Goal: Task Accomplishment & Management: Complete application form

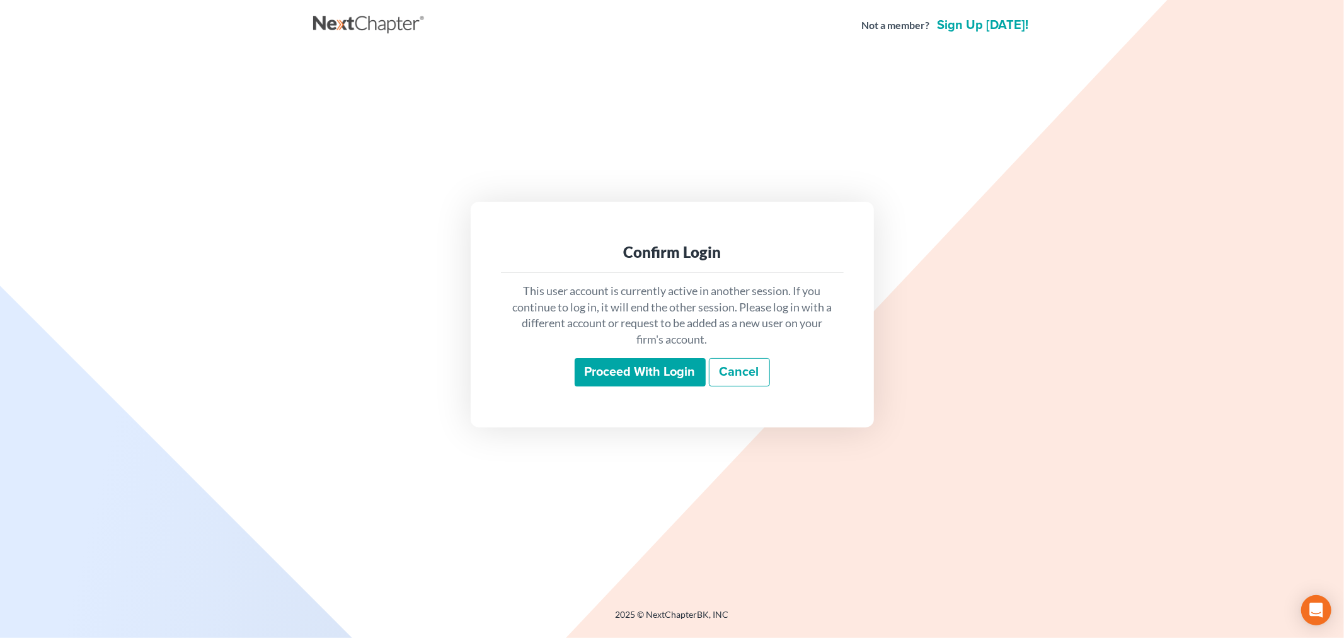
click at [634, 355] on div "This user account is currently active in another session. If you continue to lo…" at bounding box center [672, 335] width 343 height 124
click at [619, 379] on input "Proceed with login" at bounding box center [640, 372] width 131 height 29
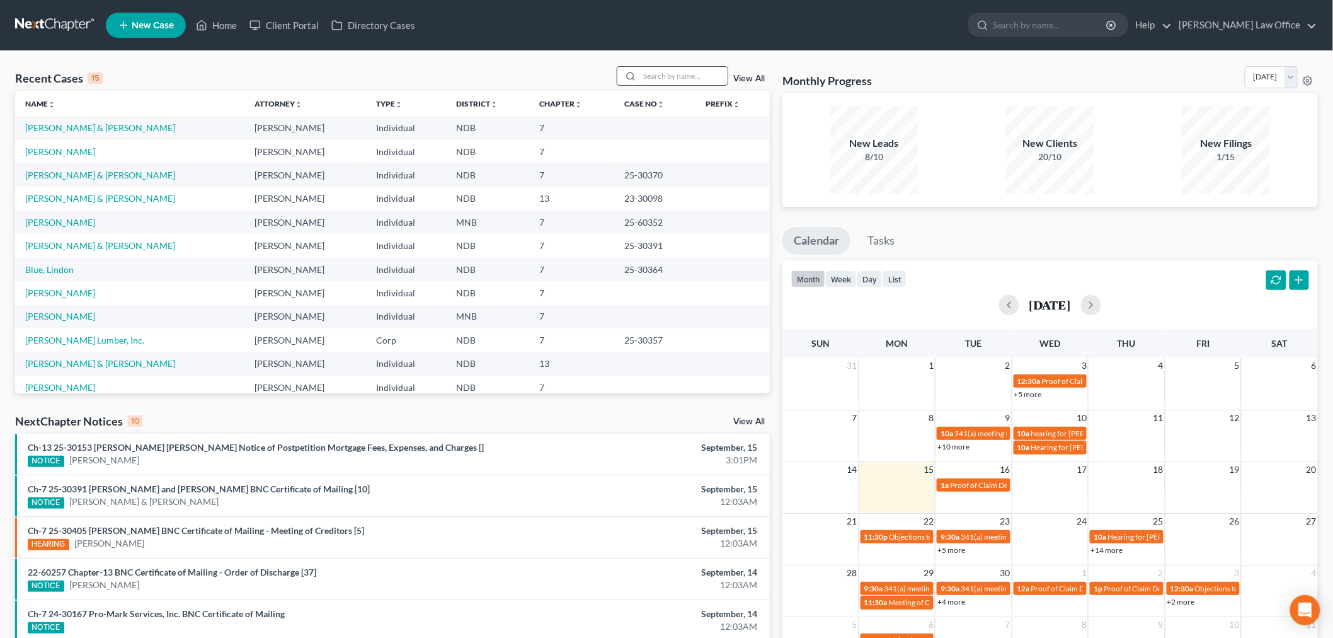
click at [692, 72] on input "search" at bounding box center [684, 76] width 88 height 18
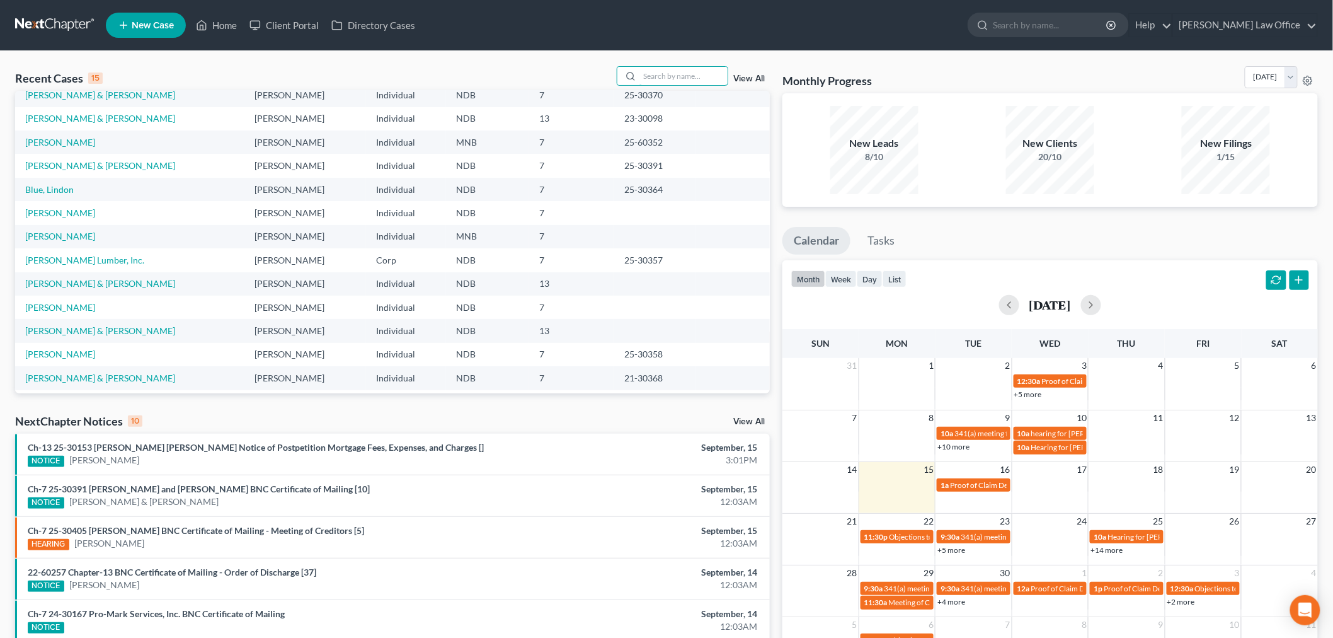
scroll to position [86, 0]
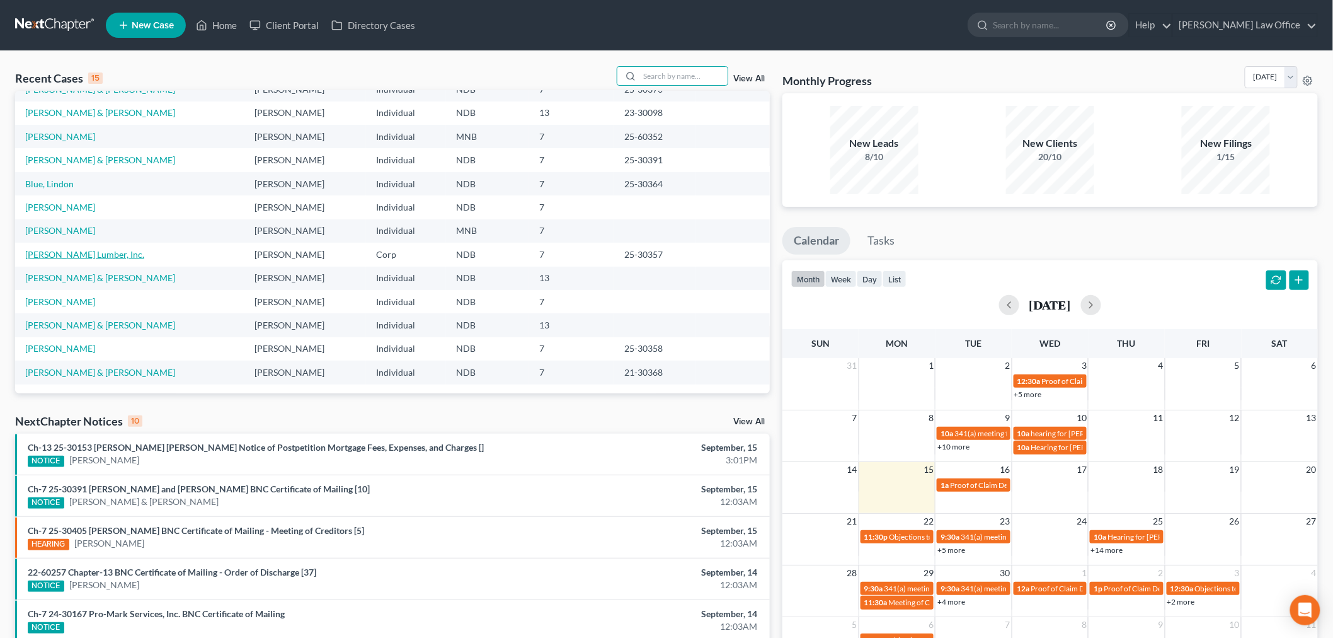
click at [77, 251] on link "[PERSON_NAME] Lumber, Inc." at bounding box center [84, 254] width 119 height 11
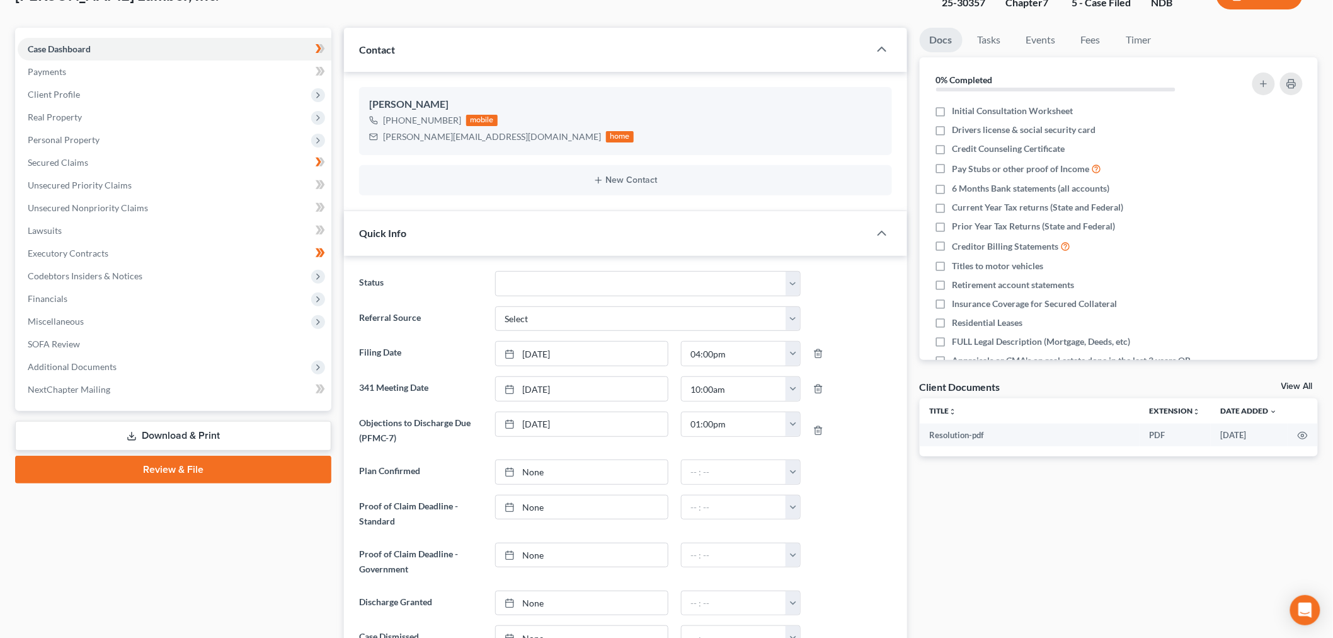
scroll to position [357, 0]
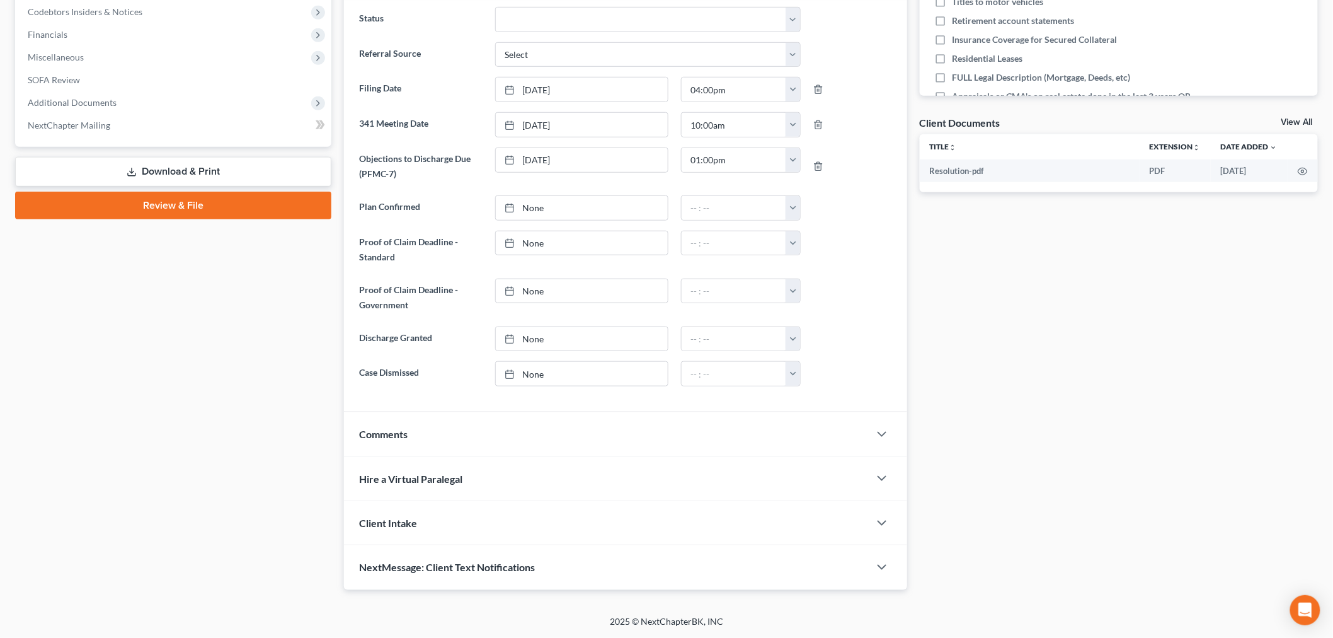
click at [570, 435] on div "Comments" at bounding box center [606, 433] width 525 height 43
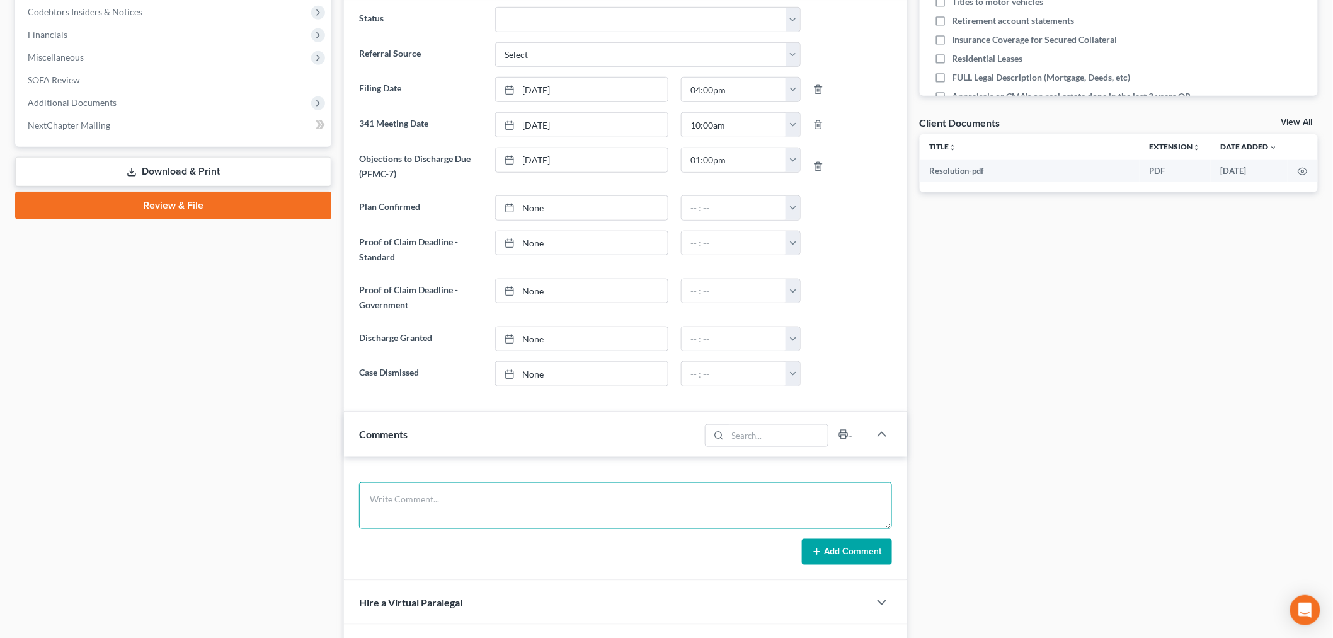
click at [459, 510] on textarea at bounding box center [625, 505] width 533 height 47
paste textarea "safety deposit box at Mcintosh is closed out 1 oz silver 15.57 price one silver…"
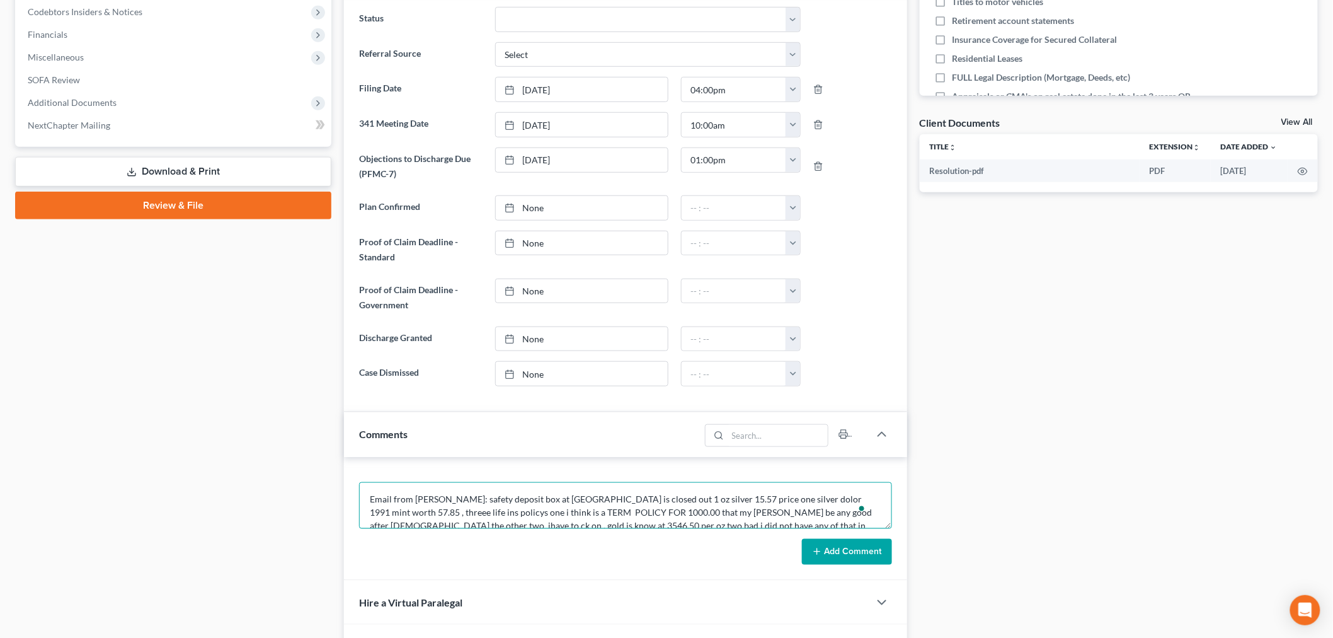
scroll to position [2, 0]
type textarea "Email from Terry: safety deposit box at Mcintosh is closed out 1 oz silver 15.5…"
click at [852, 553] on button "Add Comment" at bounding box center [847, 552] width 90 height 26
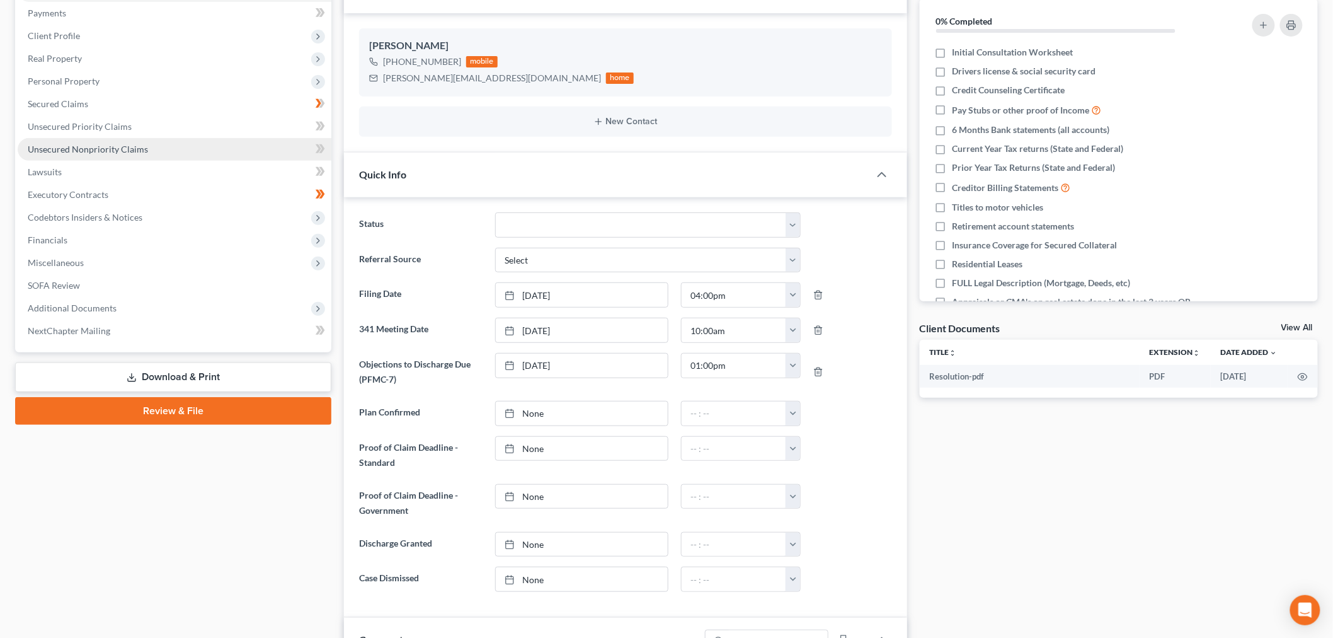
scroll to position [0, 0]
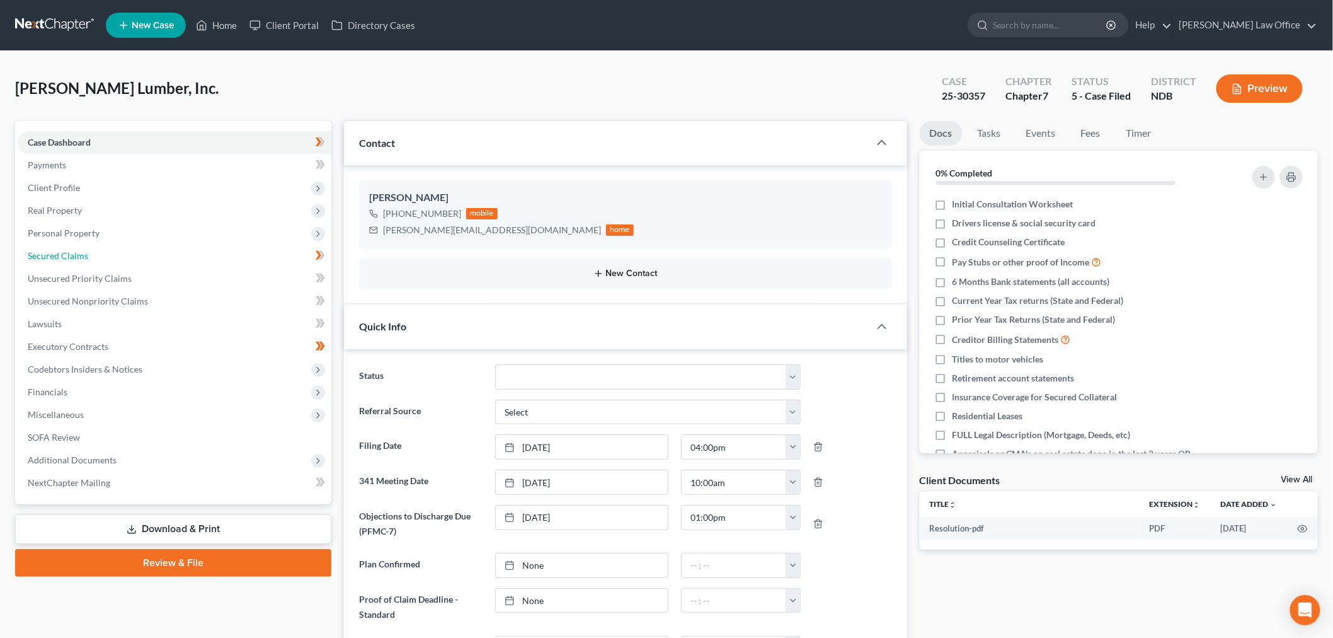
drag, startPoint x: 63, startPoint y: 258, endPoint x: 444, endPoint y: 278, distance: 381.1
click at [63, 258] on span "Secured Claims" at bounding box center [58, 255] width 60 height 11
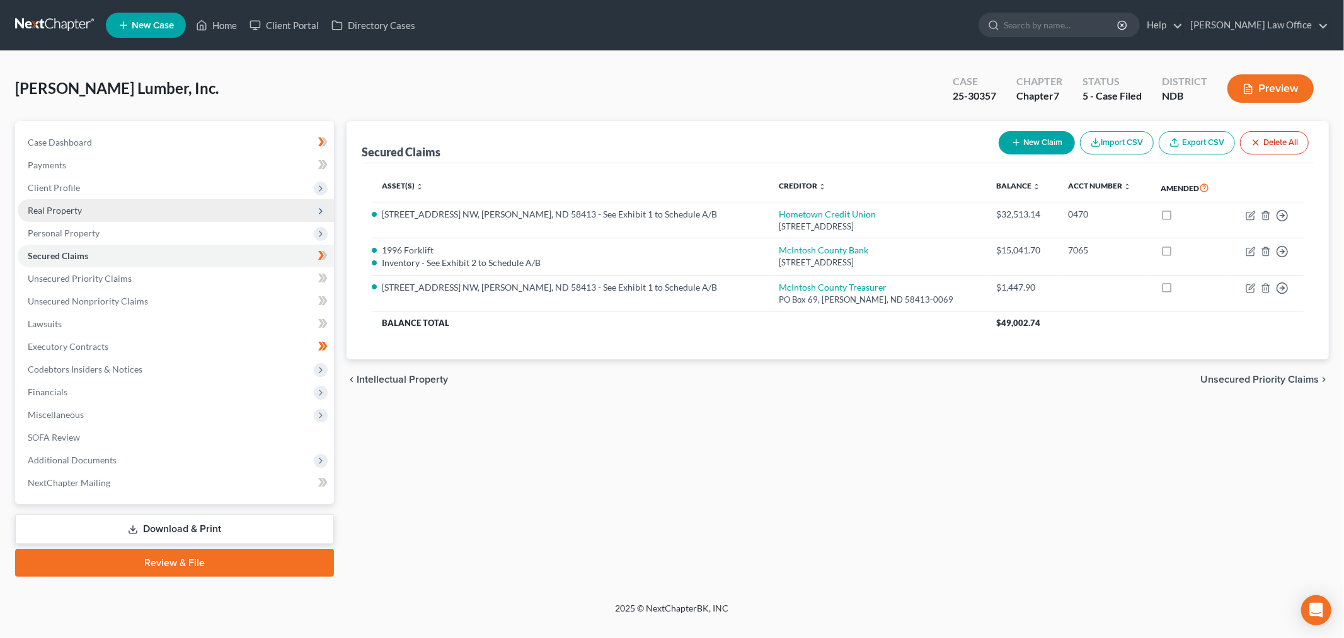
click at [91, 203] on span "Real Property" at bounding box center [176, 210] width 316 height 23
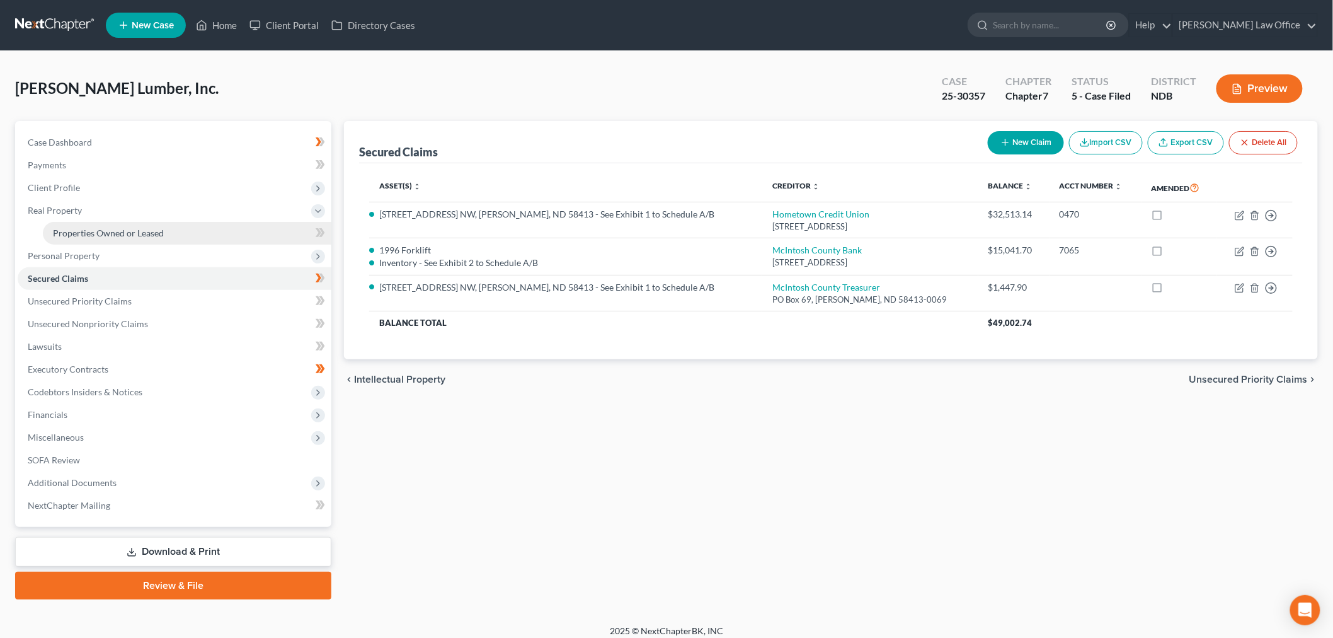
click at [118, 236] on span "Properties Owned or Leased" at bounding box center [108, 232] width 111 height 11
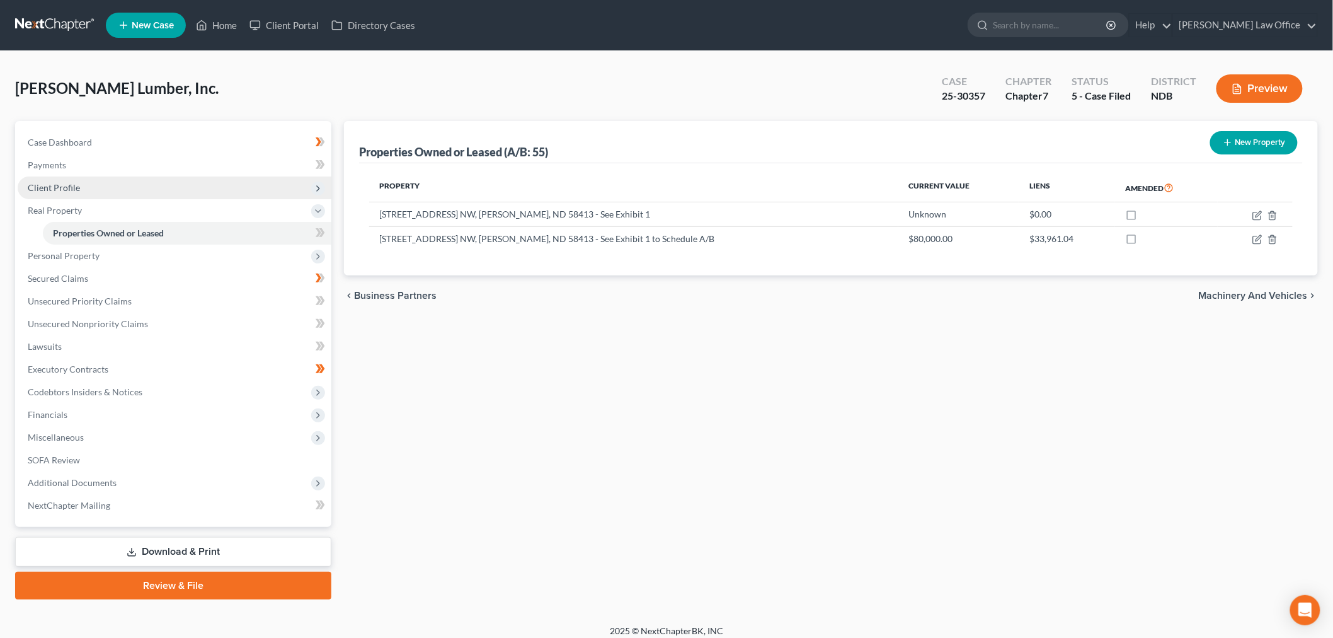
click at [67, 183] on span "Client Profile" at bounding box center [54, 187] width 52 height 11
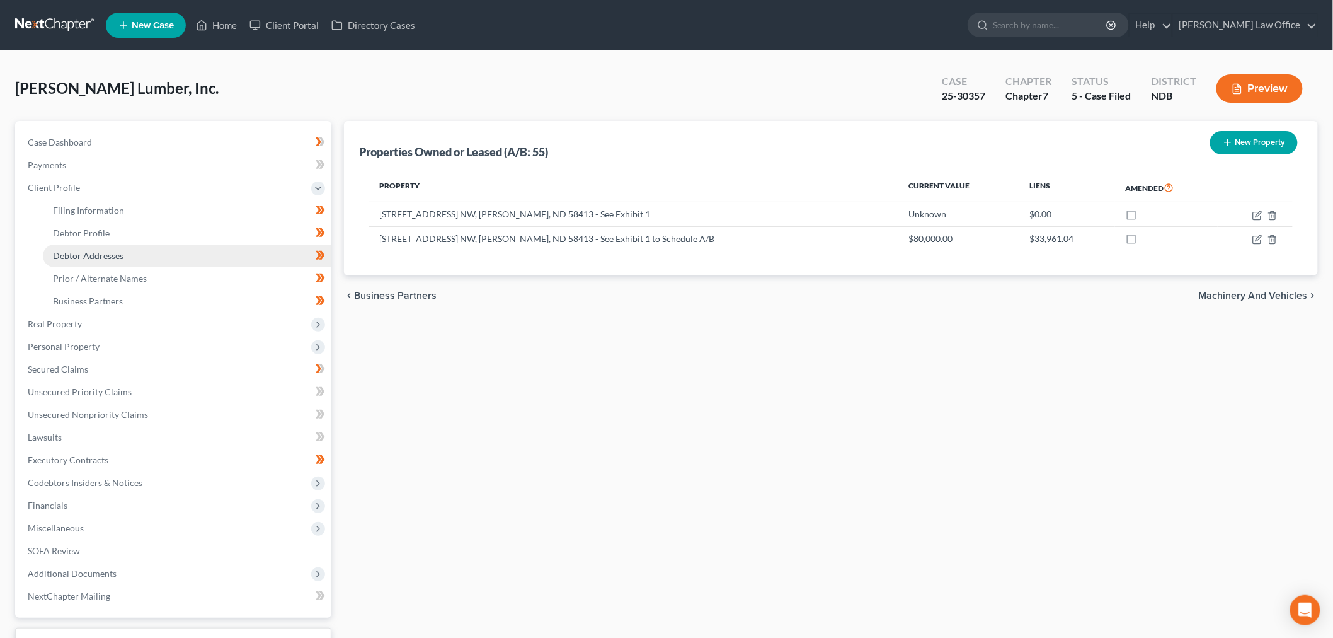
click at [99, 261] on link "Debtor Addresses" at bounding box center [187, 255] width 289 height 23
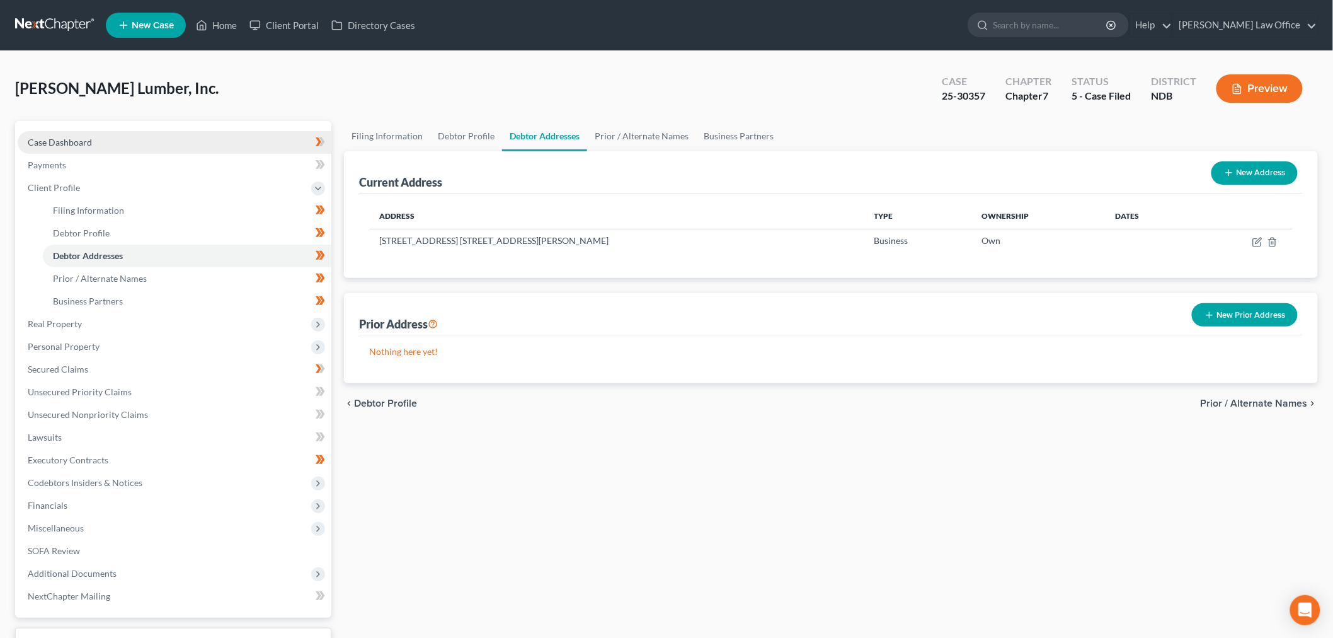
click at [107, 142] on link "Case Dashboard" at bounding box center [175, 142] width 314 height 23
select select "8"
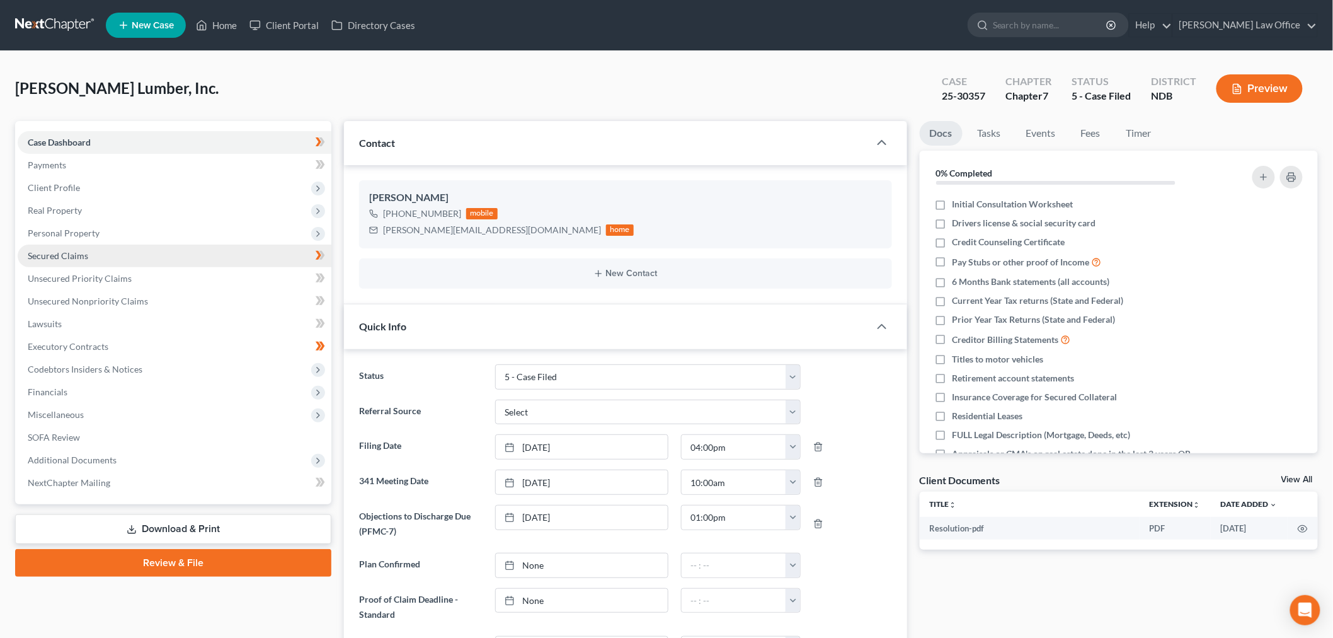
click at [95, 259] on link "Secured Claims" at bounding box center [175, 255] width 314 height 23
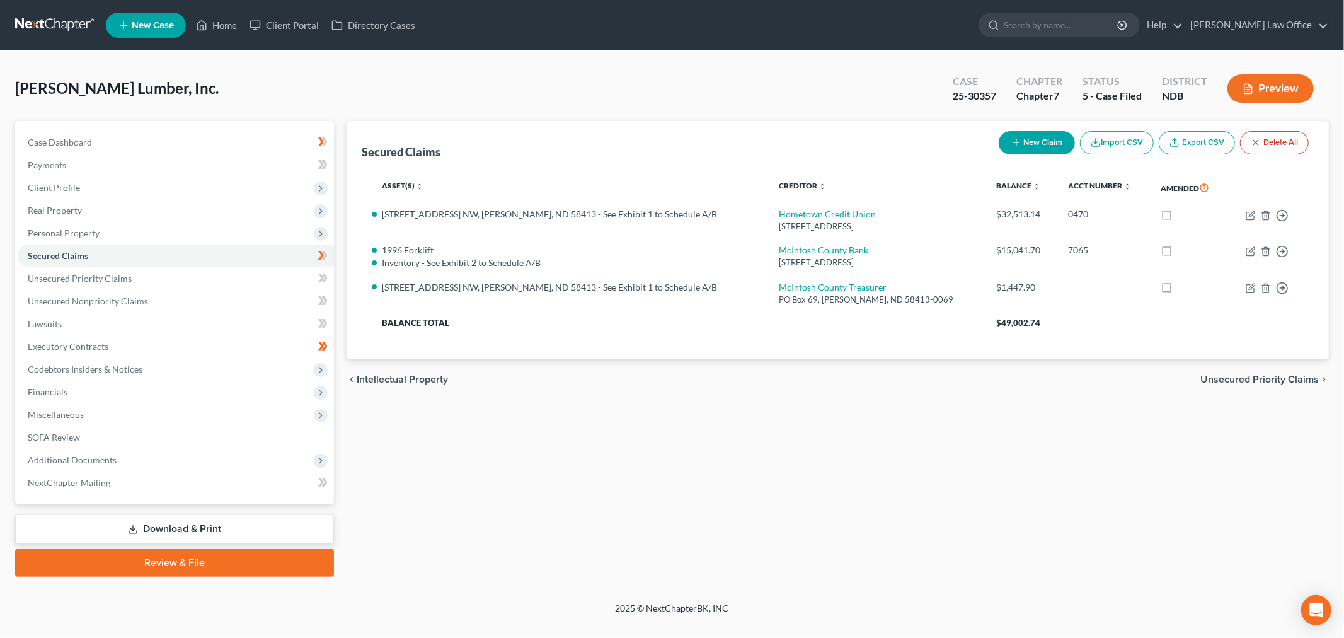
click at [25, 14] on link at bounding box center [55, 25] width 81 height 23
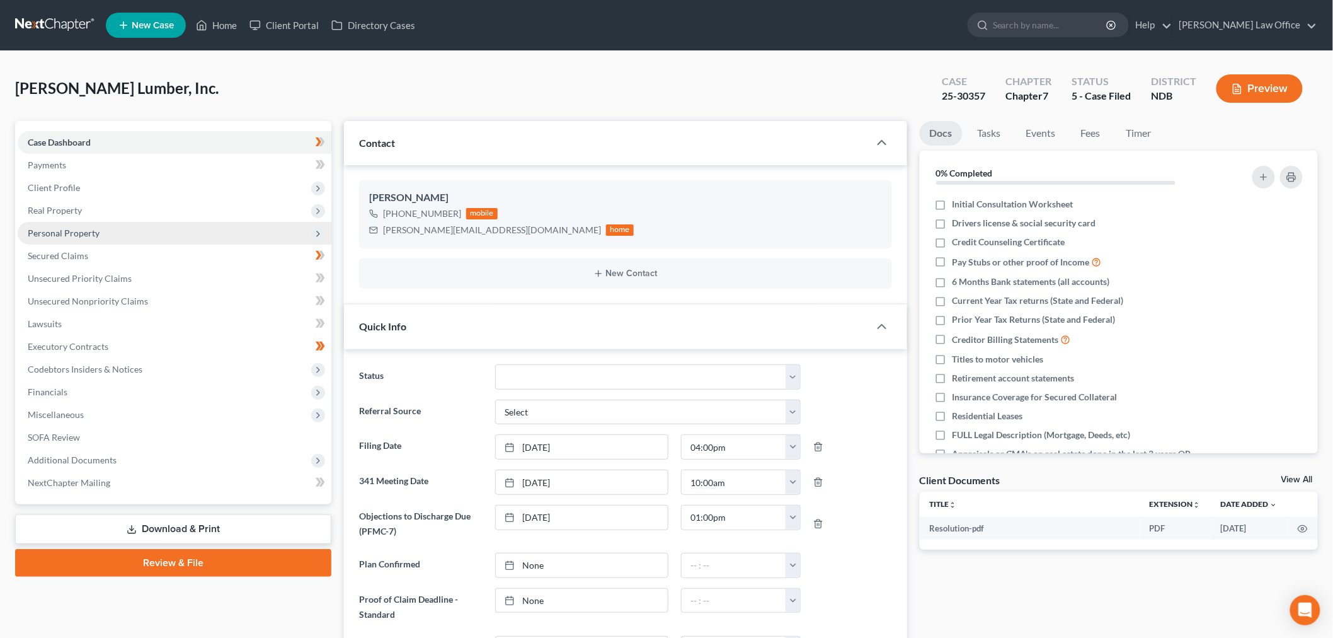
click at [124, 234] on span "Personal Property" at bounding box center [175, 233] width 314 height 23
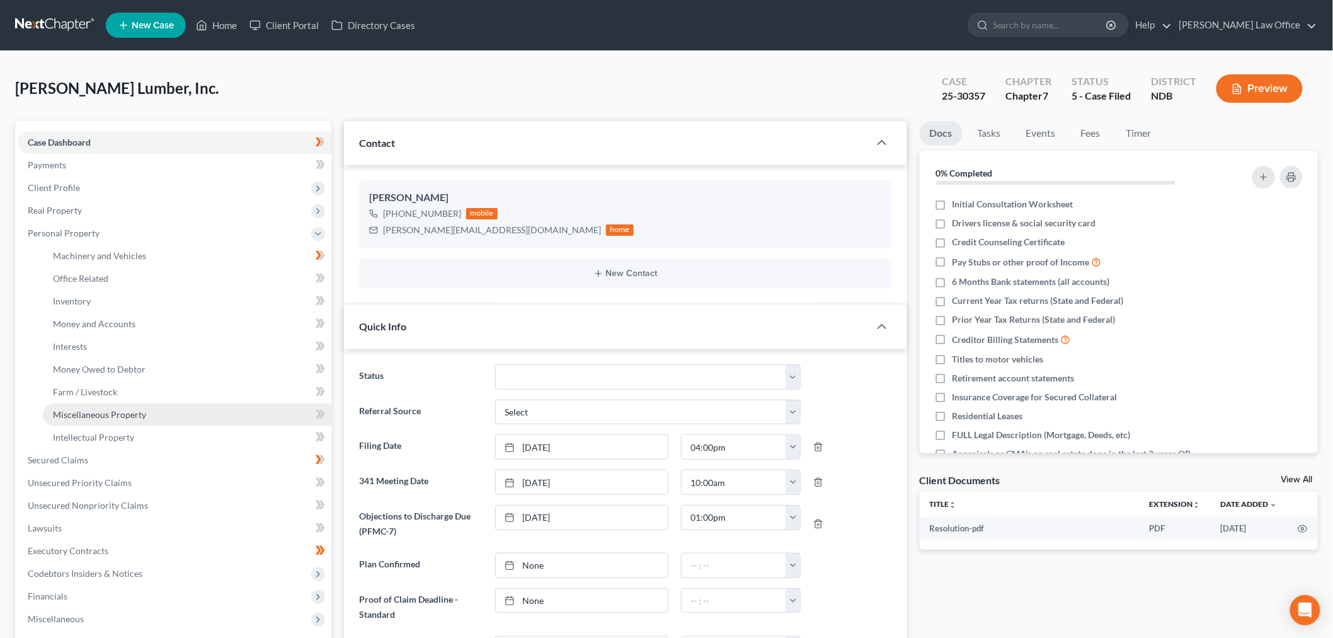
click at [123, 415] on span "Miscellaneous Property" at bounding box center [99, 414] width 93 height 11
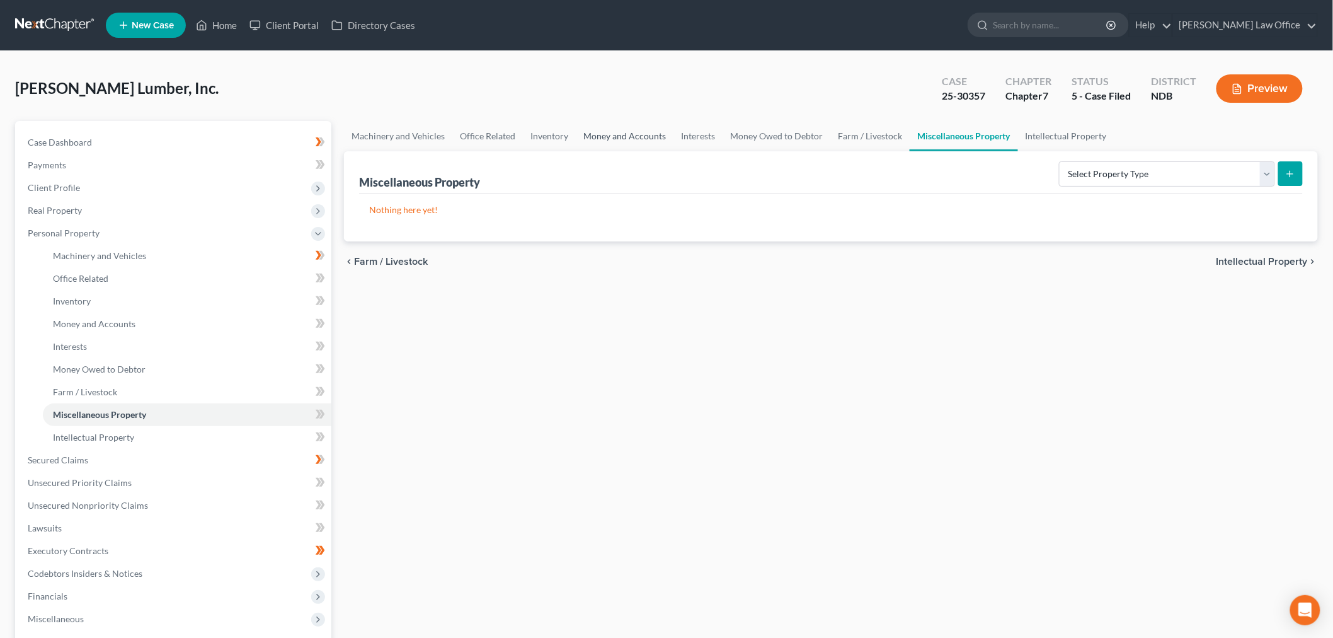
click at [637, 127] on link "Money and Accounts" at bounding box center [625, 136] width 98 height 30
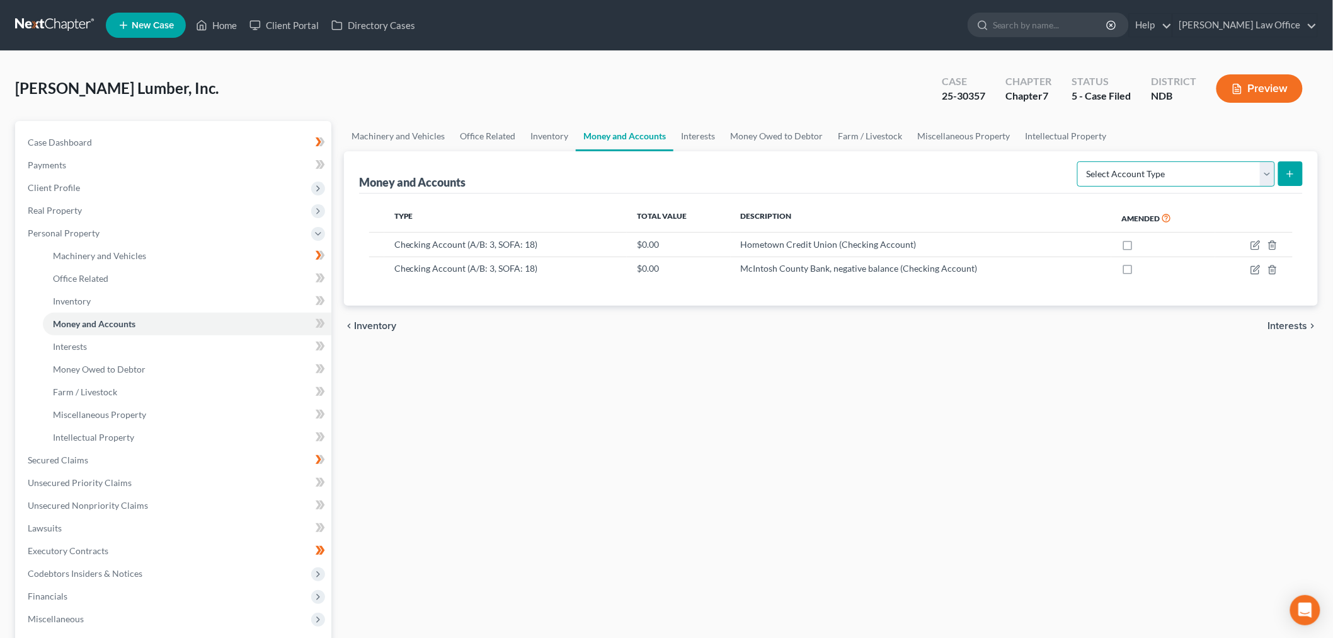
click at [1193, 178] on select "Select Account Type Brokerage (A/B: 3, SOFA: 18) Cash on Hand (A/B: 2) Certific…" at bounding box center [1176, 173] width 198 height 25
select select "safe_deposit_box"
click at [1079, 161] on select "Select Account Type Brokerage (A/B: 3, SOFA: 18) Cash on Hand (A/B: 2) Certific…" at bounding box center [1176, 173] width 198 height 25
click at [1295, 169] on icon "submit" at bounding box center [1290, 174] width 10 height 10
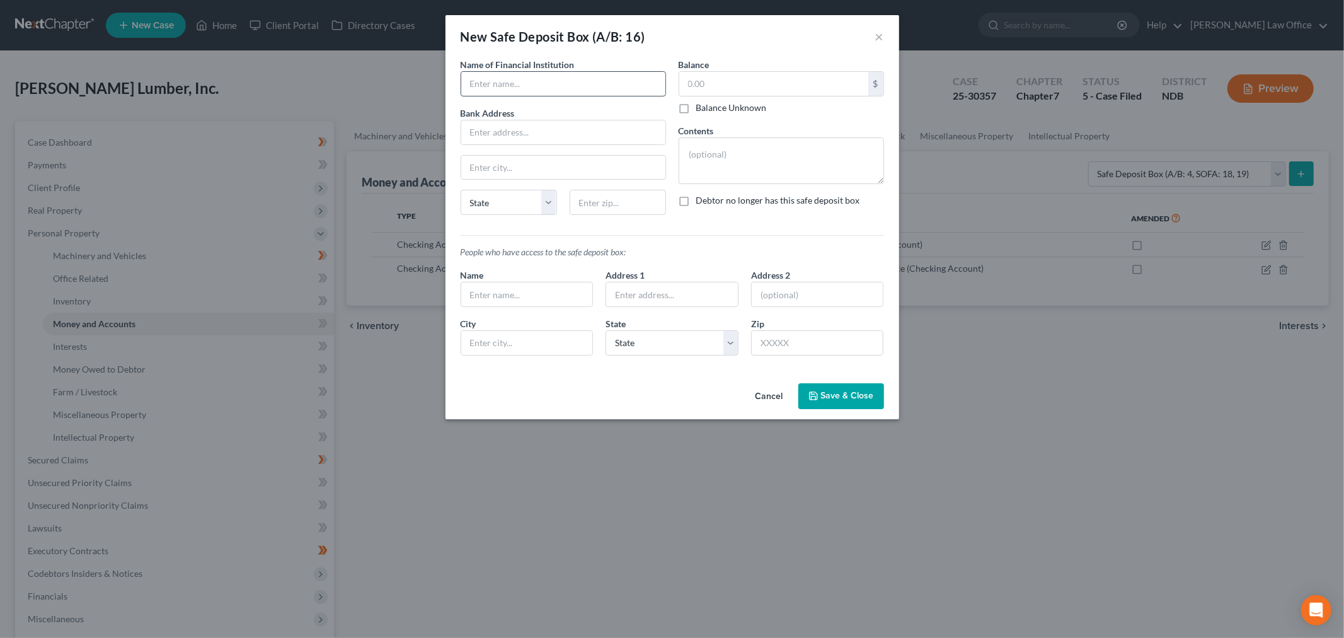
drag, startPoint x: 577, startPoint y: 89, endPoint x: 638, endPoint y: 79, distance: 61.9
click at [577, 89] on input "text" at bounding box center [563, 84] width 204 height 24
type input "N"
type input "McIntosh County Bank"
drag, startPoint x: 505, startPoint y: 134, endPoint x: 551, endPoint y: 131, distance: 45.5
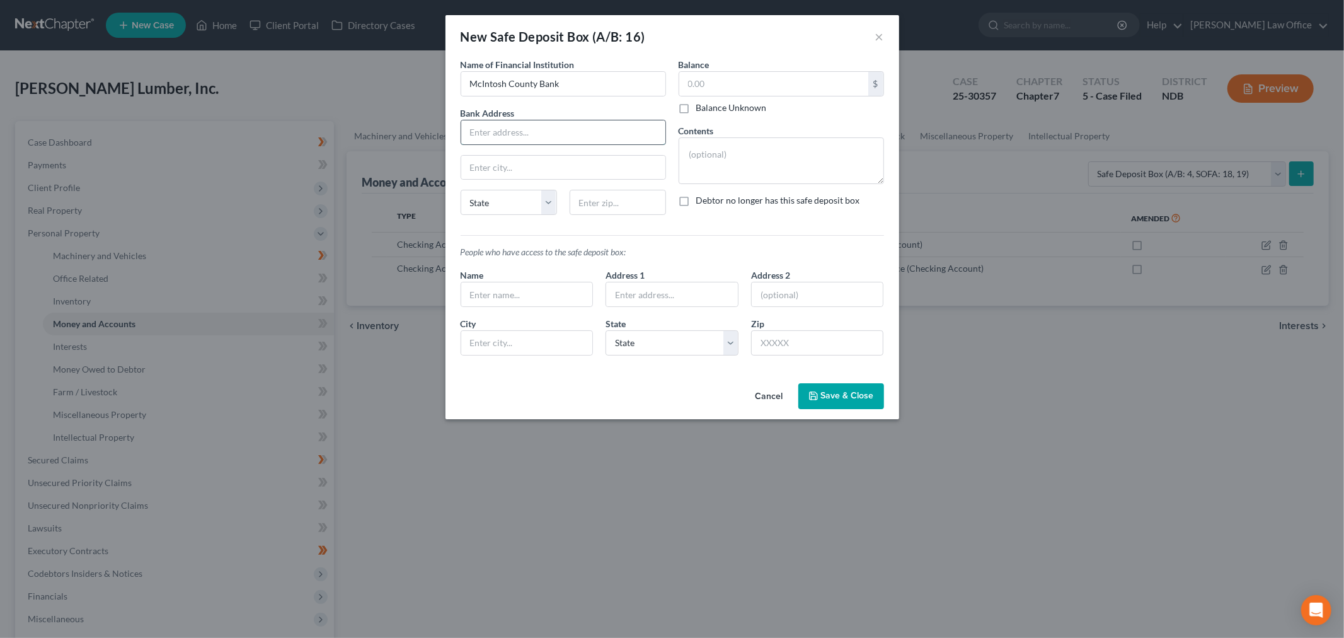
click at [505, 134] on input "text" at bounding box center [563, 132] width 204 height 24
type input "204 W Main Street"
type input "58413"
type input "Ashley"
select select "29"
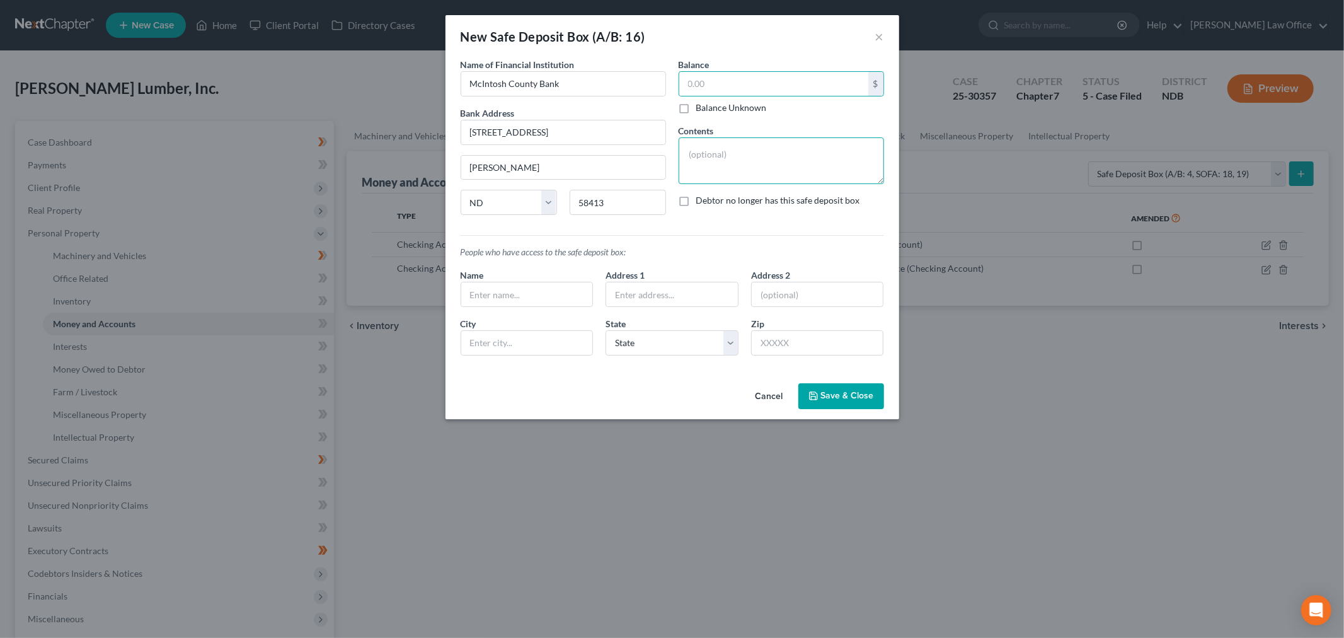
click at [766, 158] on textarea at bounding box center [781, 160] width 205 height 47
click at [696, 198] on label "Debtor no longer has this safe deposit box" at bounding box center [778, 200] width 164 height 13
click at [701, 198] on input "Debtor no longer has this safe deposit box" at bounding box center [705, 198] width 8 height 8
checkbox input "true"
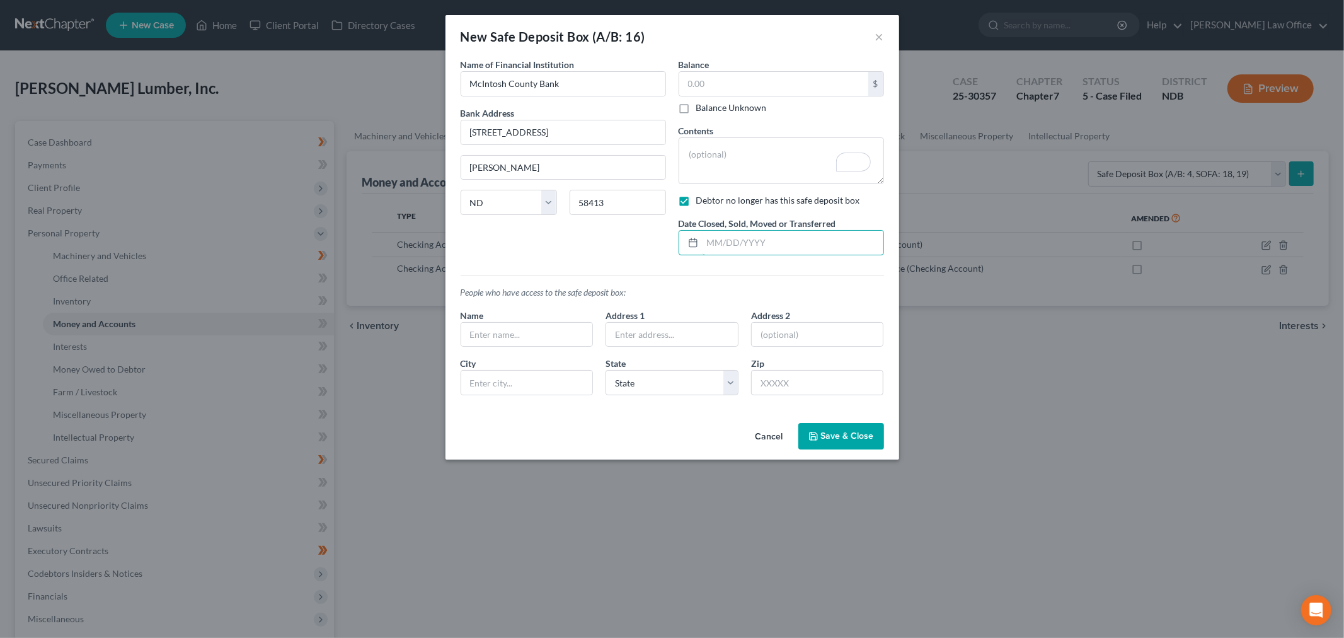
drag, startPoint x: 811, startPoint y: 242, endPoint x: 876, endPoint y: 207, distance: 73.9
click at [811, 242] on input "text" at bounding box center [793, 243] width 181 height 24
type input "09/15/2025"
click at [549, 334] on input "text" at bounding box center [527, 335] width 132 height 24
type input "Terry McCleary"
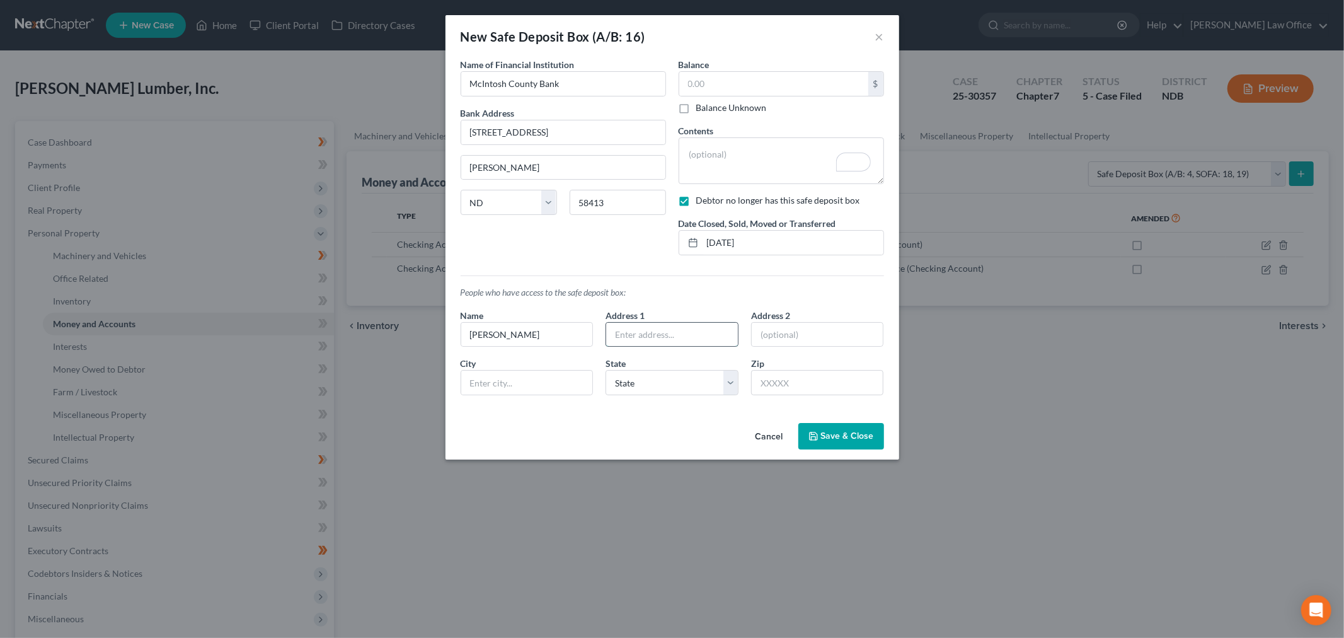
click at [663, 330] on input "text" at bounding box center [672, 335] width 132 height 24
click at [695, 344] on input "PO Box" at bounding box center [672, 335] width 132 height 24
type input "PO Box 158"
type input "58413"
type input "Ashley"
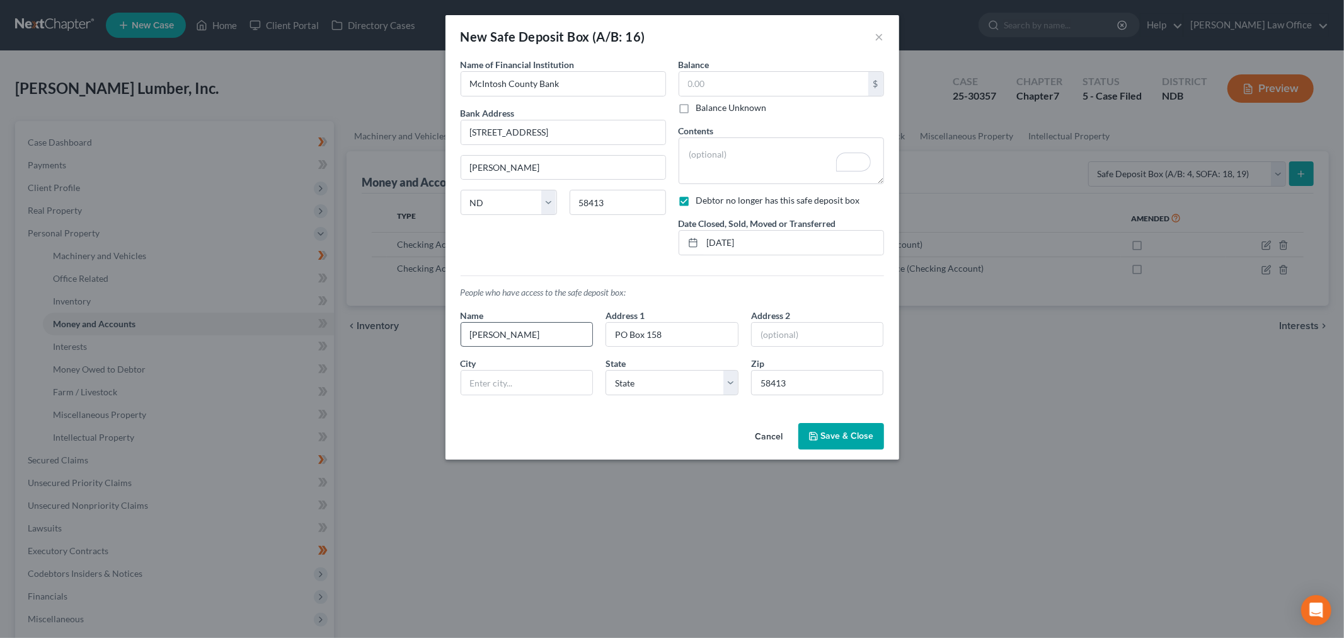
select select "29"
click at [836, 439] on span "Save & Close" at bounding box center [847, 435] width 53 height 11
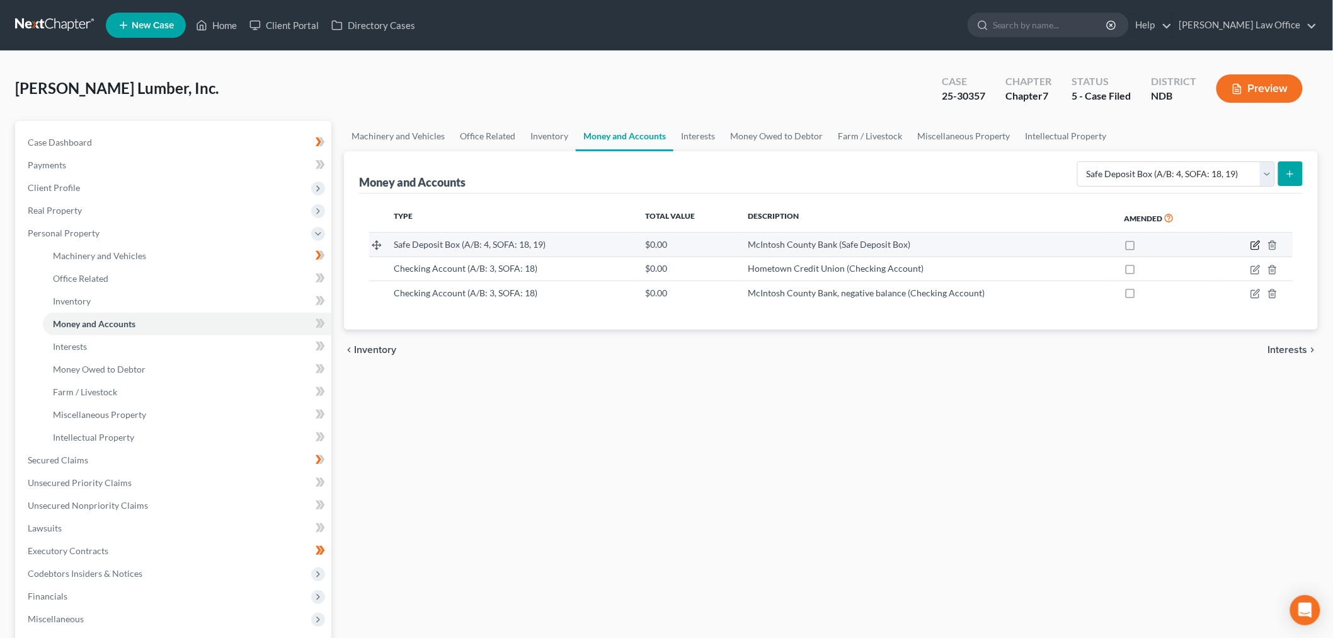
click at [1256, 241] on icon "button" at bounding box center [1256, 245] width 10 height 10
select select "29"
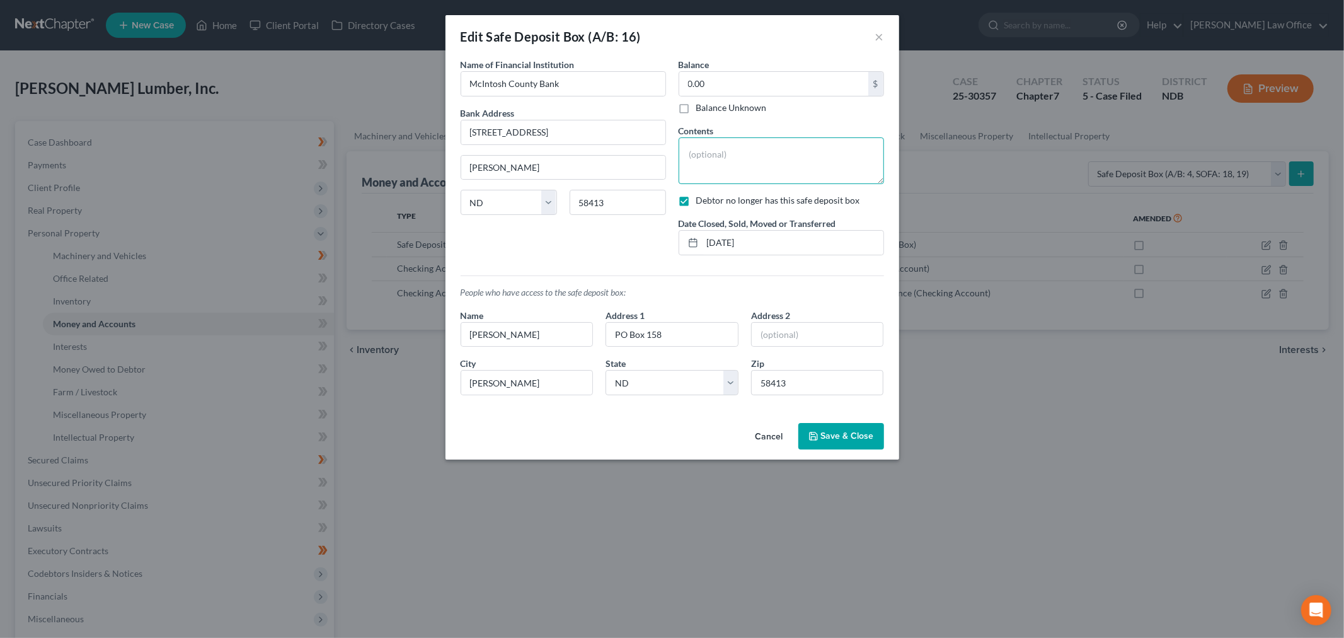
click at [747, 164] on textarea at bounding box center [781, 160] width 205 height 47
click at [708, 156] on textarea "To enrich screen reader interactions, please activate Accessibility in Grammarl…" at bounding box center [781, 160] width 205 height 47
type textarea "O"
type textarea "P"
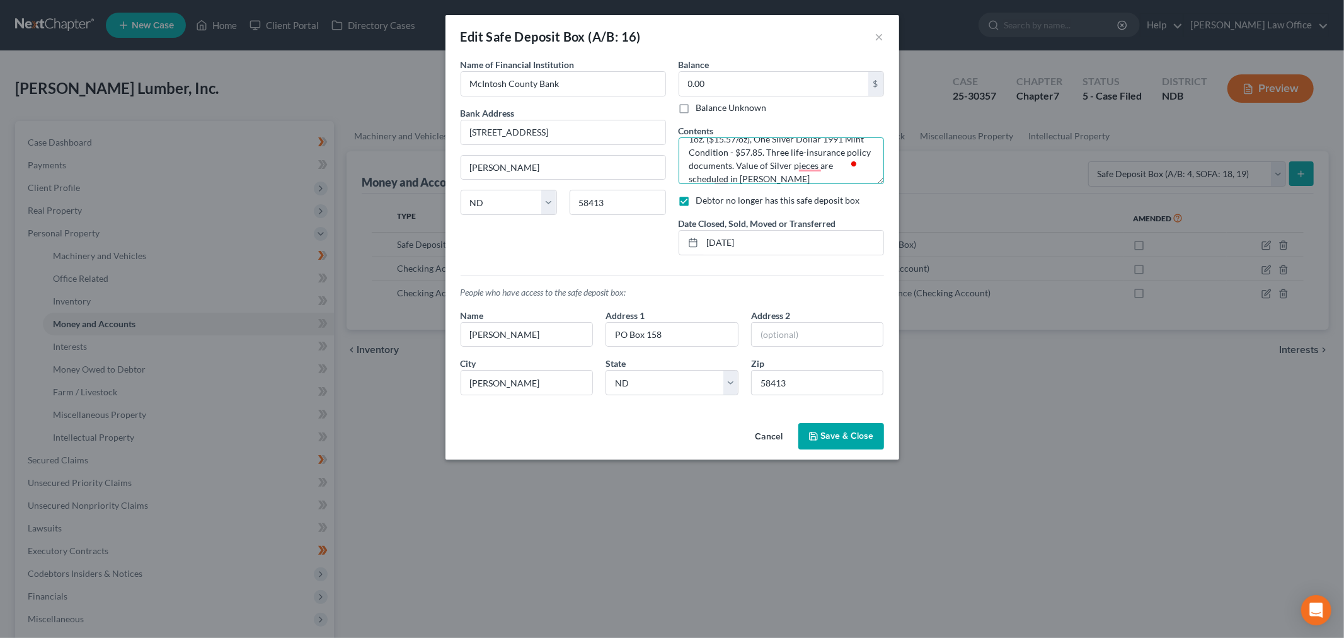
click at [830, 181] on textarea "Terry McCleary's personally purchased: Silver 1oz. ($15.57/oz), One Silver Doll…" at bounding box center [781, 160] width 205 height 47
click at [720, 174] on textarea "Terry McCleary's personally purchased: Silver 1oz. ($15.57/oz), One Silver Doll…" at bounding box center [781, 160] width 205 height 47
click at [720, 164] on textarea "Terry McCleary's personally purchased: Silver 1oz. ($15.57/oz), One Silver Doll…" at bounding box center [781, 160] width 205 height 47
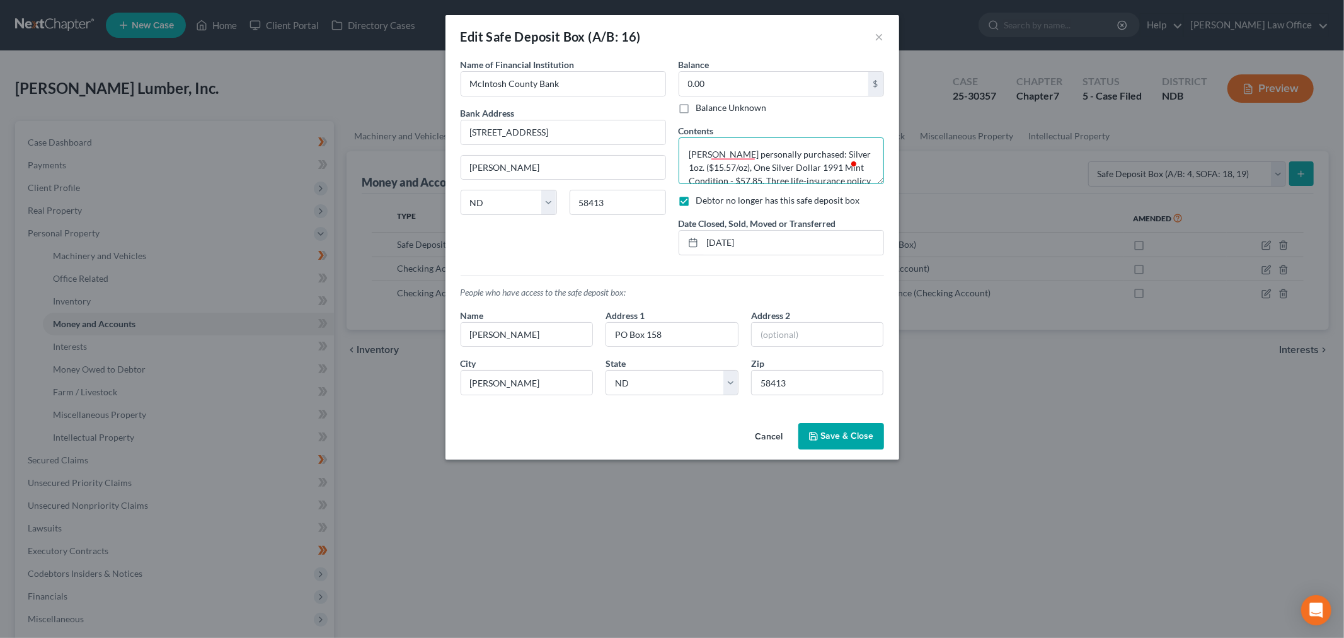
type textarea "Terry McCleary's personally purchased: Silver 1oz. ($15.57/oz), One Silver Doll…"
click at [842, 441] on span "Save & Close" at bounding box center [847, 435] width 53 height 11
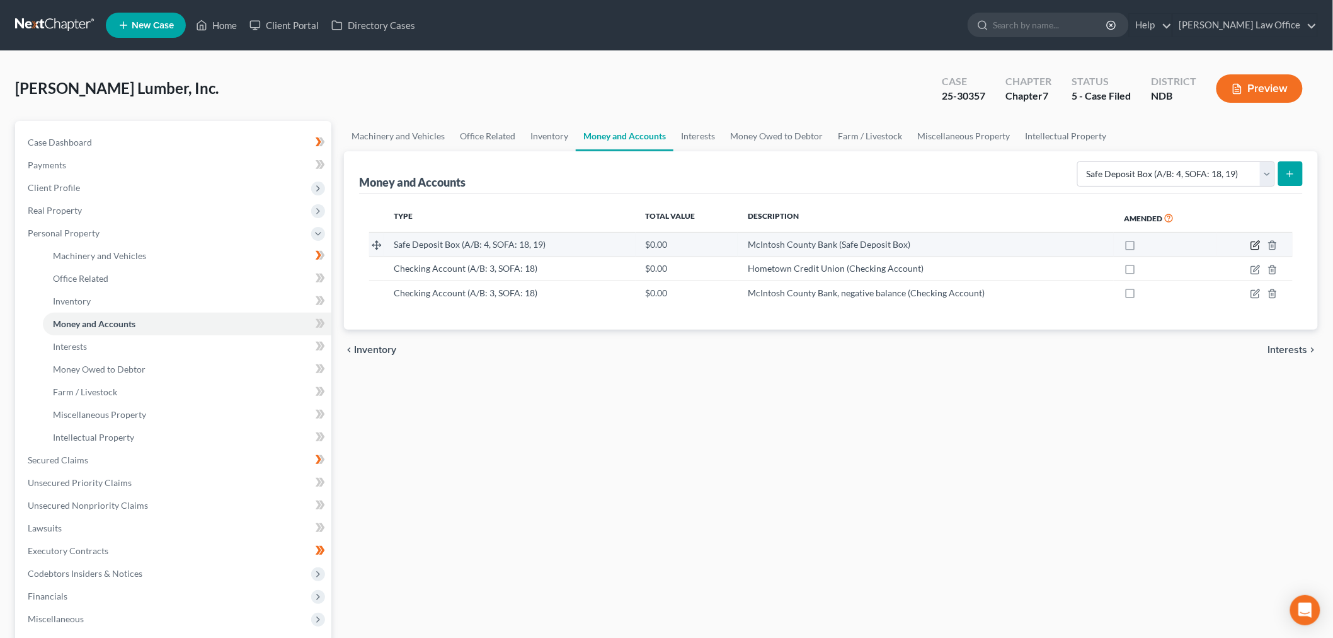
click at [1252, 243] on icon "button" at bounding box center [1255, 246] width 8 height 8
select select "29"
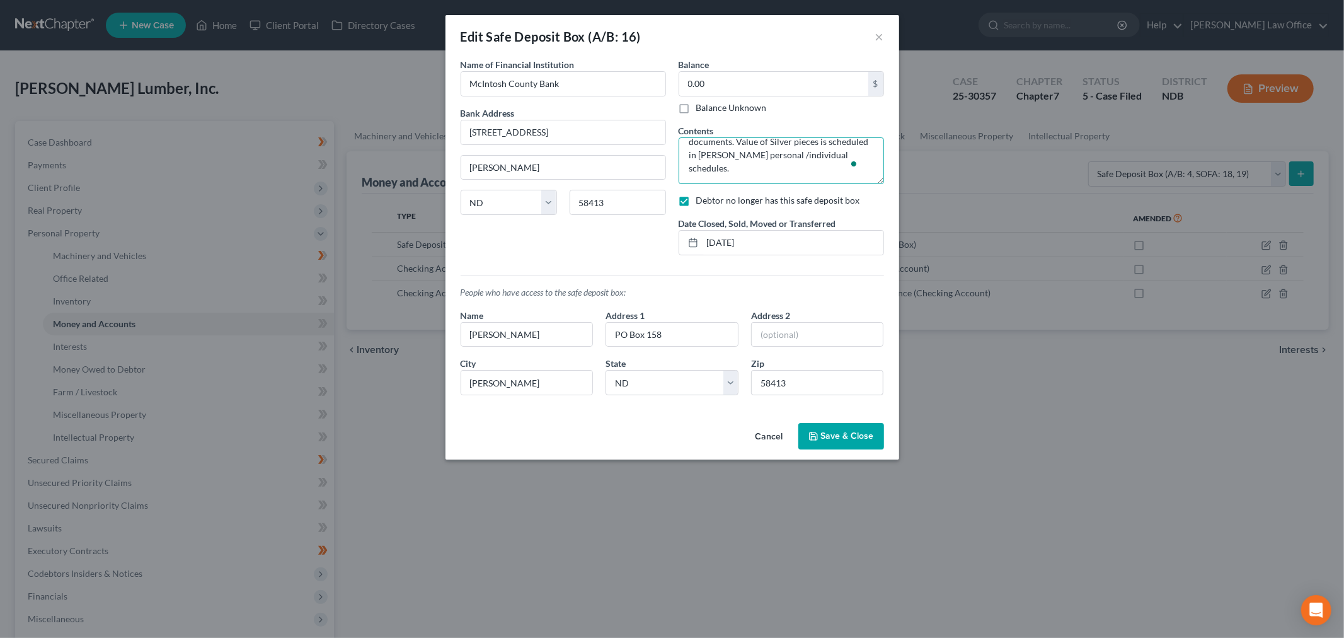
scroll to position [52, 0]
drag, startPoint x: 723, startPoint y: 154, endPoint x: 878, endPoint y: 193, distance: 159.7
click at [878, 193] on div "Balance 0.00 $ Balance Unknown Balance Undetermined 0.00 $ Balance Unknown Cont…" at bounding box center [781, 161] width 218 height 207
click at [820, 173] on textarea "Terry McCleary's personally purchased: Silver 1oz. ($15.57/oz), One Silver Doll…" at bounding box center [781, 160] width 205 height 47
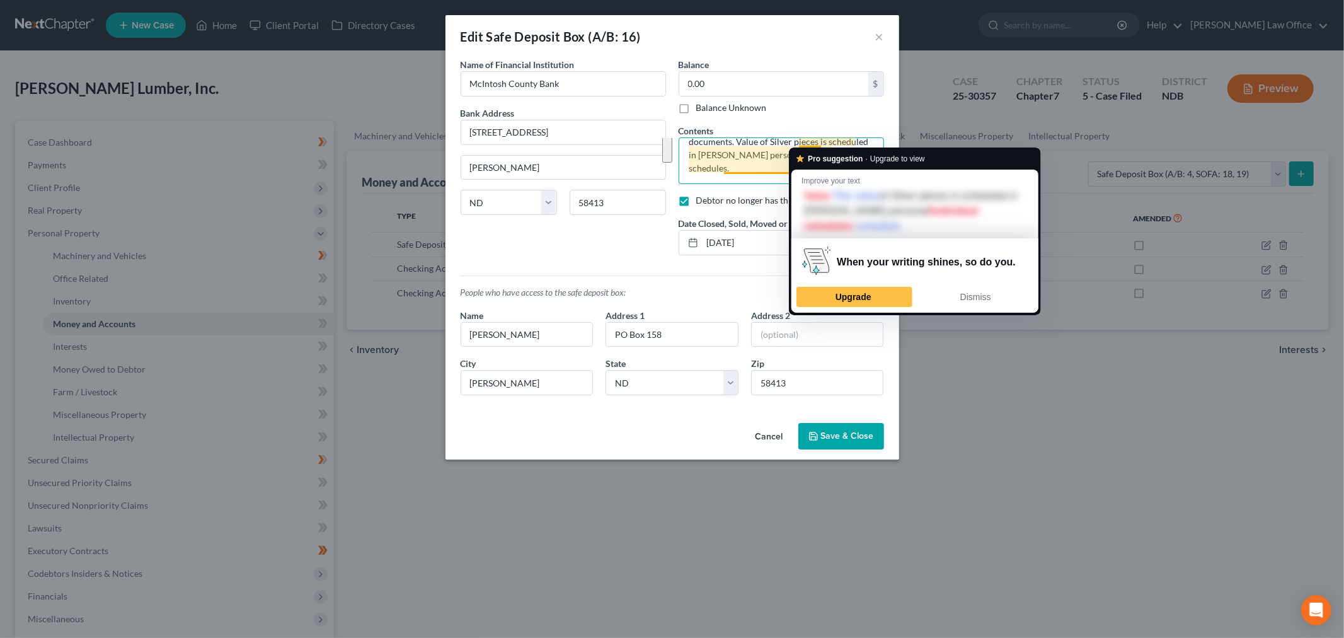
click at [800, 141] on textarea "Terry McCleary's personally purchased: Silver 1oz. ($15.57/oz), One Silver Doll…" at bounding box center [781, 160] width 205 height 47
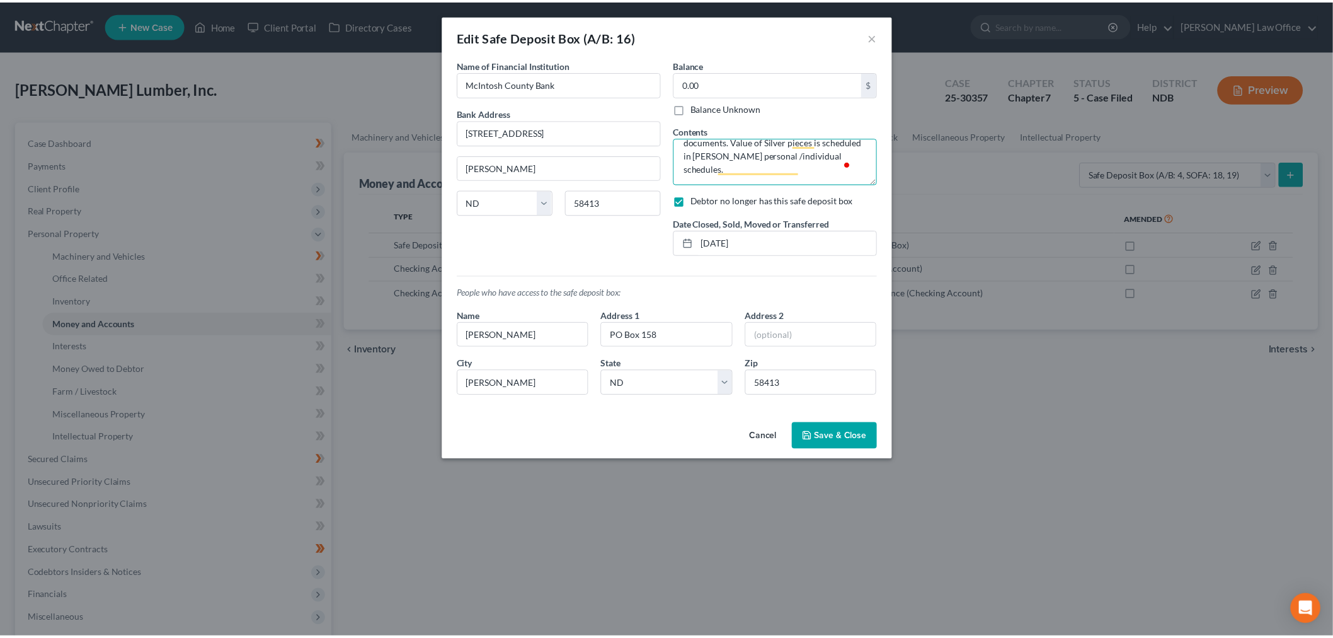
scroll to position [0, 0]
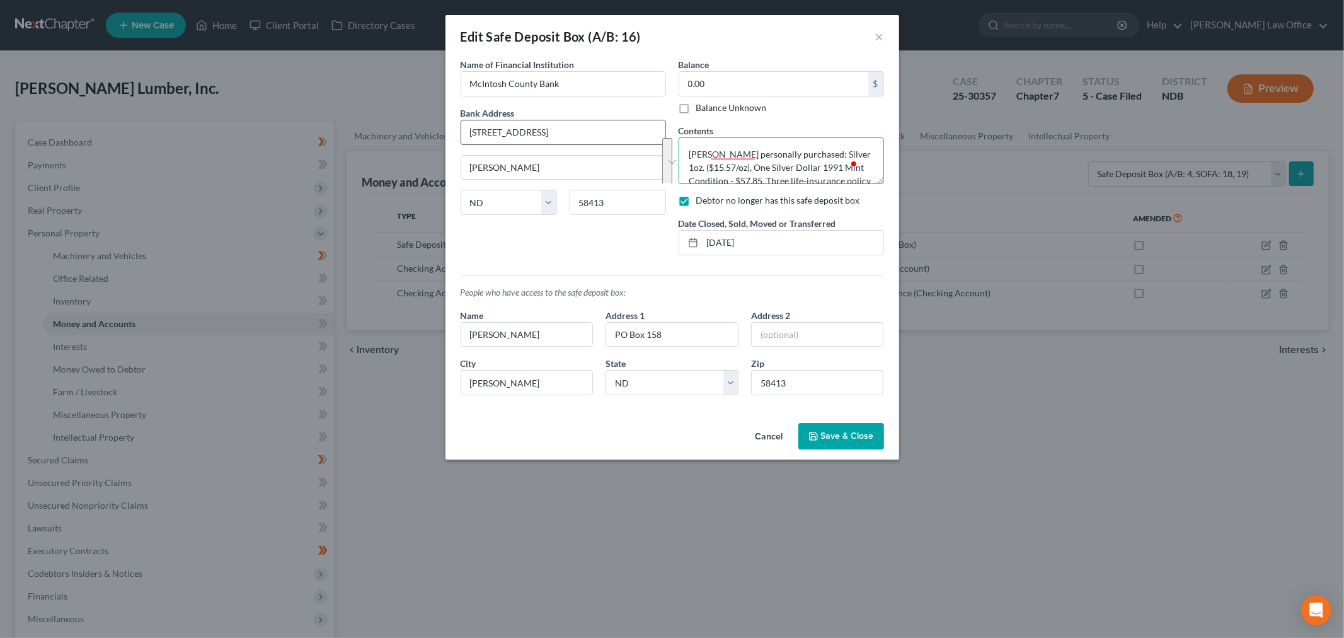
drag, startPoint x: 800, startPoint y: 141, endPoint x: 650, endPoint y: 130, distance: 150.9
click at [650, 130] on div "Name of Financial Institution * McIntosh County Bank Bank Address 204 W Main St…" at bounding box center [672, 161] width 436 height 207
click at [880, 36] on button "×" at bounding box center [879, 36] width 9 height 15
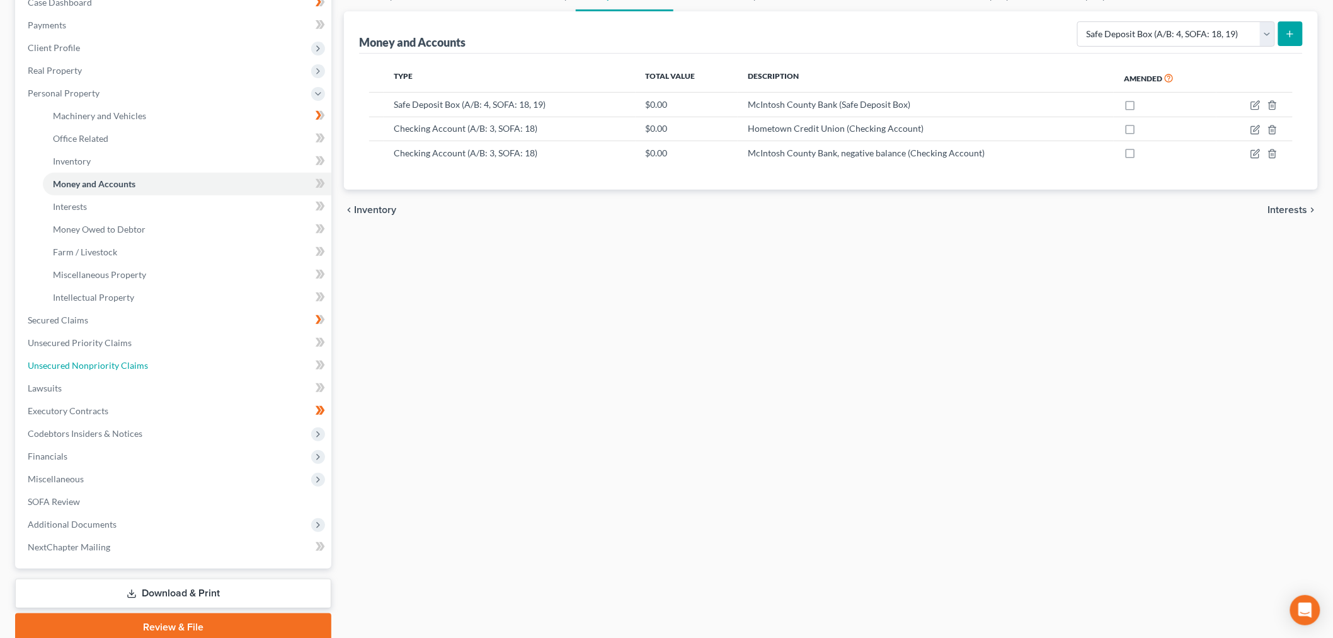
drag, startPoint x: 135, startPoint y: 367, endPoint x: 558, endPoint y: 405, distance: 425.1
click at [135, 367] on span "Unsecured Nonpriority Claims" at bounding box center [88, 365] width 120 height 11
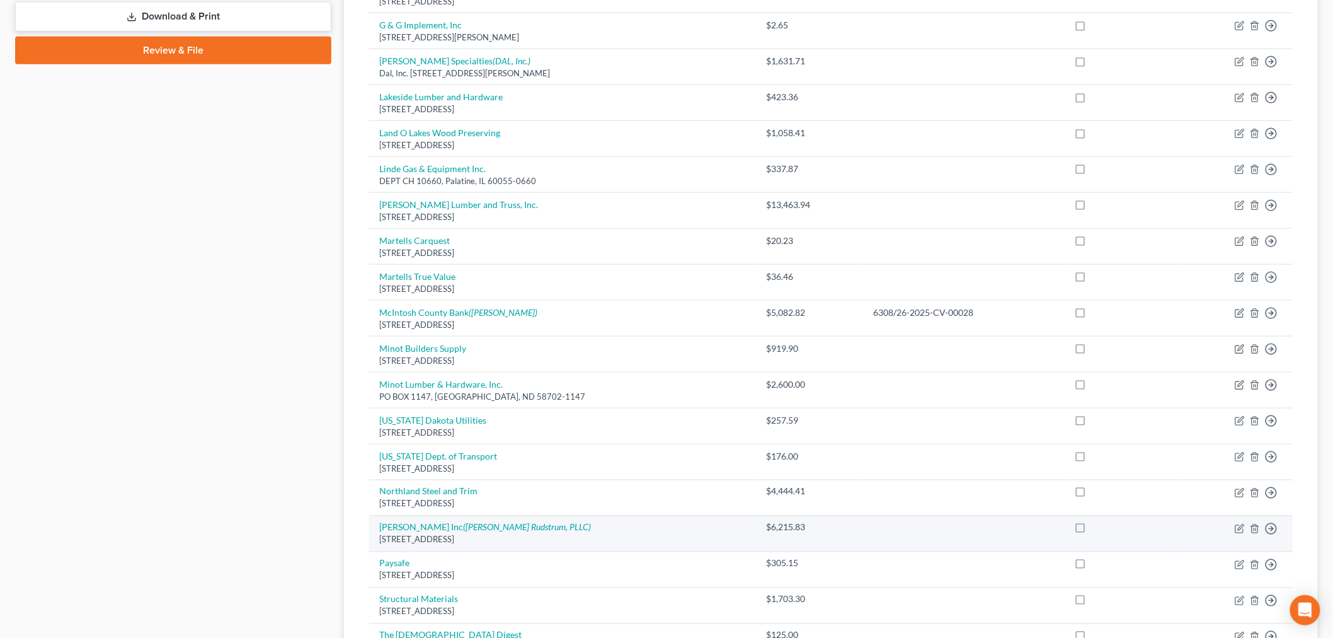
scroll to position [700, 0]
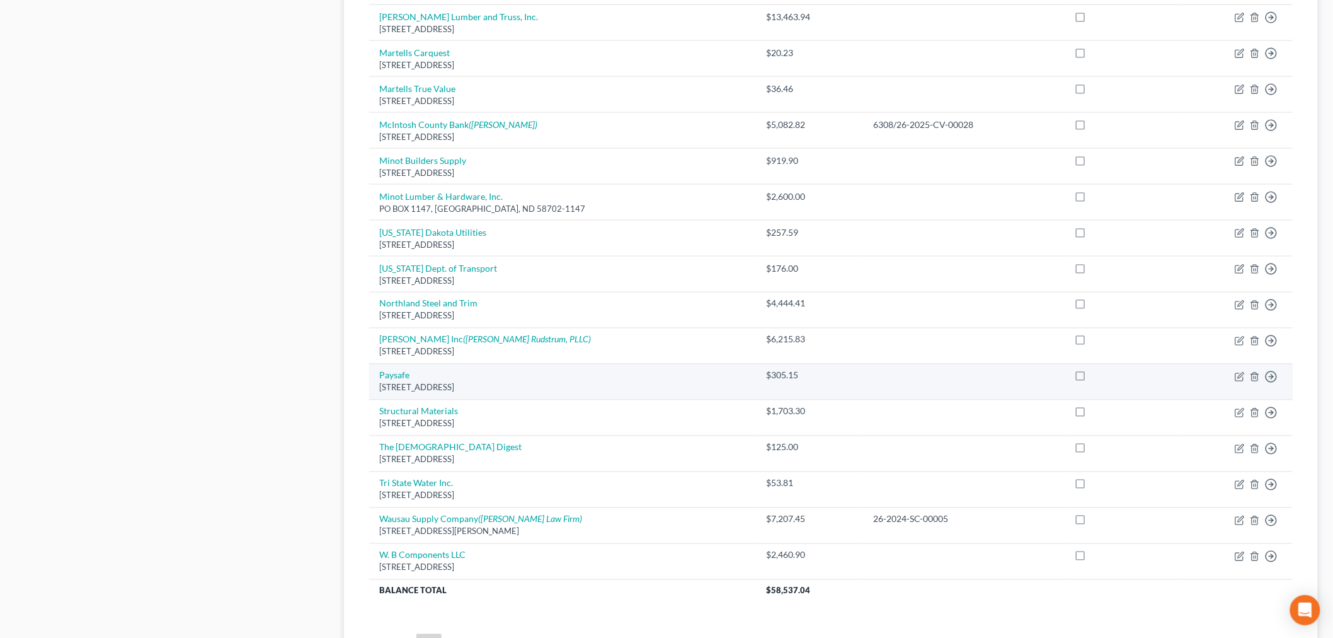
click at [394, 370] on td "Paysafe 5335 Gate Parkway Fourth Floor, Jacksonville, FL 32256" at bounding box center [562, 382] width 387 height 36
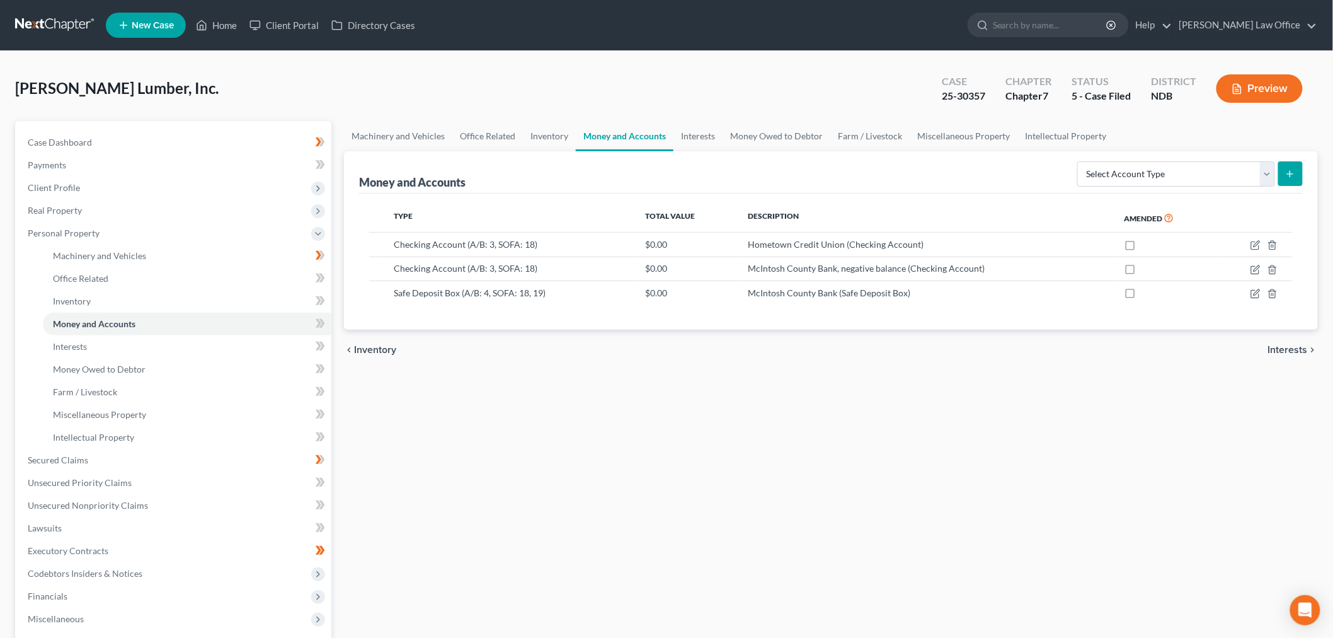
click at [52, 26] on link at bounding box center [55, 25] width 81 height 23
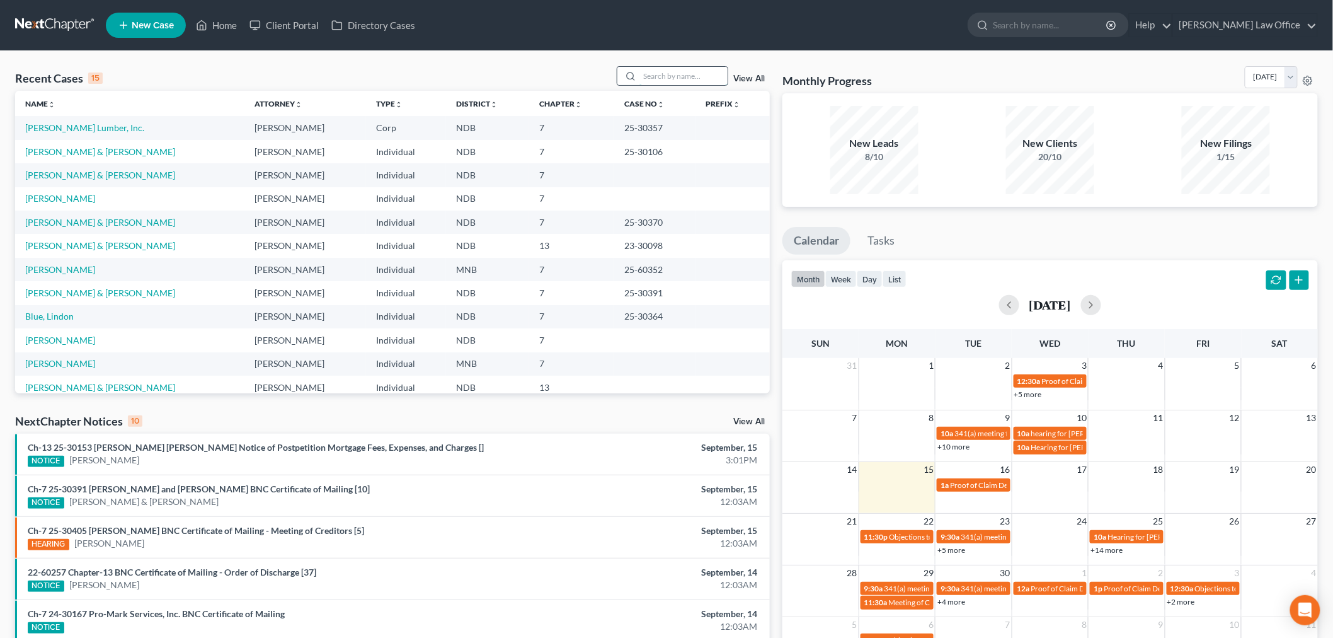
drag, startPoint x: 672, startPoint y: 77, endPoint x: 652, endPoint y: 67, distance: 22.5
click at [672, 77] on input "search" at bounding box center [684, 76] width 88 height 18
type input ","
type input "mccleary"
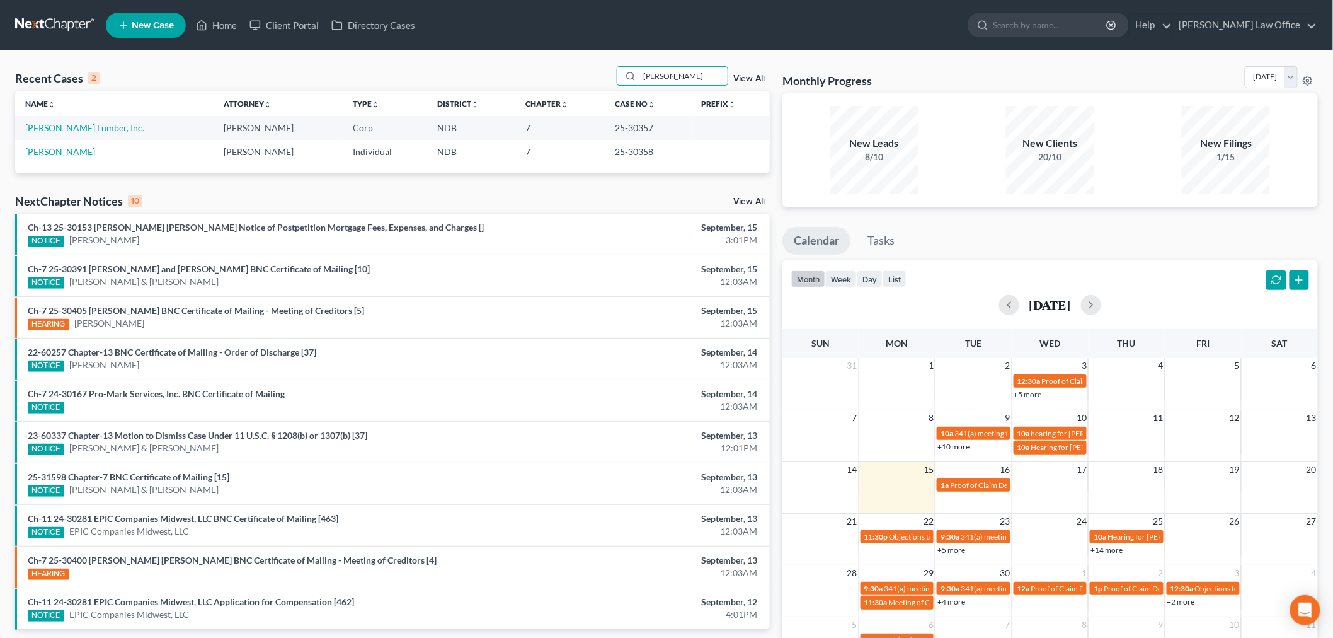
click at [71, 152] on link "McCleary, Terry" at bounding box center [60, 151] width 70 height 11
select select "6"
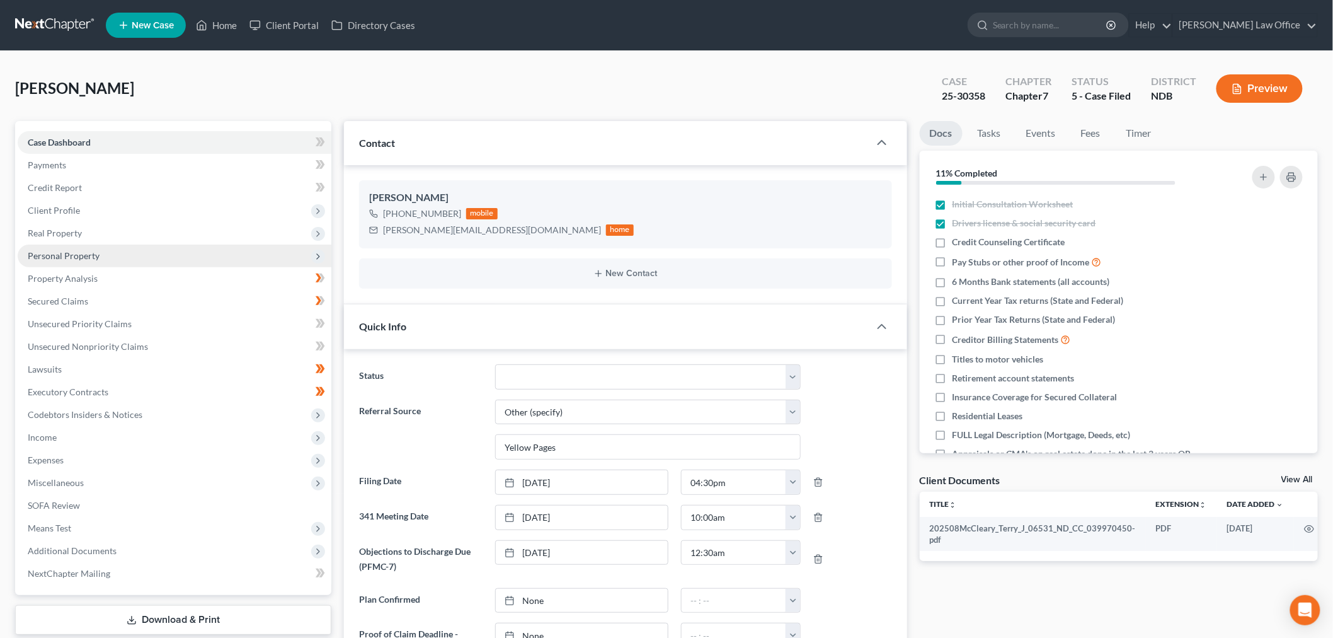
click at [83, 260] on span "Personal Property" at bounding box center [175, 255] width 314 height 23
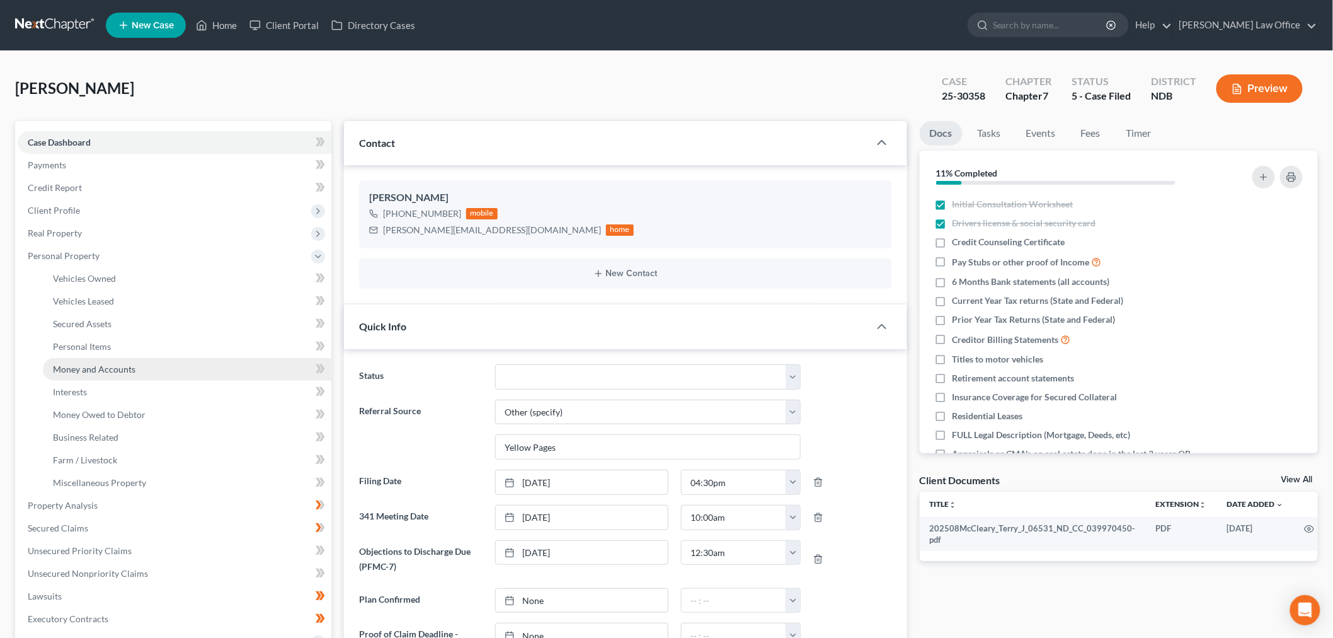
click at [162, 365] on link "Money and Accounts" at bounding box center [187, 369] width 289 height 23
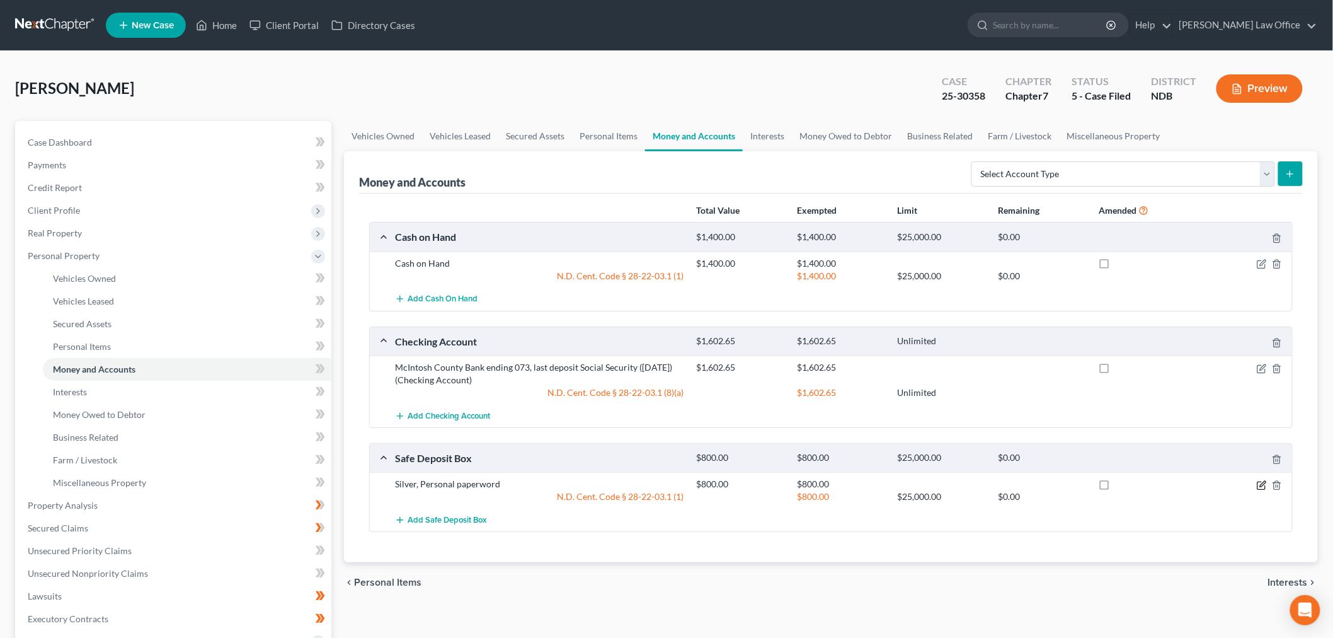
click at [1257, 484] on icon "button" at bounding box center [1262, 485] width 10 height 10
select select "29"
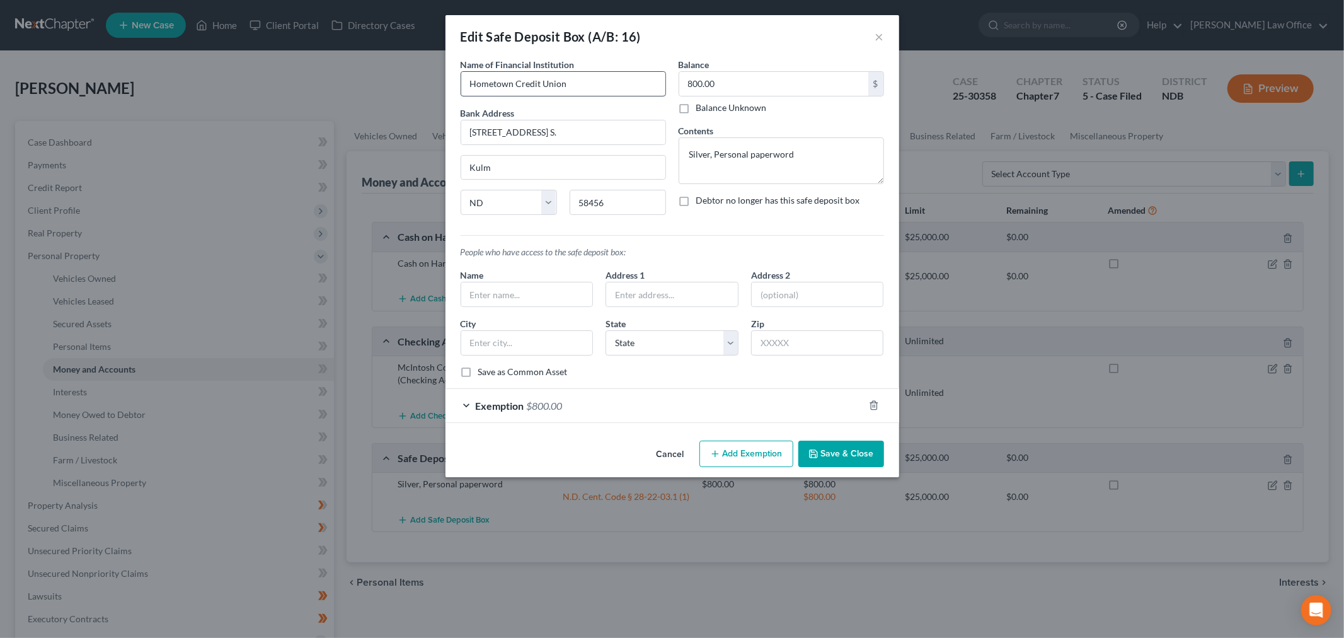
drag, startPoint x: 605, startPoint y: 84, endPoint x: 612, endPoint y: 84, distance: 6.9
click at [606, 84] on input "Hometown Credit Union" at bounding box center [563, 84] width 204 height 24
type input "McIntosh County Bank"
click at [766, 90] on input "800.00" at bounding box center [773, 84] width 189 height 24
drag, startPoint x: 685, startPoint y: 203, endPoint x: 695, endPoint y: 212, distance: 13.4
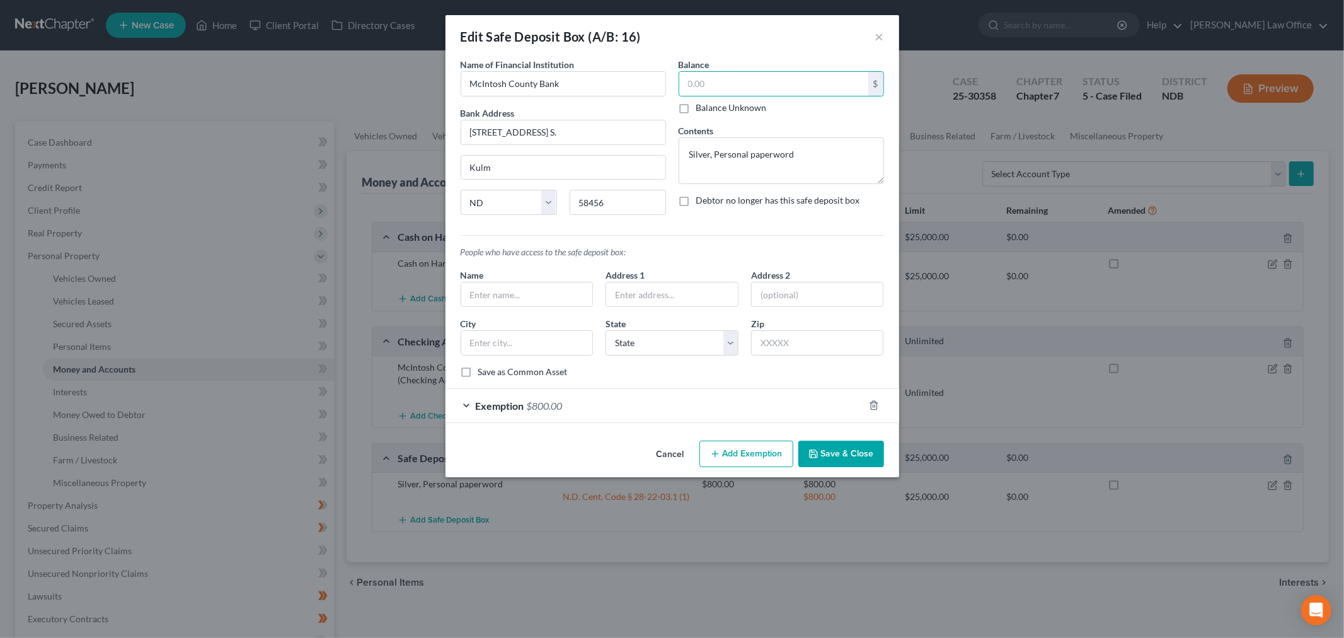
click at [696, 202] on label "Debtor no longer has this safe deposit box" at bounding box center [778, 200] width 164 height 13
click at [701, 202] on input "Debtor no longer has this safe deposit box" at bounding box center [705, 198] width 8 height 8
checkbox input "true"
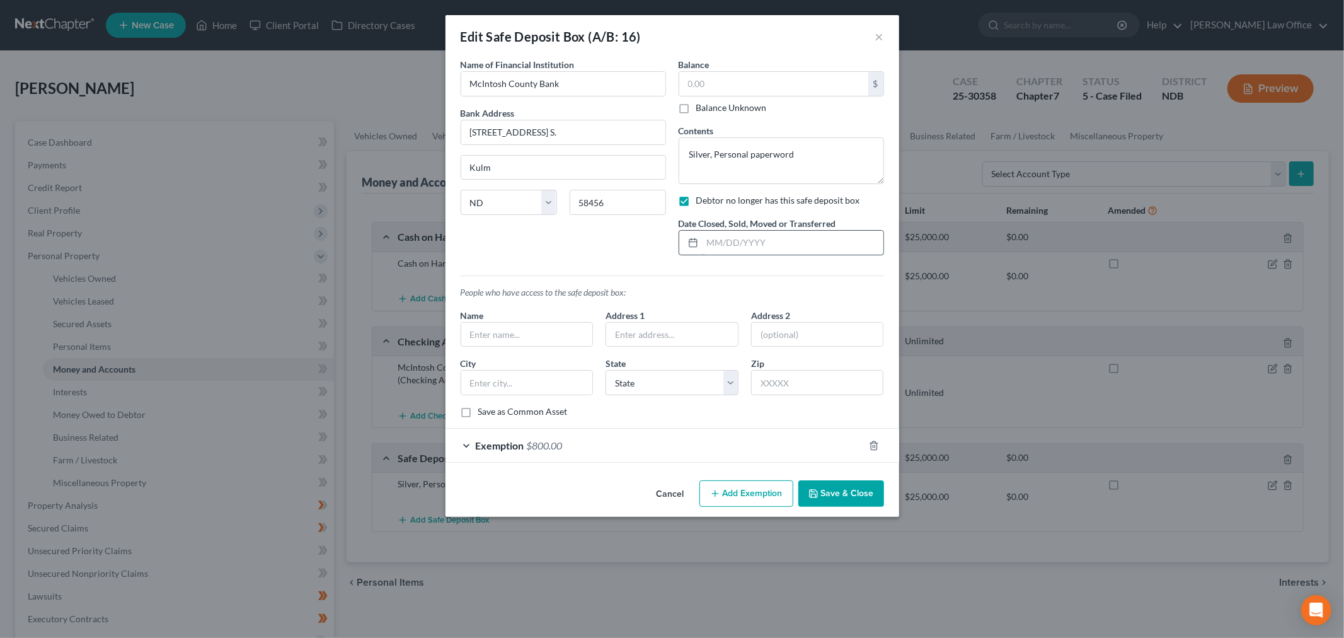
click at [733, 246] on input "text" at bounding box center [793, 243] width 181 height 24
type input "09/15/2025"
drag, startPoint x: 827, startPoint y: 162, endPoint x: 575, endPoint y: 161, distance: 252.0
click at [575, 161] on div "Name of Financial Institution * McIntosh County Bank Bank Address 18 Main Ave. …" at bounding box center [672, 161] width 436 height 207
paste textarea "Terry McCleary's personally purchased: Silver 1oz. ($15.57/oz), One Silver Doll…"
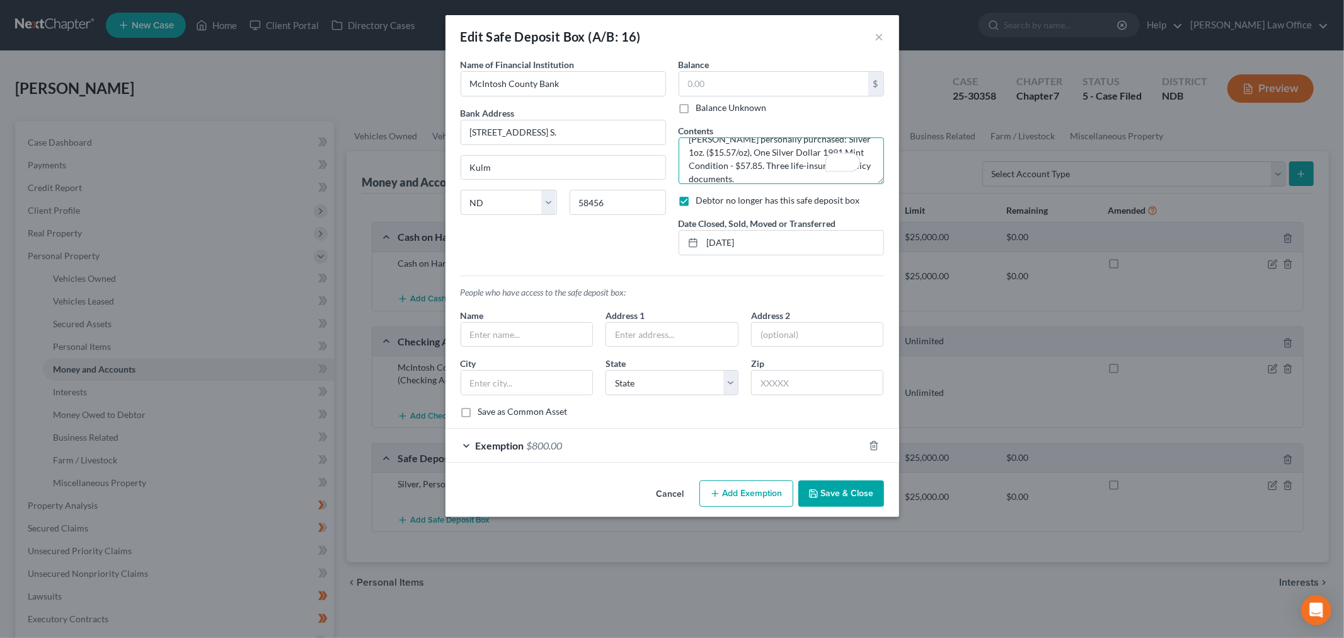
scroll to position [15, 0]
type textarea "Terry McCleary's personally purchased: Silver 1oz. ($15.57/oz), One Silver Doll…"
click at [729, 71] on div "Balance $ Balance Unknown Balance Undetermined $ Balance Unknown" at bounding box center [781, 86] width 205 height 56
click at [739, 77] on input "text" at bounding box center [773, 84] width 189 height 24
type input "73.42"
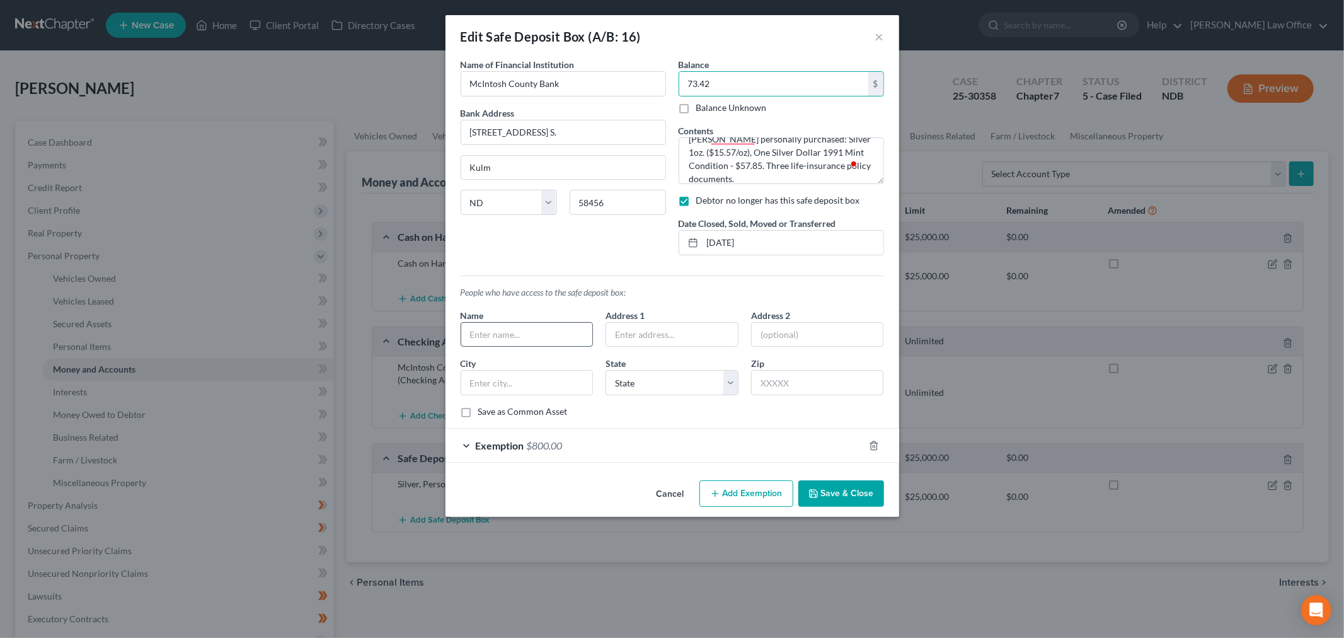
click at [515, 338] on input "text" at bounding box center [527, 335] width 132 height 24
type input "[PERSON_NAME] Lumber, Inc."
click at [846, 495] on button "Save & Close" at bounding box center [841, 493] width 86 height 26
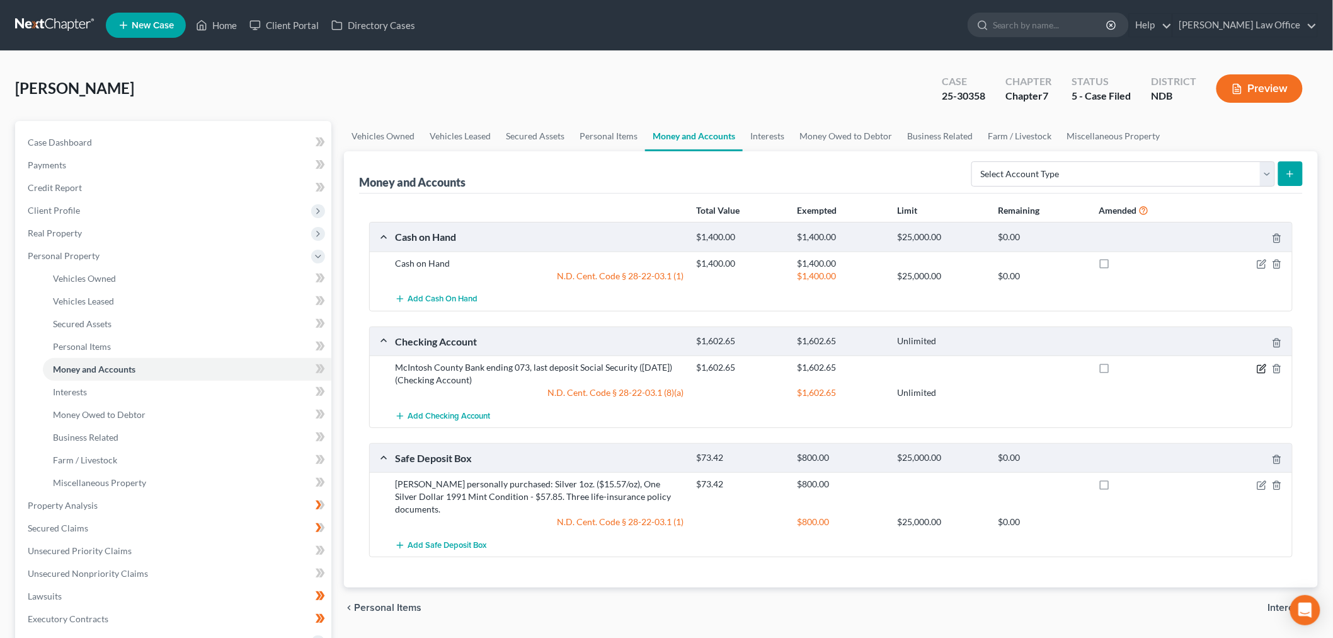
drag, startPoint x: 1263, startPoint y: 365, endPoint x: 1251, endPoint y: 366, distance: 12.6
click at [1263, 365] on icon "button" at bounding box center [1263, 367] width 6 height 6
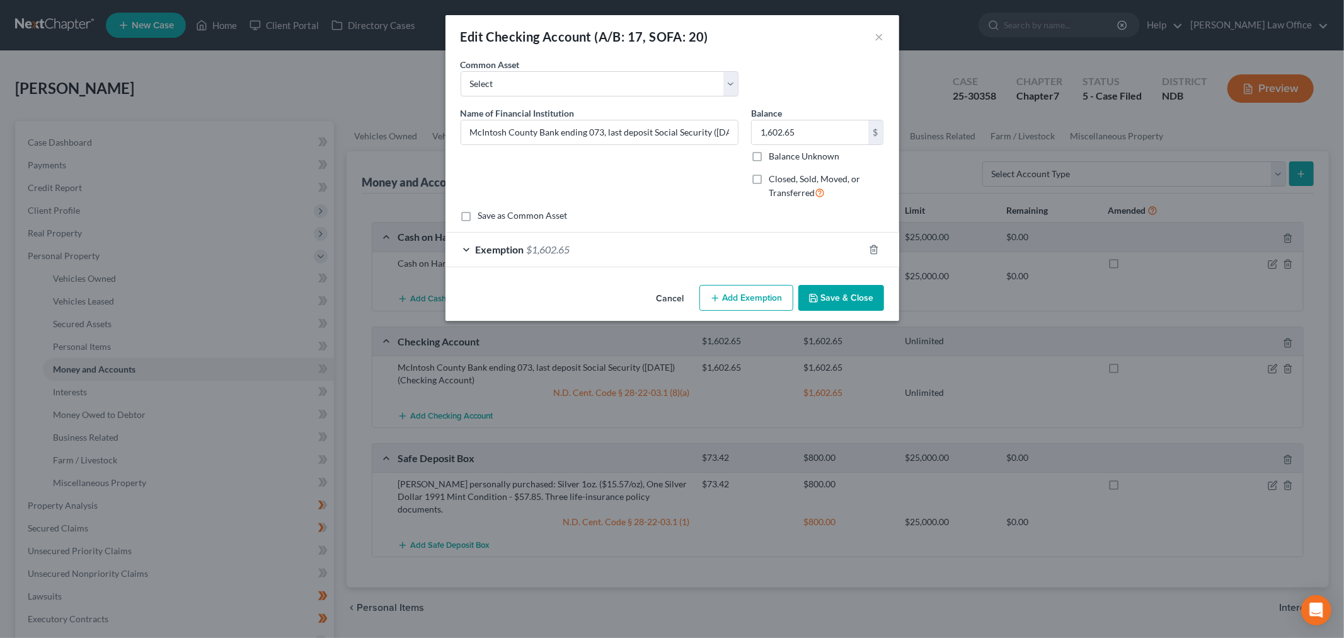
click at [675, 298] on button "Cancel" at bounding box center [670, 298] width 48 height 25
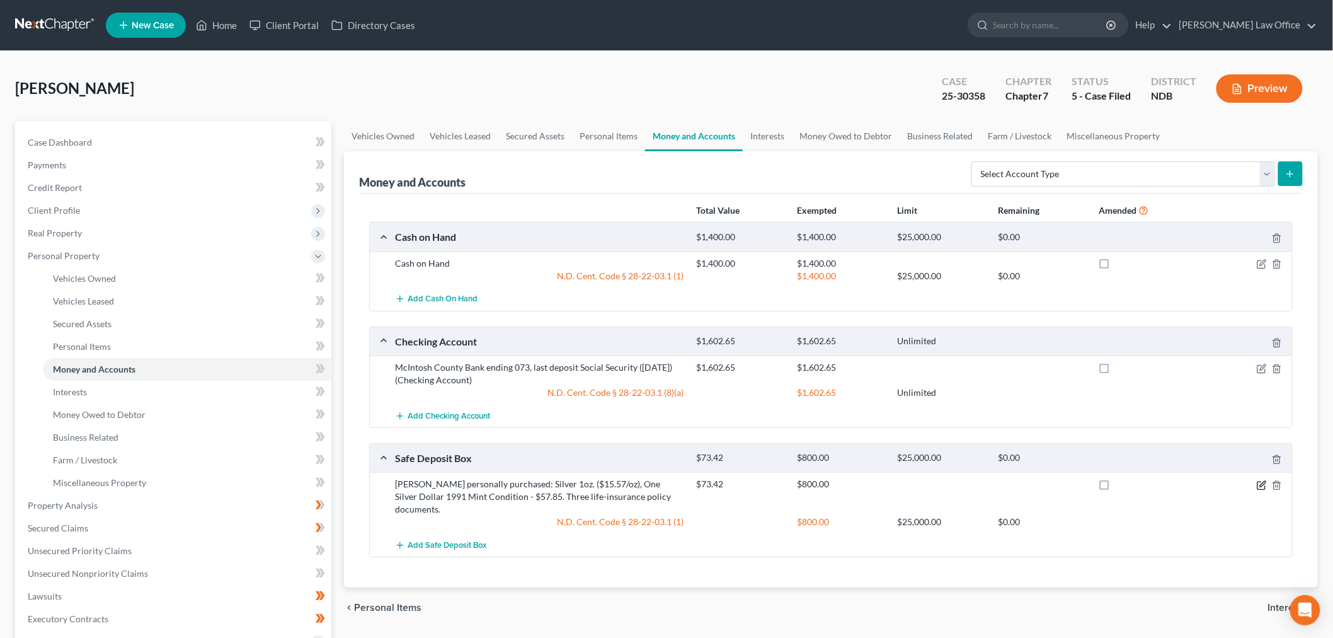
click at [1264, 483] on icon "button" at bounding box center [1263, 484] width 6 height 6
select select "29"
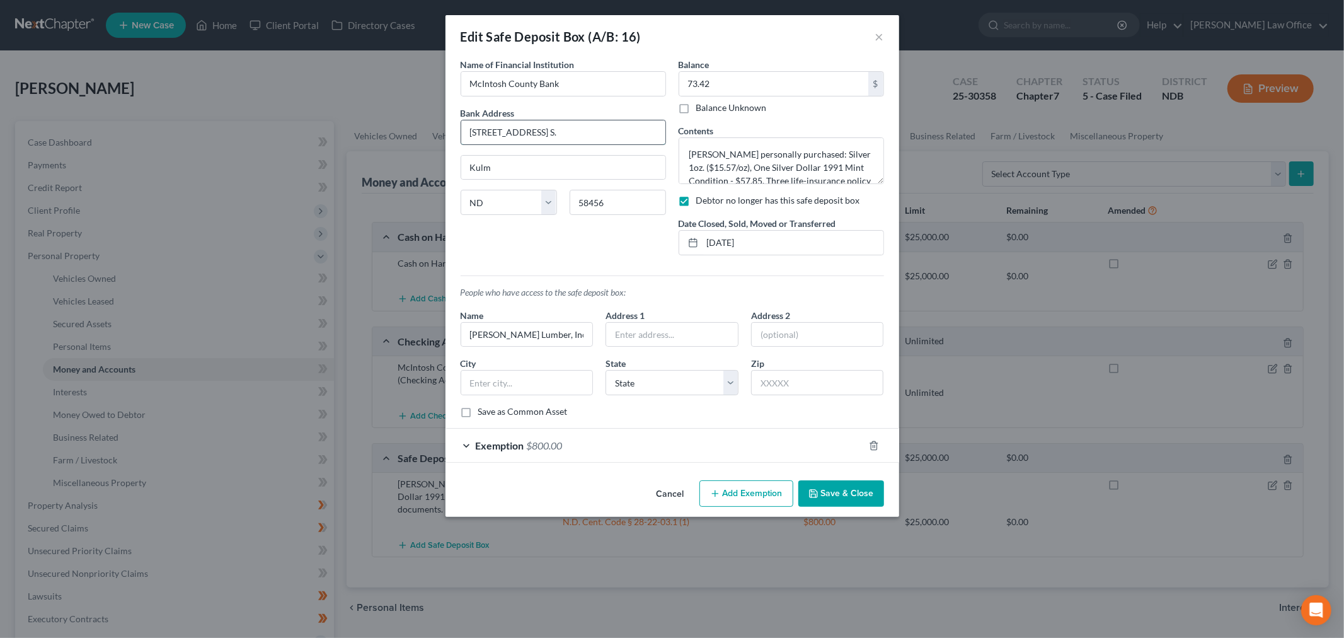
click at [593, 136] on input "18 Main Ave. S." at bounding box center [563, 132] width 204 height 24
type input "204 W Main Street"
click at [570, 164] on input "Kulm" at bounding box center [563, 168] width 204 height 24
type input "58413"
click at [853, 495] on button "Save & Close" at bounding box center [841, 493] width 86 height 26
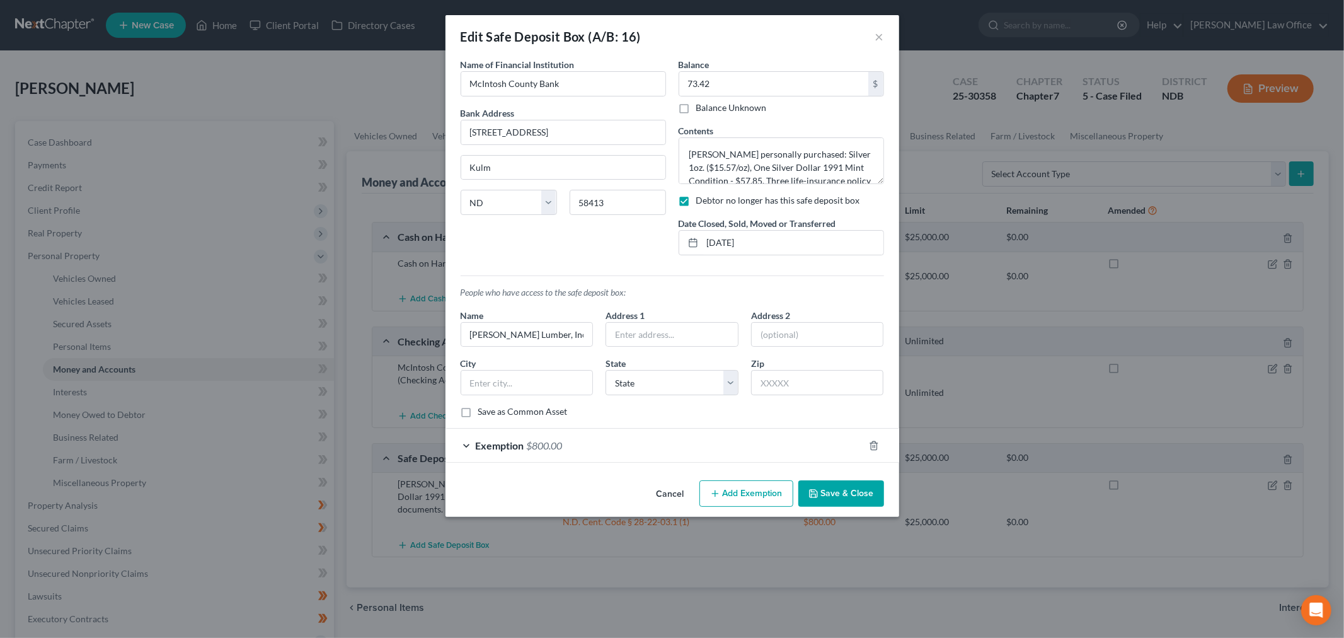
type input "Ashley"
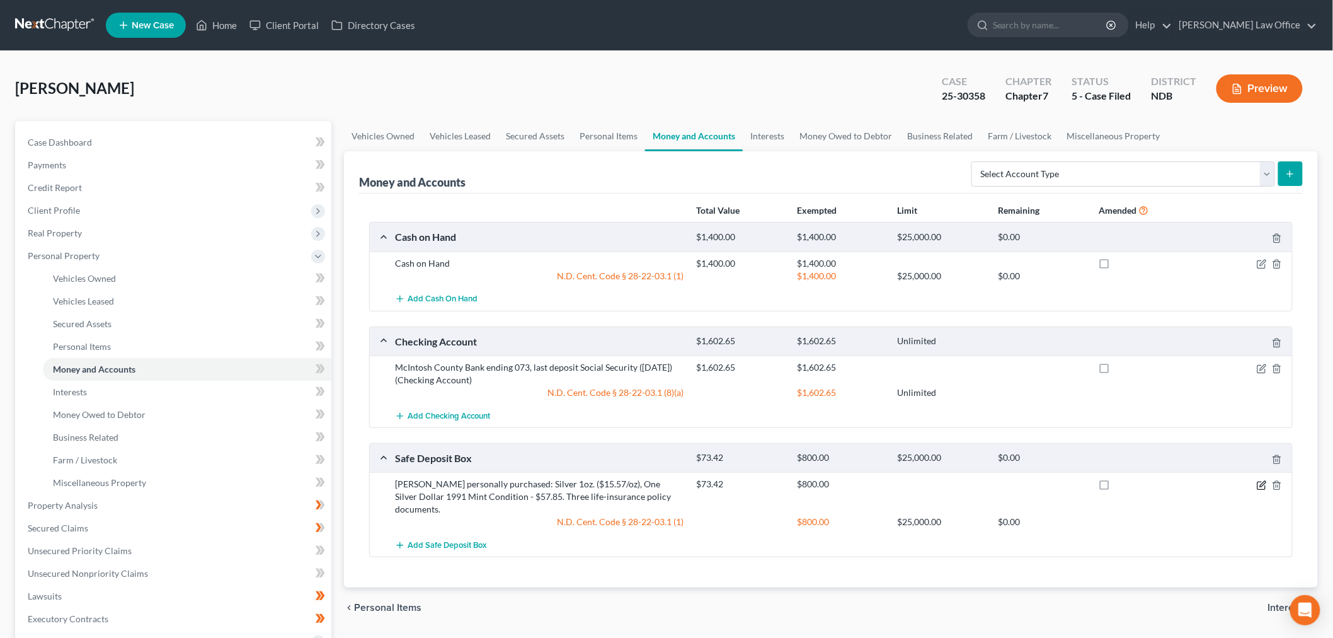
drag, startPoint x: 1261, startPoint y: 479, endPoint x: 1254, endPoint y: 479, distance: 7.6
click at [1261, 480] on icon "button" at bounding box center [1262, 485] width 10 height 10
select select "29"
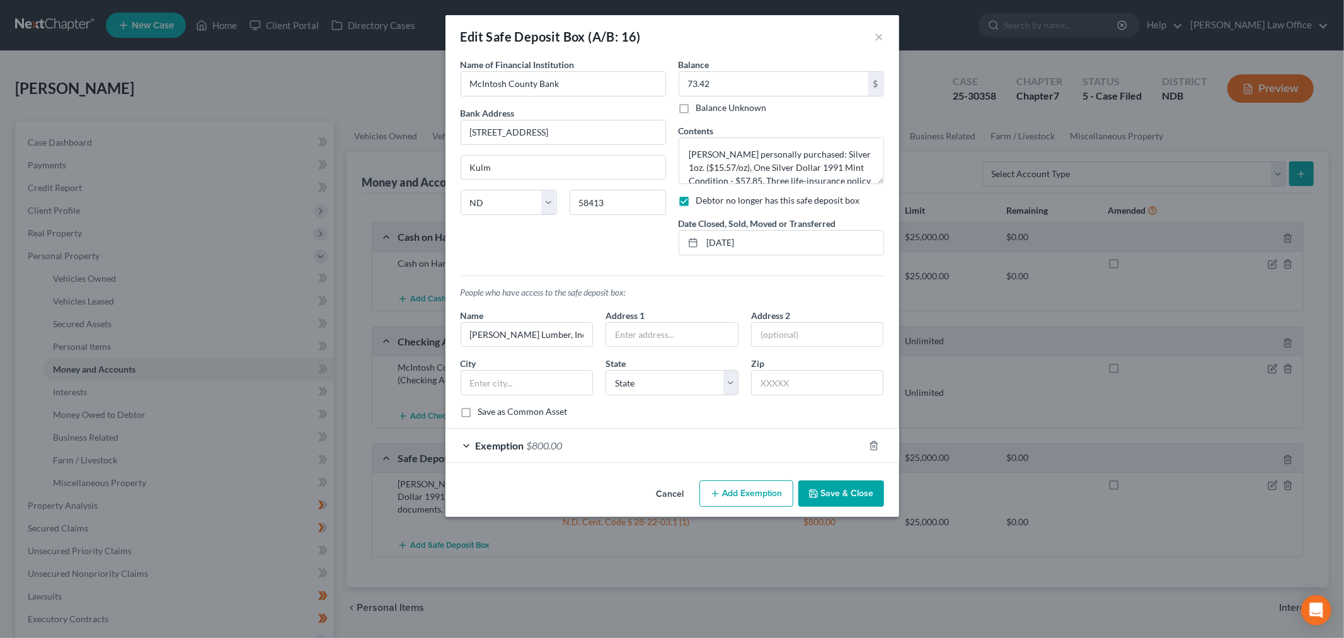
click at [594, 448] on div "Exemption $800.00" at bounding box center [654, 444] width 418 height 33
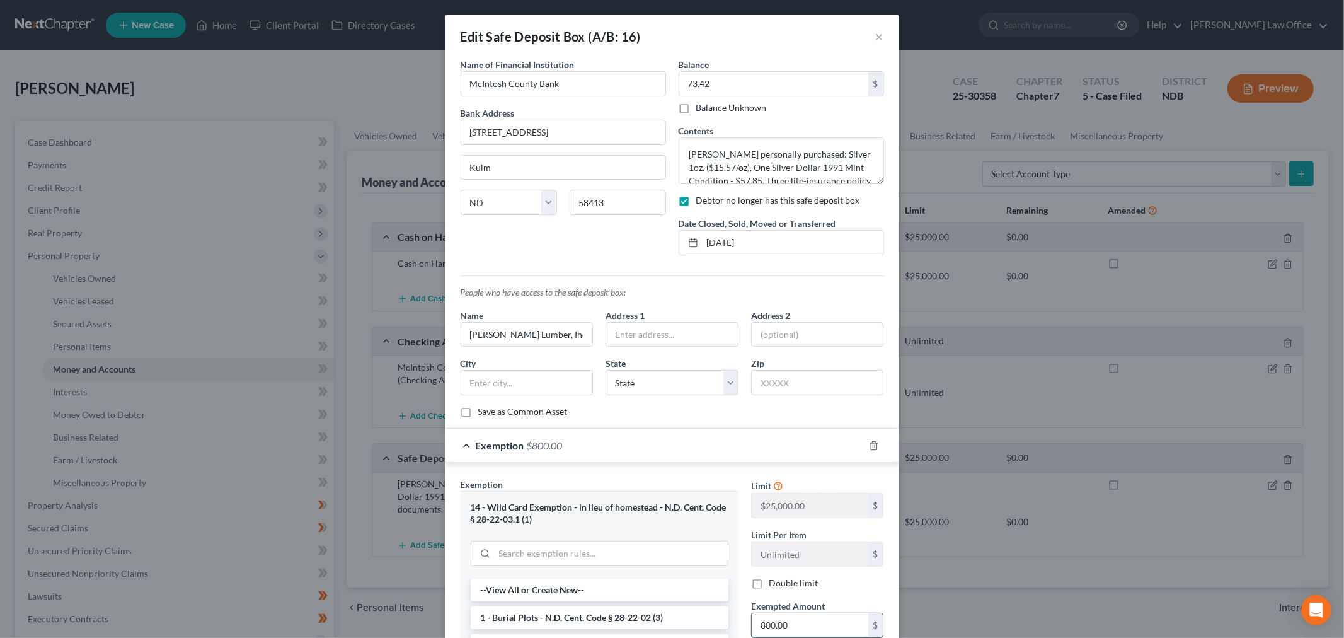
click at [832, 628] on input "800.00" at bounding box center [810, 625] width 117 height 24
type input "4"
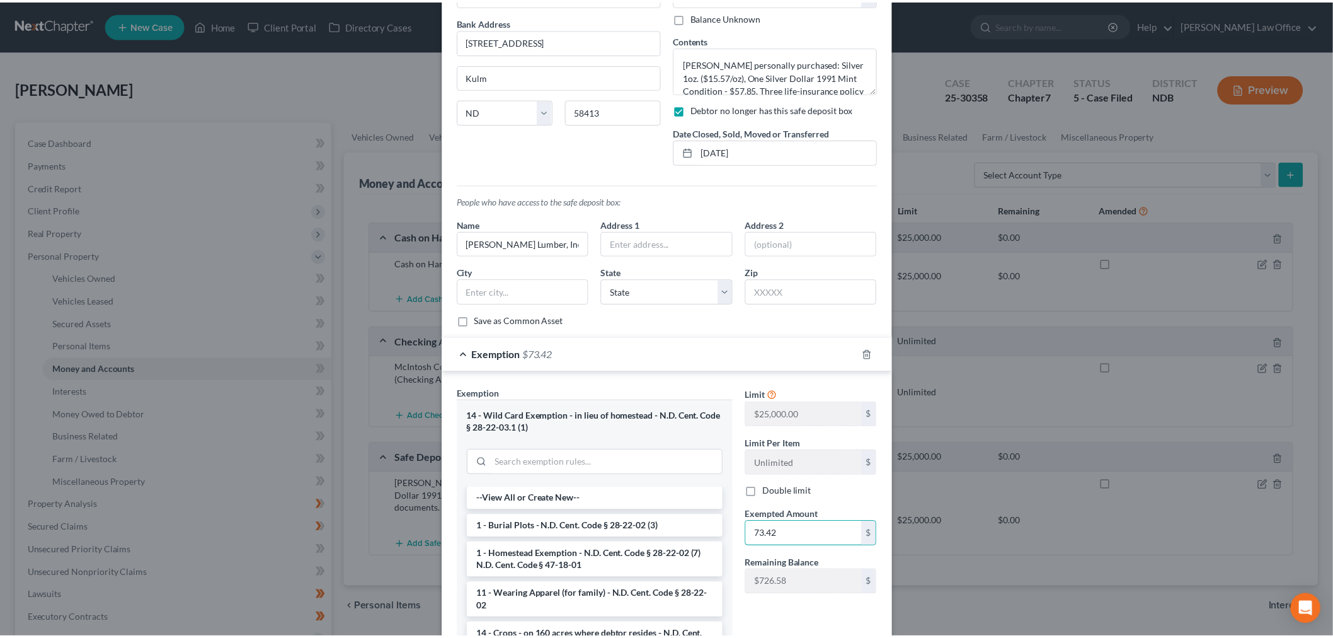
scroll to position [232, 0]
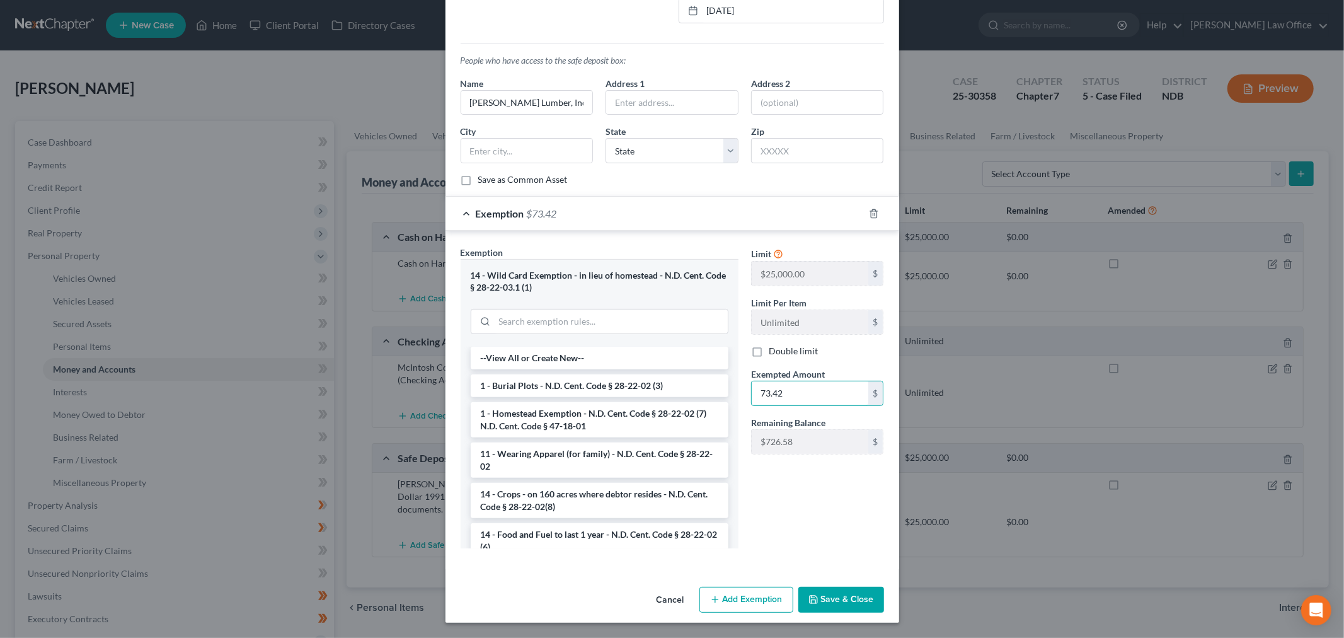
type input "73.42"
click at [832, 595] on button "Save & Close" at bounding box center [841, 600] width 86 height 26
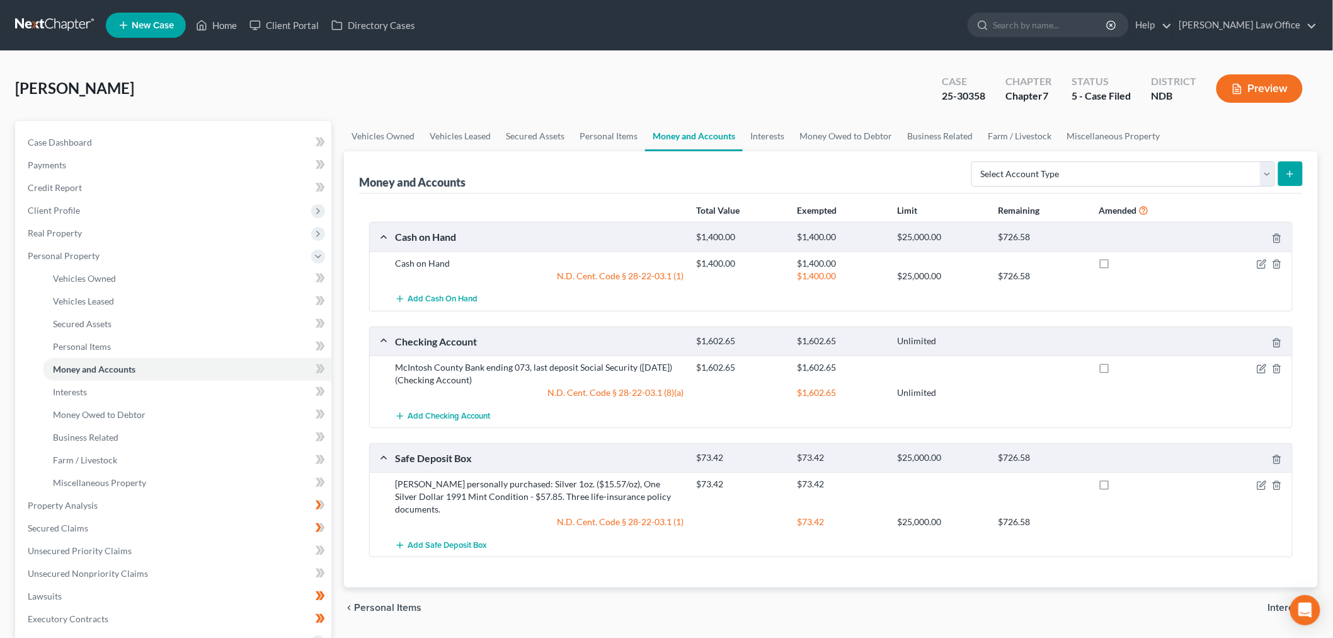
click at [55, 20] on link at bounding box center [55, 25] width 81 height 23
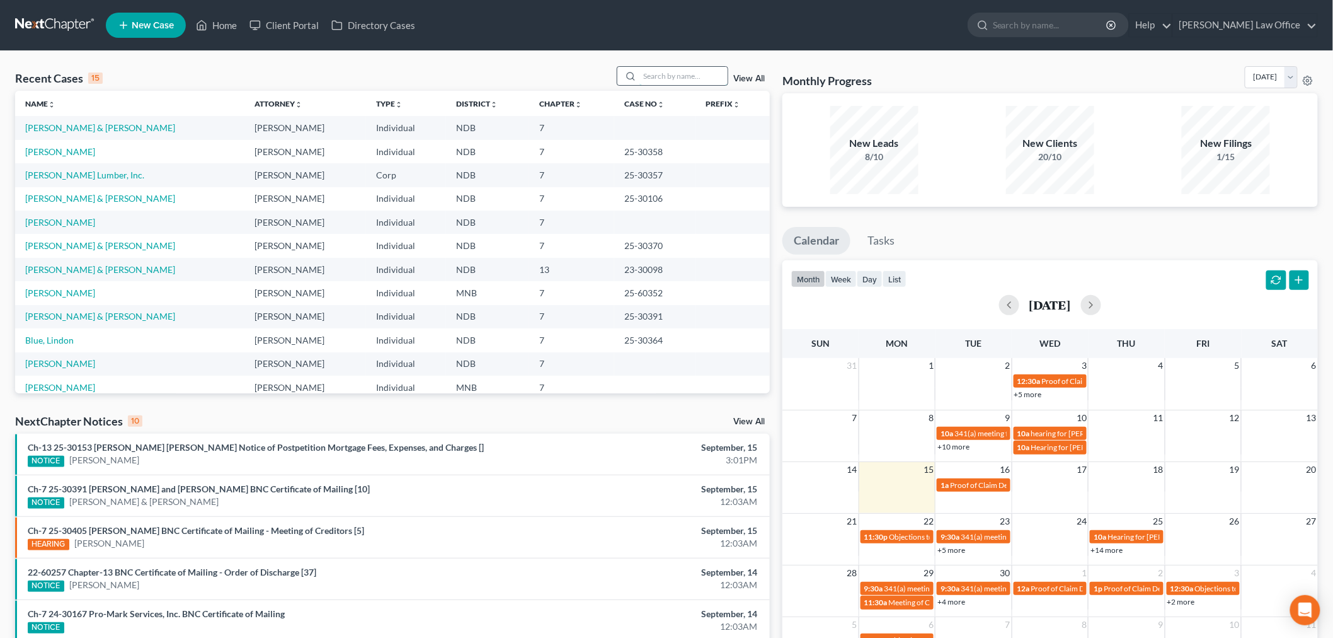
click at [656, 71] on input "search" at bounding box center [684, 76] width 88 height 18
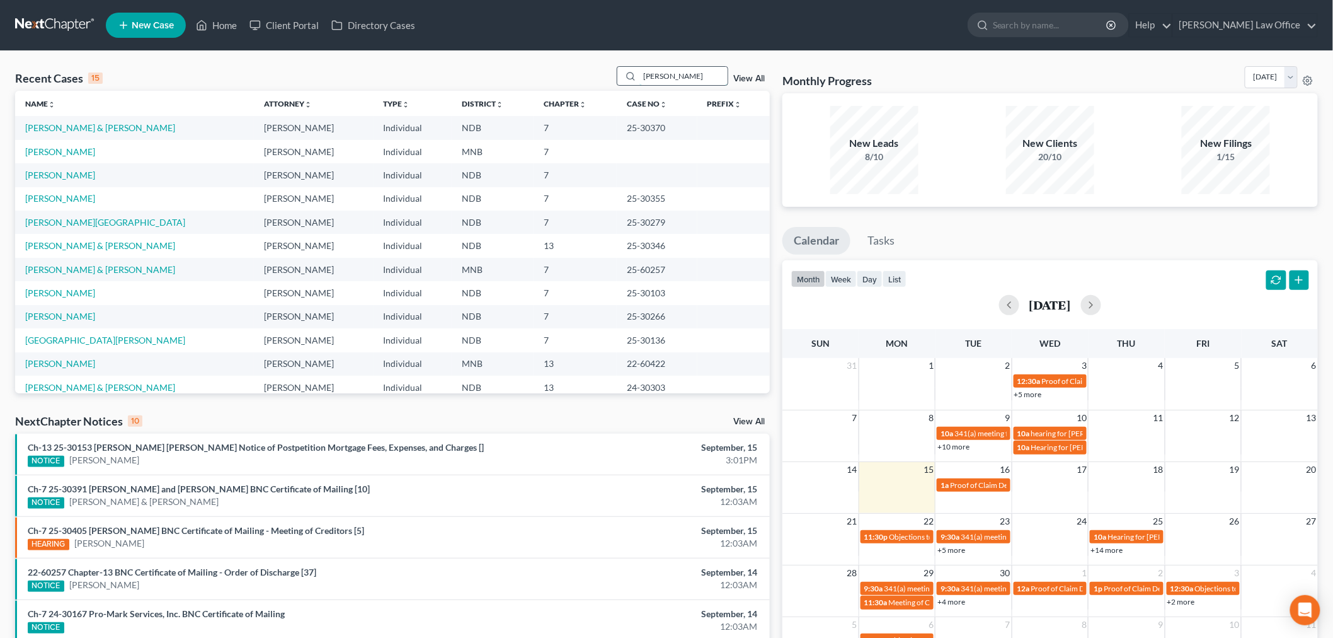
click at [662, 76] on input "[PERSON_NAME]" at bounding box center [684, 76] width 88 height 18
click at [679, 73] on input "[PERSON_NAME]" at bounding box center [684, 76] width 88 height 18
type input "m"
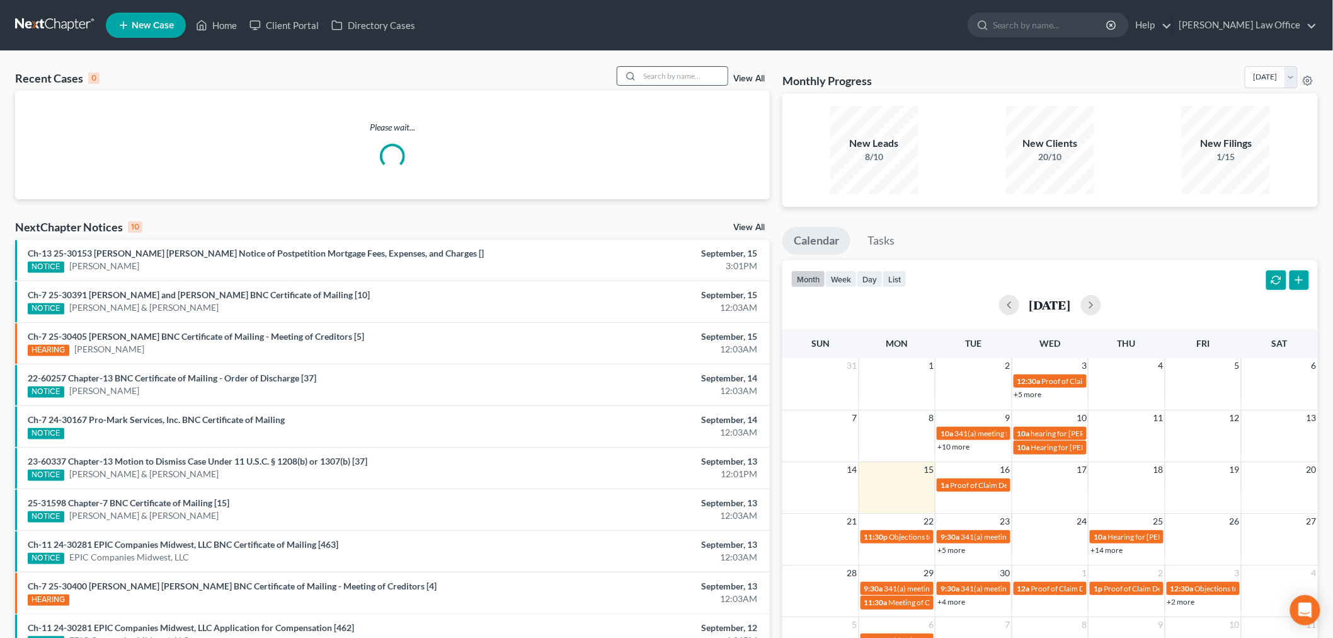
click at [664, 77] on input "search" at bounding box center [684, 76] width 88 height 18
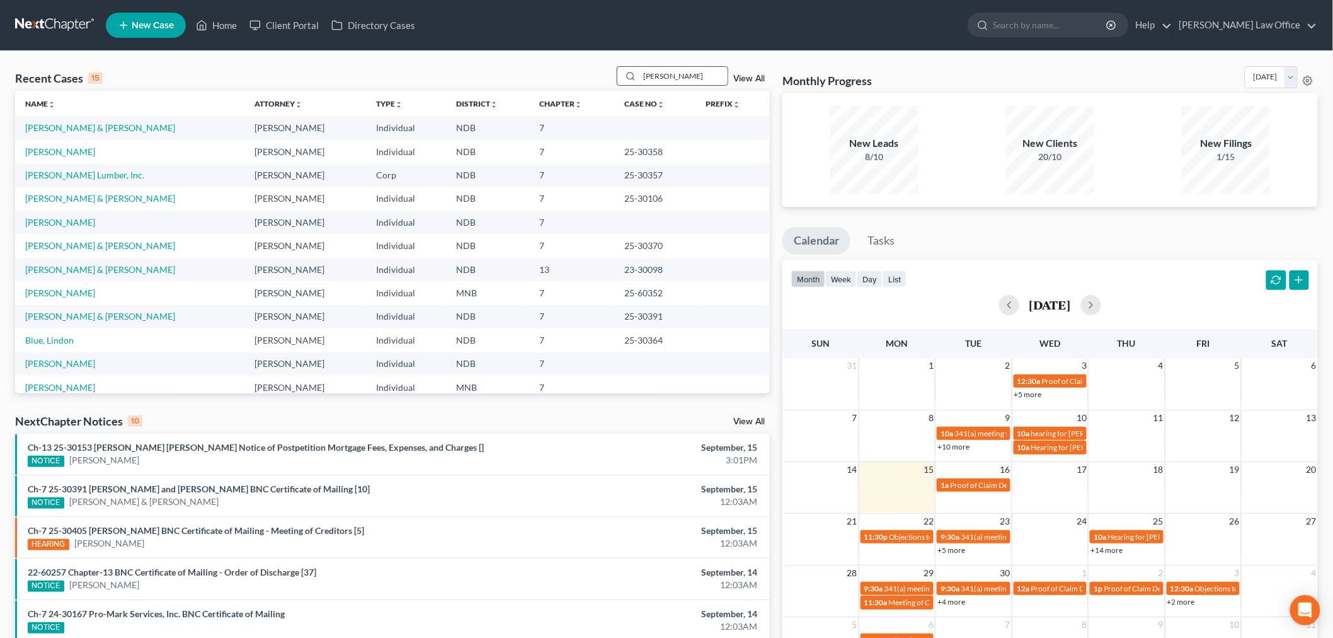
type input "[PERSON_NAME]"
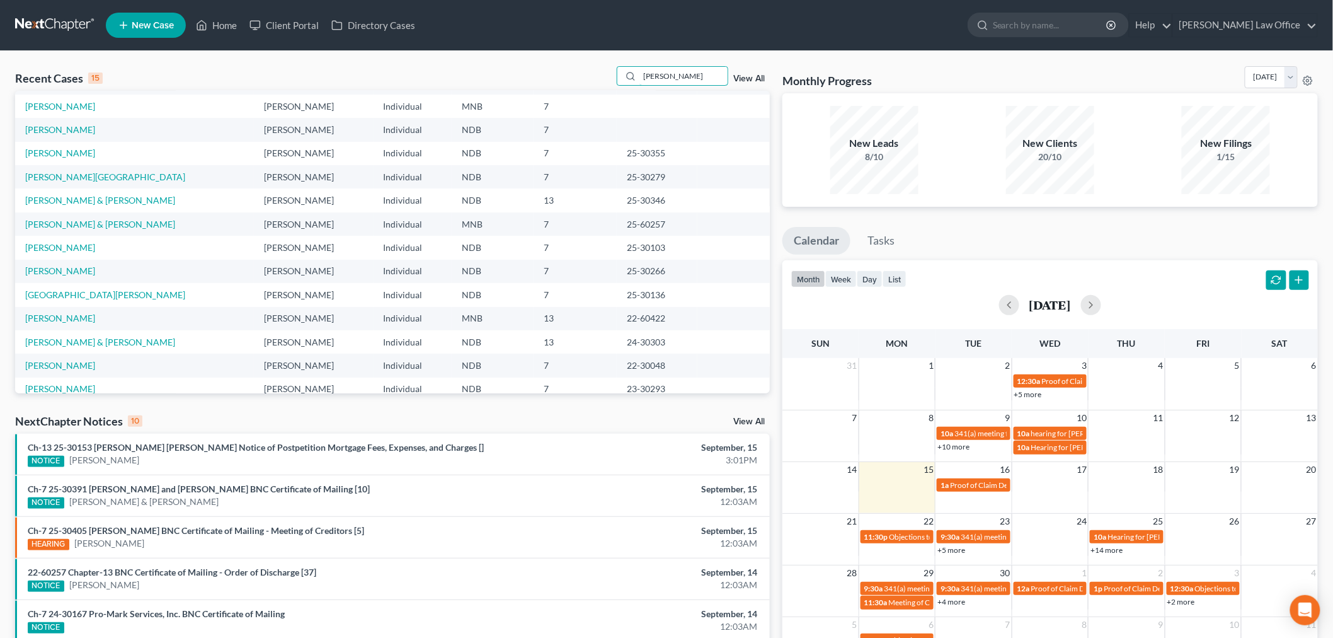
scroll to position [70, 0]
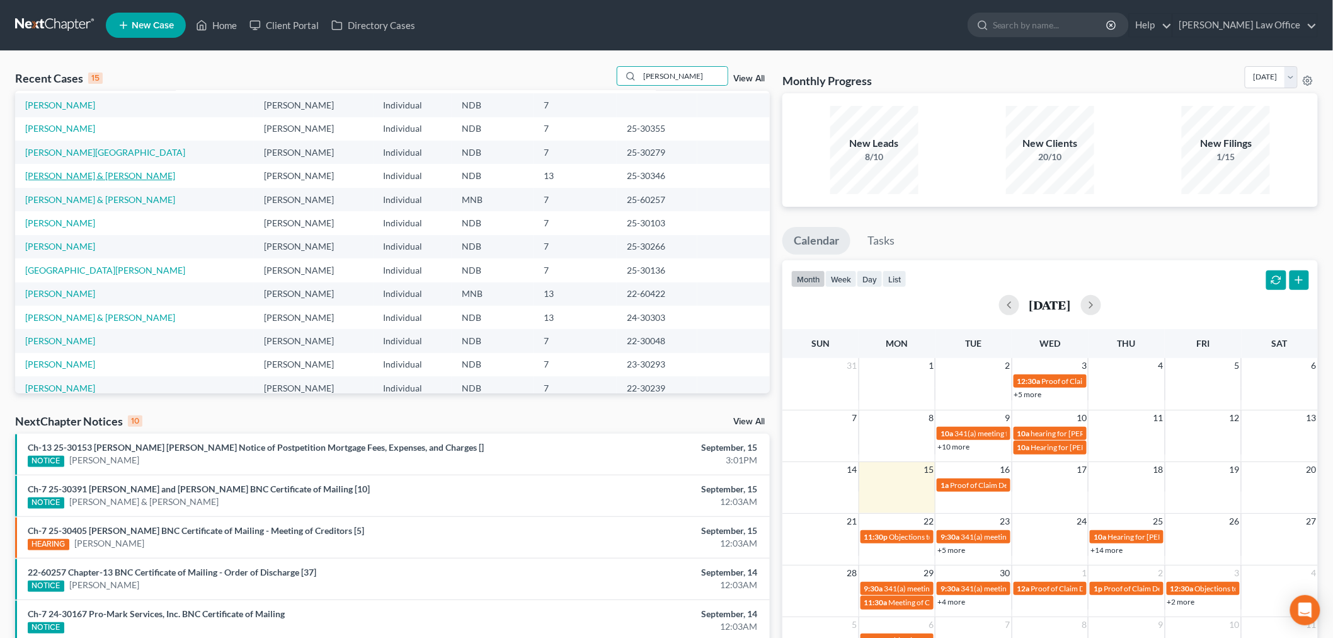
click at [111, 173] on link "[PERSON_NAME] & [PERSON_NAME]" at bounding box center [100, 175] width 150 height 11
select select "6"
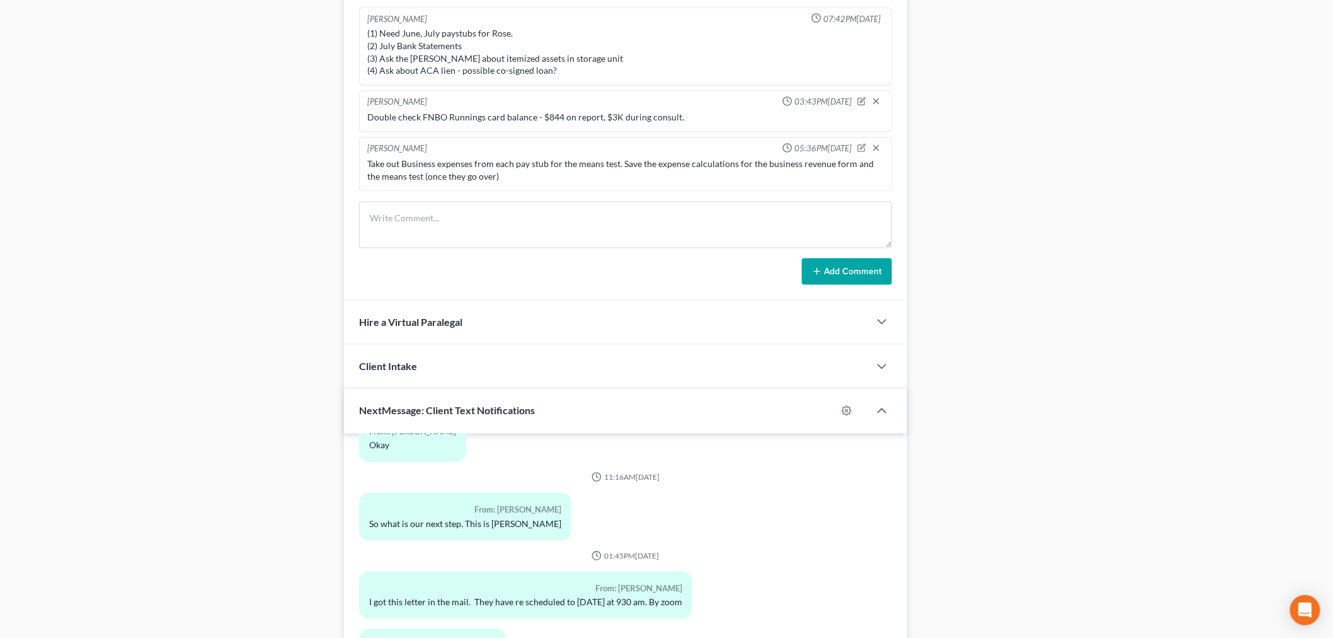
scroll to position [1062, 0]
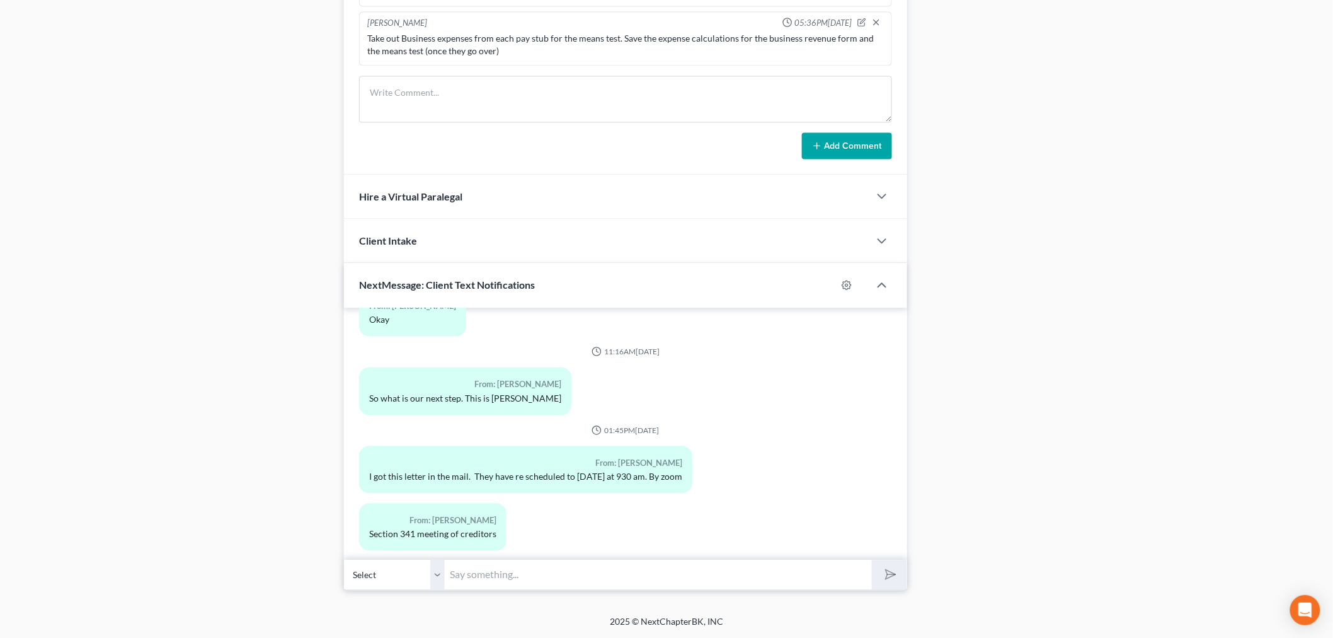
click at [441, 576] on select "Select +1 (701) 729-1373 - Rosetta Lynnes" at bounding box center [394, 574] width 101 height 31
click at [508, 572] on input "text" at bounding box center [658, 574] width 427 height 31
type input "Rose - are you free on Wednesday to come visit with me? I have 11am open."
click at [897, 574] on icon "submit" at bounding box center [889, 574] width 18 height 18
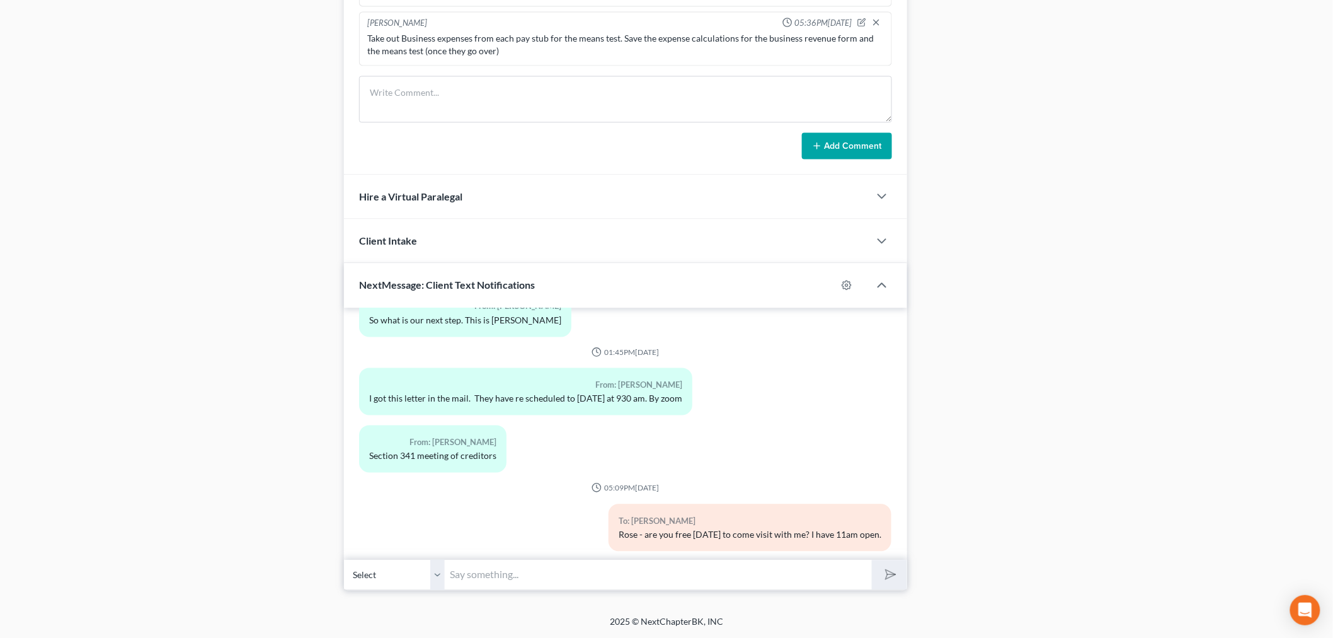
scroll to position [7144, 0]
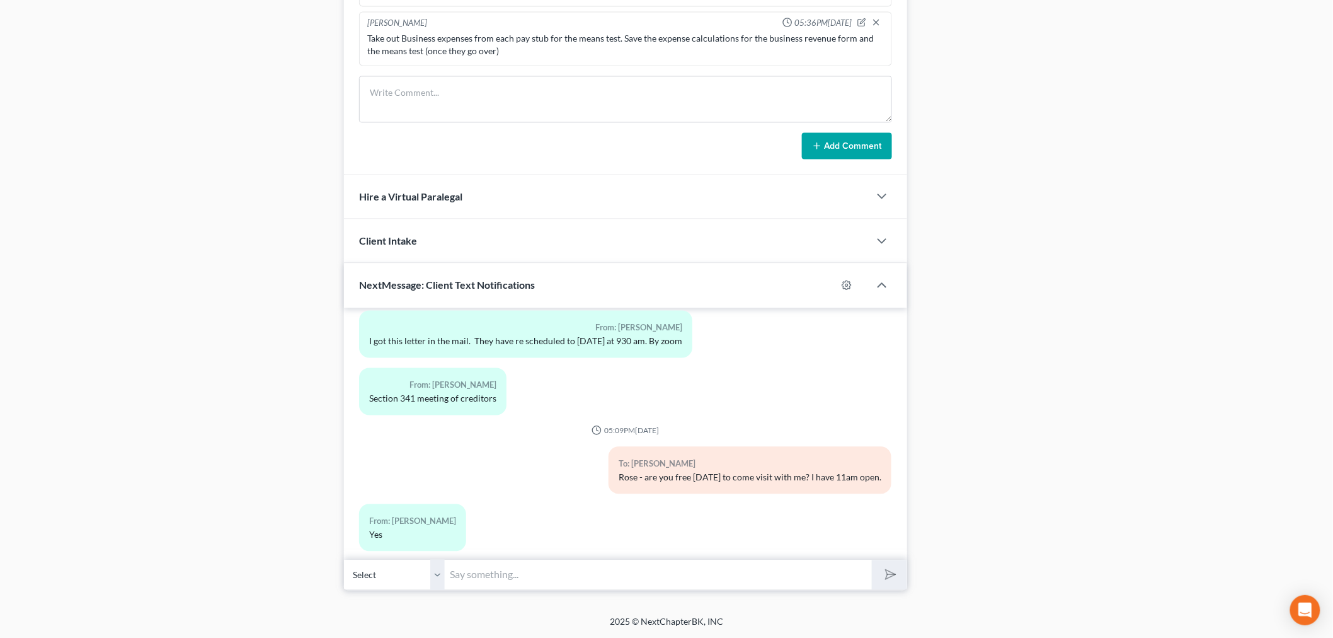
click at [583, 578] on input "text" at bounding box center [658, 574] width 427 height 31
type input "O"
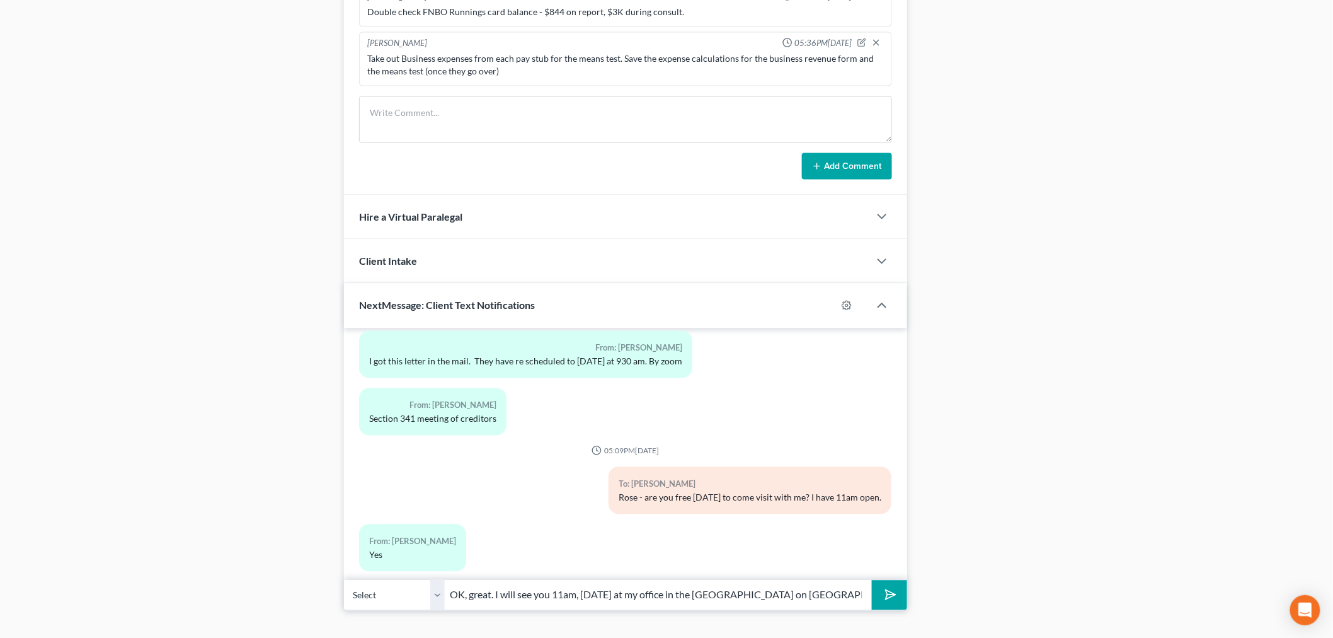
scroll to position [1062, 0]
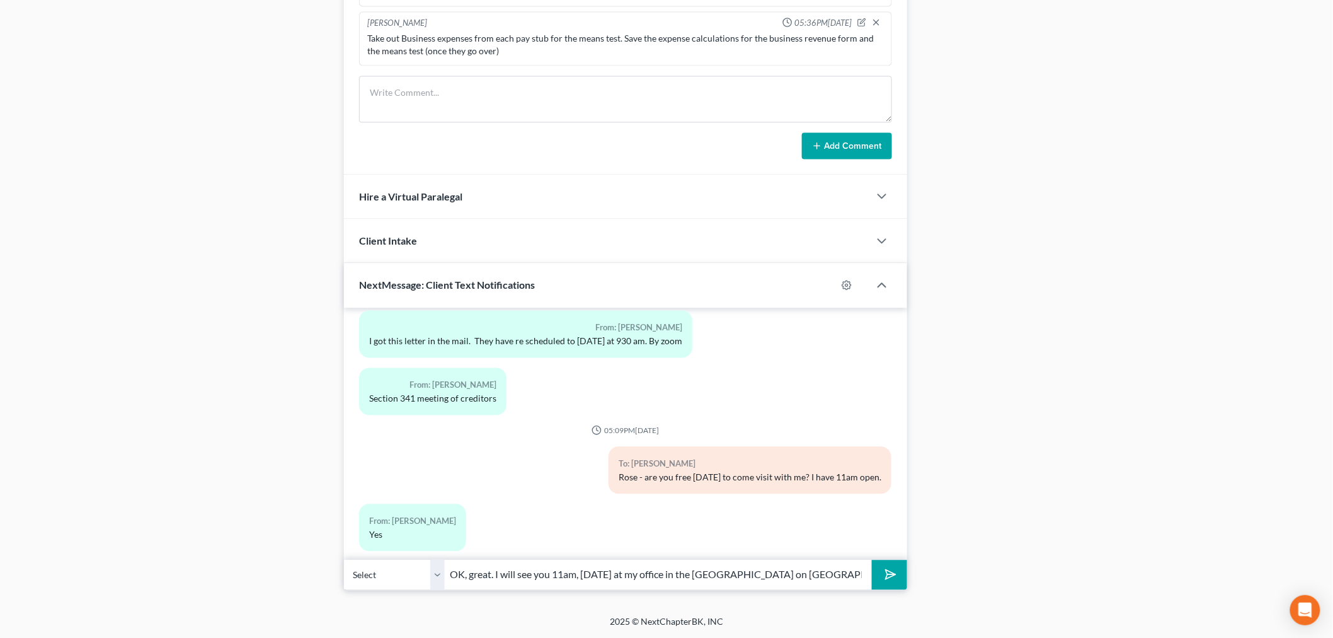
type input "OK, great. I will see you 11am, Wednesday at my office in the Regus Building on…"
click at [883, 571] on icon "submit" at bounding box center [889, 574] width 18 height 18
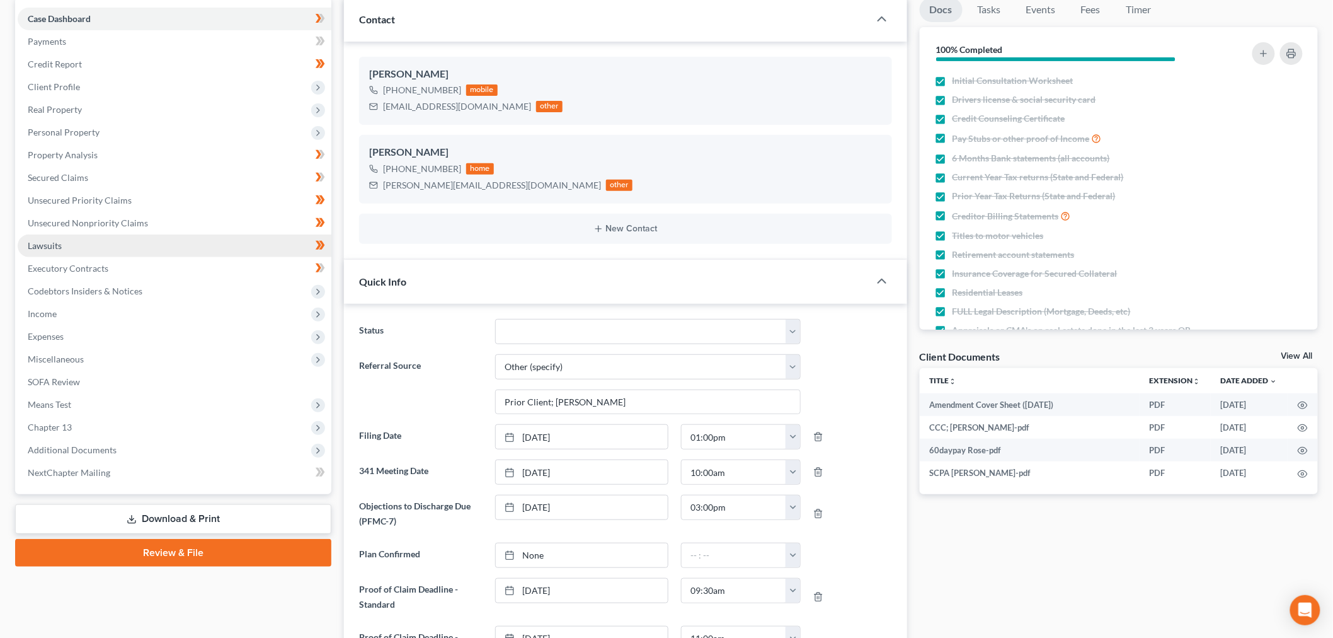
scroll to position [0, 0]
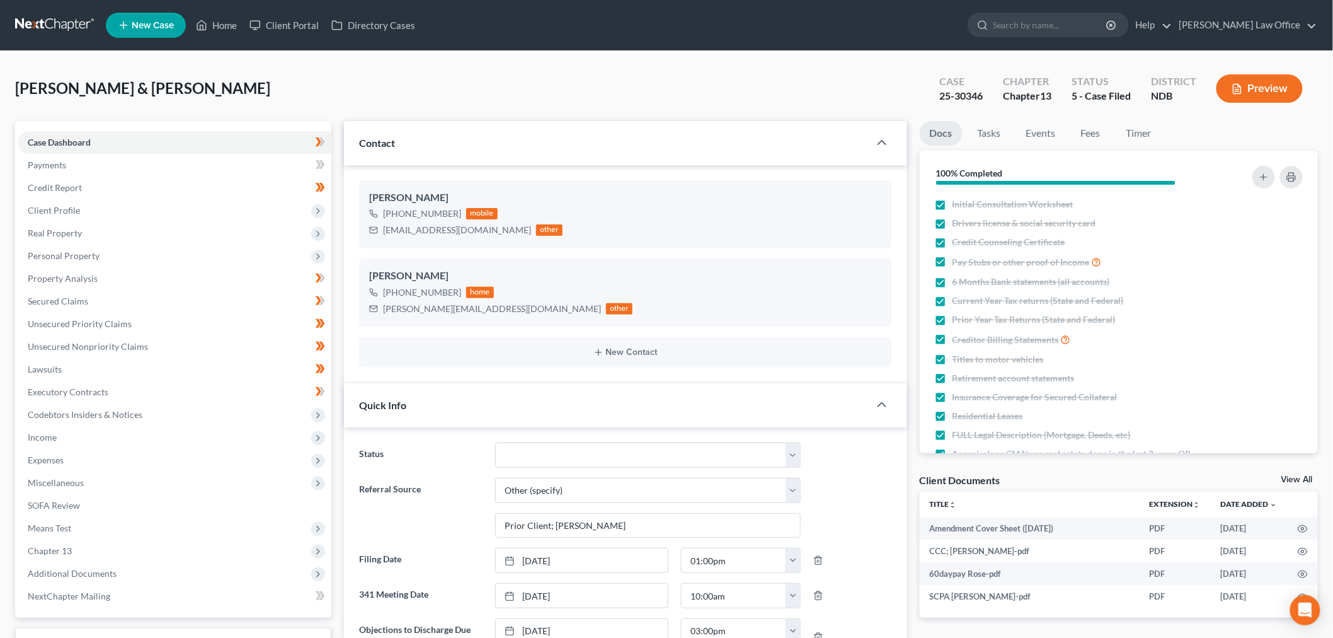
click at [72, 15] on link at bounding box center [55, 25] width 81 height 23
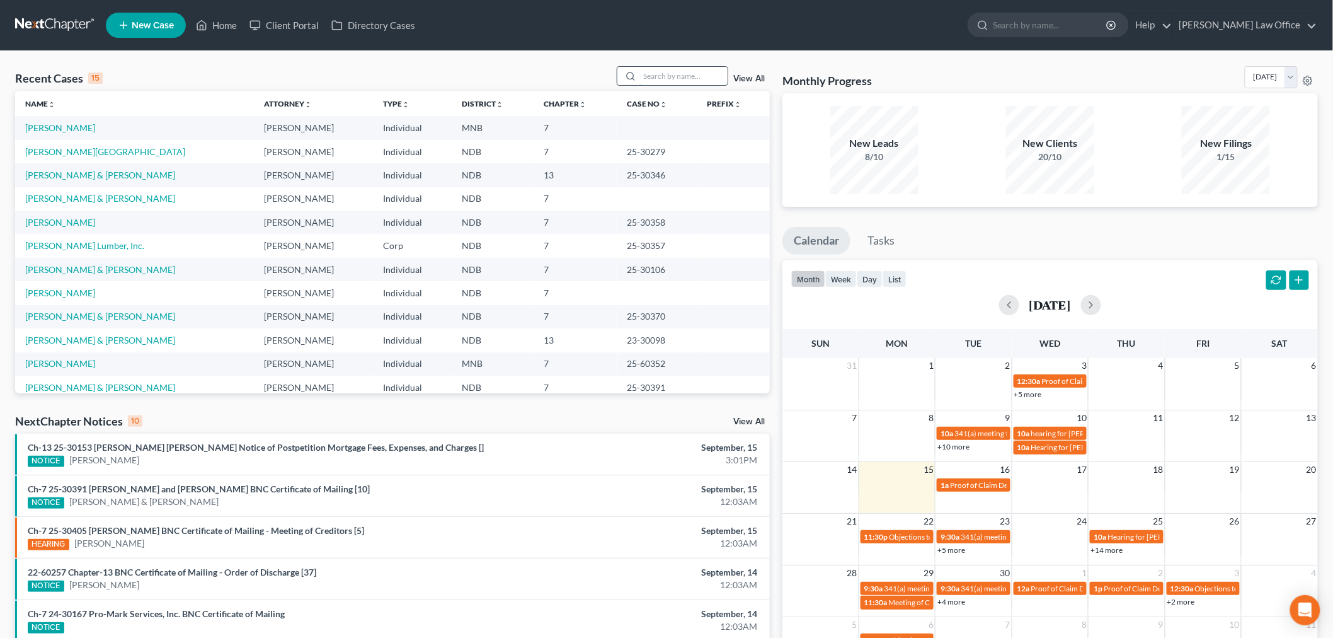
click at [660, 78] on input "search" at bounding box center [684, 76] width 88 height 18
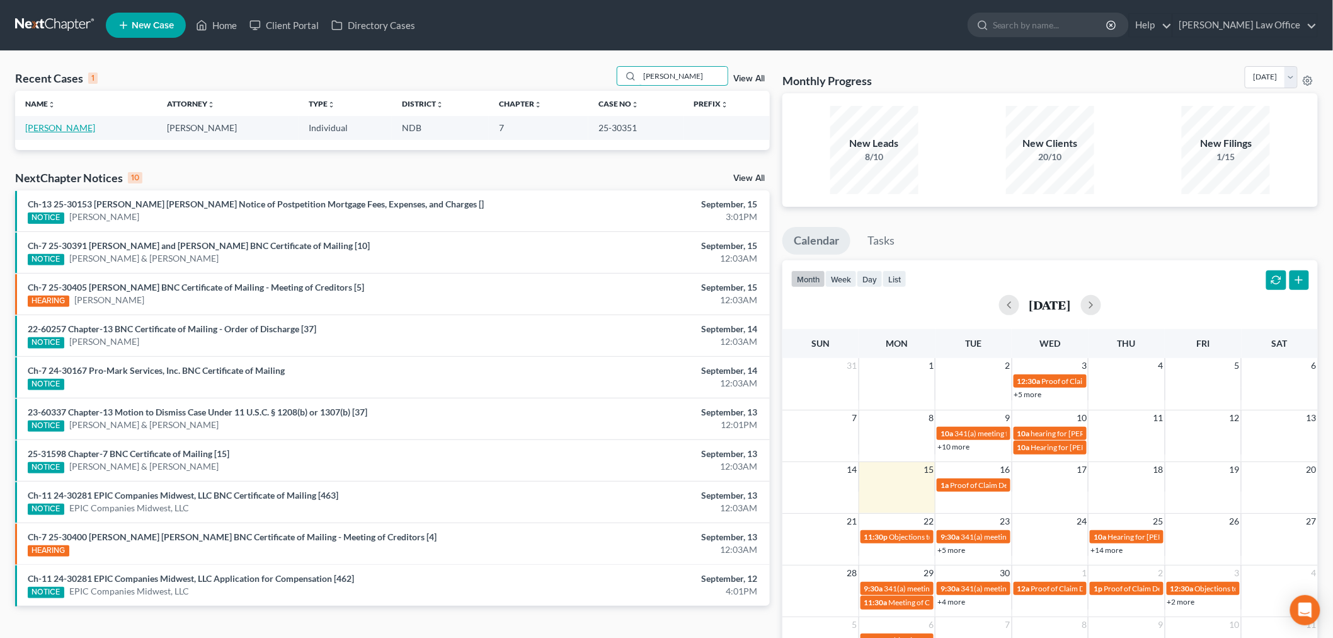
type input "[PERSON_NAME]"
click at [64, 129] on link "[PERSON_NAME]" at bounding box center [60, 127] width 70 height 11
select select "6"
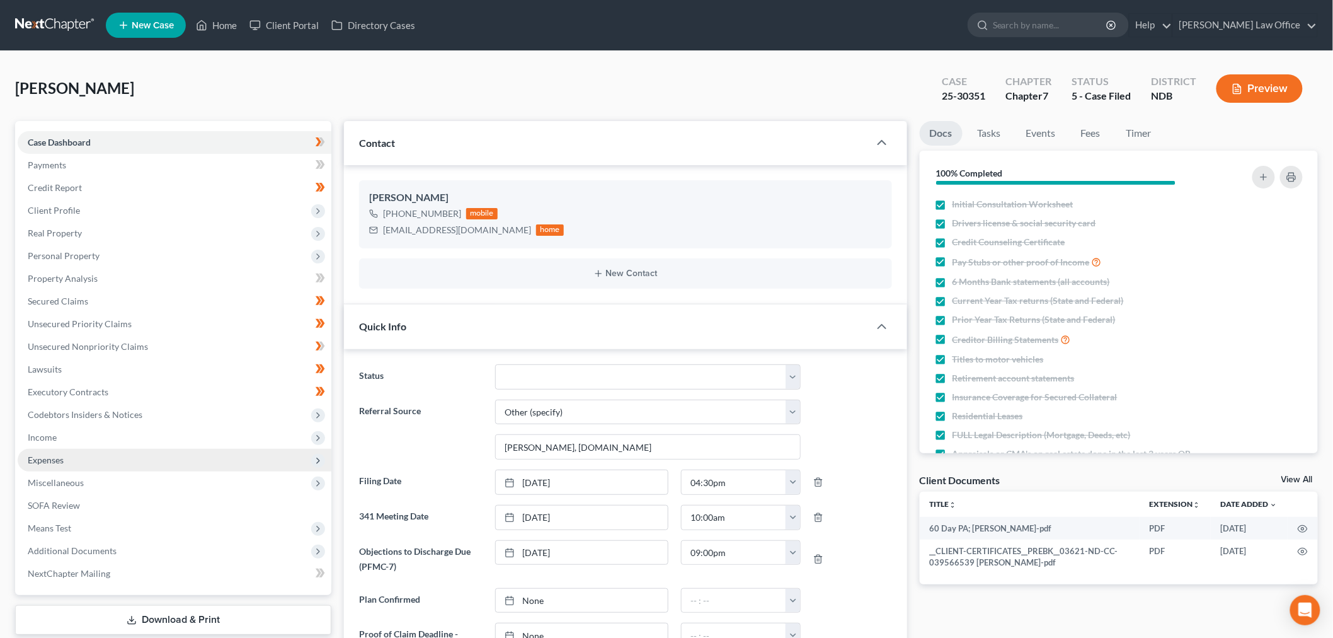
scroll to position [210, 0]
drag, startPoint x: 104, startPoint y: 278, endPoint x: 11, endPoint y: 311, distance: 98.8
click at [104, 278] on link "Property Analysis" at bounding box center [175, 278] width 314 height 23
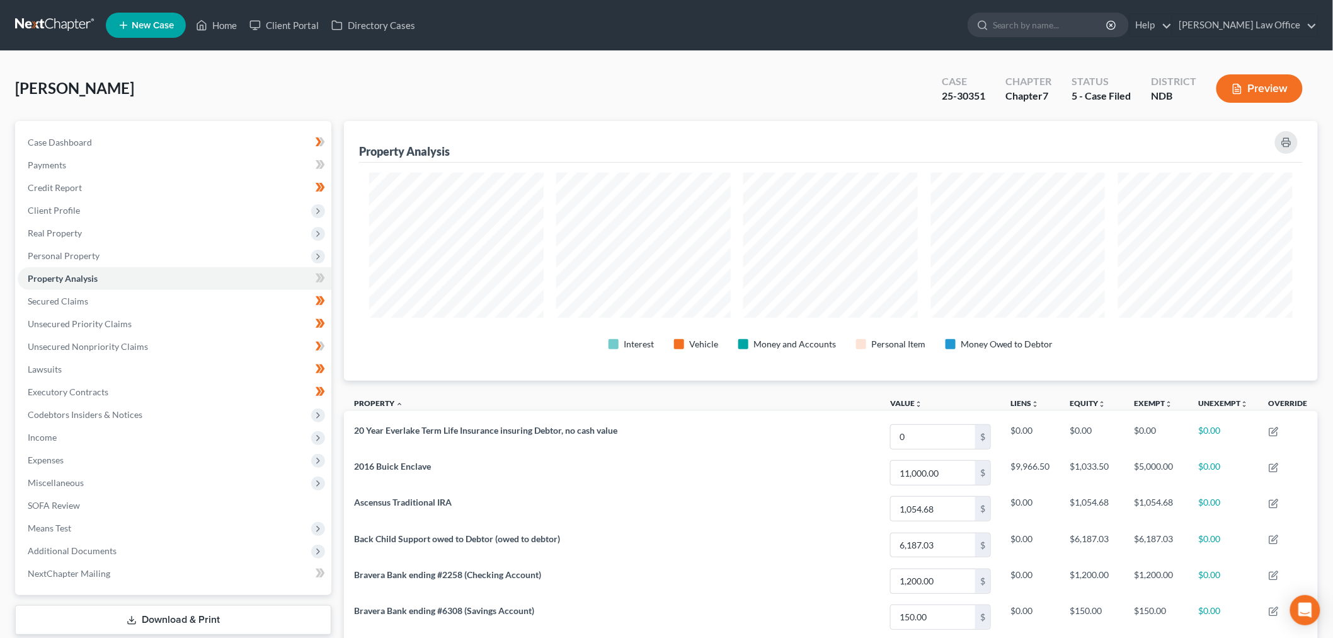
scroll to position [260, 974]
click at [70, 21] on link at bounding box center [55, 25] width 81 height 23
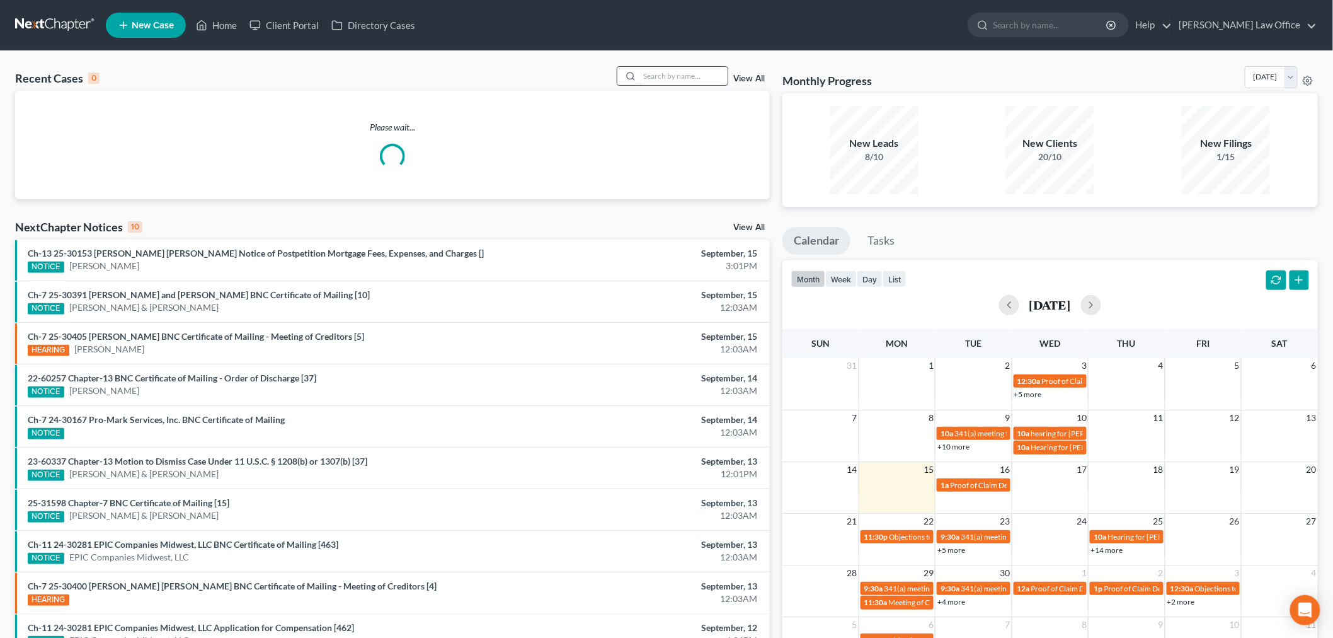
click at [683, 79] on input "search" at bounding box center [684, 76] width 88 height 18
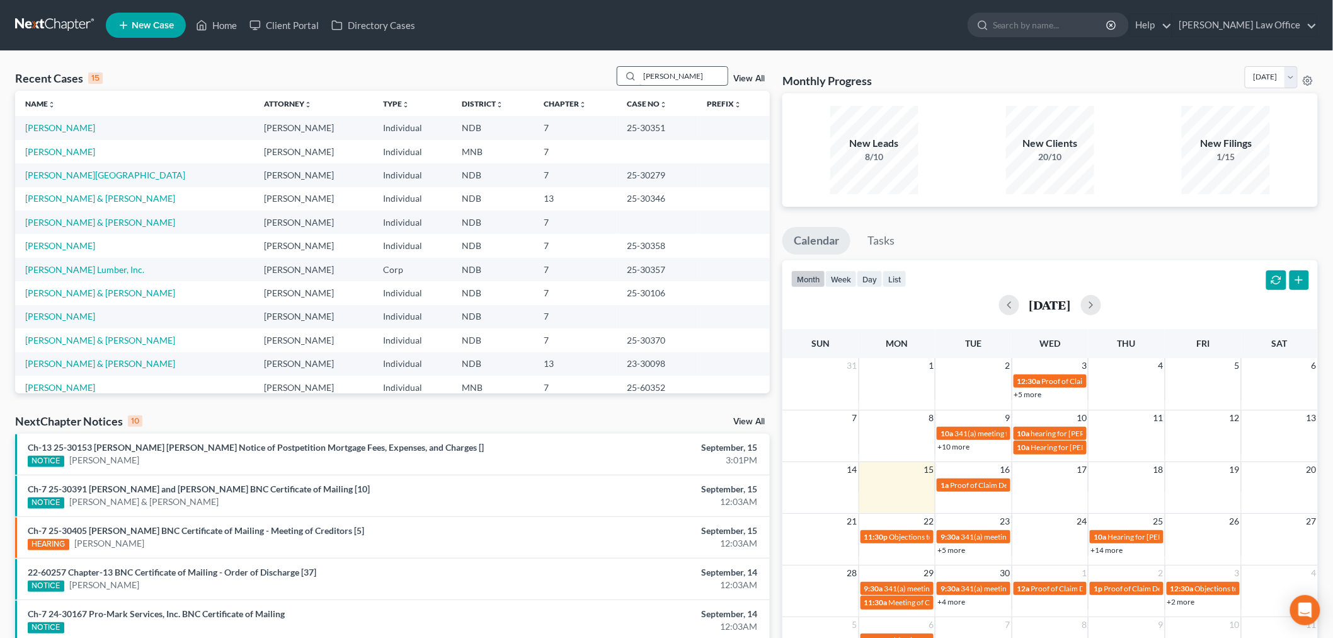
type input "[PERSON_NAME]"
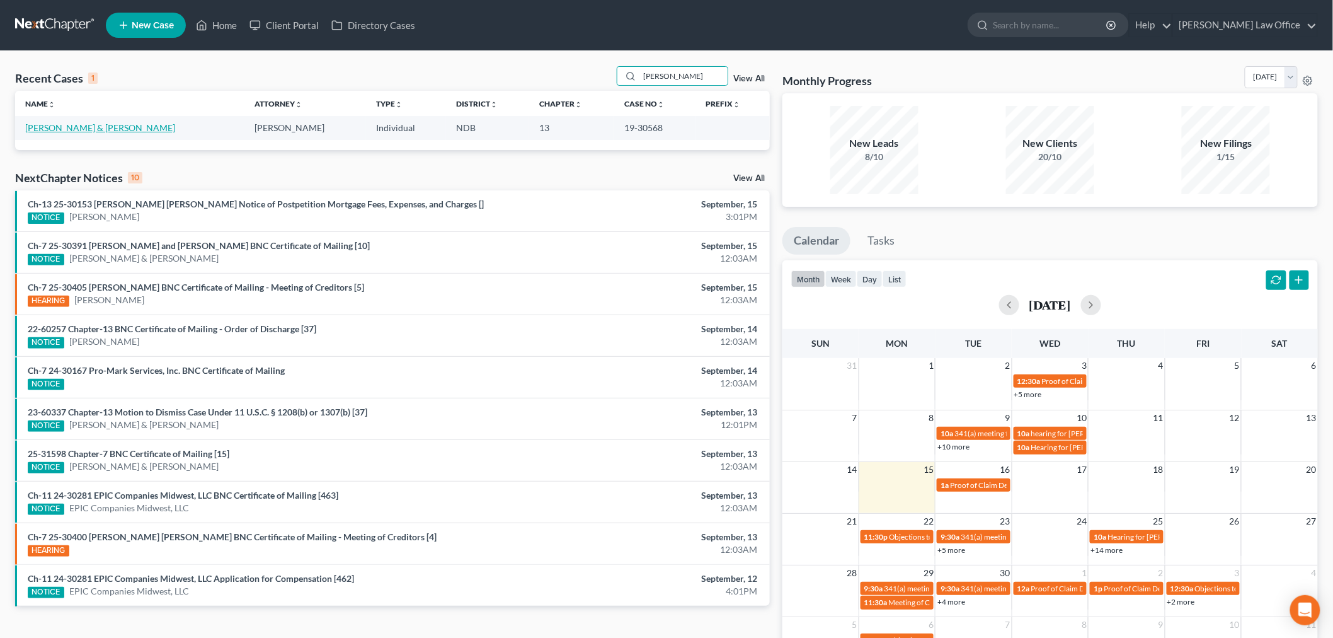
click at [78, 126] on link "[PERSON_NAME] & [PERSON_NAME]" at bounding box center [100, 127] width 150 height 11
select select "6"
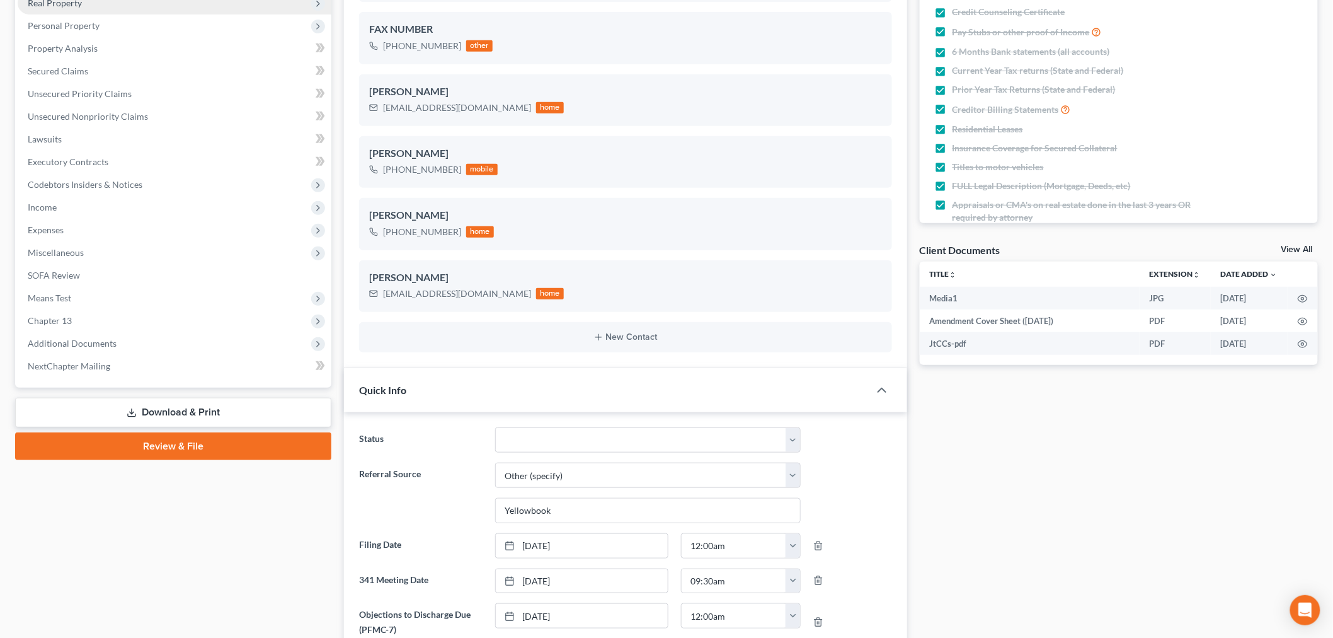
scroll to position [70, 0]
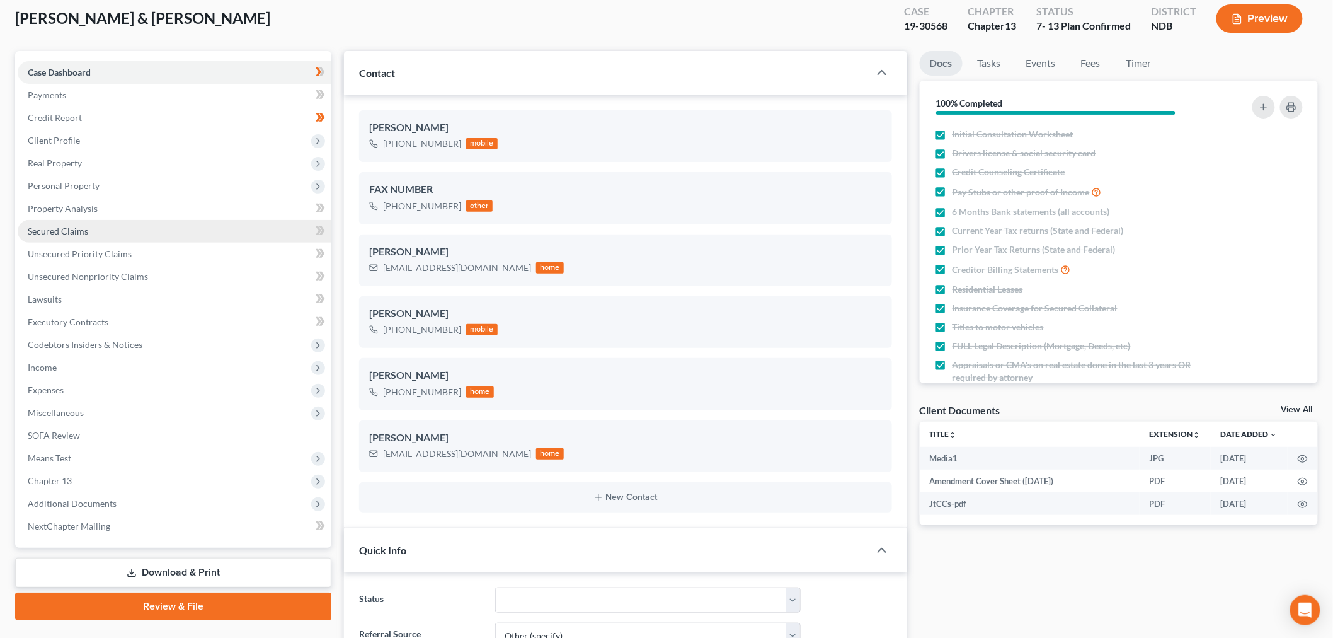
click at [96, 227] on link "Secured Claims" at bounding box center [175, 231] width 314 height 23
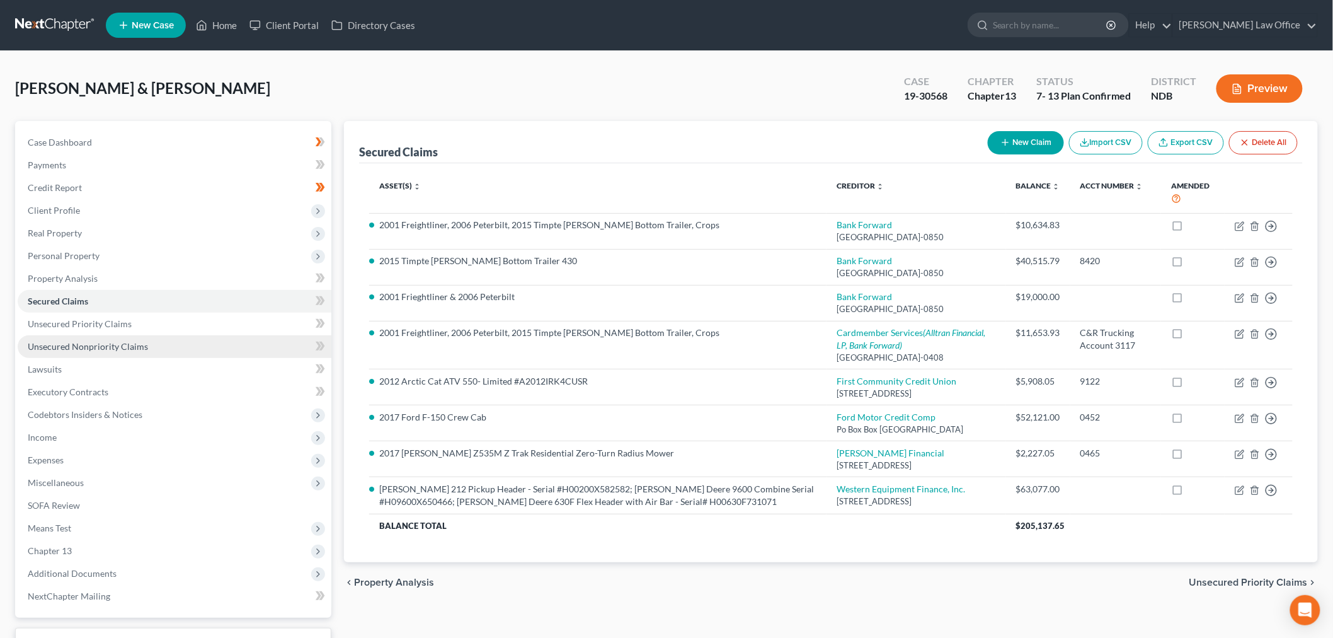
click at [171, 345] on link "Unsecured Nonpriority Claims" at bounding box center [175, 346] width 314 height 23
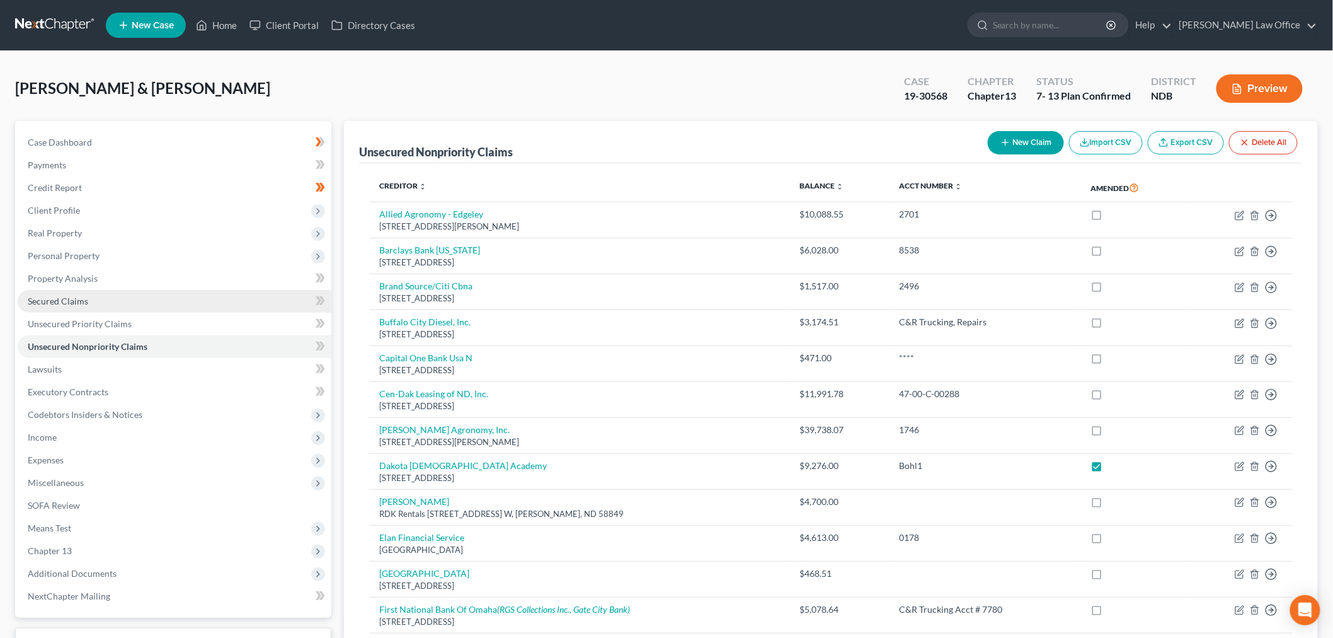
click at [100, 299] on link "Secured Claims" at bounding box center [175, 301] width 314 height 23
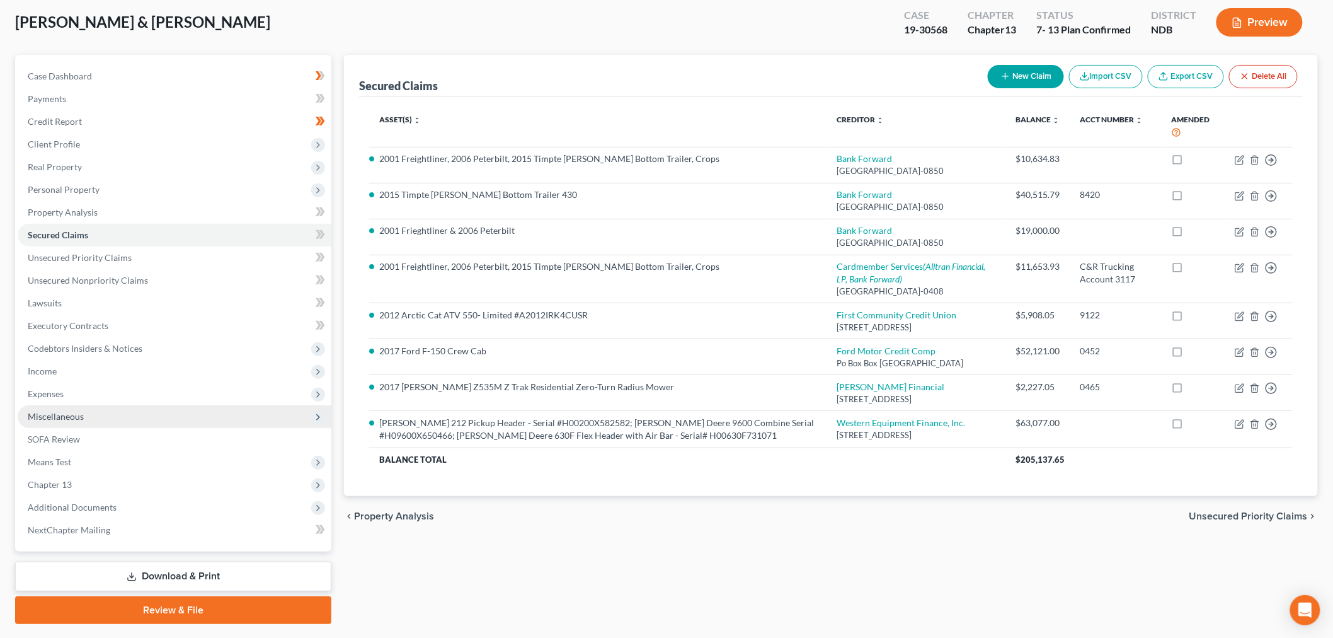
scroll to position [70, 0]
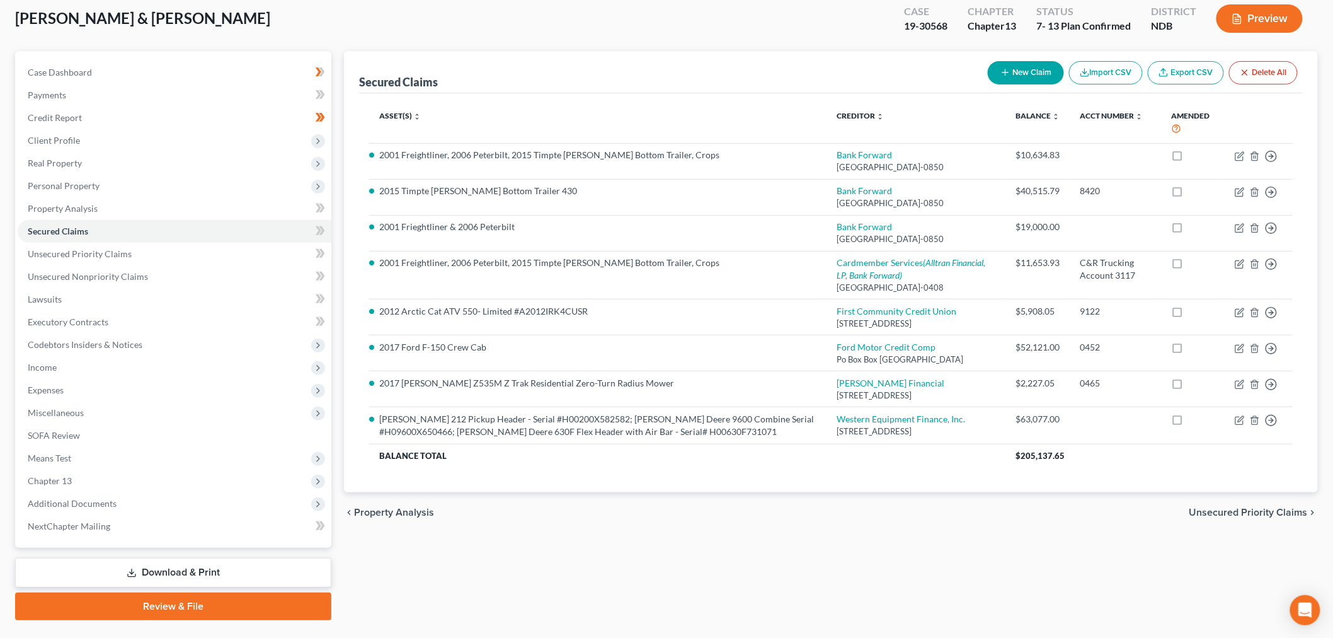
click at [828, 606] on div "Secured Claims New Claim Import CSV Export CSV Delete All Asset(s) expand_more …" at bounding box center [831, 335] width 987 height 569
drag, startPoint x: 108, startPoint y: 238, endPoint x: 118, endPoint y: 266, distance: 29.9
click at [108, 238] on link "Secured Claims" at bounding box center [175, 231] width 314 height 23
click at [122, 254] on span "Unsecured Priority Claims" at bounding box center [80, 253] width 104 height 11
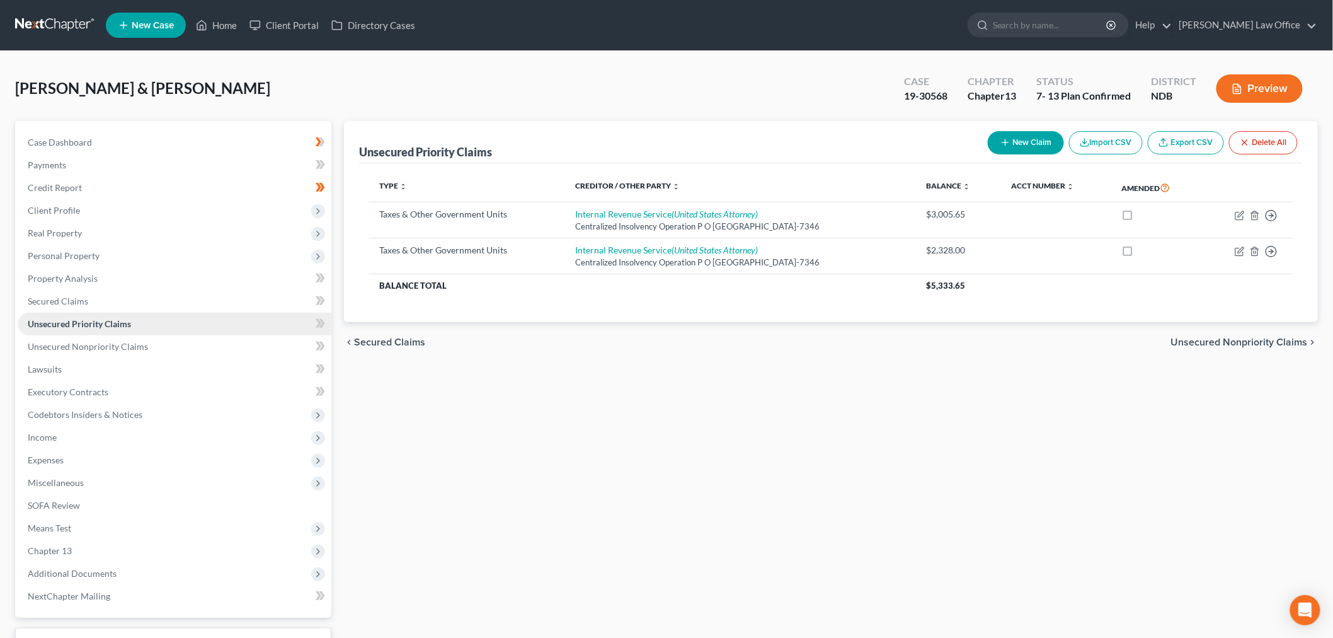
click at [130, 331] on link "Unsecured Priority Claims" at bounding box center [175, 324] width 314 height 23
click at [129, 343] on span "Unsecured Nonpriority Claims" at bounding box center [88, 346] width 120 height 11
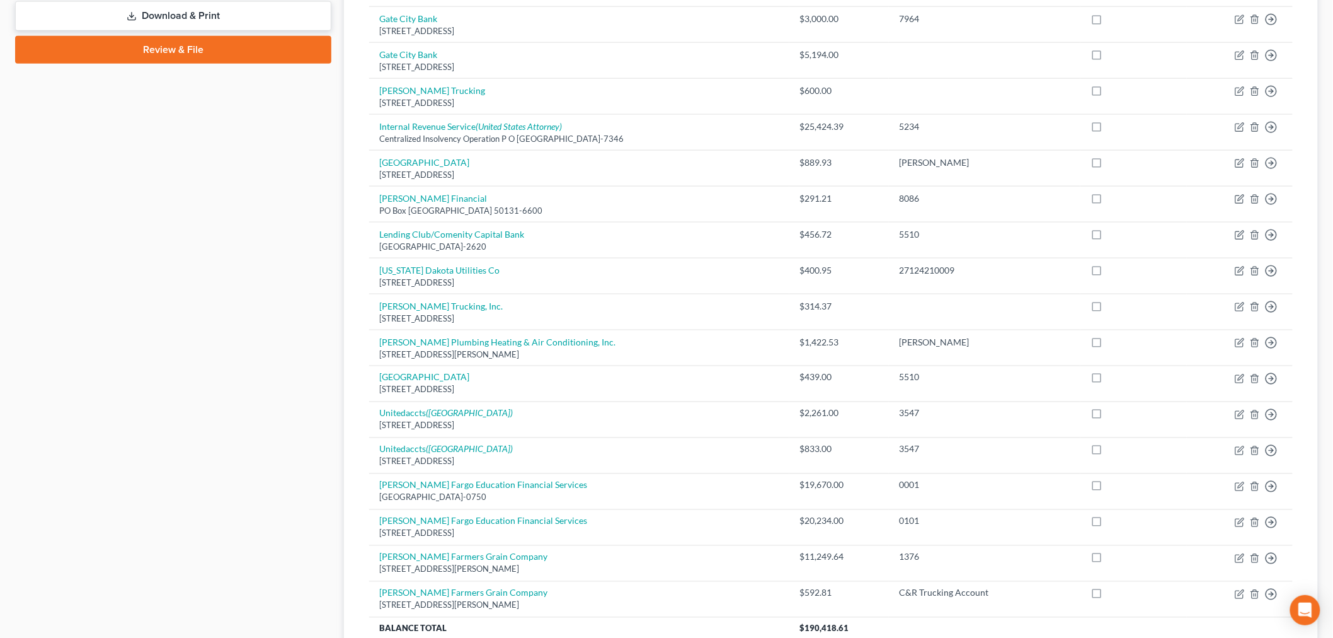
scroll to position [744, 0]
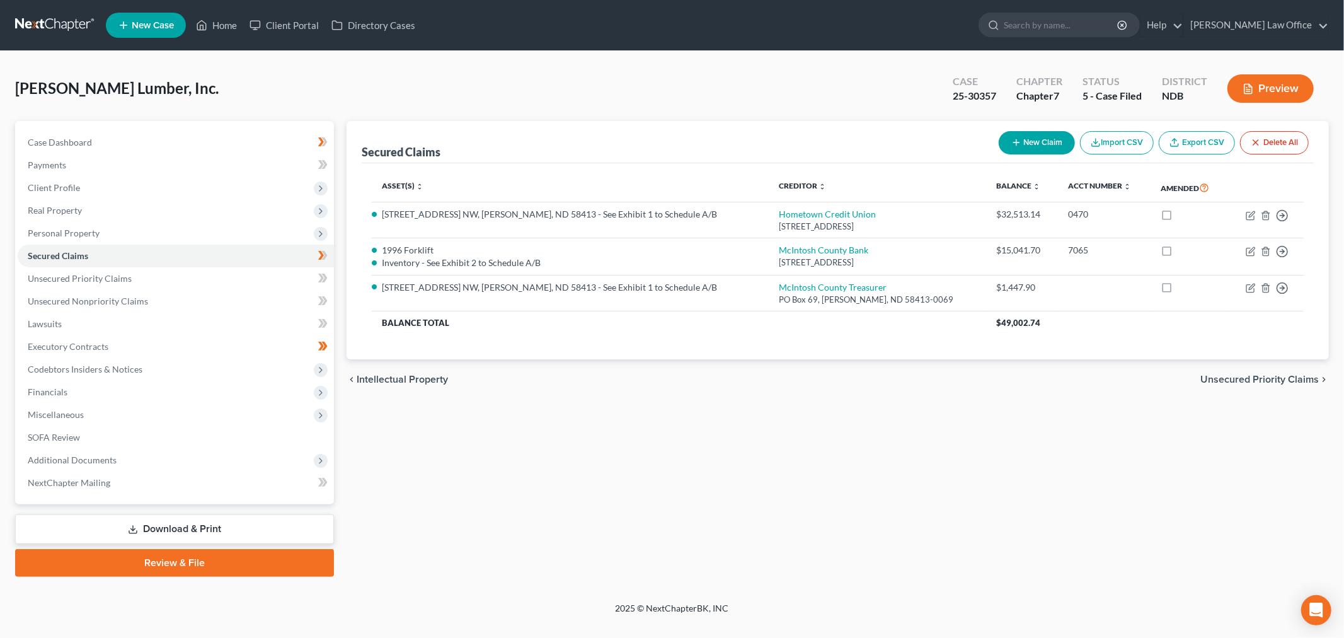
click at [62, 28] on link at bounding box center [55, 25] width 81 height 23
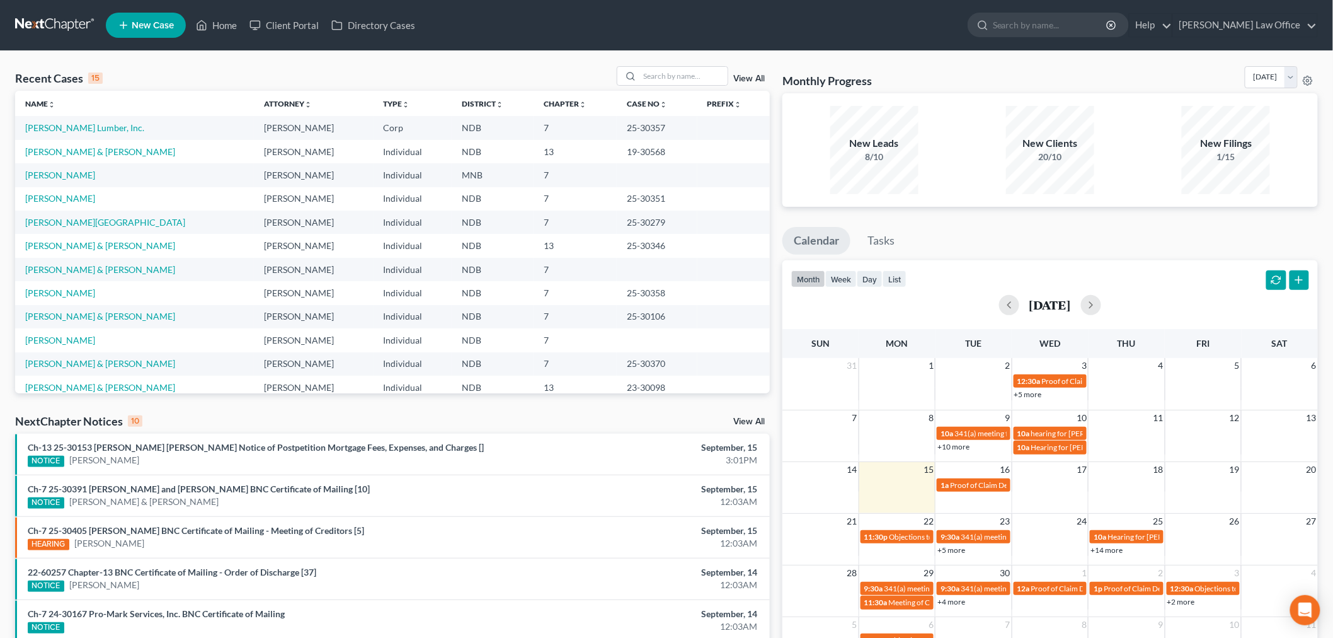
click at [64, 237] on td "Lynnes, Michael & Rosetta" at bounding box center [134, 245] width 239 height 23
click at [62, 246] on link "Lynnes, Michael & Rosetta" at bounding box center [100, 245] width 150 height 11
select select "6"
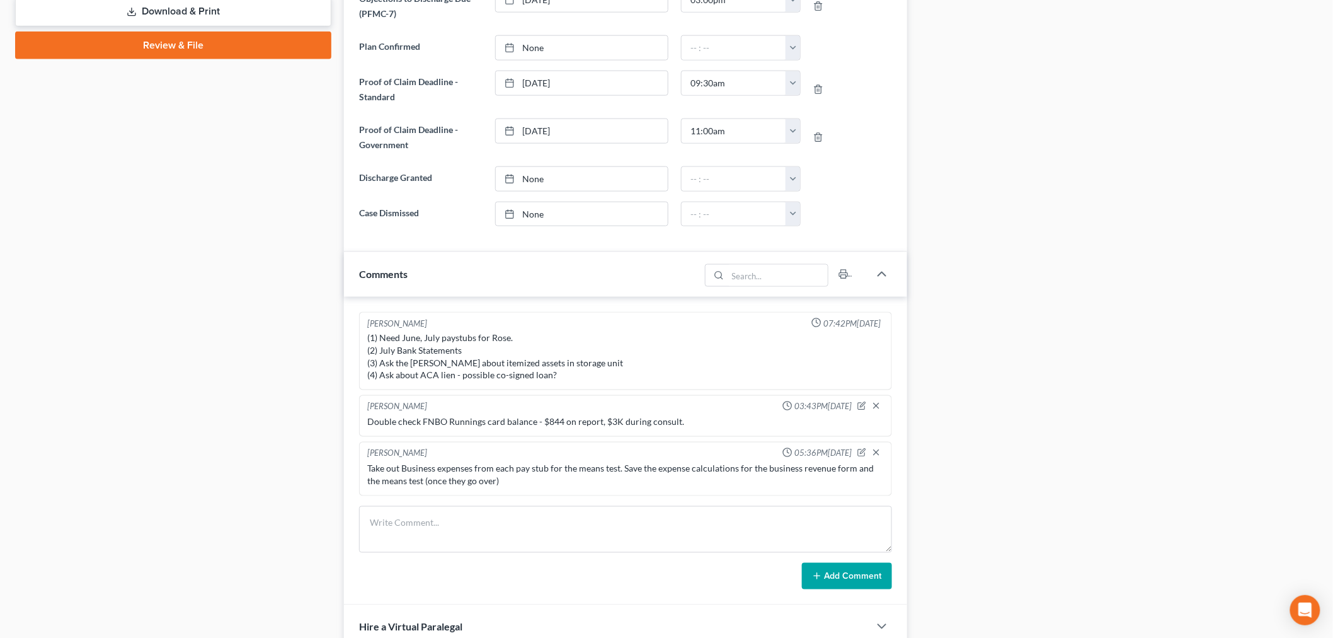
scroll to position [1062, 0]
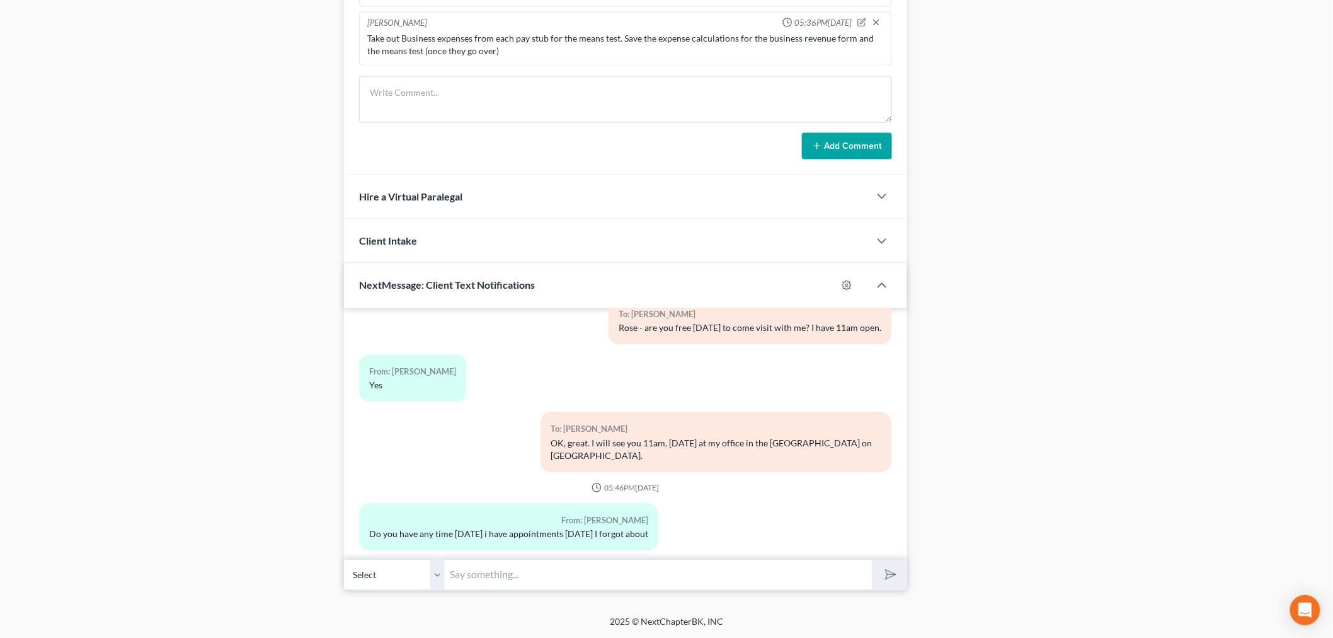
click at [570, 570] on input "text" at bounding box center [658, 574] width 427 height 31
type input "I can do Thursday on the phone or Zoom. I won't be in office. What time, if any…"
click at [872, 560] on button "submit" at bounding box center [889, 575] width 35 height 30
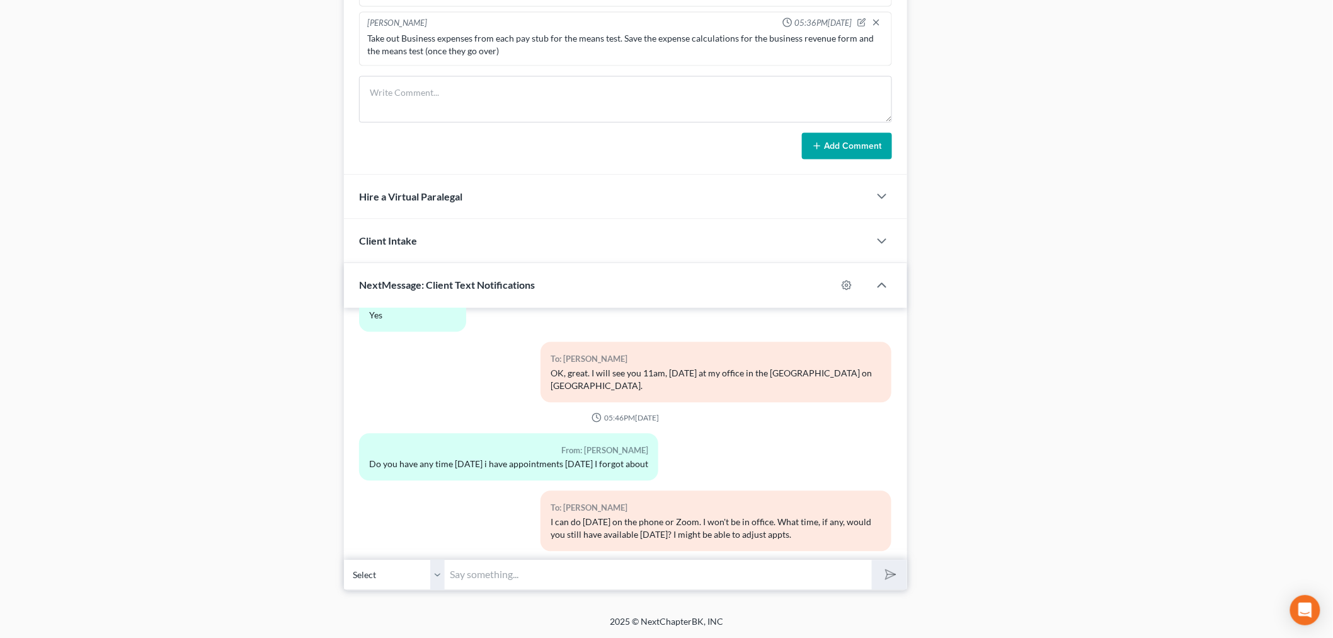
click at [583, 568] on input "text" at bounding box center [658, 574] width 427 height 31
type input "Thursday on the phone/Zoom I'd have 10am or 4pm available."
click at [872, 560] on button "submit" at bounding box center [889, 575] width 35 height 30
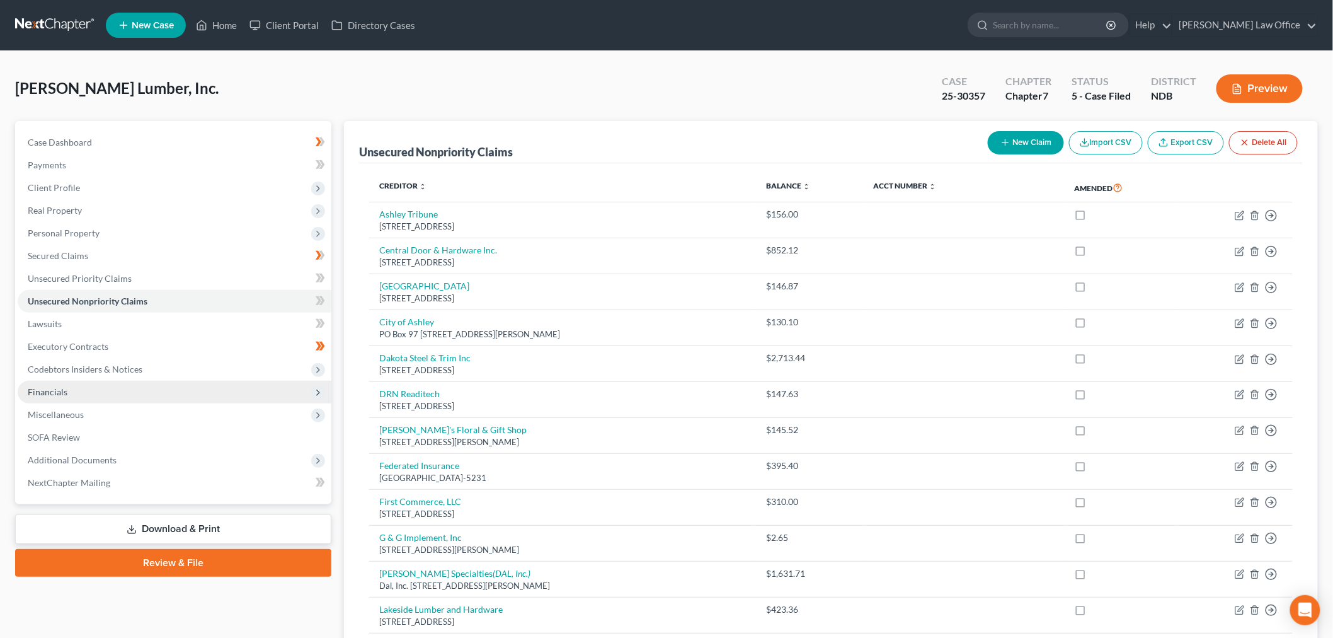
click at [79, 385] on span "Financials" at bounding box center [175, 392] width 314 height 23
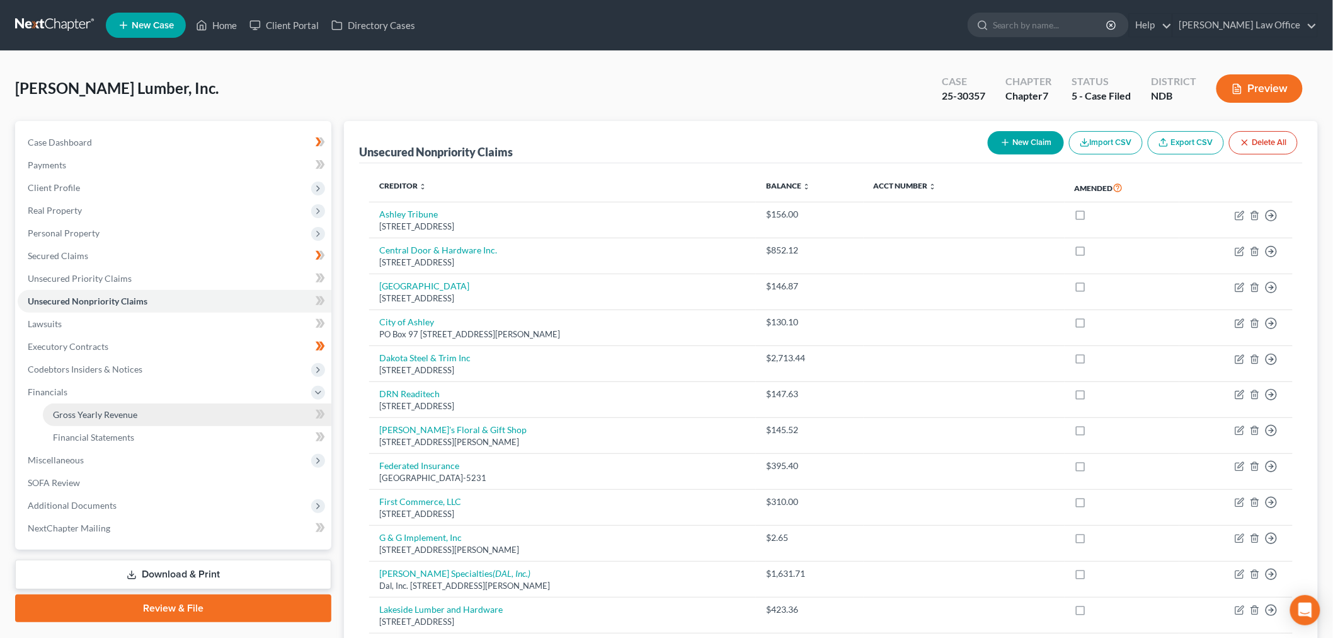
click at [114, 410] on span "Gross Yearly Revenue" at bounding box center [95, 414] width 84 height 11
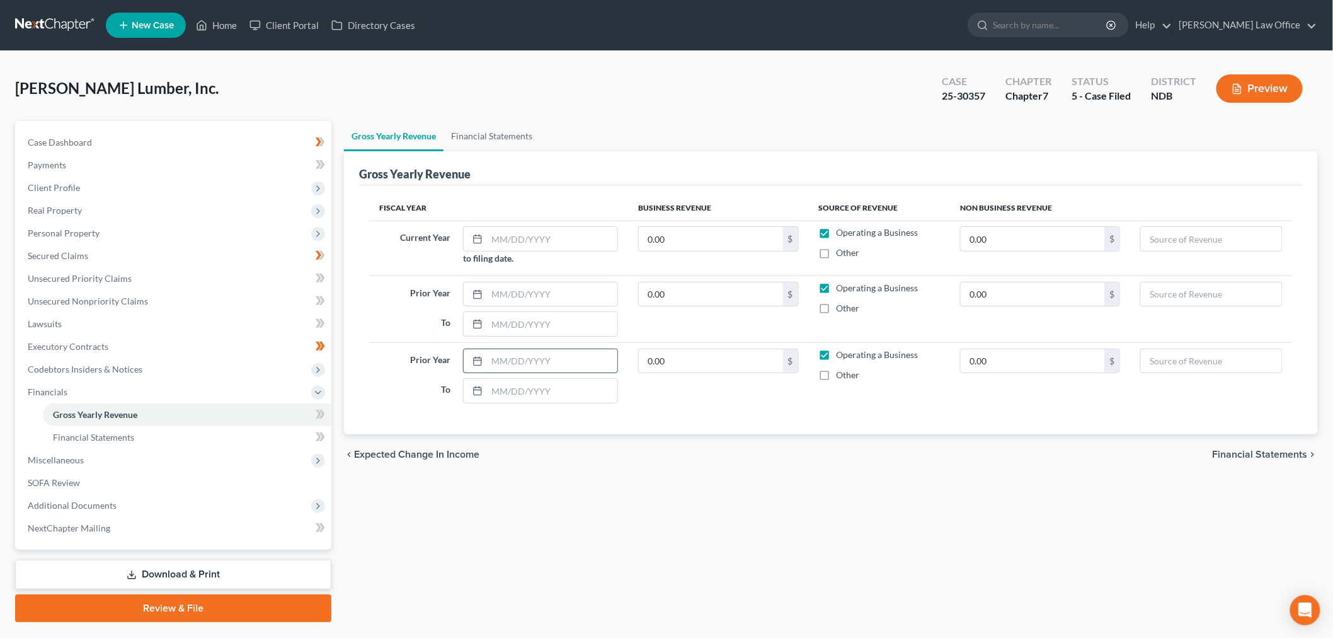
click at [546, 361] on input "text" at bounding box center [552, 361] width 130 height 24
type input "[DATE]"
click at [717, 360] on input "0.00" at bounding box center [711, 361] width 144 height 24
click at [737, 406] on td "0.00 $" at bounding box center [718, 375] width 180 height 66
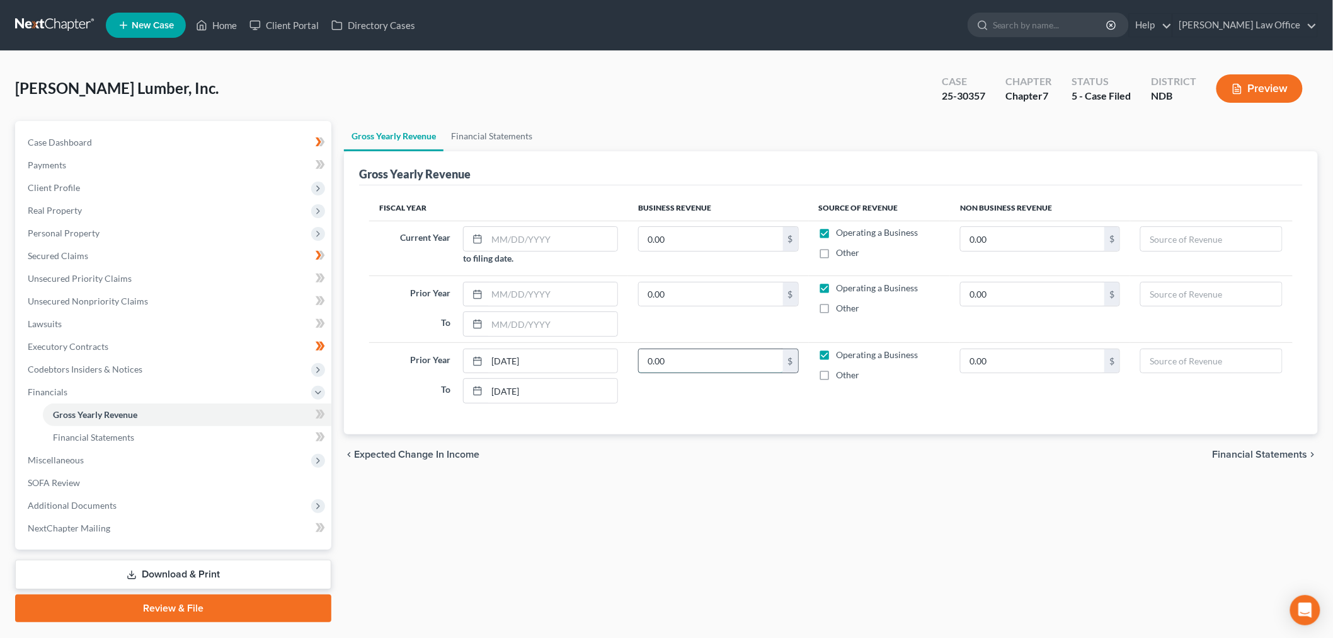
click at [712, 358] on input "0.00" at bounding box center [711, 361] width 144 height 24
type input "546,244.43"
drag, startPoint x: 114, startPoint y: 432, endPoint x: 133, endPoint y: 432, distance: 18.9
click at [115, 432] on span "Financial Statements" at bounding box center [93, 437] width 81 height 11
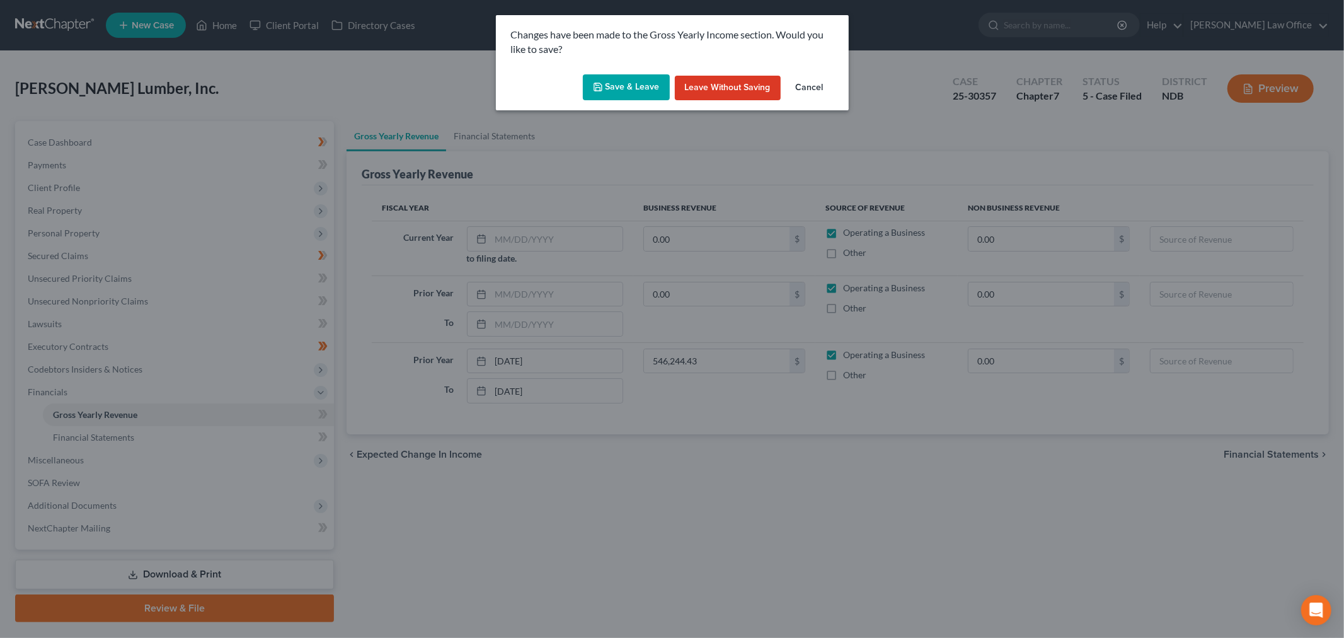
click at [636, 78] on button "Save & Leave" at bounding box center [626, 87] width 87 height 26
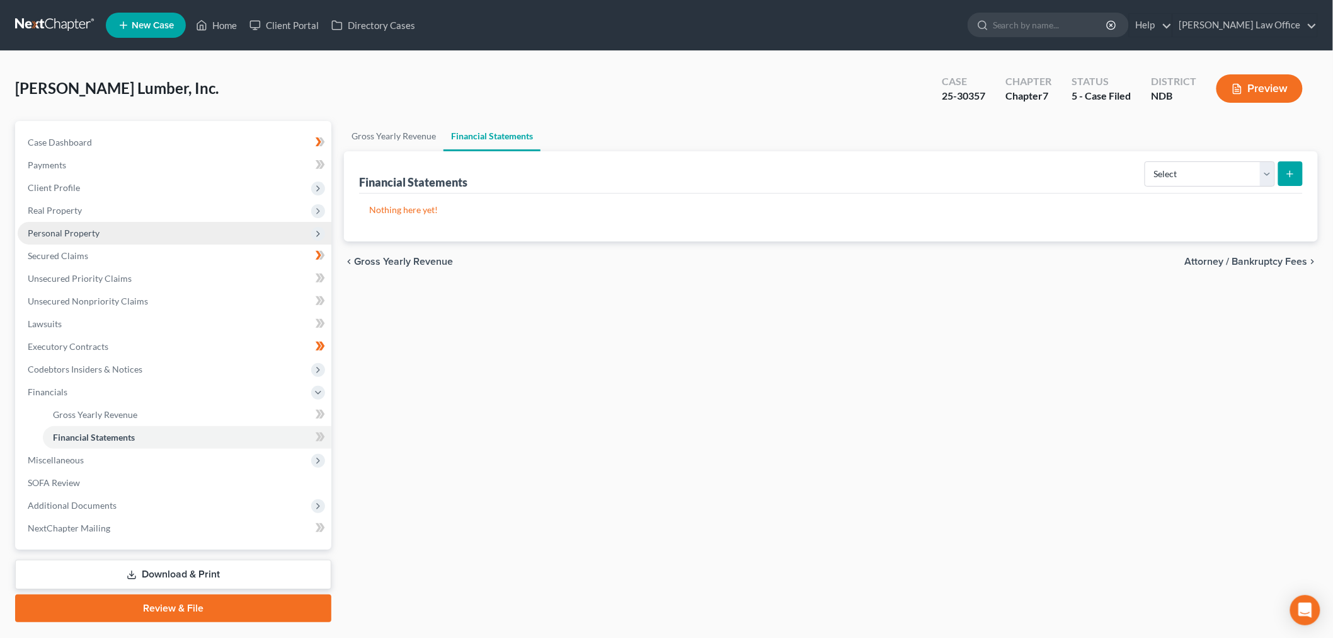
click at [84, 222] on span "Personal Property" at bounding box center [175, 233] width 314 height 23
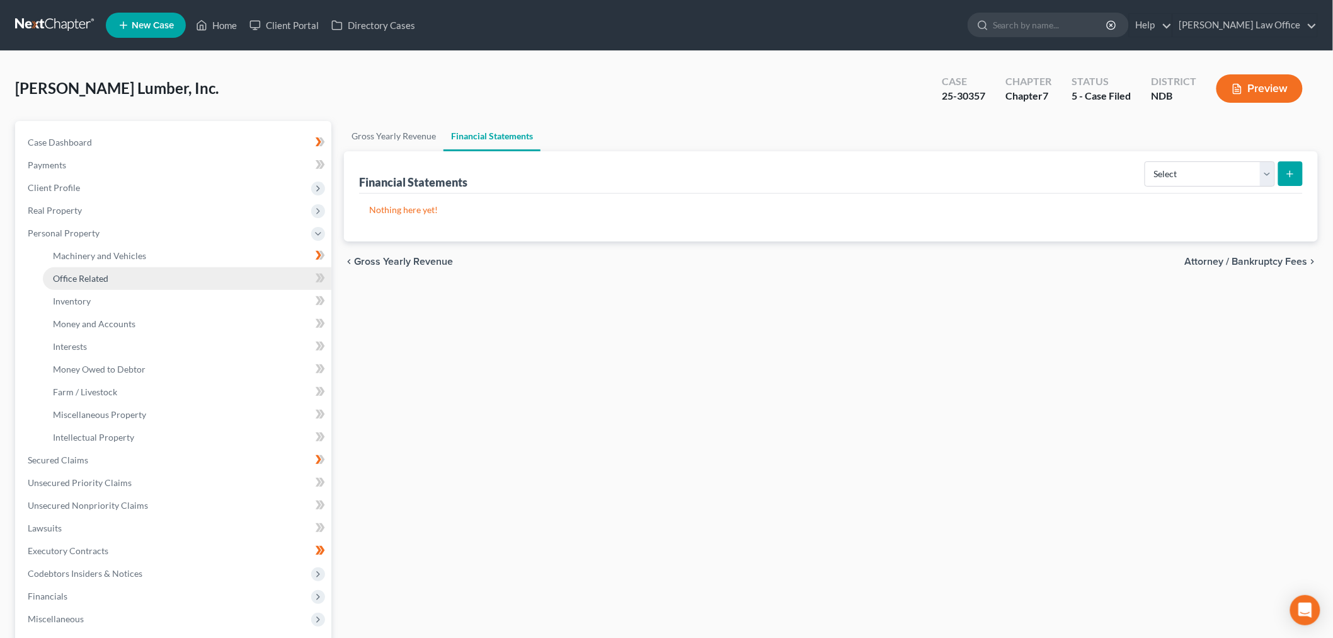
click at [106, 271] on link "Office Related" at bounding box center [187, 278] width 289 height 23
click at [1239, 180] on select "Select Type Collectibles (A/B: 42) Office Equipment (A/B: 41) Office Fixtures (…" at bounding box center [1206, 173] width 139 height 25
select select "furniture"
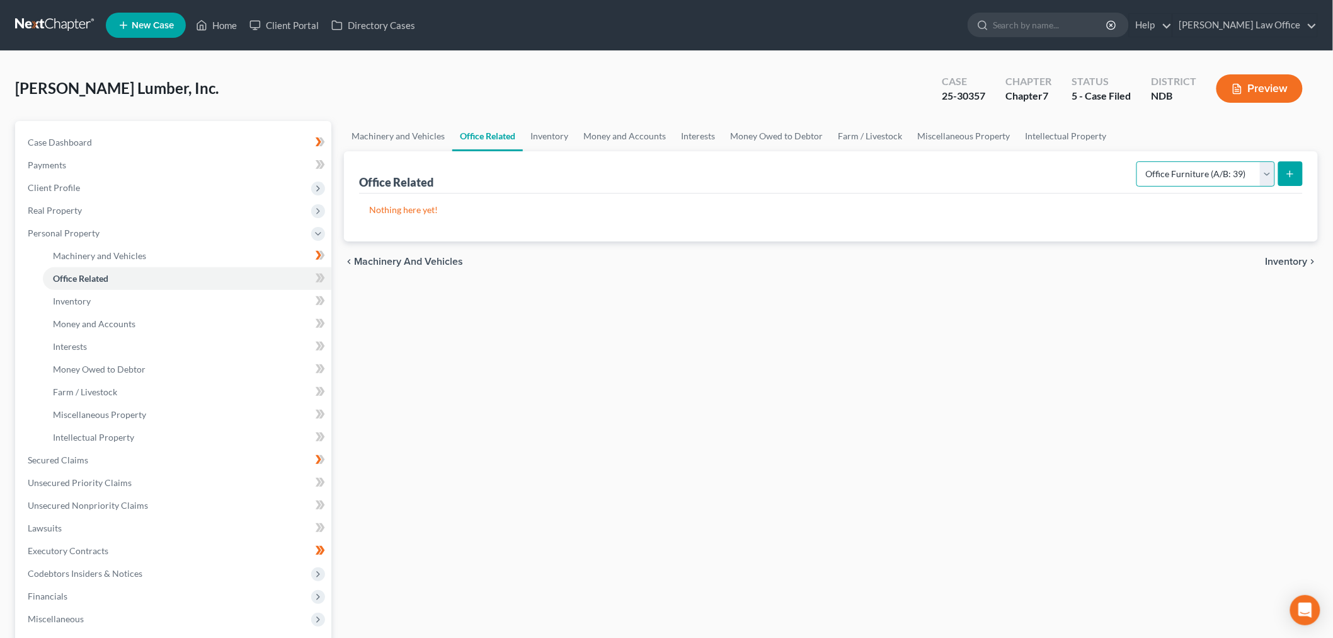
click at [1137, 161] on select "Select Type Collectibles (A/B: 42) Office Equipment (A/B: 41) Office Fixtures (…" at bounding box center [1206, 173] width 139 height 25
click at [1294, 165] on button "submit" at bounding box center [1290, 173] width 25 height 25
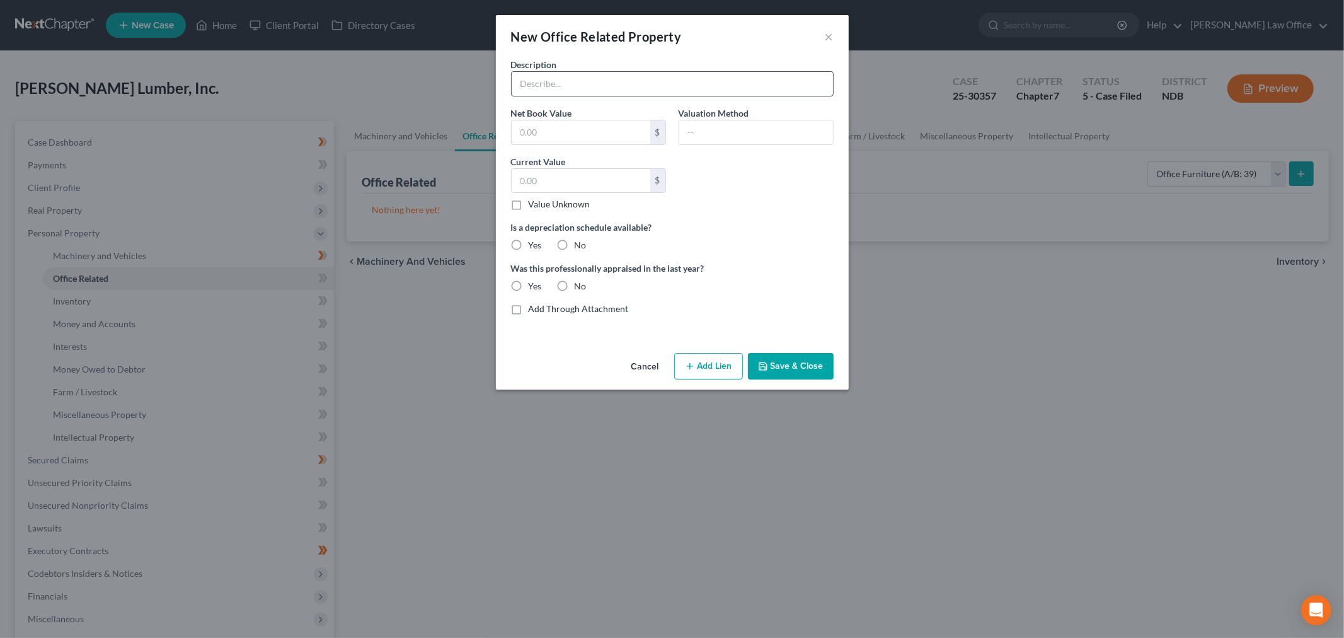
click at [565, 83] on input "text" at bounding box center [672, 84] width 321 height 24
type input "Misc. Furniture"
type input "100"
click at [824, 377] on button "Save & Close" at bounding box center [791, 366] width 86 height 26
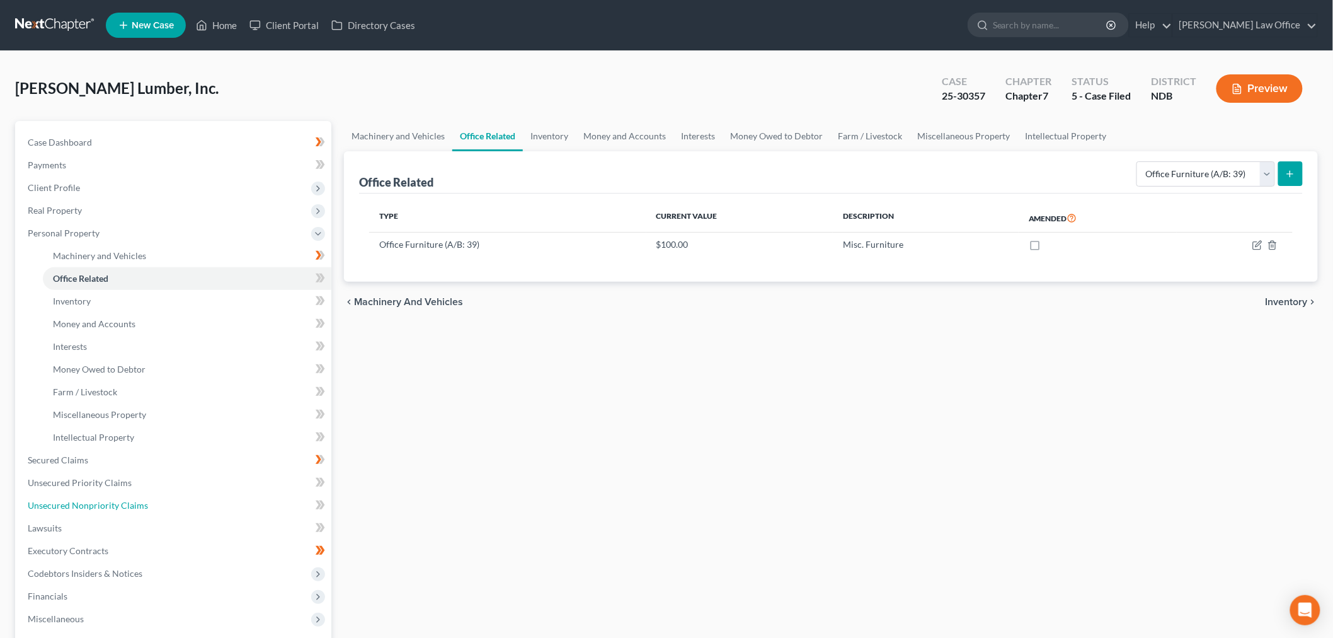
drag, startPoint x: 130, startPoint y: 502, endPoint x: 355, endPoint y: 484, distance: 225.6
click at [130, 502] on span "Unsecured Nonpriority Claims" at bounding box center [88, 505] width 120 height 11
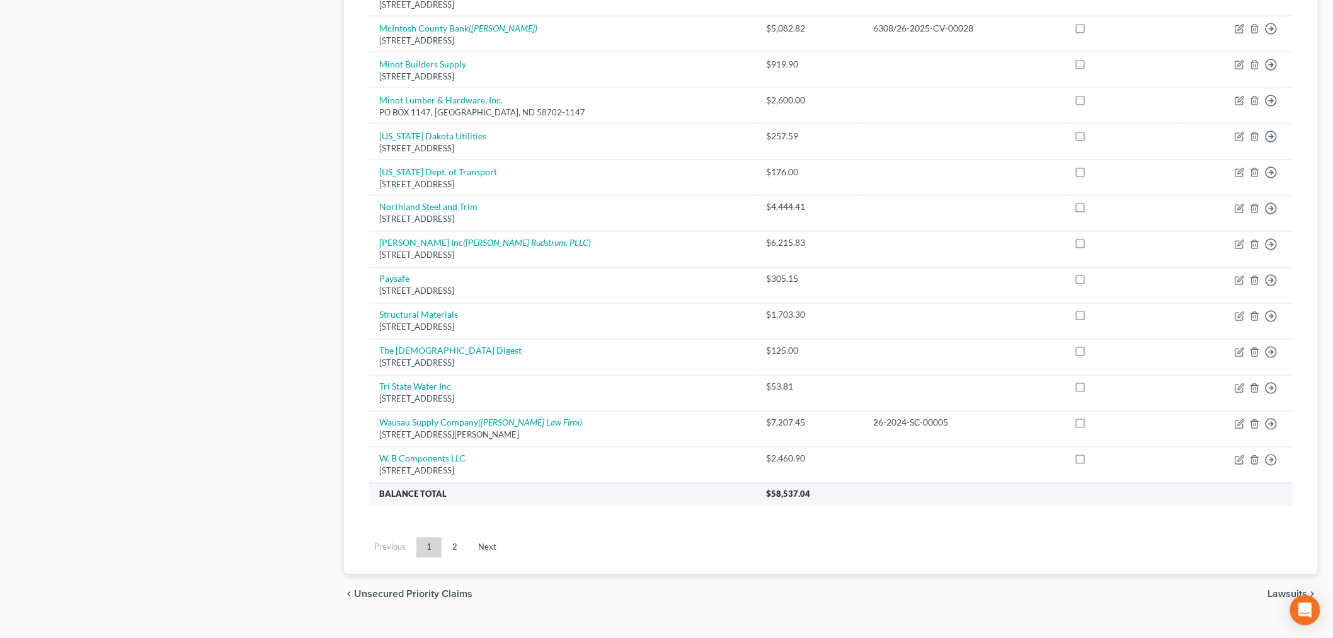
scroll to position [822, 0]
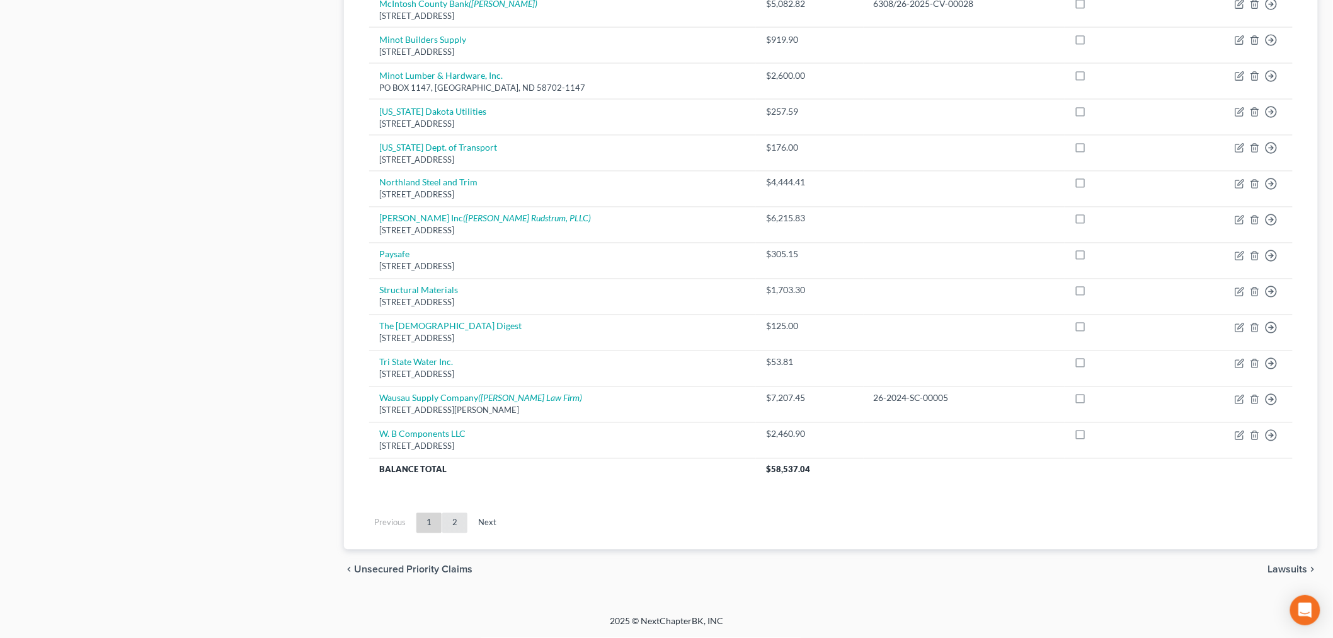
click at [454, 524] on link "2" at bounding box center [454, 523] width 25 height 20
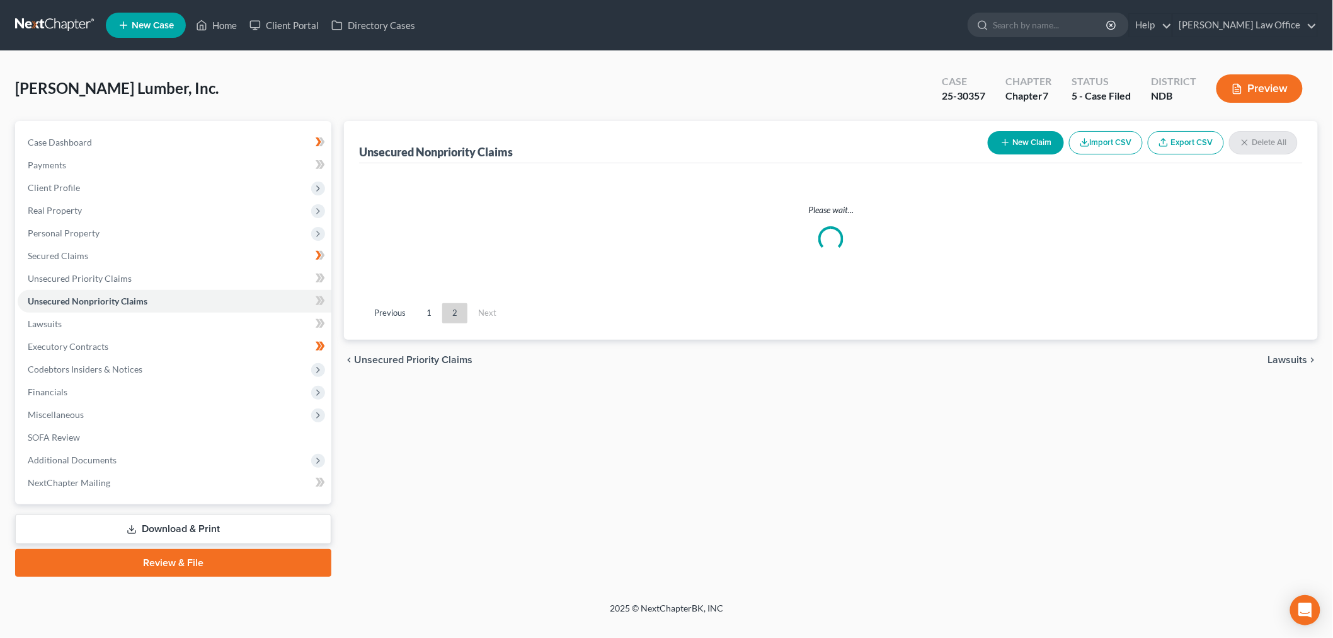
scroll to position [0, 0]
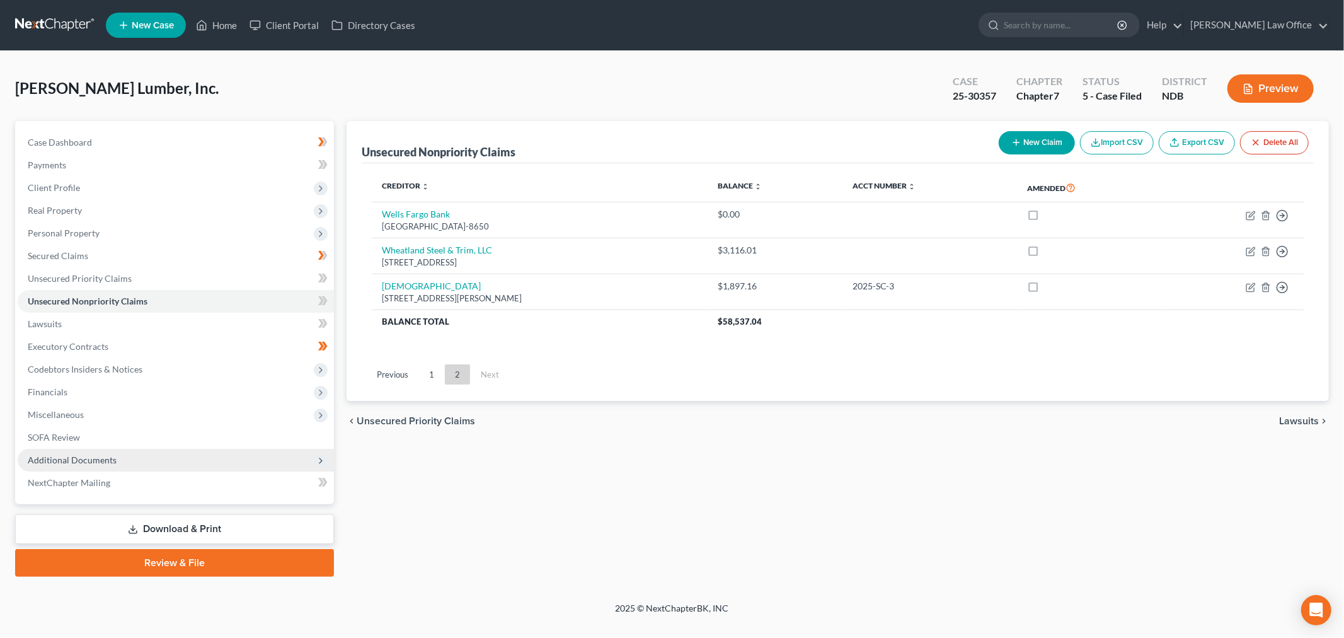
click at [122, 456] on span "Additional Documents" at bounding box center [176, 460] width 316 height 23
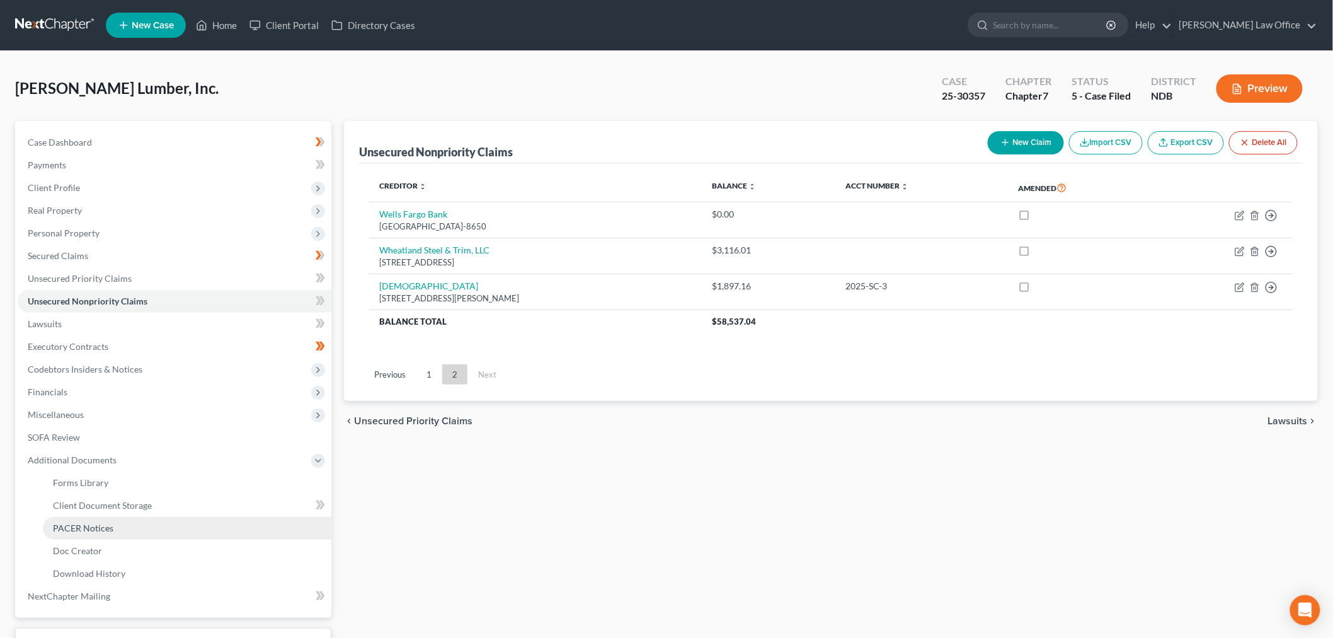
drag, startPoint x: 106, startPoint y: 530, endPoint x: 272, endPoint y: 528, distance: 166.4
click at [106, 529] on span "PACER Notices" at bounding box center [83, 527] width 60 height 11
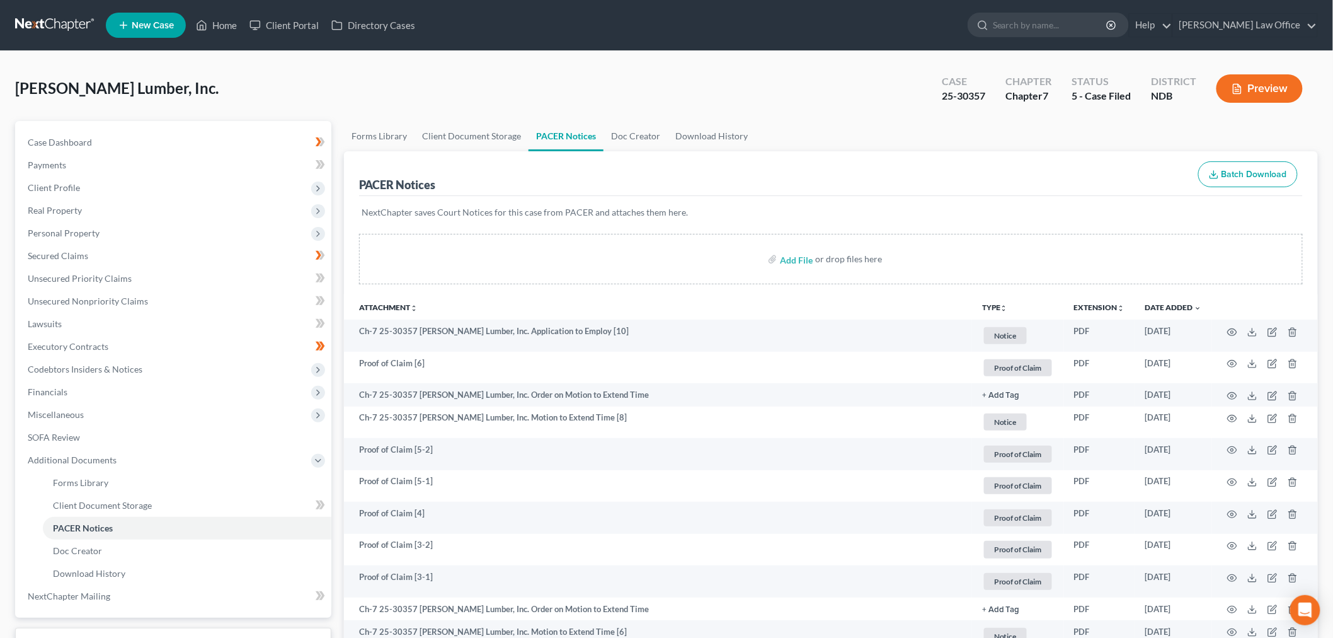
click at [992, 309] on button "TYPE unfold_more" at bounding box center [995, 308] width 26 height 8
click at [1009, 463] on link "Proof of Claim" at bounding box center [1019, 465] width 75 height 21
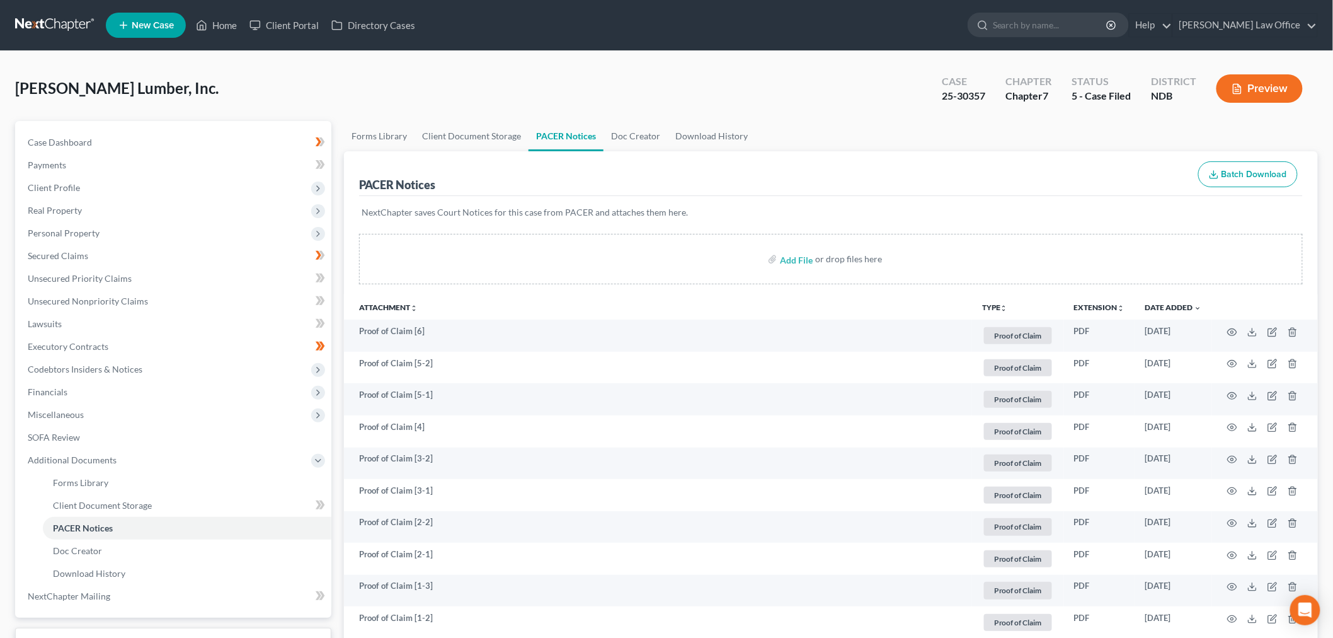
drag, startPoint x: 1244, startPoint y: 174, endPoint x: 1163, endPoint y: 187, distance: 82.4
click at [1243, 173] on span "Batch Download" at bounding box center [1255, 174] width 66 height 11
click at [537, 129] on link "PACER Notices" at bounding box center [566, 136] width 75 height 30
click at [402, 134] on link "Forms Library" at bounding box center [379, 136] width 71 height 30
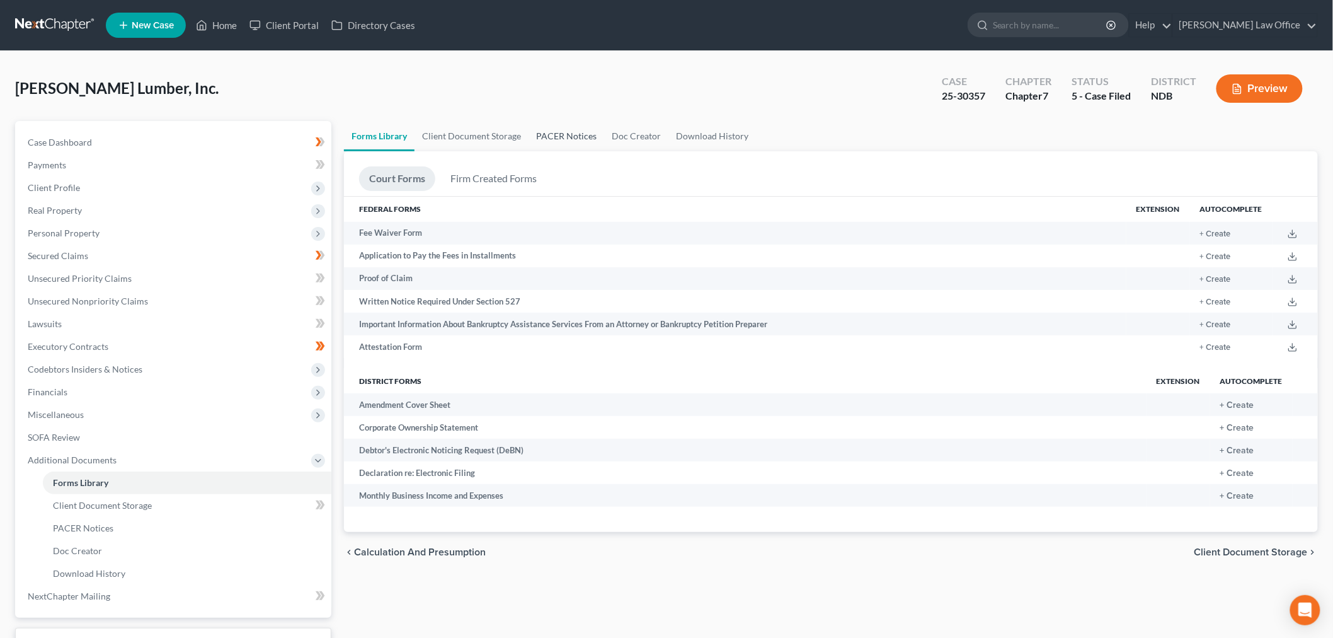
click at [555, 129] on link "PACER Notices" at bounding box center [567, 136] width 76 height 30
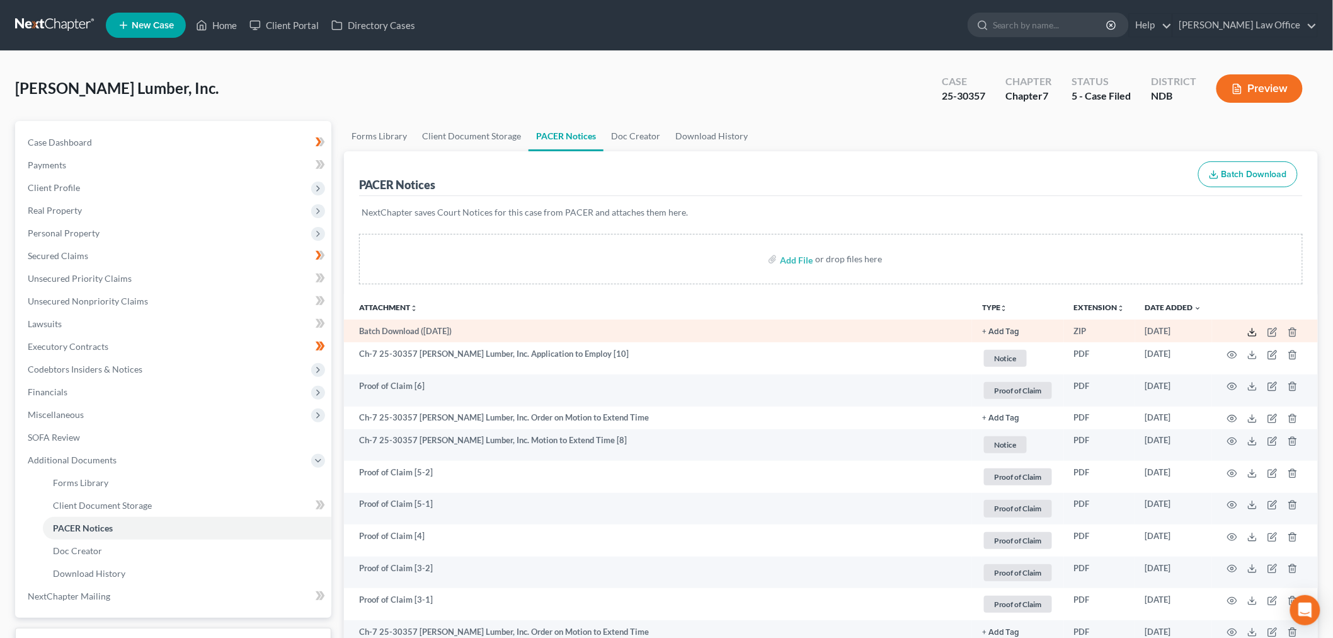
click at [1253, 334] on icon at bounding box center [1253, 332] width 10 height 10
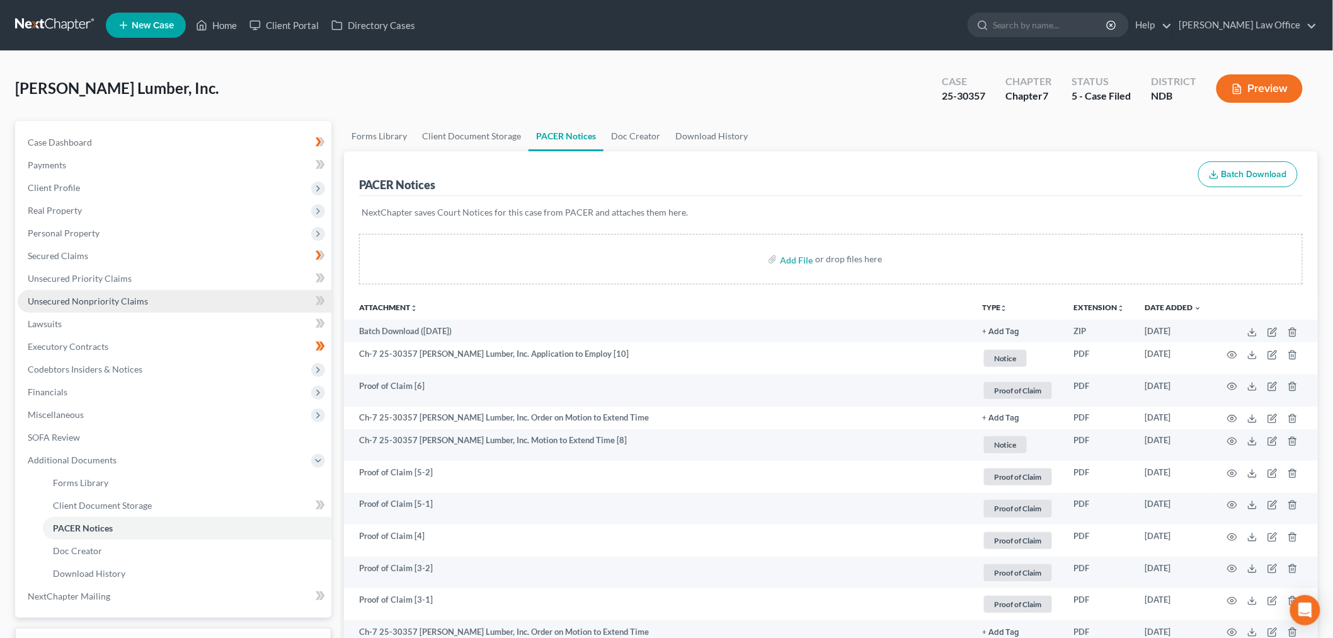
click at [121, 305] on span "Unsecured Nonpriority Claims" at bounding box center [88, 301] width 120 height 11
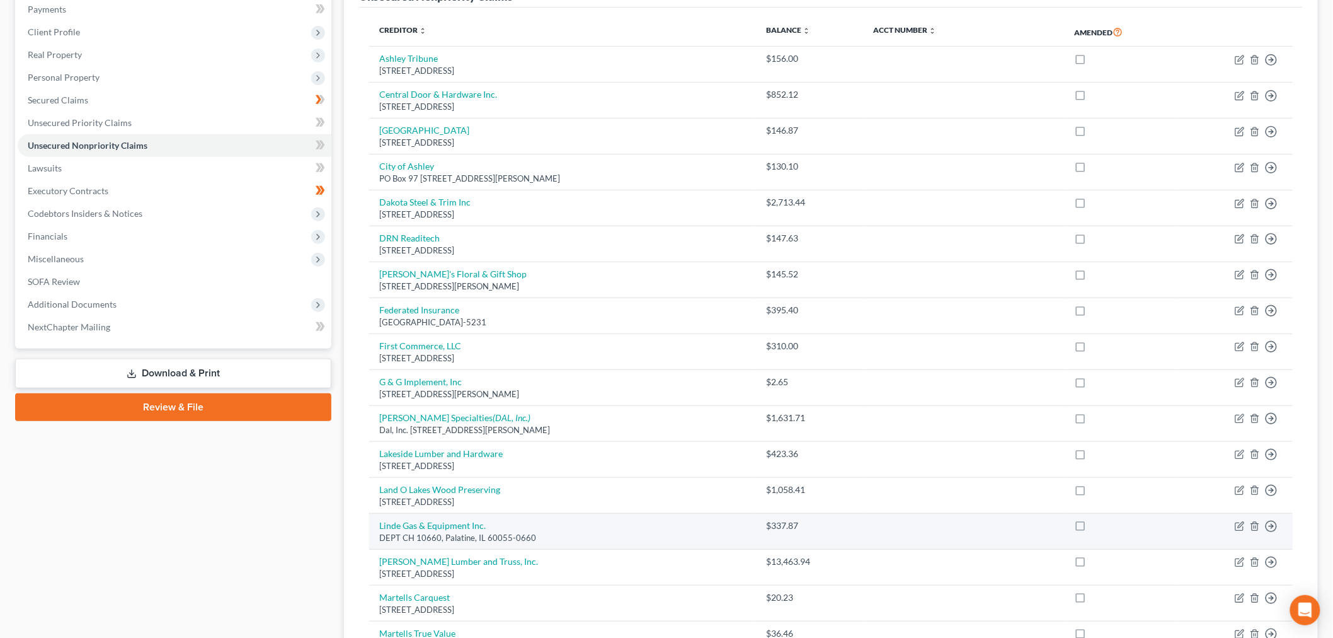
scroll to position [140, 0]
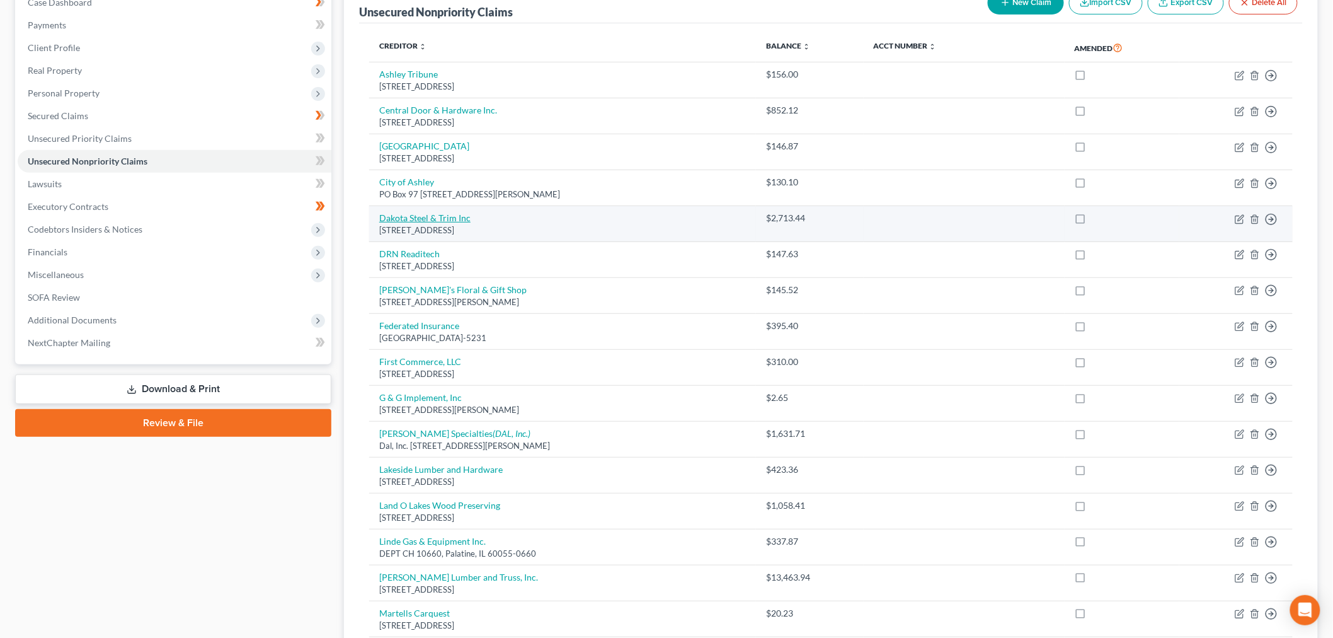
click at [435, 221] on link "Dakota Steel & Trim Inc" at bounding box center [424, 217] width 91 height 11
select select "43"
select select "11"
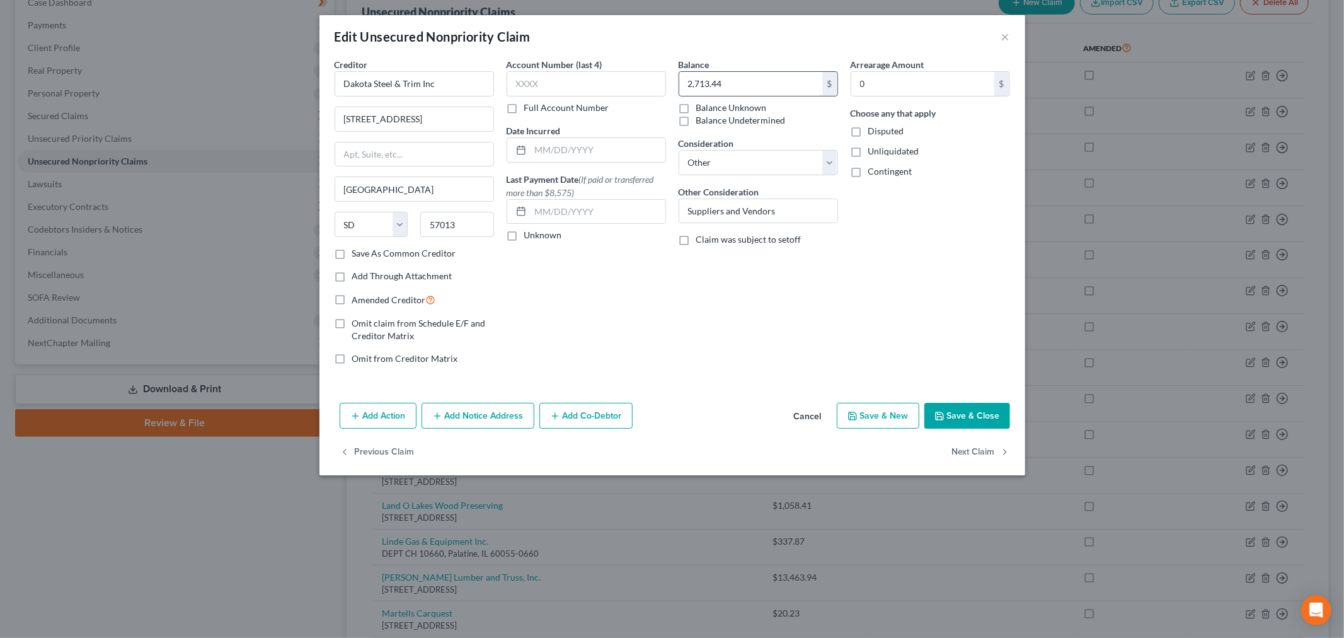
click at [789, 89] on input "2,713.44" at bounding box center [750, 84] width 143 height 24
type input "2,750.25"
click at [956, 418] on button "Save & Close" at bounding box center [967, 416] width 86 height 26
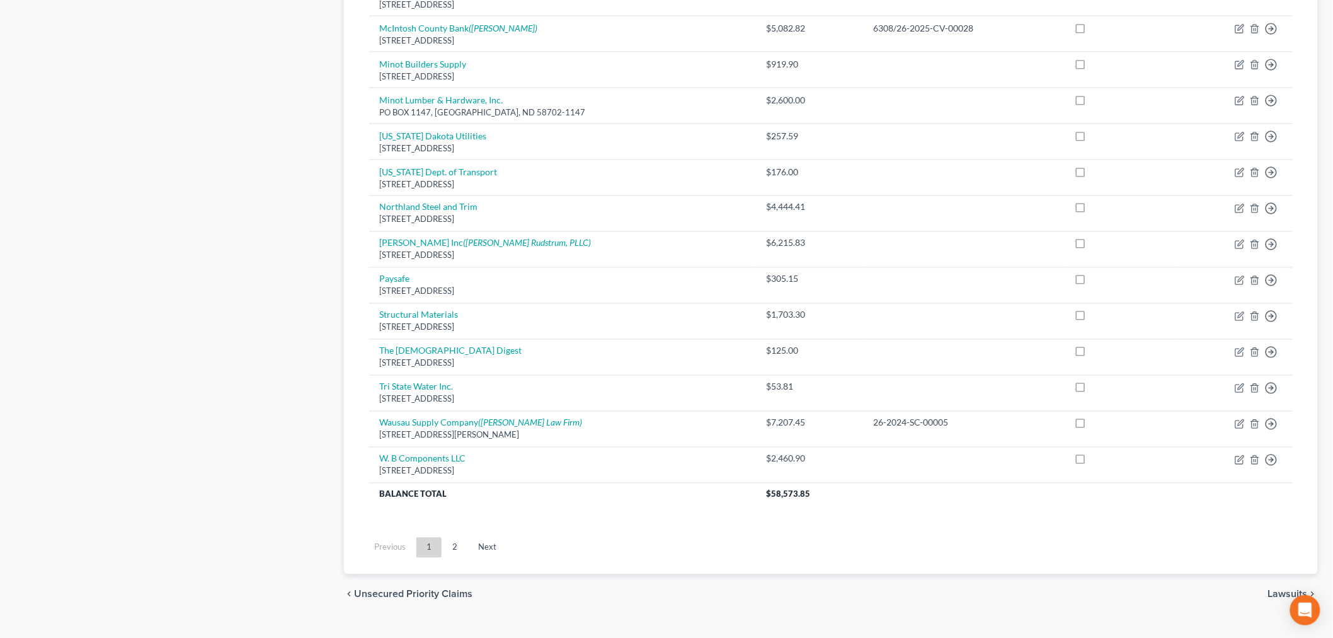
scroll to position [822, 0]
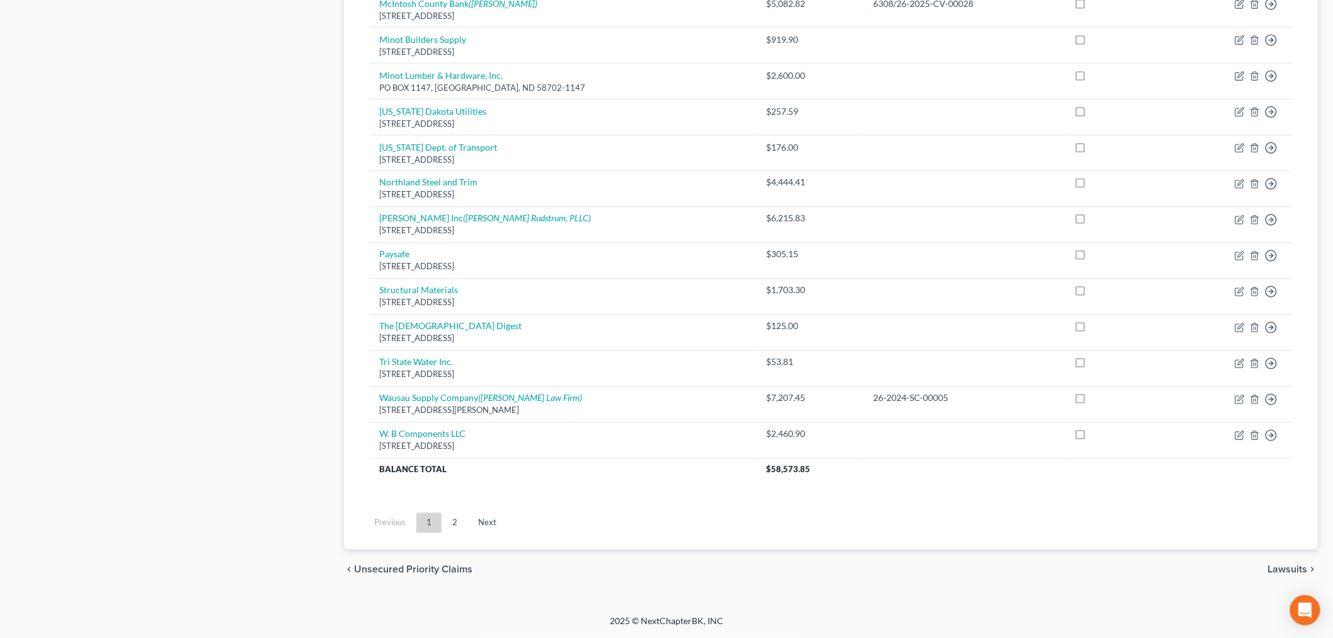
click at [463, 526] on link "2" at bounding box center [454, 523] width 25 height 20
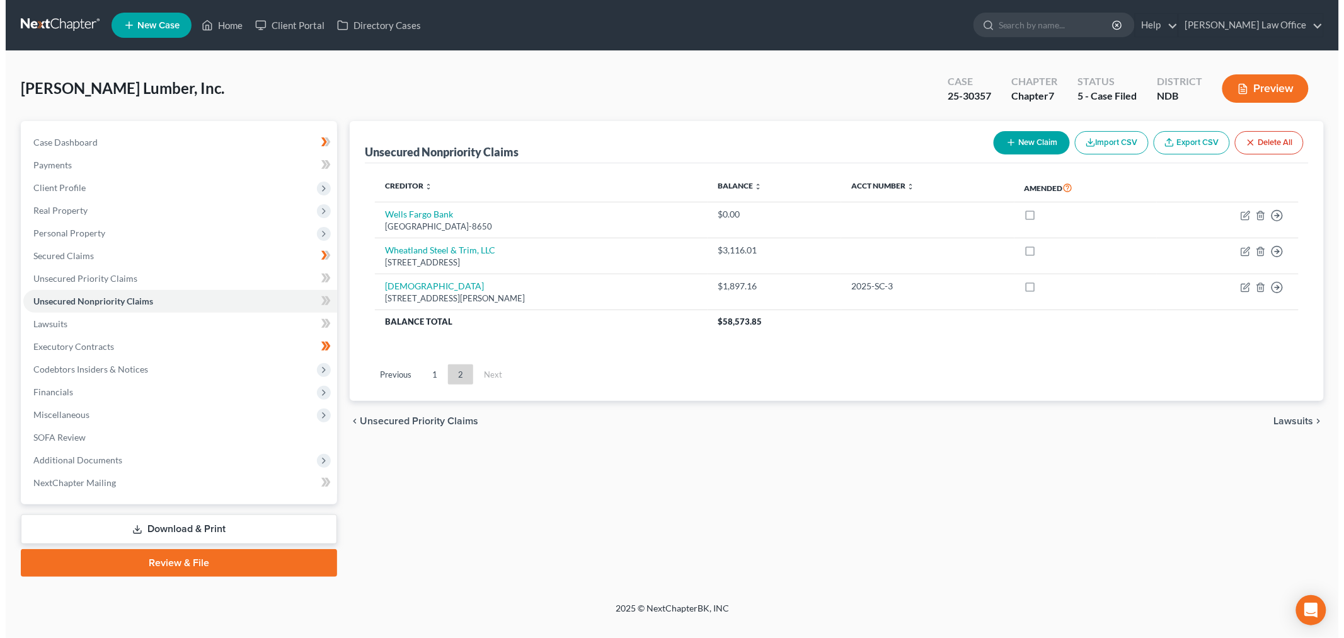
scroll to position [0, 0]
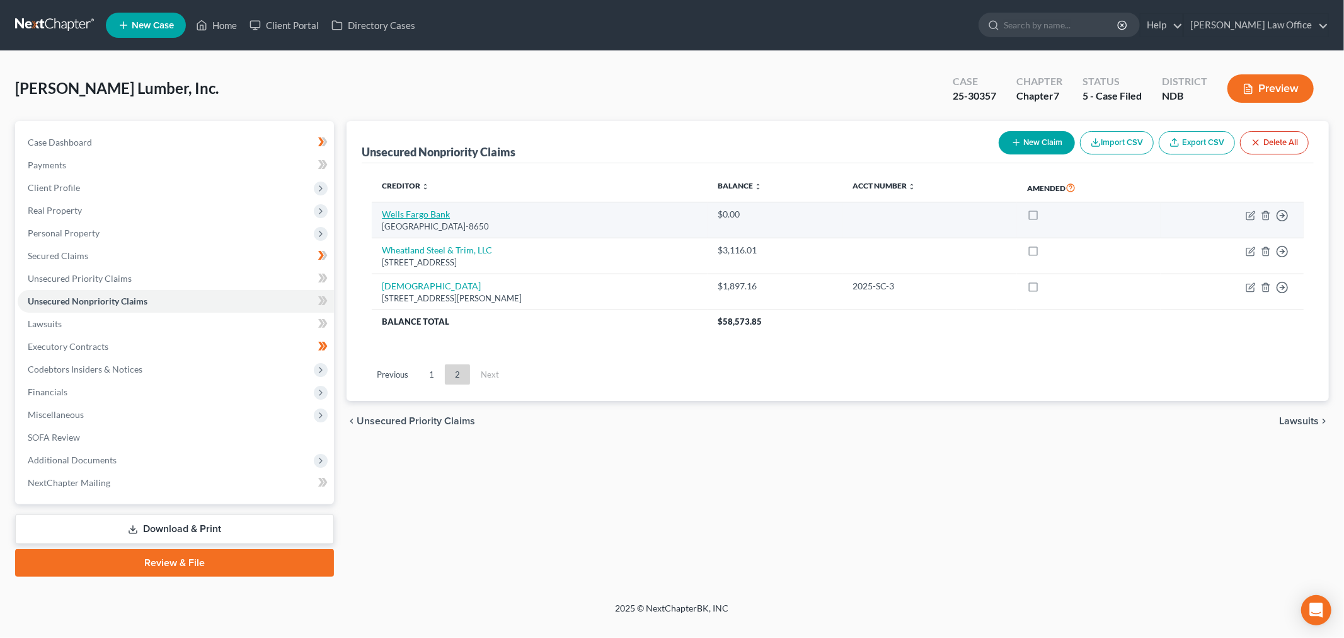
click at [435, 210] on link "Wells Fargo Bank" at bounding box center [416, 214] width 68 height 11
select select "3"
select select "11"
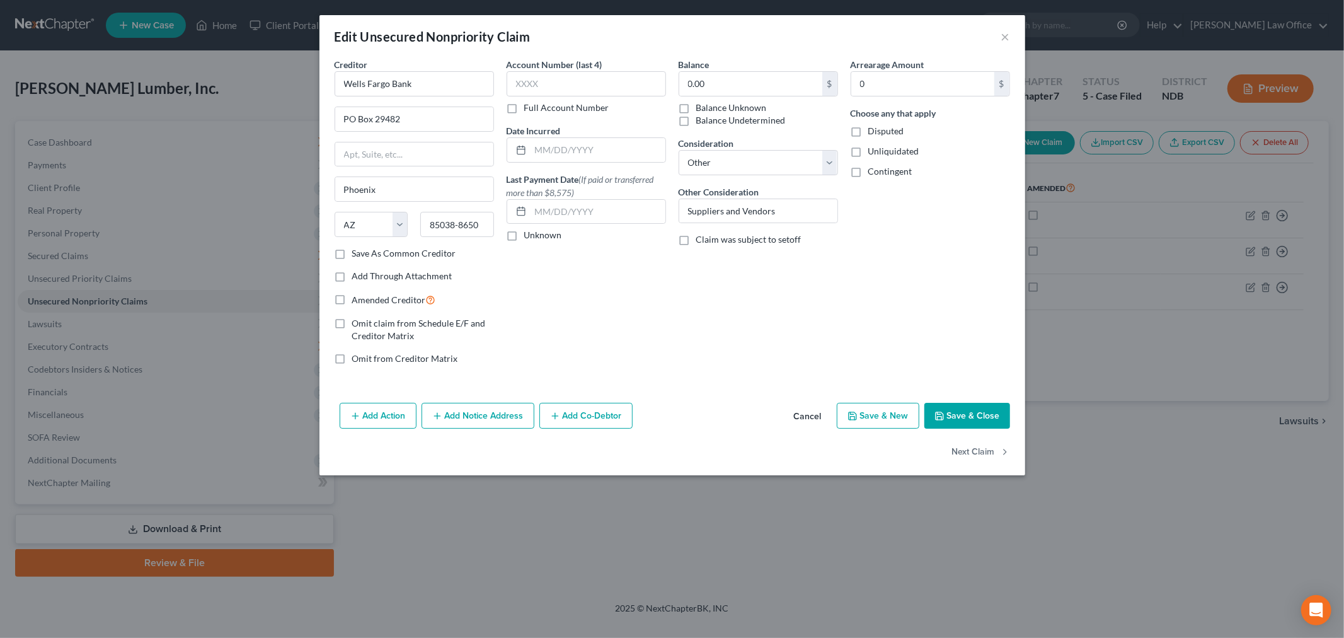
click at [967, 415] on button "Save & Close" at bounding box center [967, 416] width 86 height 26
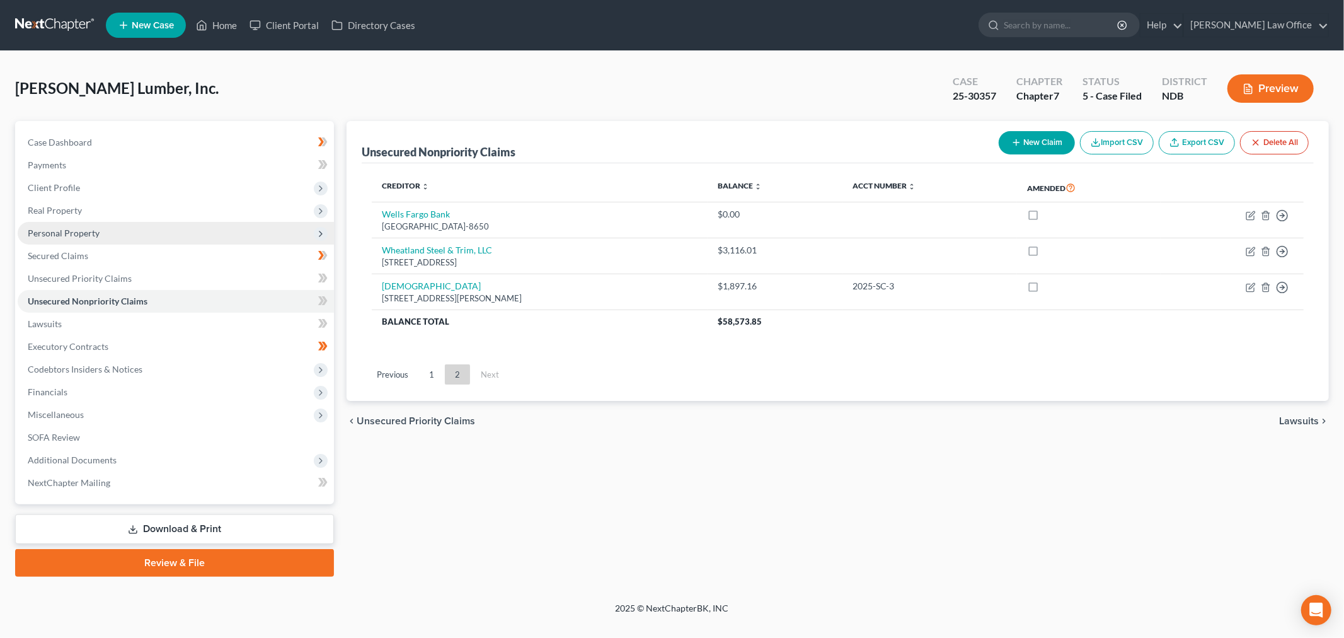
click at [62, 227] on span "Personal Property" at bounding box center [64, 232] width 72 height 11
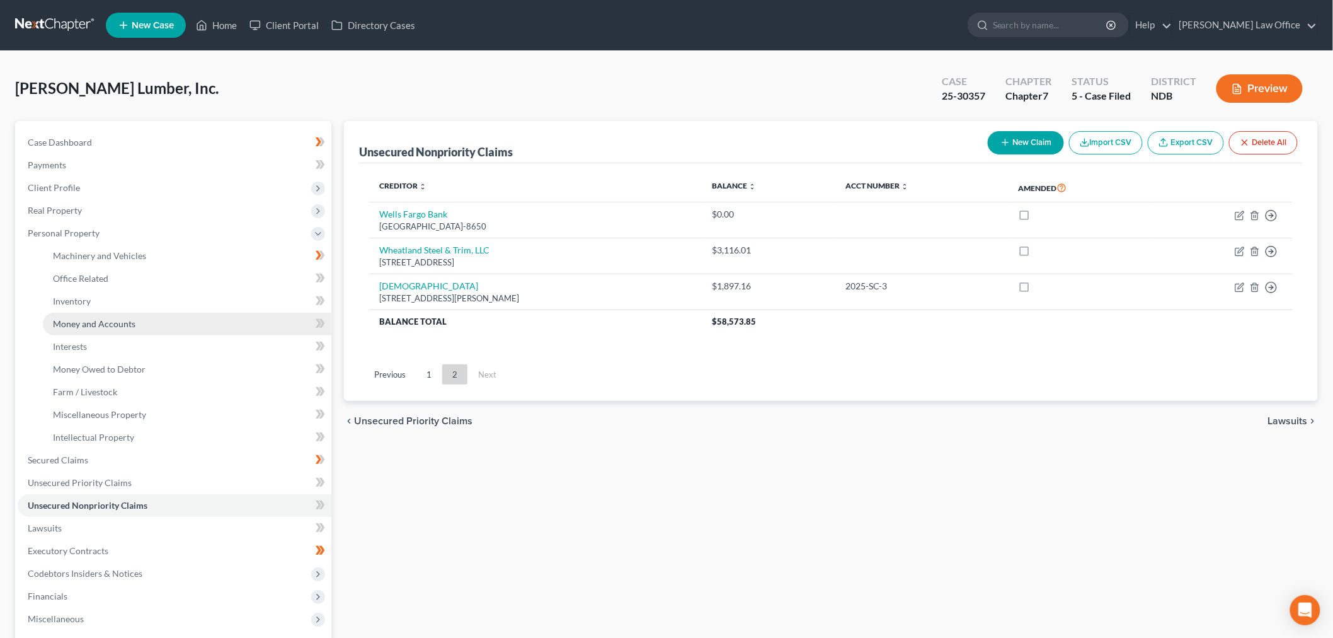
click at [101, 325] on span "Money and Accounts" at bounding box center [94, 323] width 83 height 11
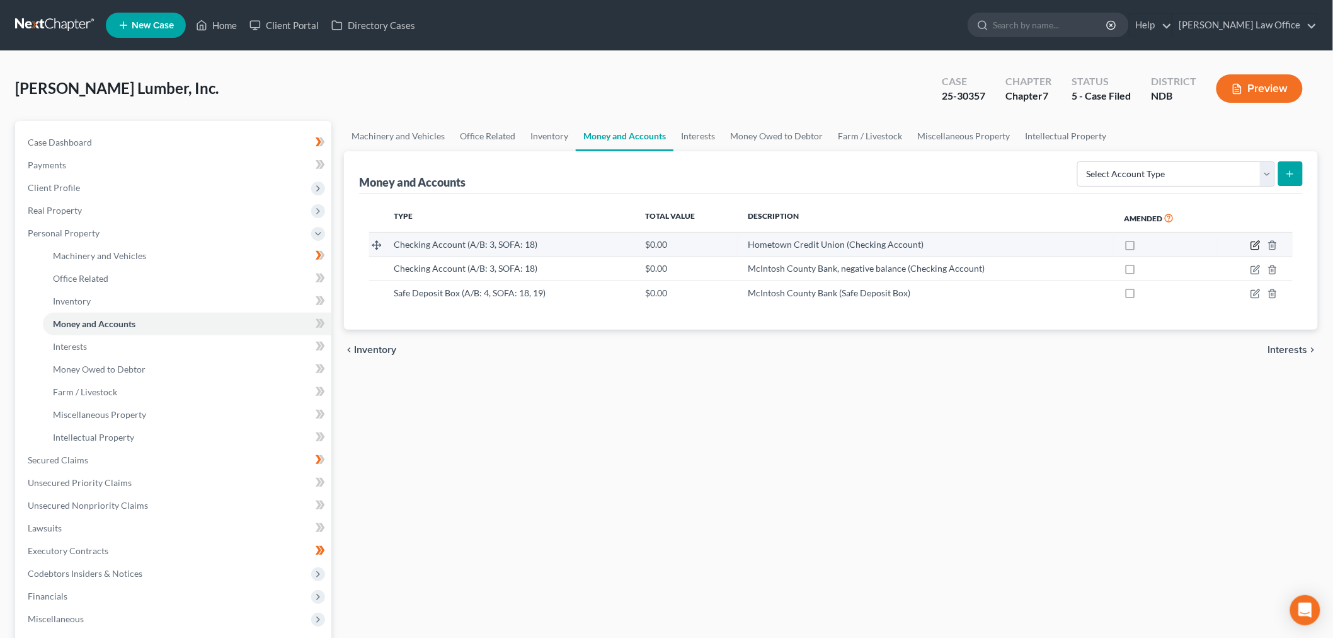
click at [1252, 246] on icon "button" at bounding box center [1255, 246] width 8 height 8
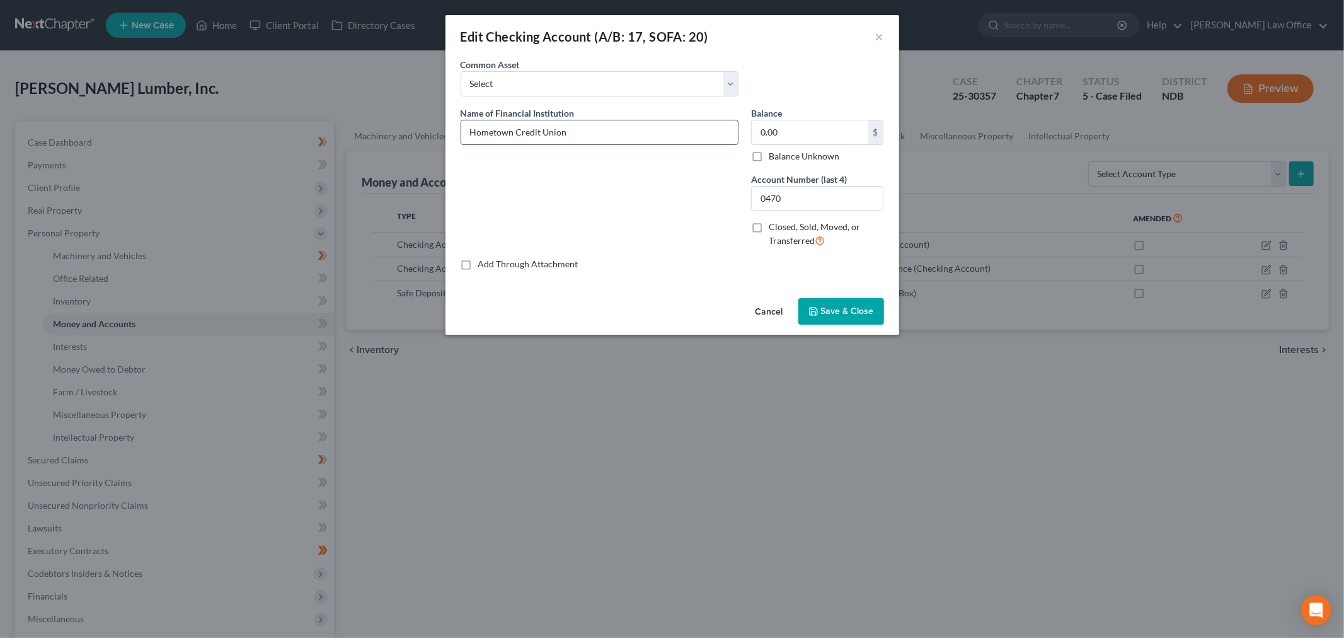
click at [587, 123] on input "Hometown Credit Union" at bounding box center [599, 132] width 277 height 24
click at [631, 123] on input "Hometown Credit Union, negative" at bounding box center [599, 132] width 277 height 24
type input "Hometown Credit Union, negative balance"
click at [829, 304] on button "Save & Close" at bounding box center [841, 311] width 86 height 26
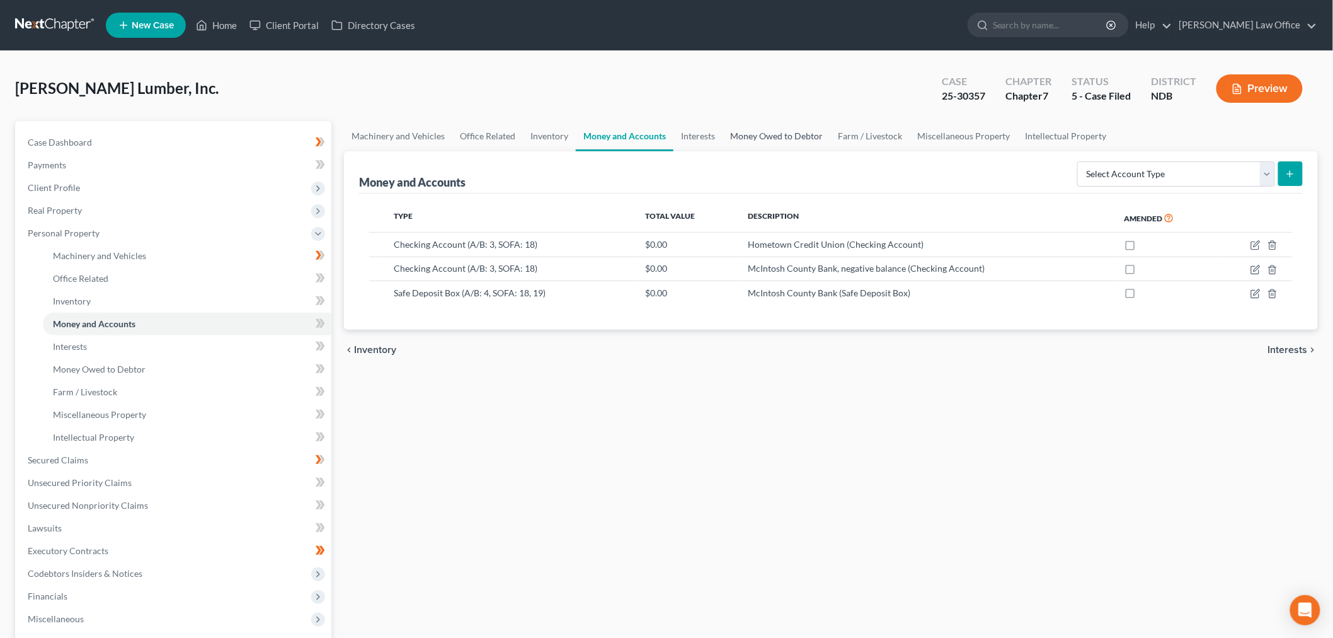
click at [764, 130] on link "Money Owed to Debtor" at bounding box center [777, 136] width 108 height 30
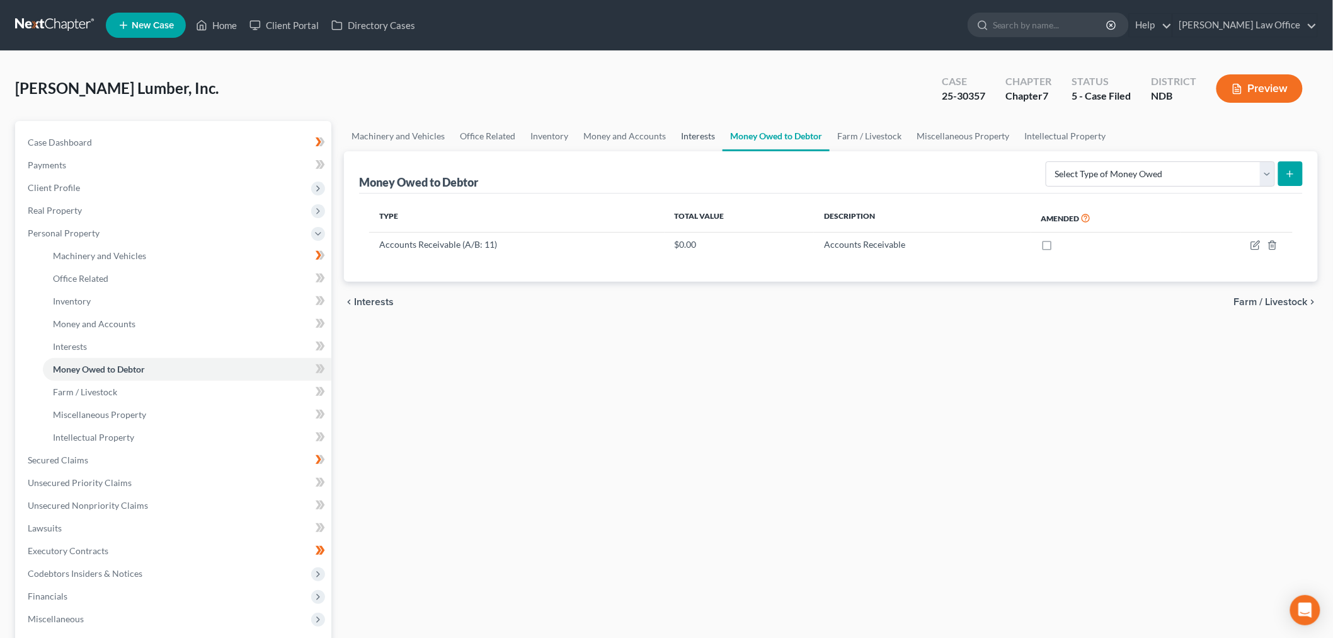
click at [698, 129] on link "Interests" at bounding box center [698, 136] width 49 height 30
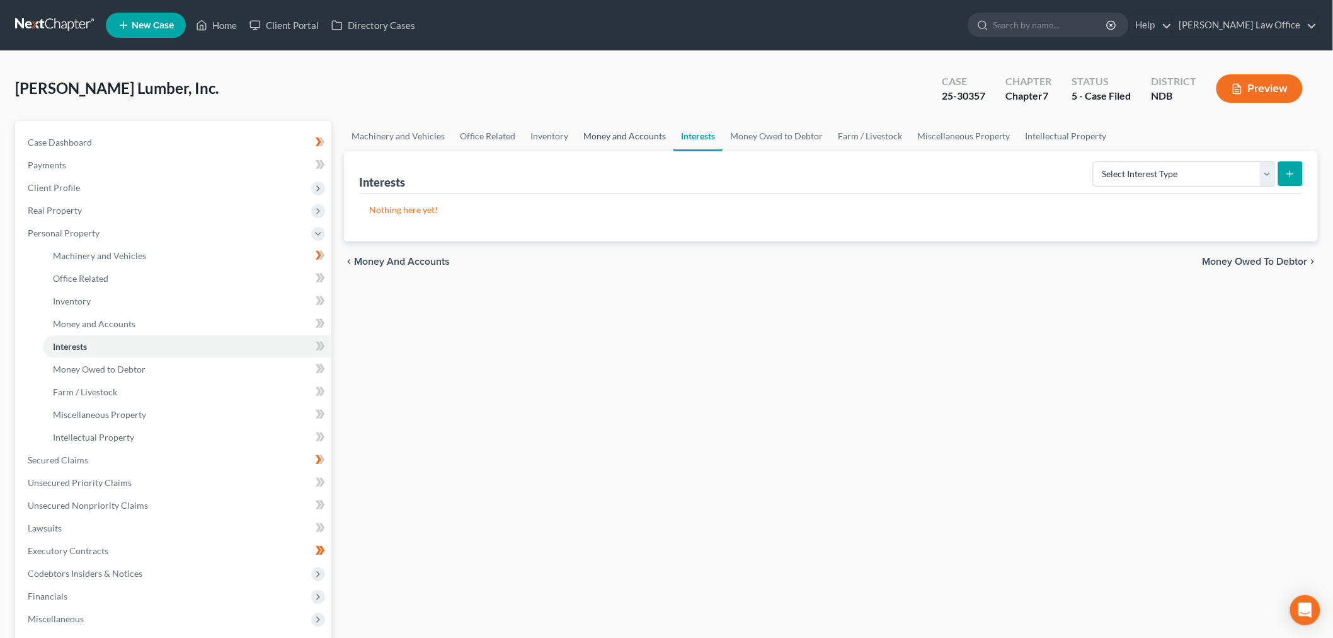
click at [646, 128] on link "Money and Accounts" at bounding box center [625, 136] width 98 height 30
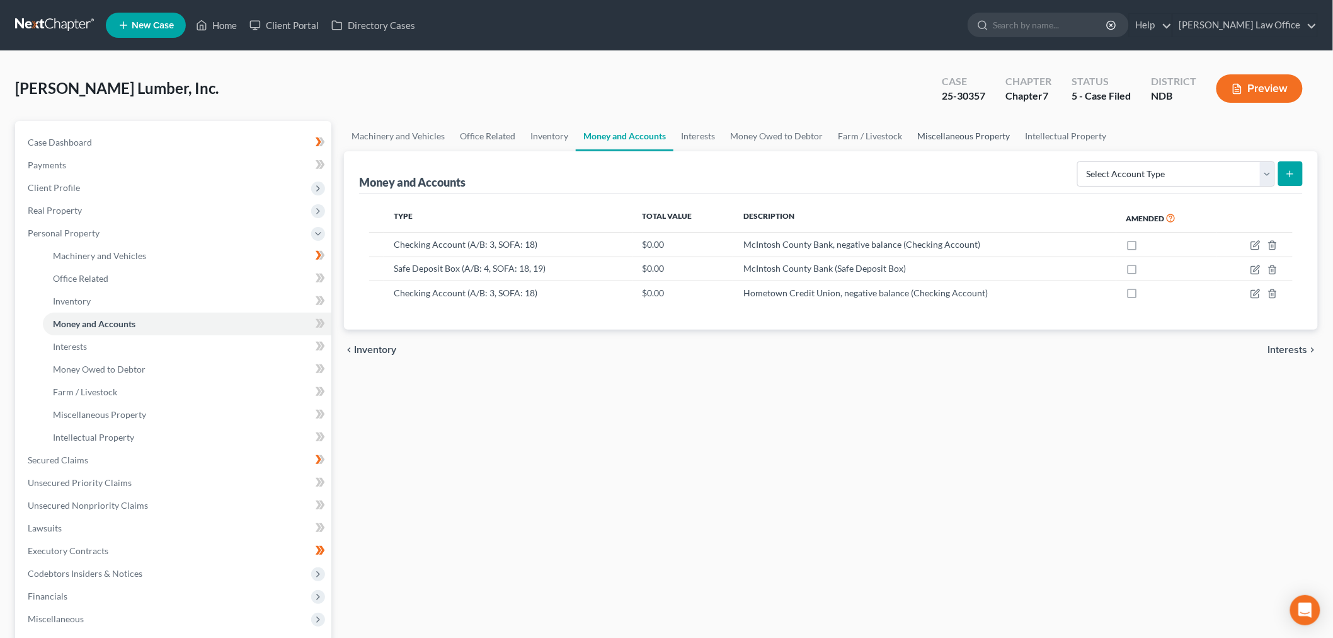
click at [946, 132] on link "Miscellaneous Property" at bounding box center [964, 136] width 108 height 30
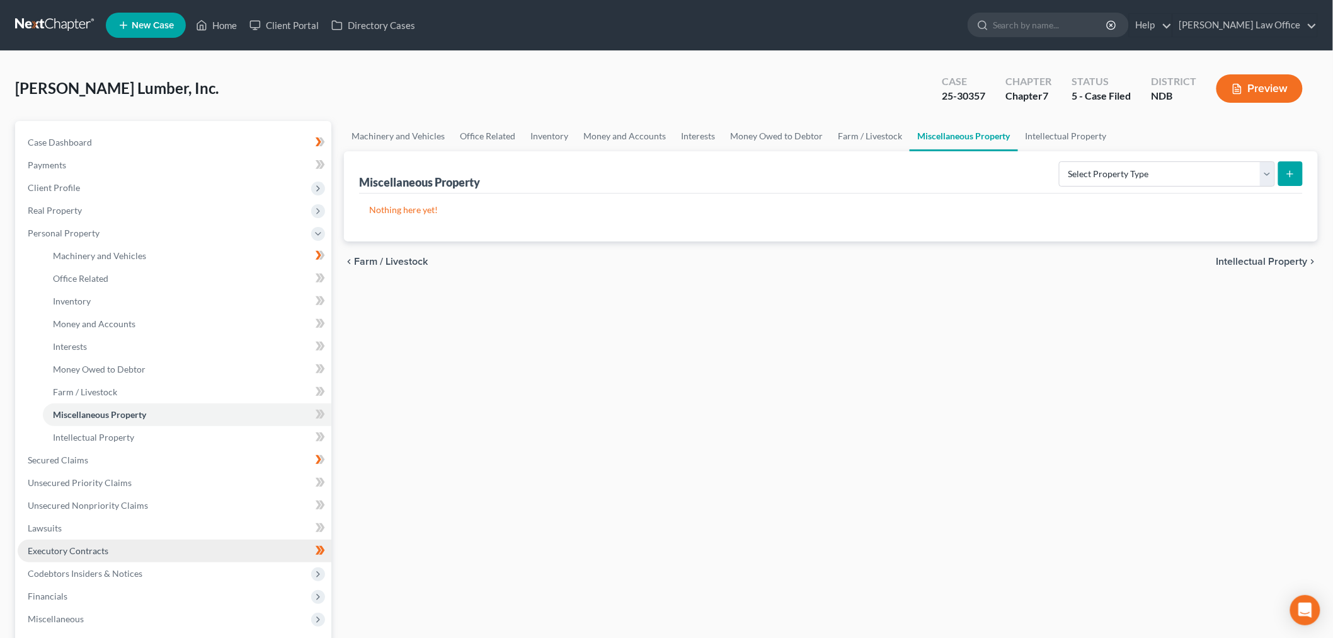
click at [101, 549] on span "Executory Contracts" at bounding box center [68, 550] width 81 height 11
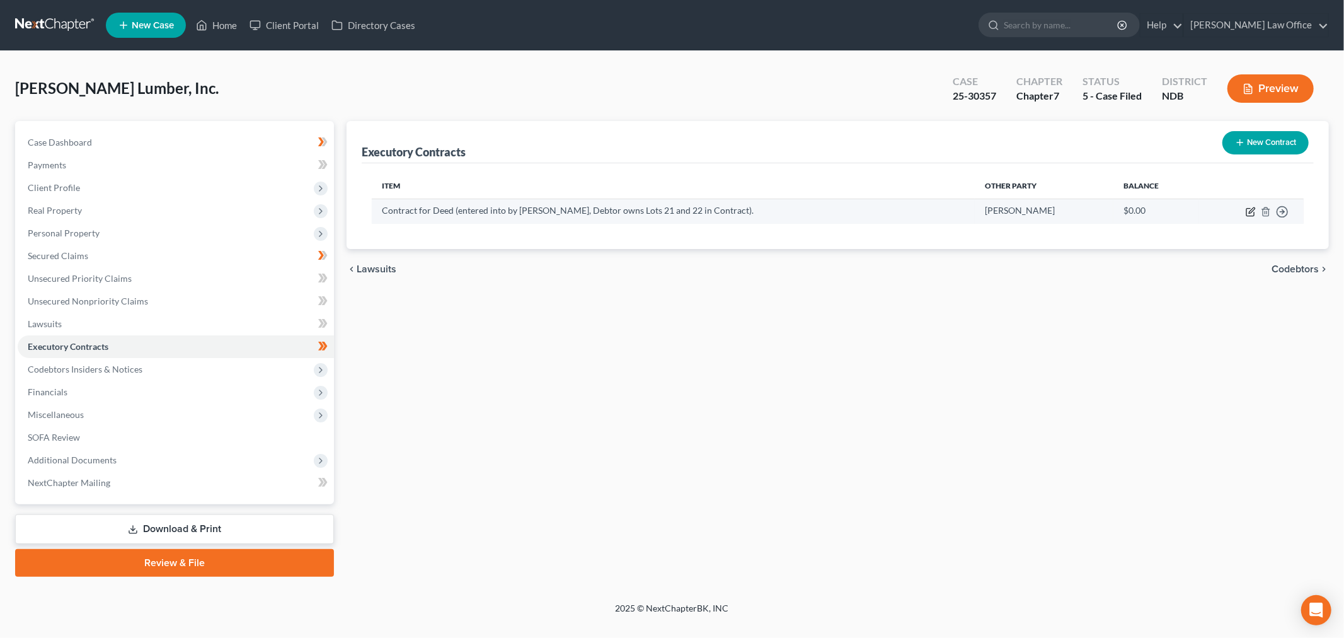
click at [1254, 209] on icon "button" at bounding box center [1252, 210] width 6 height 6
select select "2"
select select "29"
select select "0"
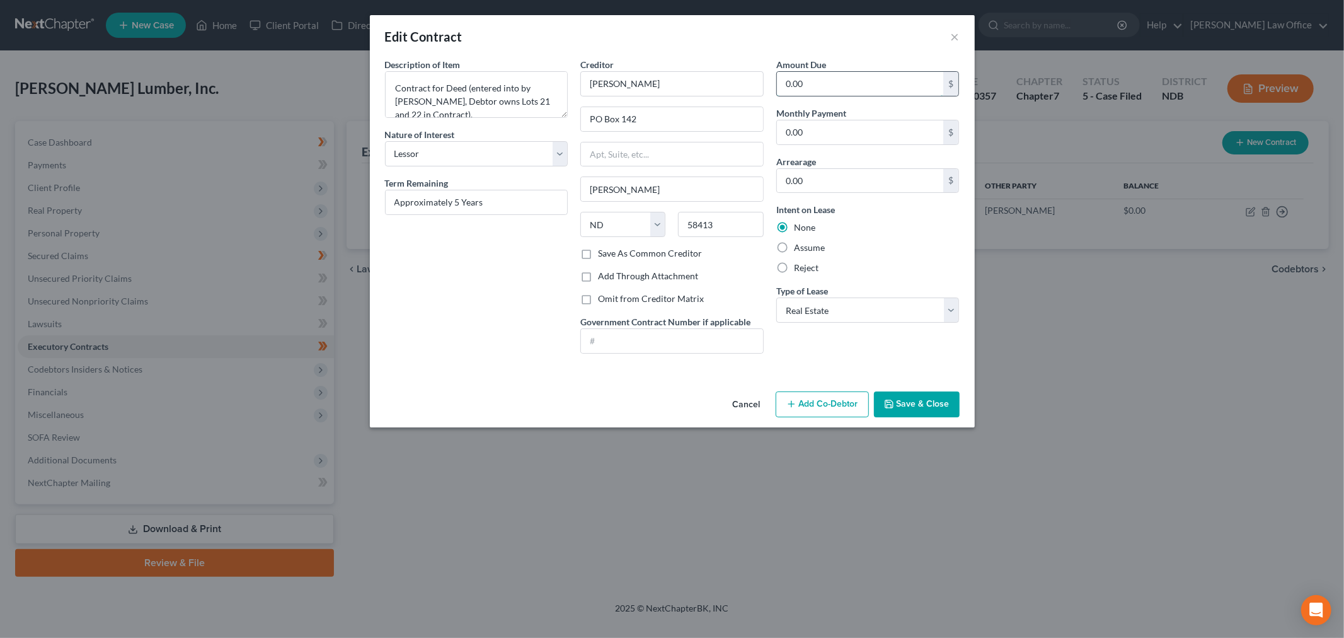
click at [858, 86] on input "0.00" at bounding box center [860, 84] width 167 height 24
type input "13,762.15"
click at [889, 139] on input "0.00" at bounding box center [860, 132] width 167 height 24
click at [902, 400] on button "Save & Close" at bounding box center [917, 404] width 86 height 26
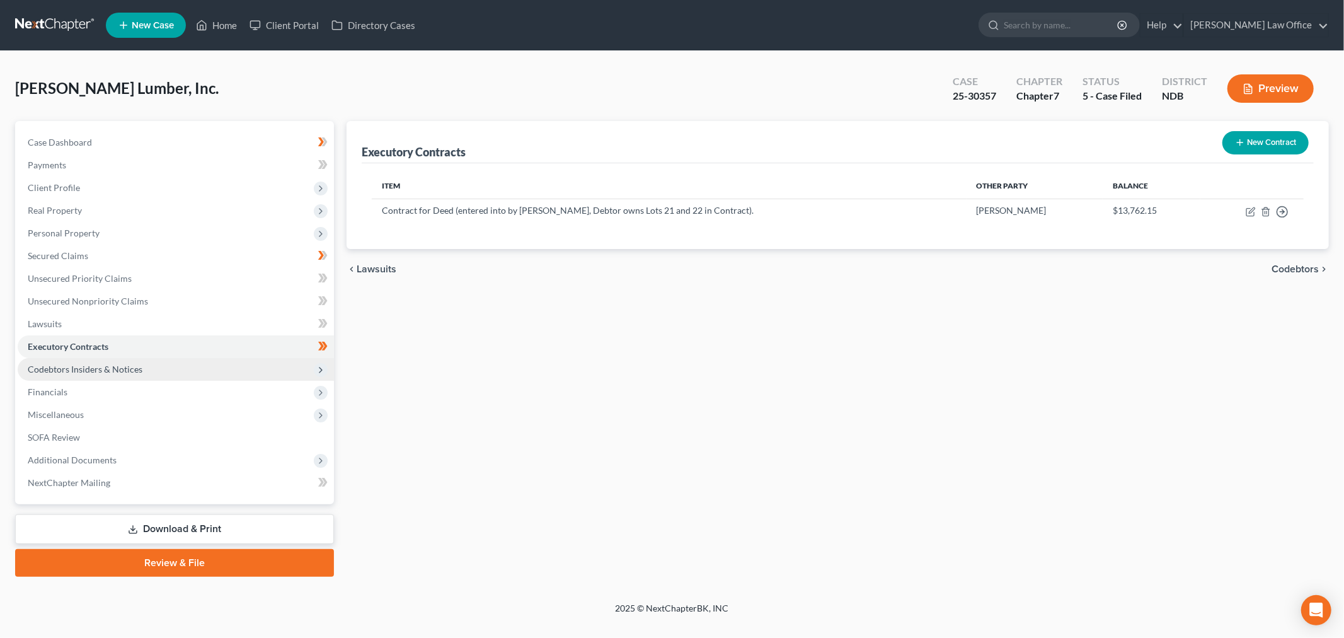
click at [135, 379] on span "Codebtors Insiders & Notices" at bounding box center [176, 369] width 316 height 23
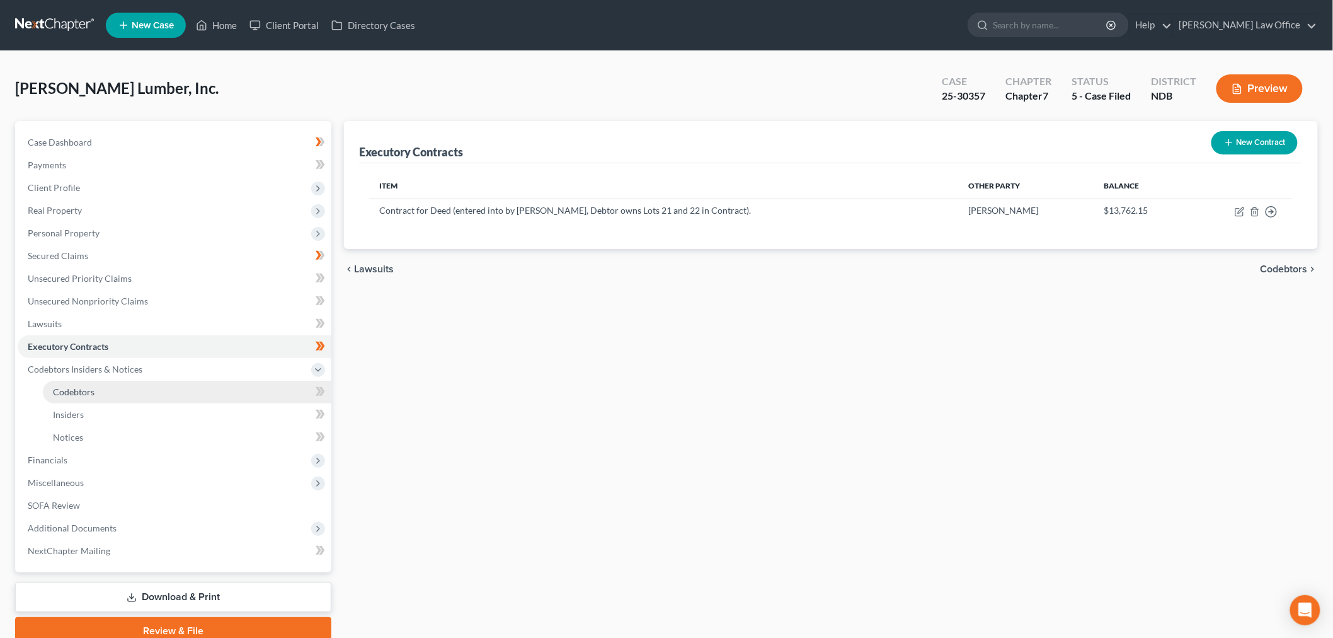
click at [66, 396] on link "Codebtors" at bounding box center [187, 392] width 289 height 23
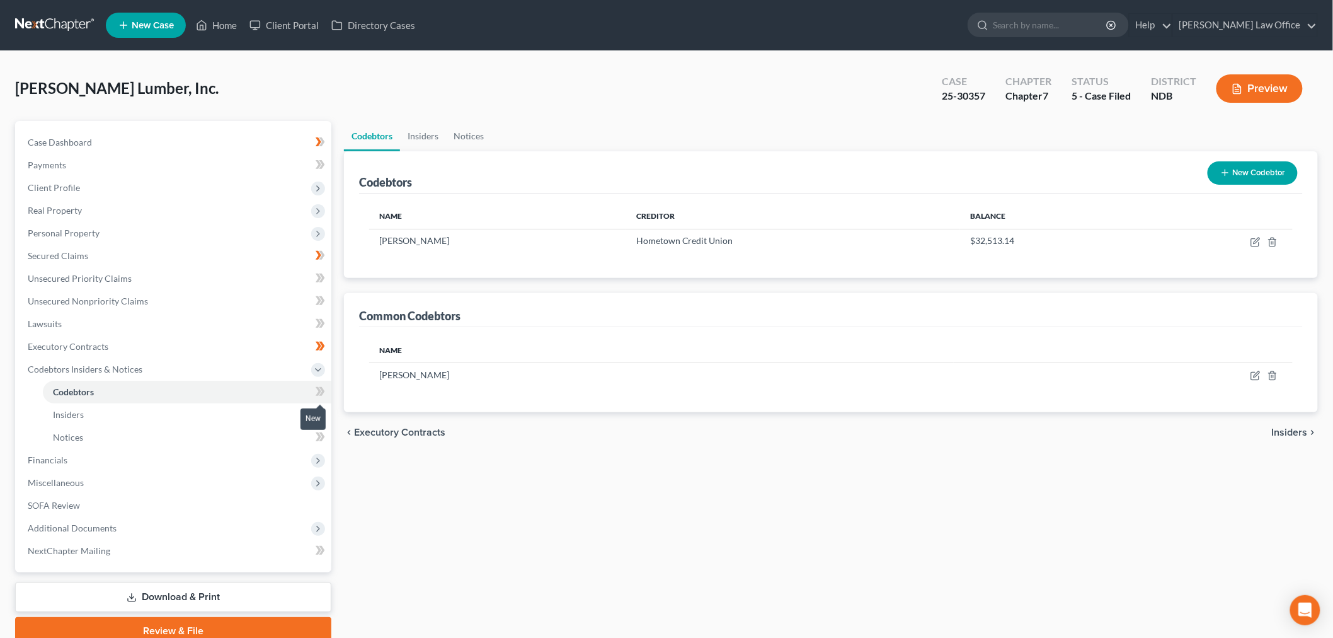
click at [325, 393] on span at bounding box center [320, 393] width 22 height 19
click at [1246, 171] on button "New Codebtor" at bounding box center [1253, 172] width 90 height 23
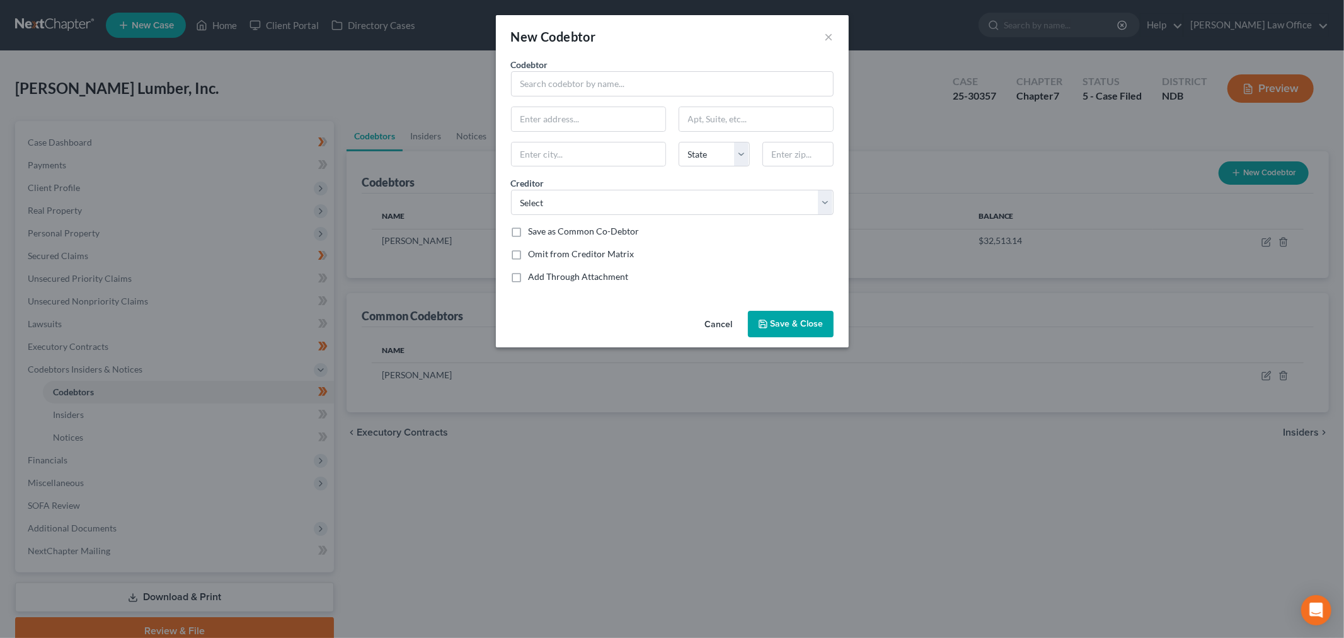
click at [720, 311] on div "Cancel Save & Close" at bounding box center [672, 327] width 353 height 42
click at [718, 326] on button "Cancel" at bounding box center [719, 324] width 48 height 25
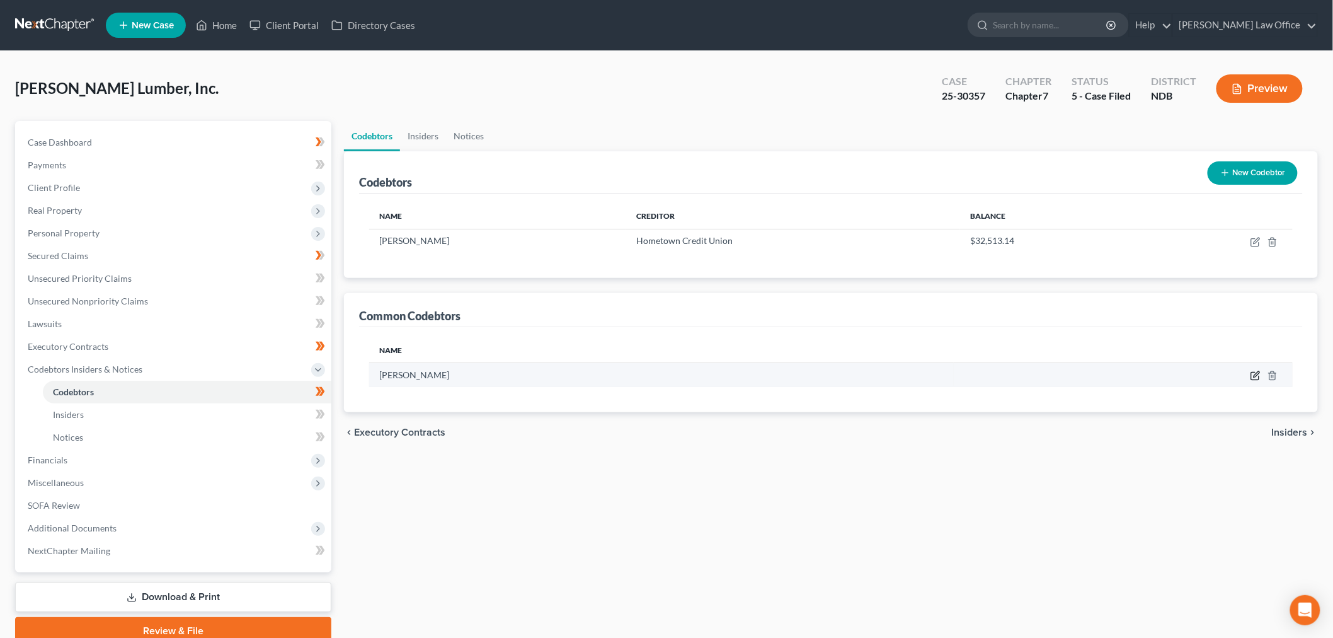
click at [1251, 373] on icon "button" at bounding box center [1256, 375] width 10 height 10
select select "29"
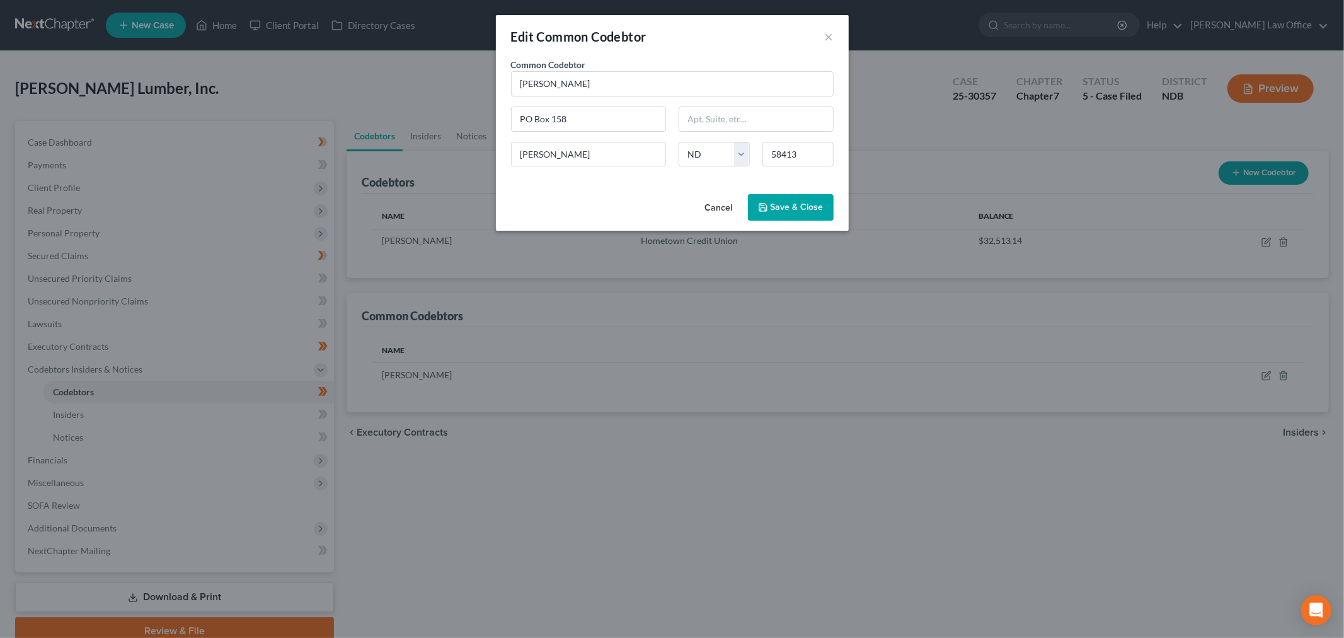
click at [815, 215] on button "Save & Close" at bounding box center [791, 207] width 86 height 26
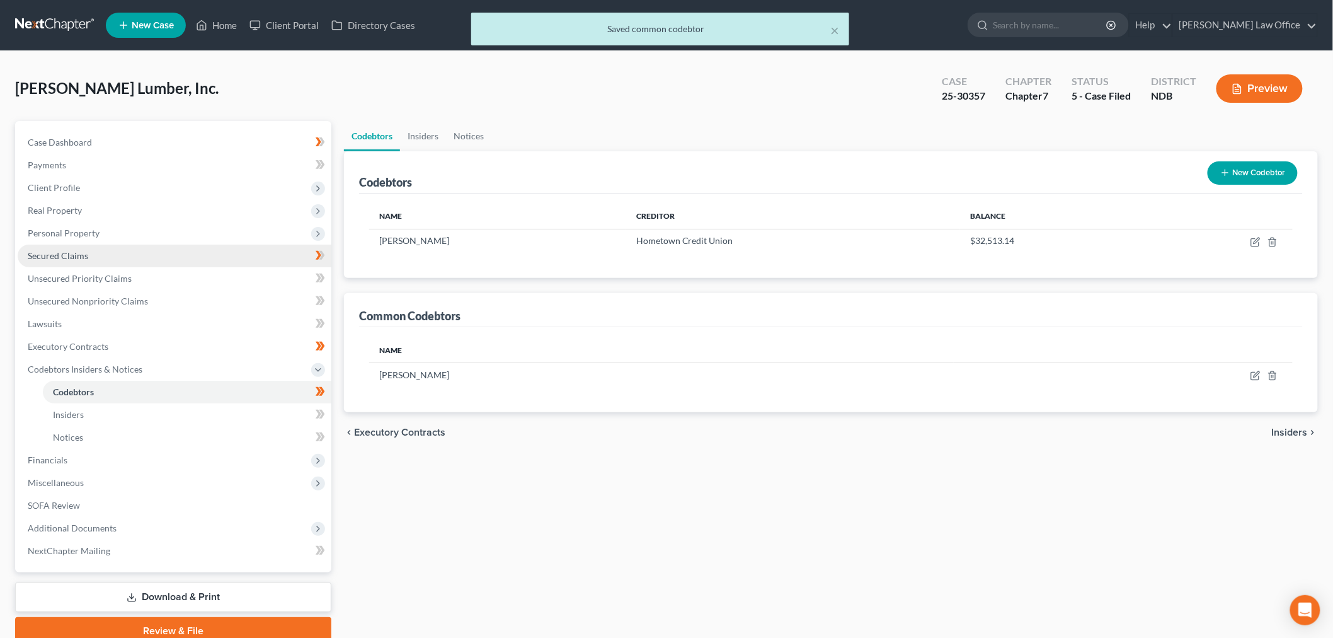
click at [122, 256] on link "Secured Claims" at bounding box center [175, 255] width 314 height 23
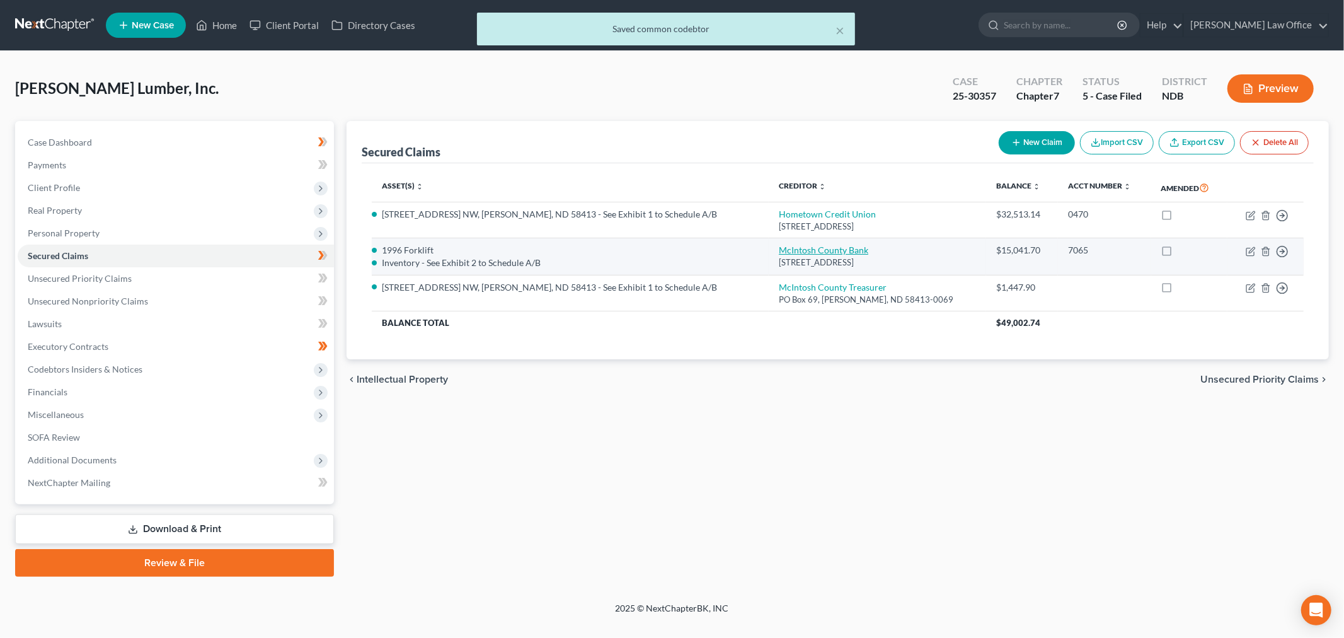
click at [791, 248] on link "McIntosh County Bank" at bounding box center [823, 249] width 89 height 11
select select "29"
select select "0"
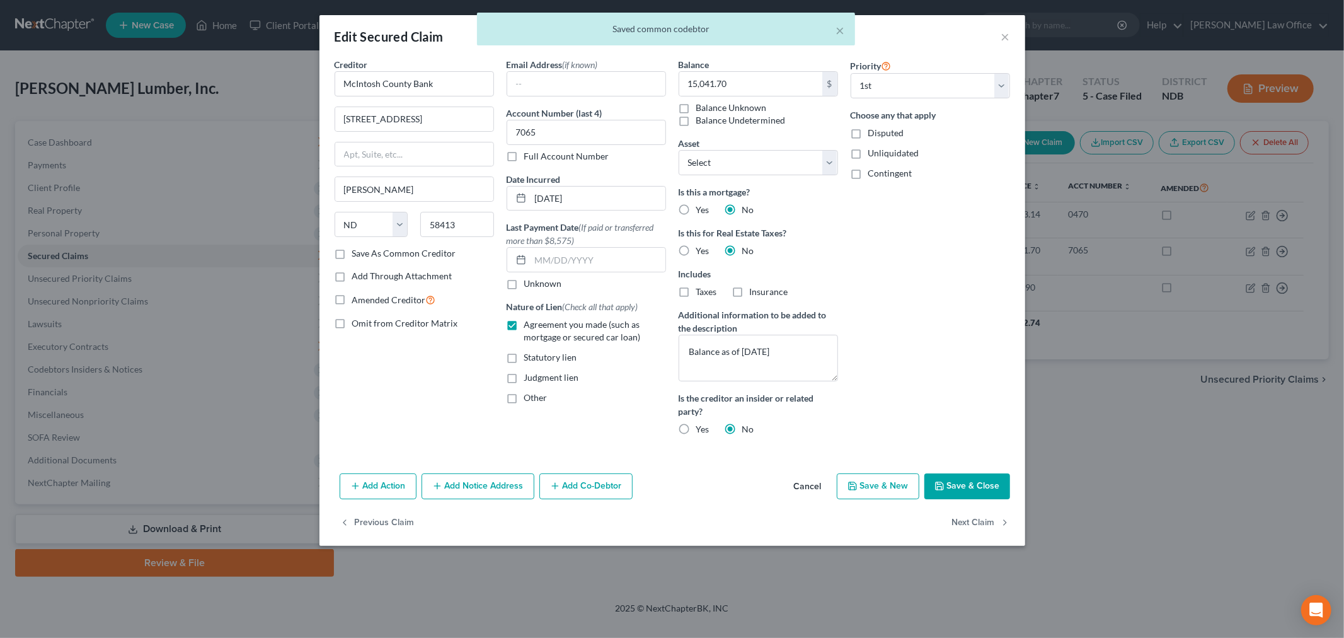
scroll to position [122, 0]
select select "2828886"
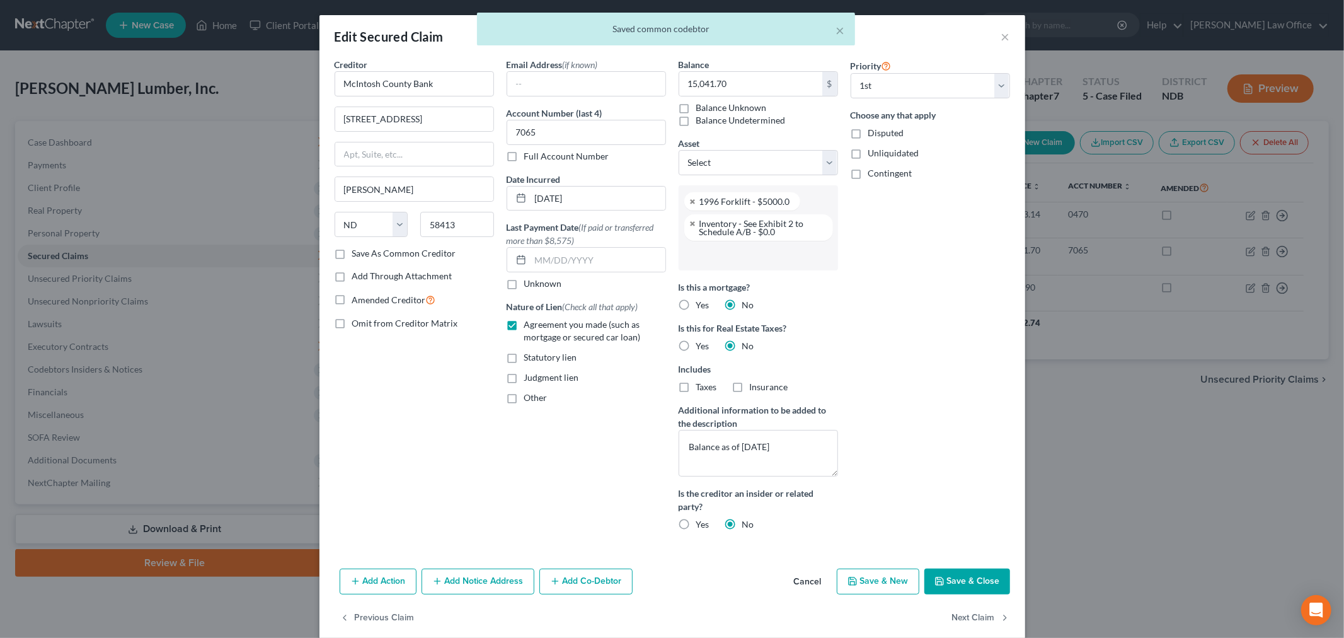
click at [582, 580] on button "Add Co-Debtor" at bounding box center [585, 581] width 93 height 26
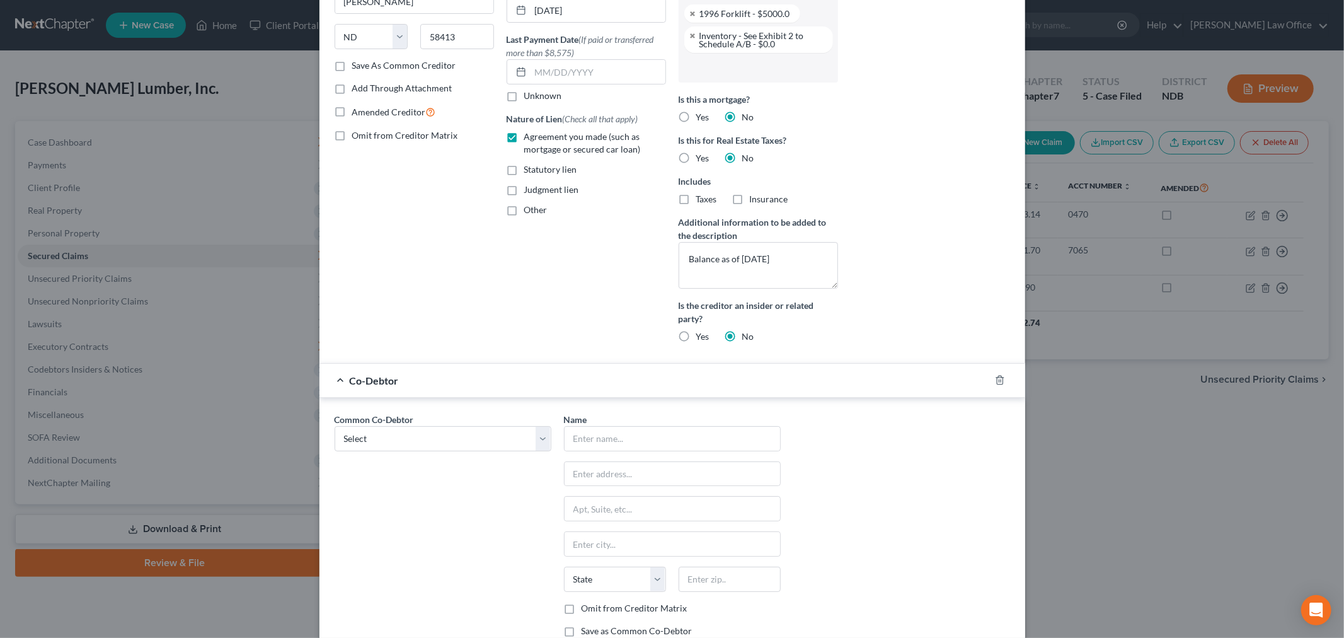
scroll to position [210, 0]
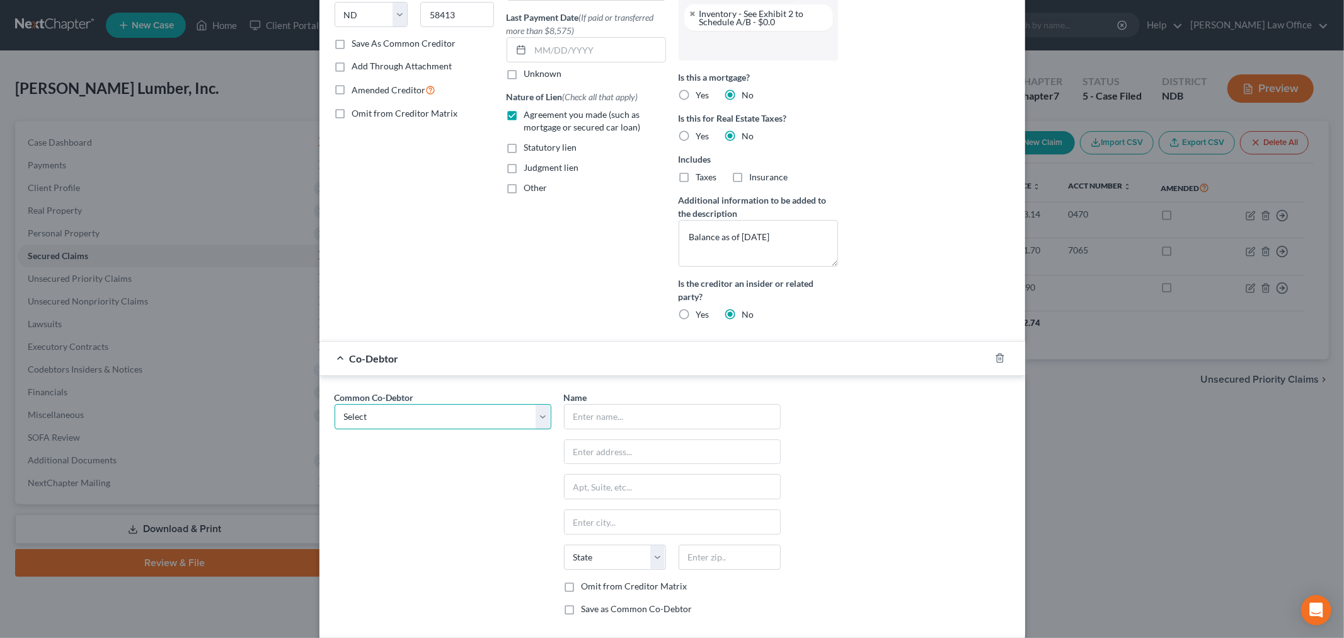
click at [350, 411] on select "Select Terry McCleary" at bounding box center [443, 416] width 217 height 25
select select "0"
click at [335, 404] on select "Select Terry McCleary" at bounding box center [443, 416] width 217 height 25
type input "[PERSON_NAME]"
type input "PO Box 158"
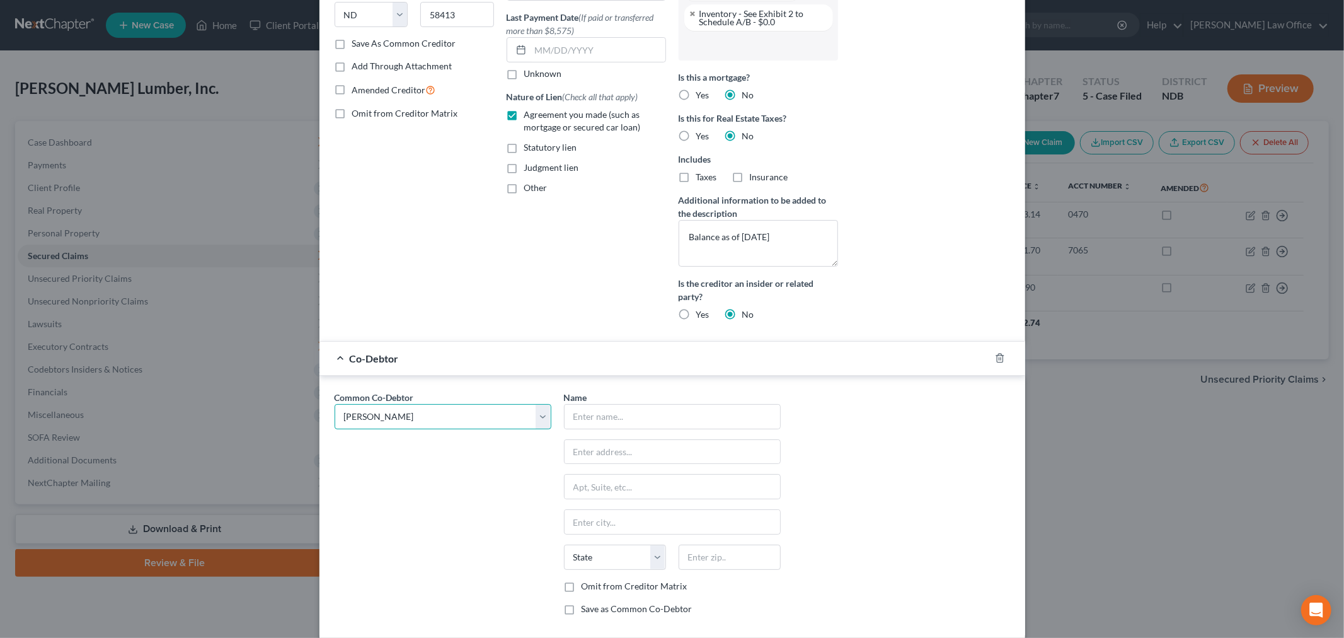
type input "Ashley"
select select "29"
type input "58413"
click at [582, 583] on label "Omit from Creditor Matrix" at bounding box center [635, 586] width 106 height 13
click at [587, 583] on input "Omit from Creditor Matrix" at bounding box center [591, 584] width 8 height 8
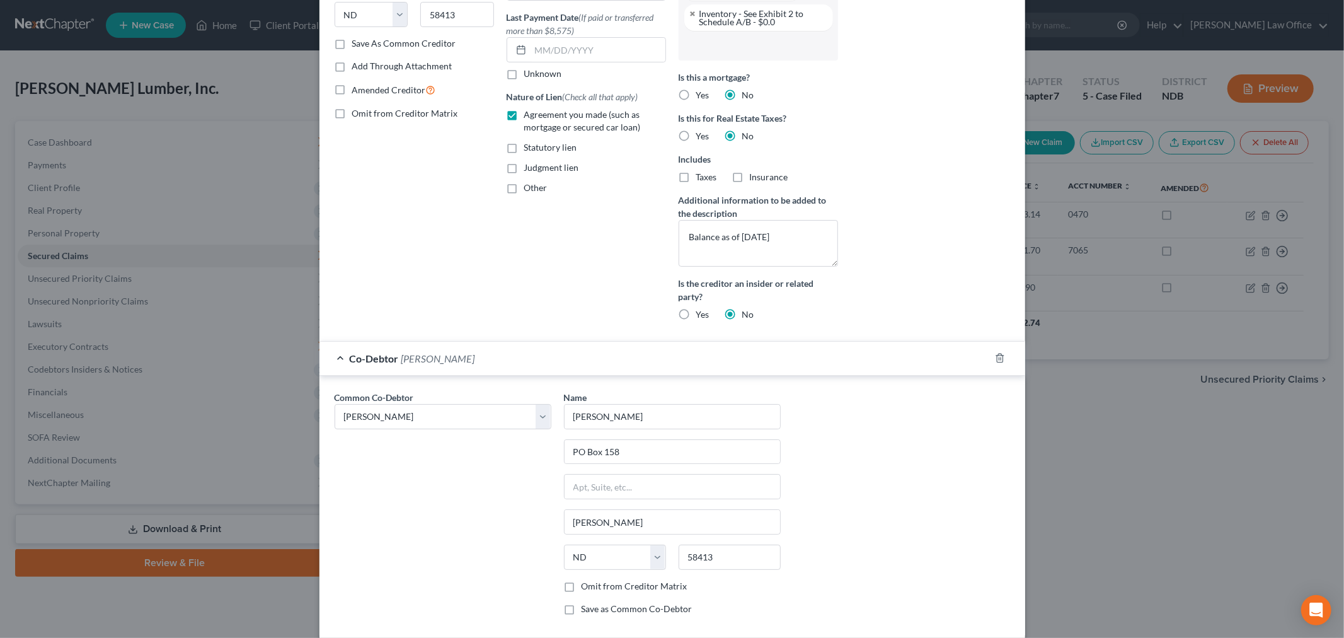
checkbox input "true"
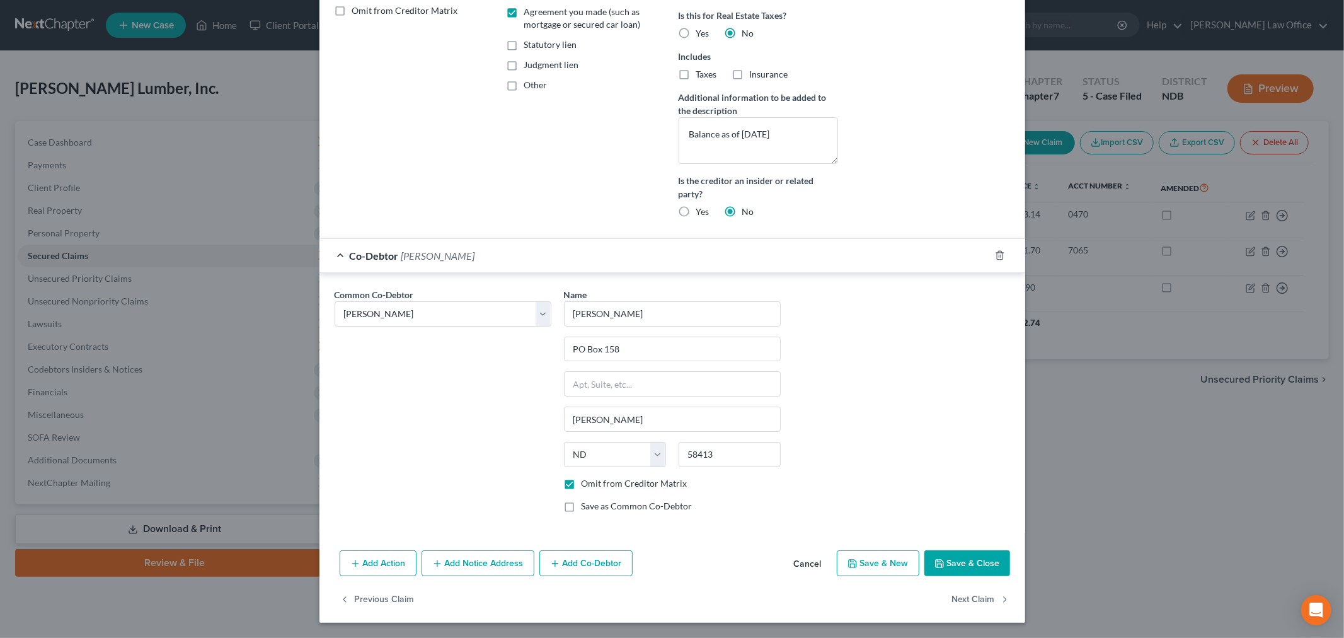
click at [938, 563] on icon "button" at bounding box center [939, 563] width 10 height 10
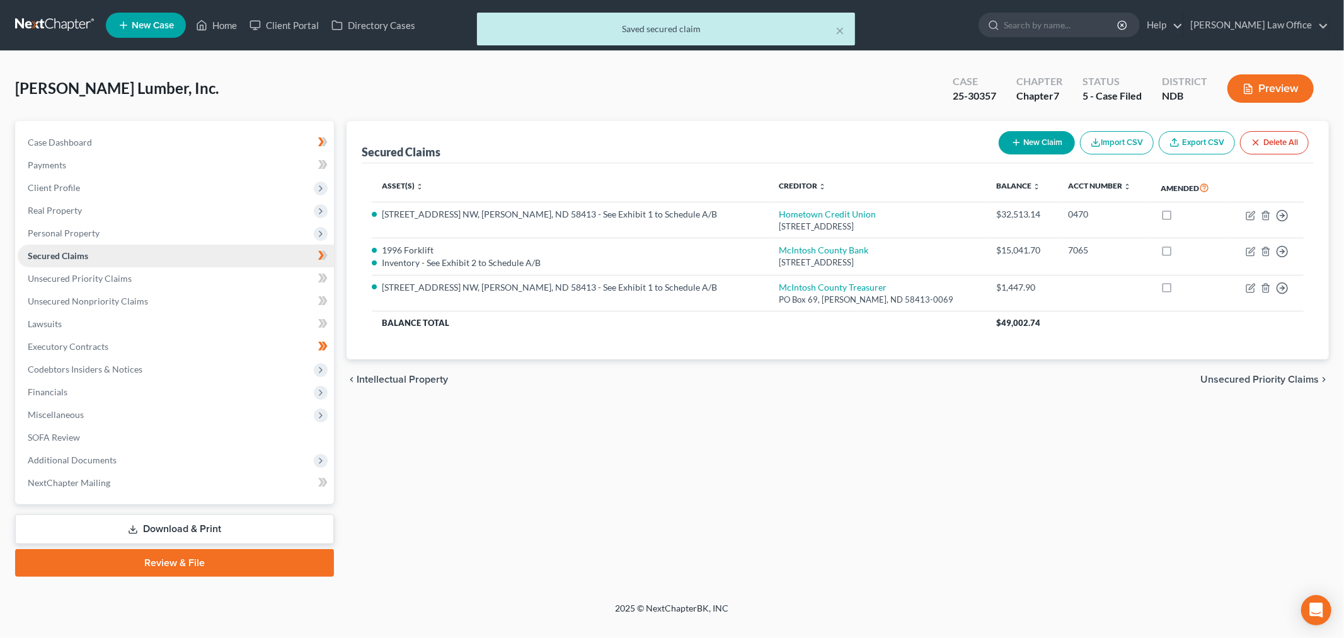
click at [178, 263] on link "Secured Claims" at bounding box center [176, 255] width 316 height 23
click at [125, 273] on span "Unsecured Priority Claims" at bounding box center [80, 278] width 104 height 11
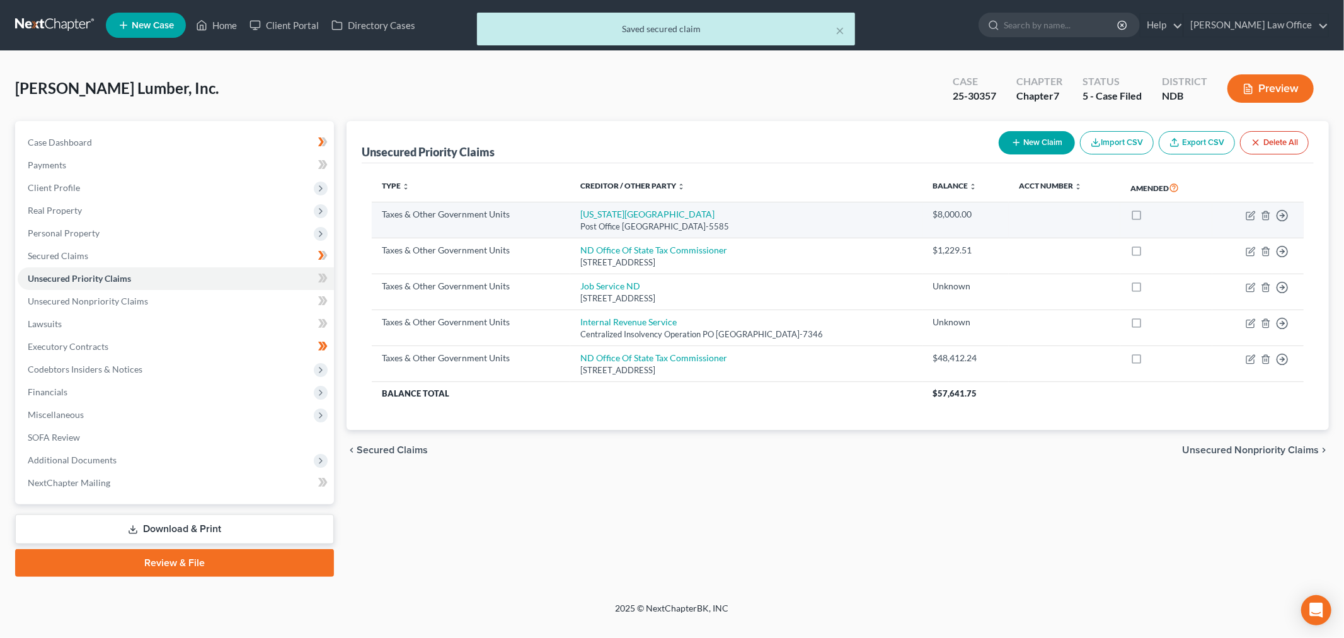
click at [593, 207] on td "North Dakota WSI Post Office Box 5585, Bismarck, ND 58506-5585" at bounding box center [746, 220] width 352 height 36
click at [595, 209] on link "North Dakota WSI" at bounding box center [647, 214] width 134 height 11
select select "2"
select select "29"
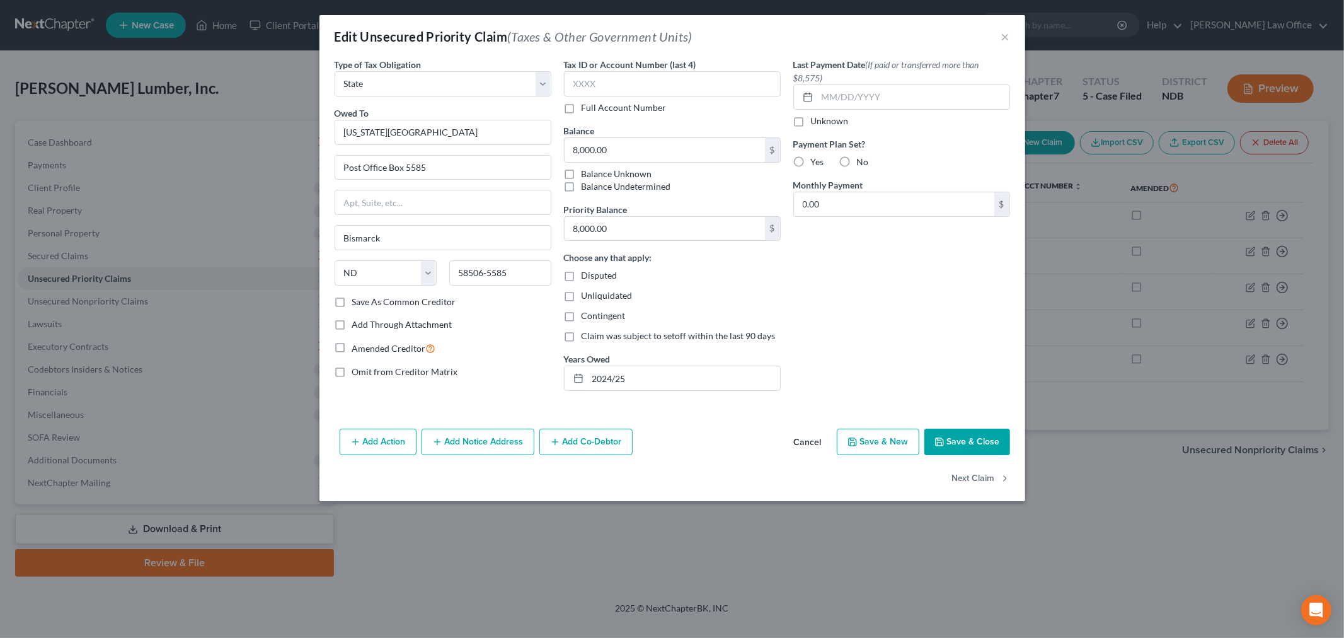
click at [600, 444] on button "Add Co-Debtor" at bounding box center [585, 441] width 93 height 26
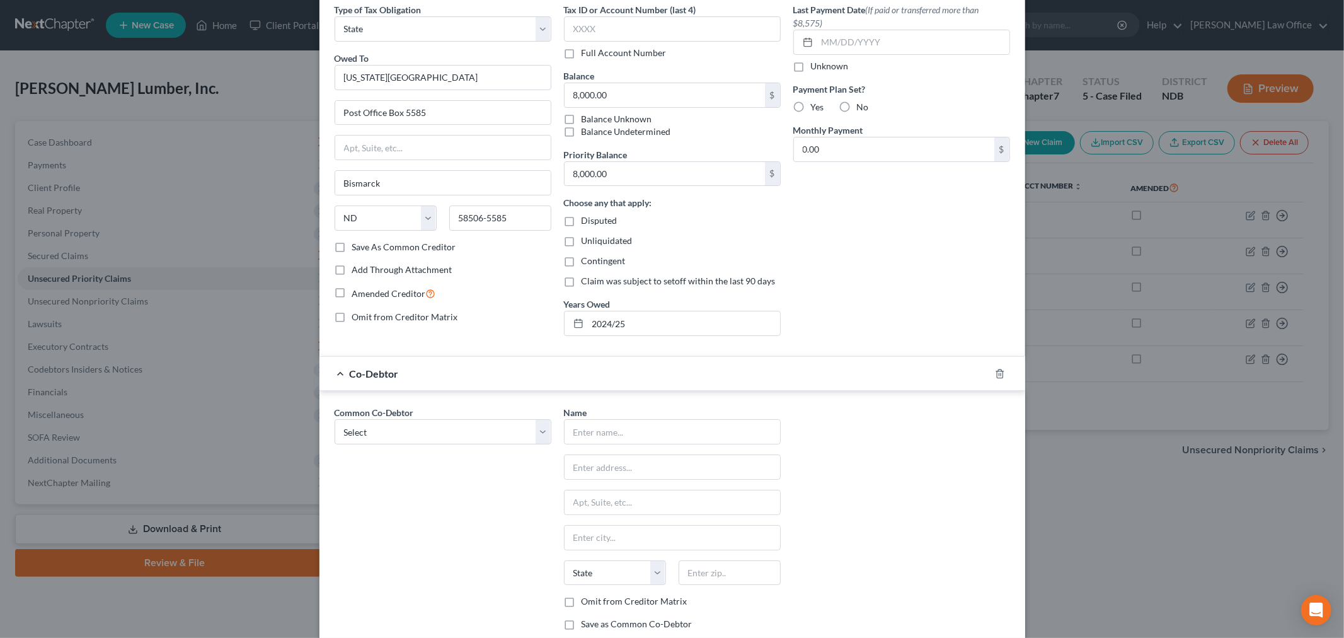
scroll to position [174, 0]
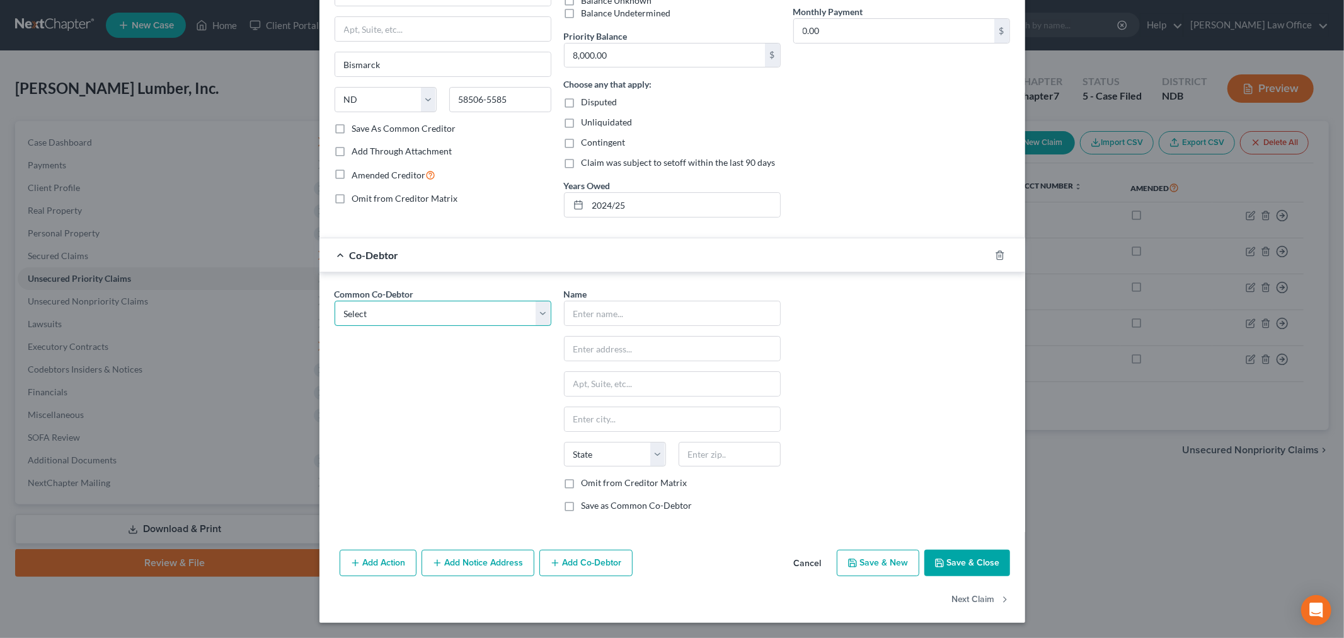
drag, startPoint x: 398, startPoint y: 318, endPoint x: 399, endPoint y: 324, distance: 6.4
click at [398, 318] on select "Select Terry McCleary" at bounding box center [443, 313] width 217 height 25
click at [402, 298] on label "Common Co-Debtor" at bounding box center [374, 293] width 79 height 13
click at [401, 322] on select "Select Terry McCleary" at bounding box center [443, 313] width 217 height 25
select select "0"
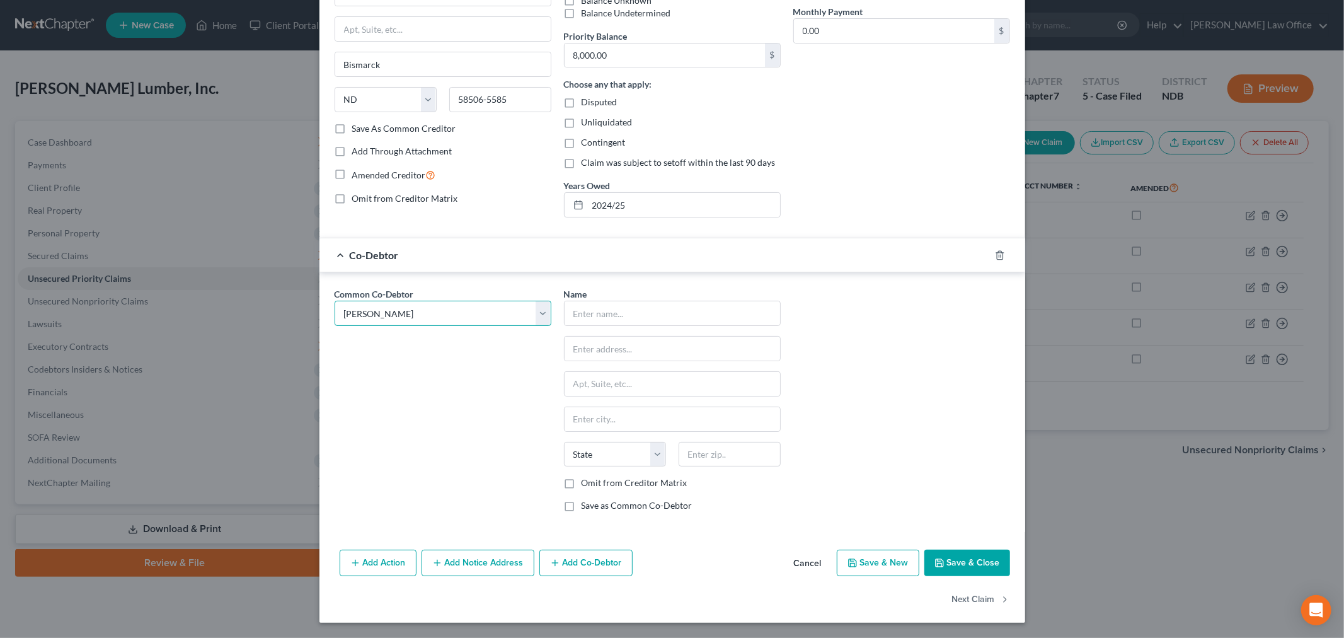
click at [335, 301] on select "Select Terry McCleary" at bounding box center [443, 313] width 217 height 25
type input "[PERSON_NAME]"
type input "PO Box 158"
type input "Ashley"
select select "29"
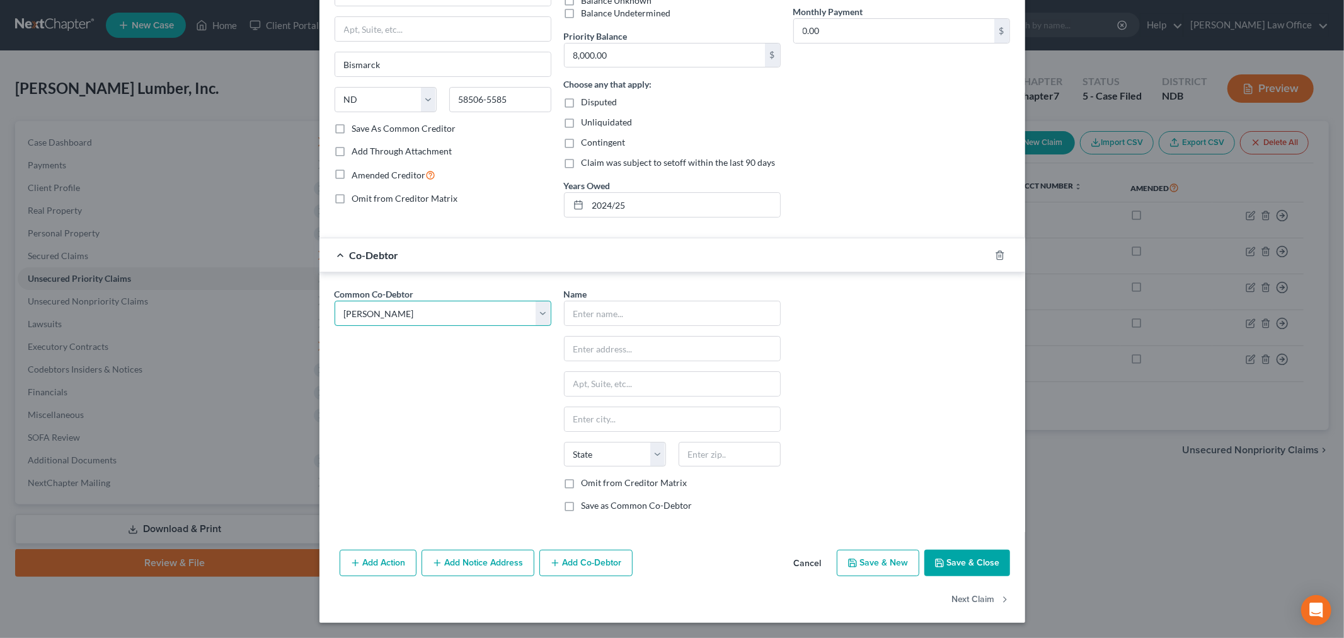
type input "58413"
click at [582, 488] on label "Omit from Creditor Matrix" at bounding box center [635, 482] width 106 height 13
click at [587, 485] on input "Omit from Creditor Matrix" at bounding box center [591, 480] width 8 height 8
checkbox input "true"
click at [972, 559] on button "Save & Close" at bounding box center [967, 562] width 86 height 26
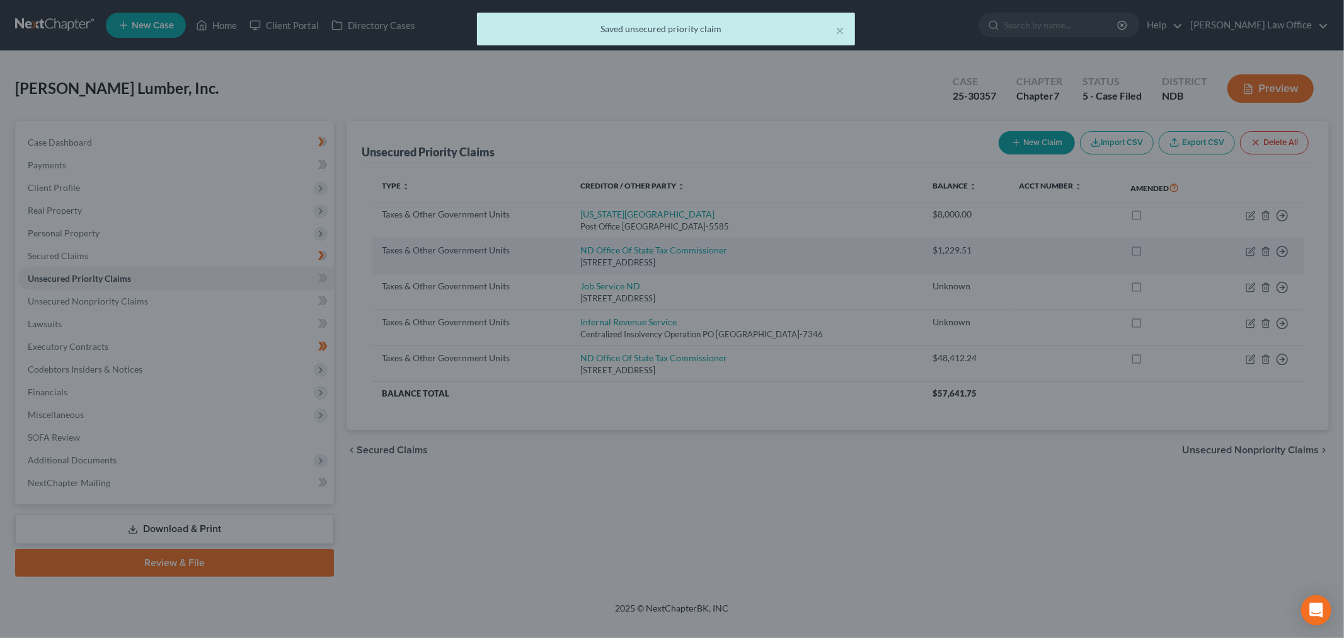
scroll to position [0, 0]
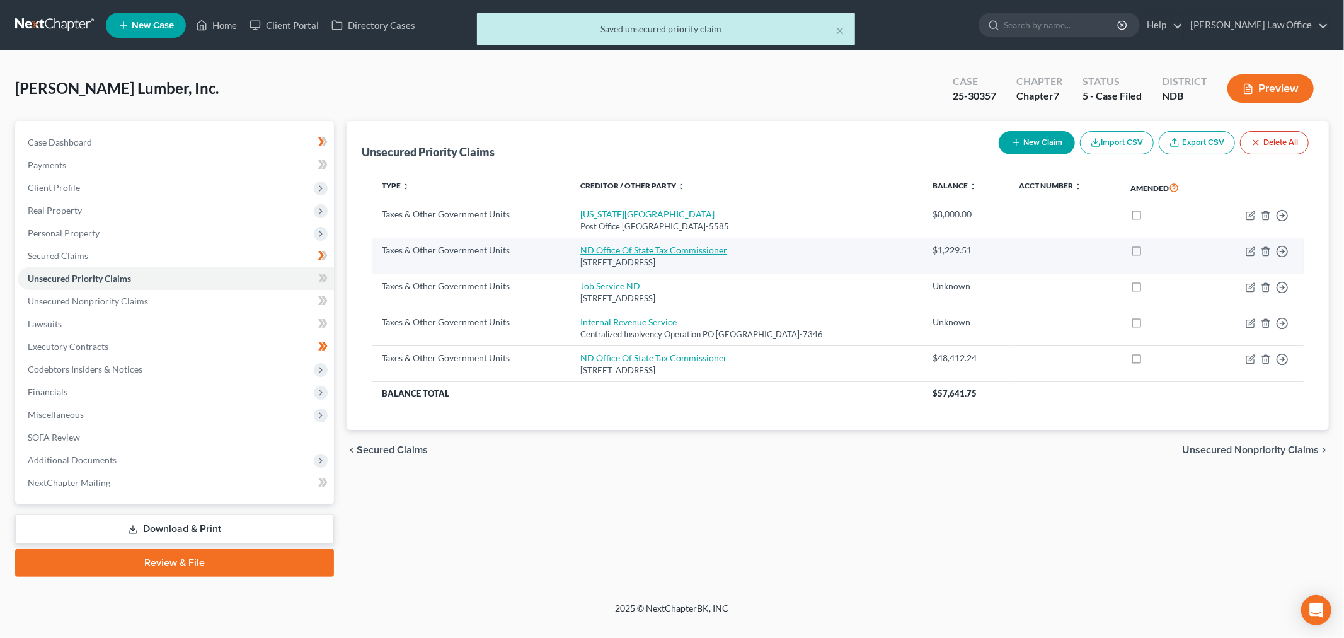
click at [657, 248] on link "ND Office Of State Tax Commissioner" at bounding box center [653, 249] width 147 height 11
select select "2"
select select "29"
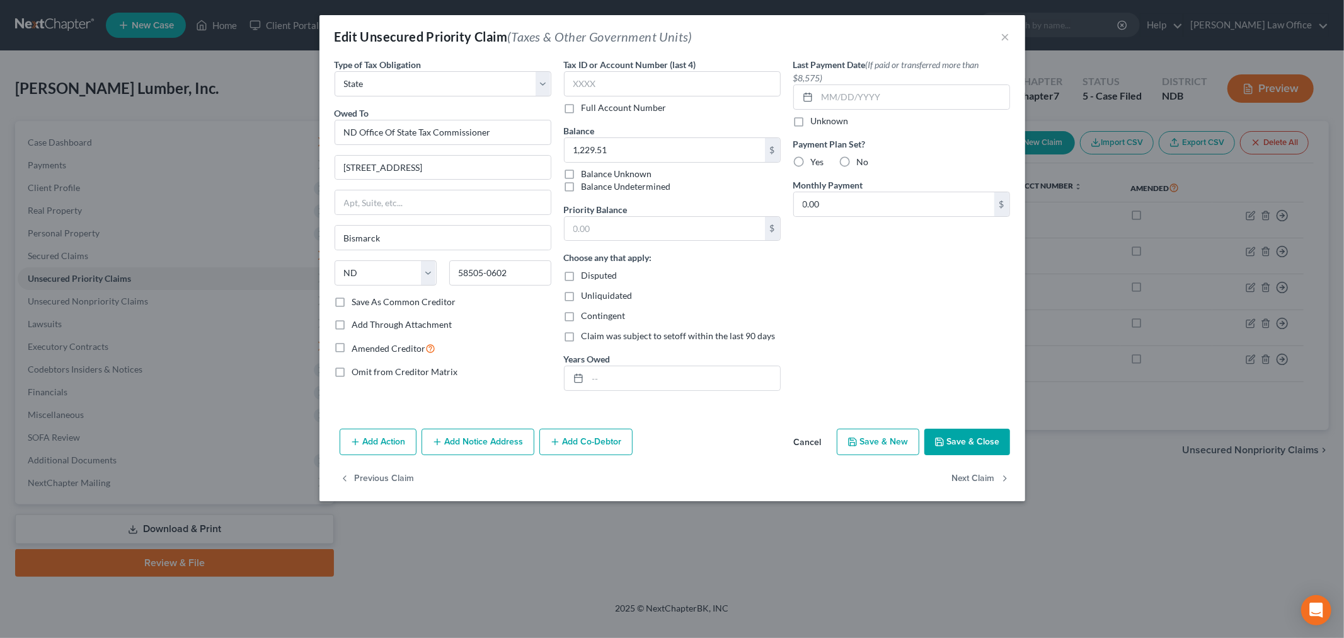
click at [506, 437] on button "Add Notice Address" at bounding box center [478, 441] width 113 height 26
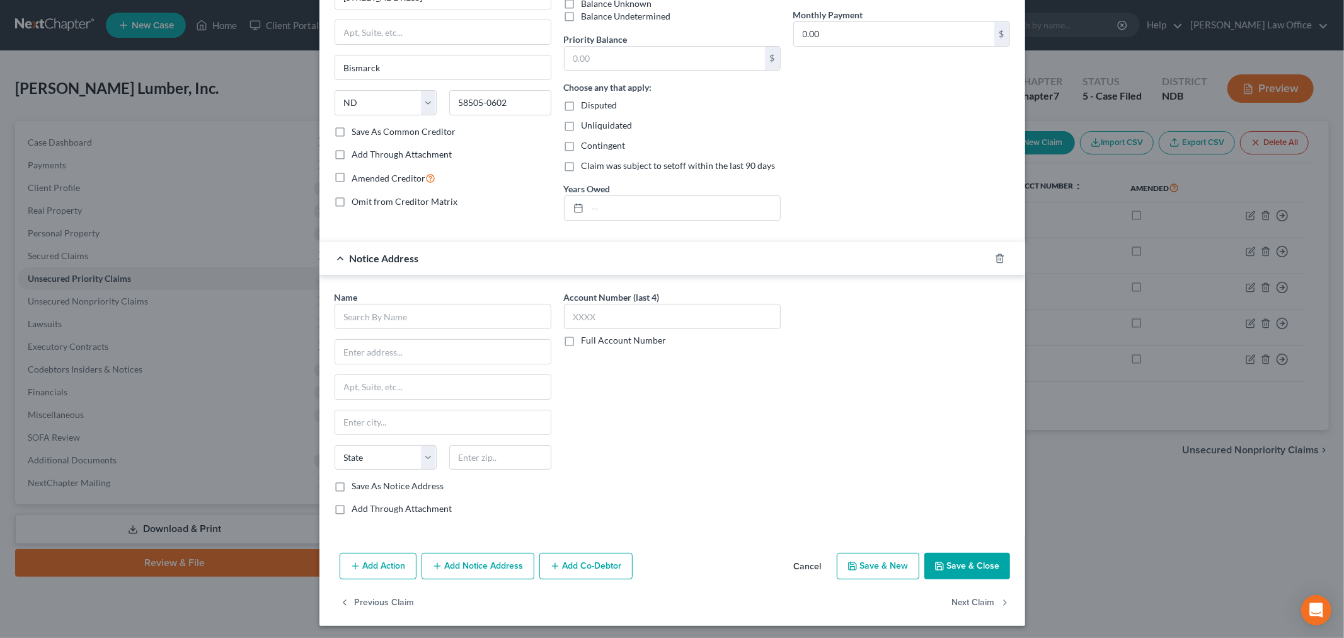
scroll to position [174, 0]
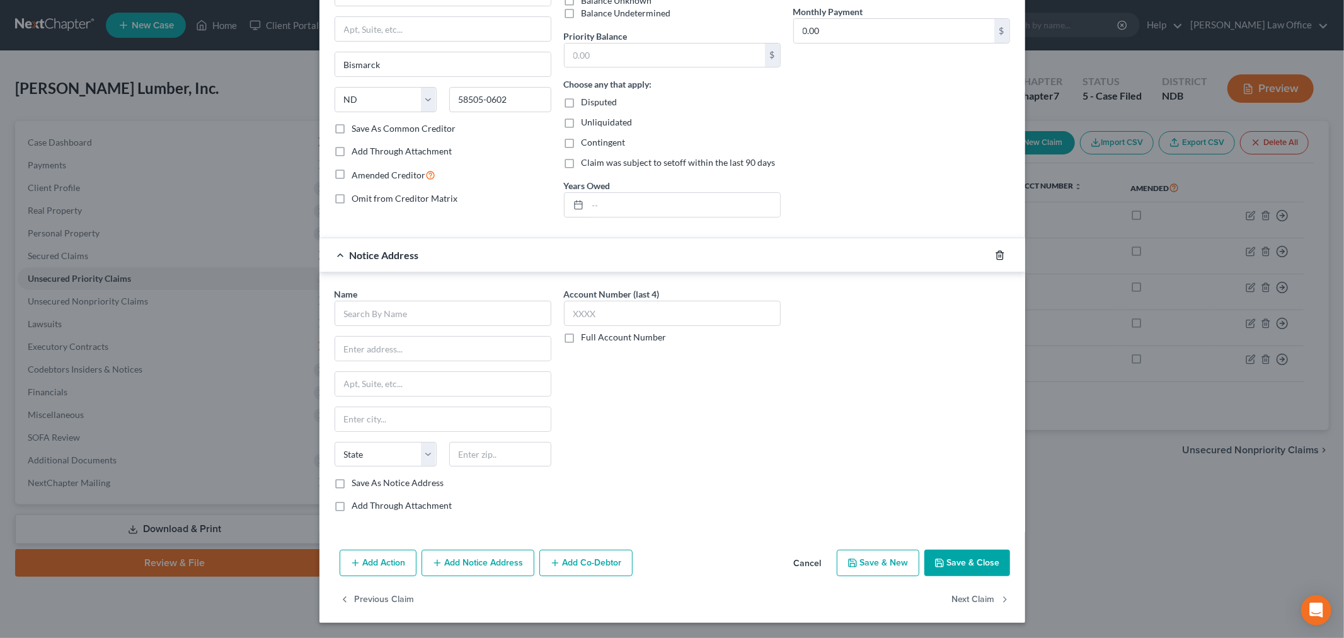
drag, startPoint x: 994, startPoint y: 250, endPoint x: 846, endPoint y: 299, distance: 155.8
click at [997, 251] on icon "button" at bounding box center [1000, 255] width 6 height 8
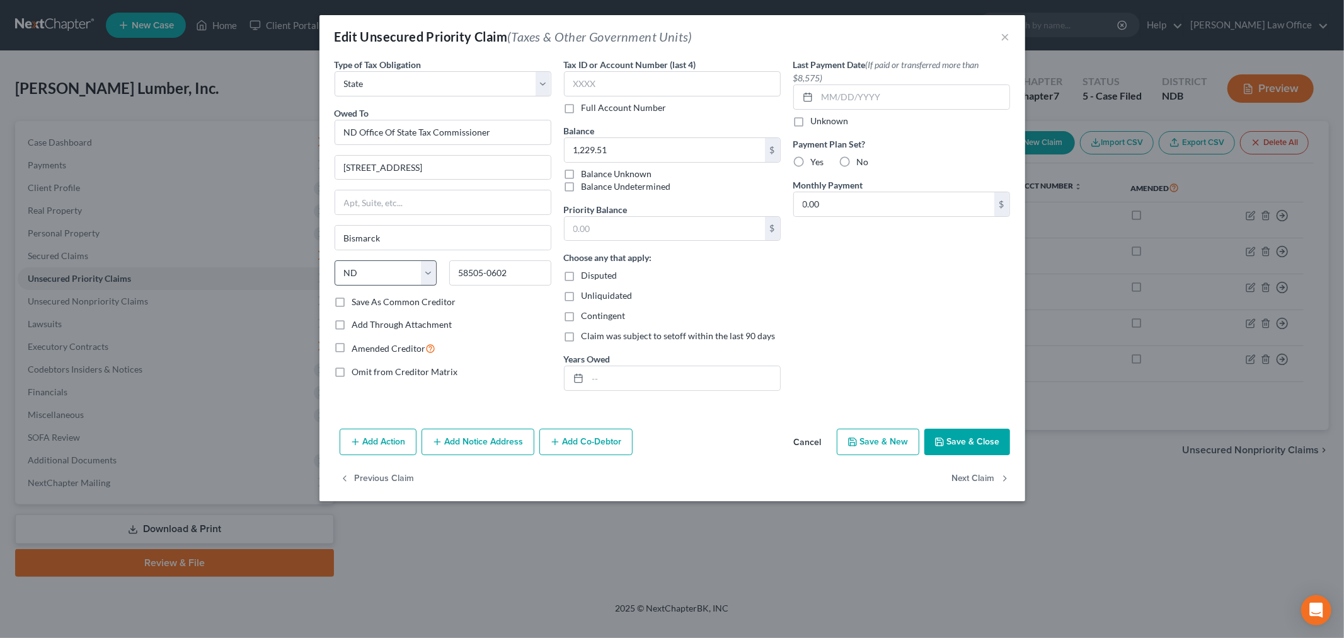
scroll to position [0, 0]
click at [643, 139] on input "1,229.51" at bounding box center [665, 150] width 200 height 24
click at [653, 228] on input "text" at bounding box center [665, 229] width 200 height 24
paste input "1,229.51"
type input "1,229.51"
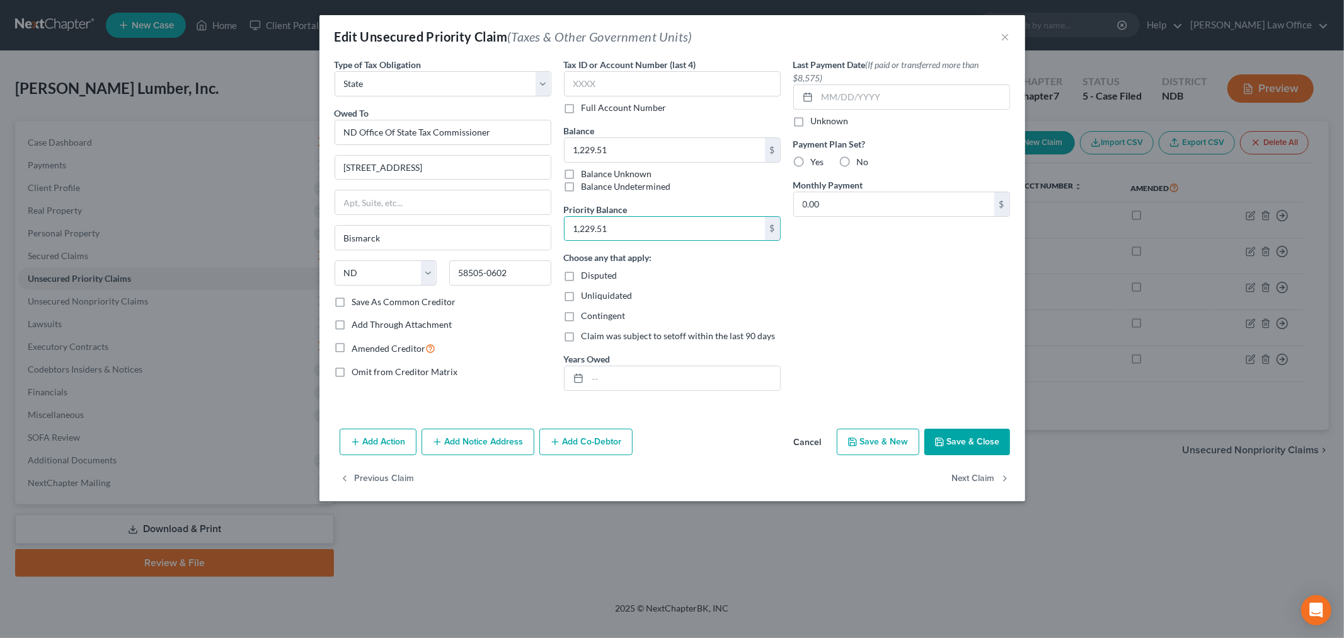
drag, startPoint x: 968, startPoint y: 439, endPoint x: 606, endPoint y: 401, distance: 365.0
click at [966, 438] on button "Save & Close" at bounding box center [967, 441] width 86 height 26
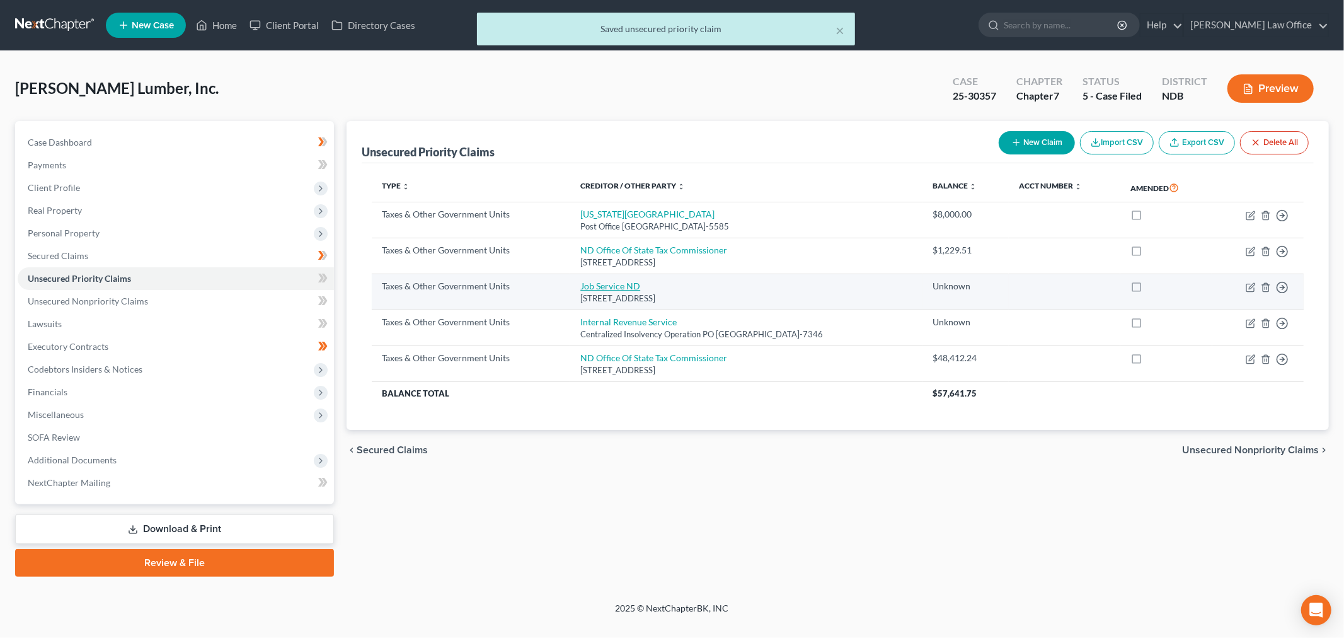
click at [616, 280] on link "Job Service ND" at bounding box center [610, 285] width 60 height 11
select select "2"
select select "29"
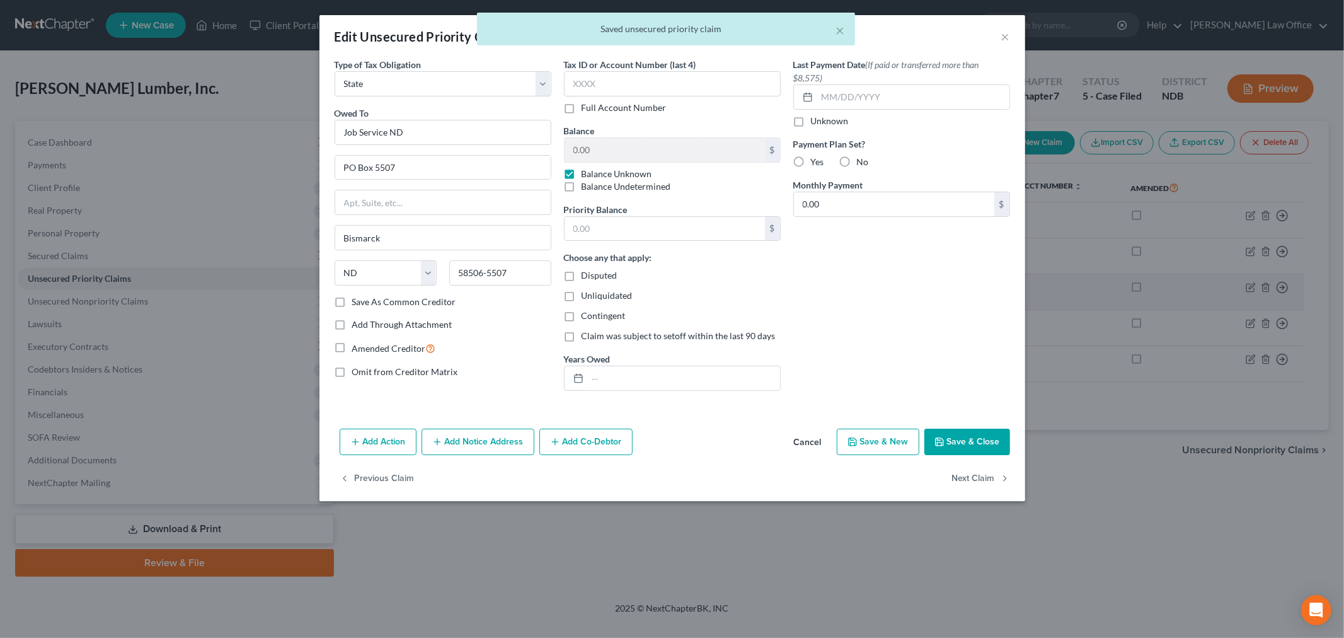
click at [612, 287] on div "Choose any that apply: Disputed Unliquidated Contingent Claim was subject to se…" at bounding box center [672, 296] width 217 height 91
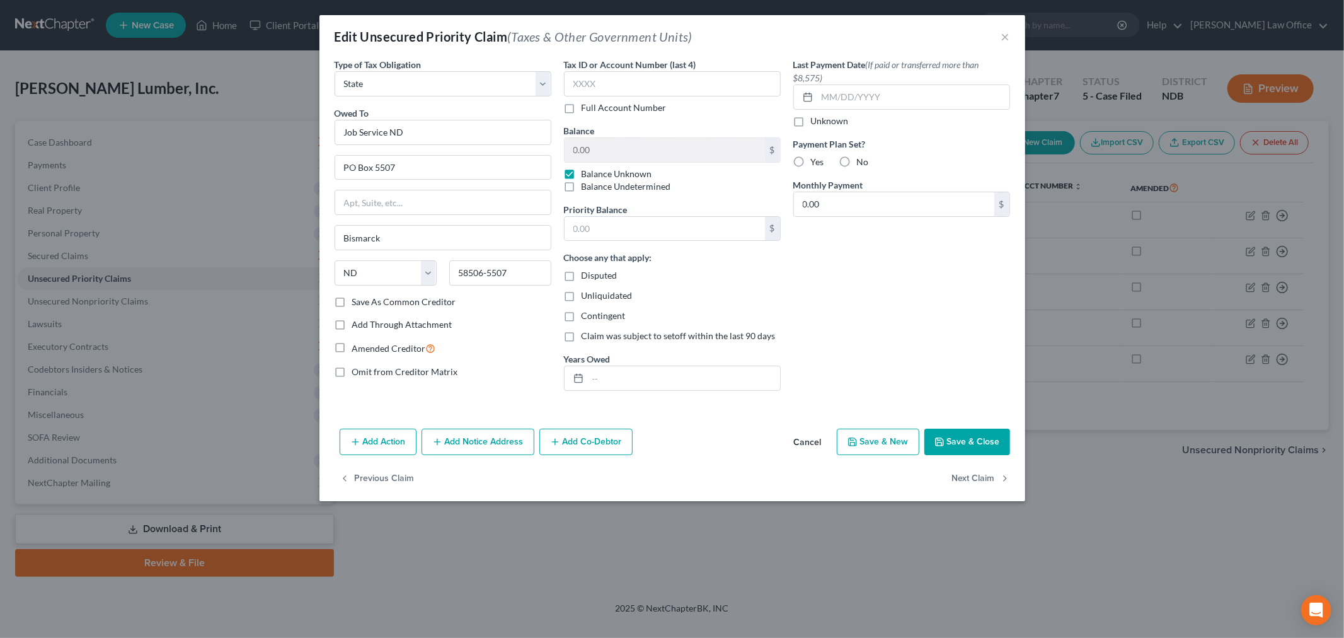
click at [808, 439] on button "Cancel" at bounding box center [808, 442] width 48 height 25
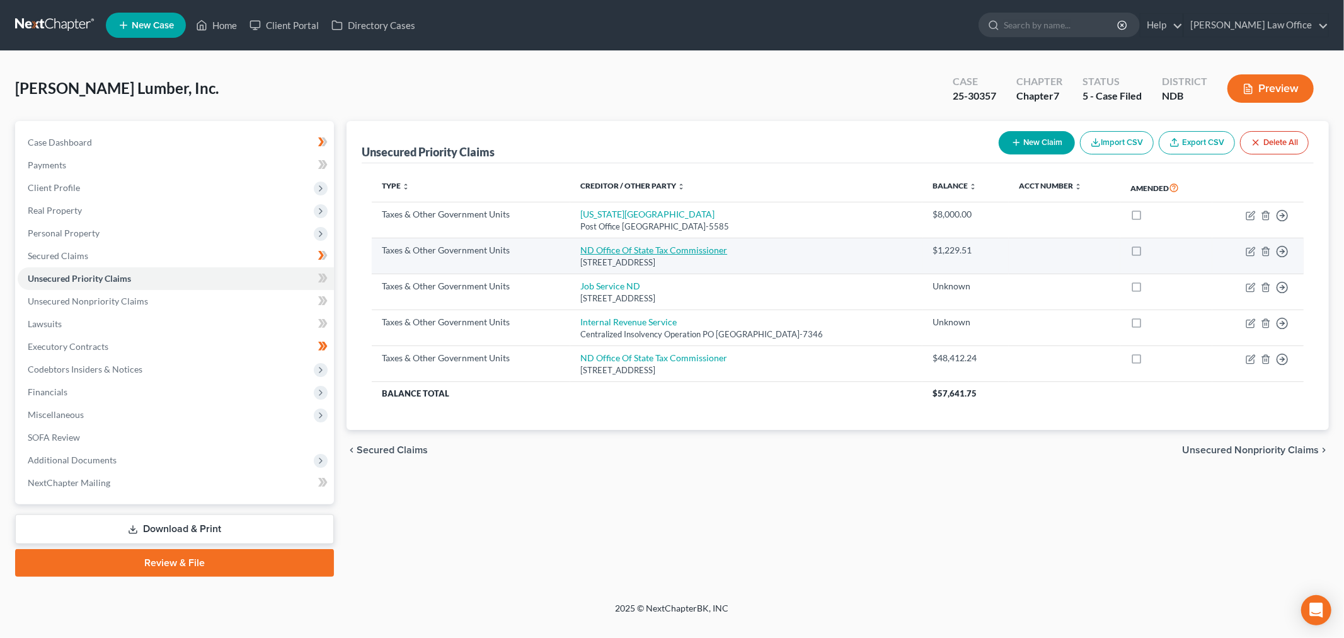
click at [659, 247] on link "ND Office Of State Tax Commissioner" at bounding box center [653, 249] width 147 height 11
select select "2"
select select "29"
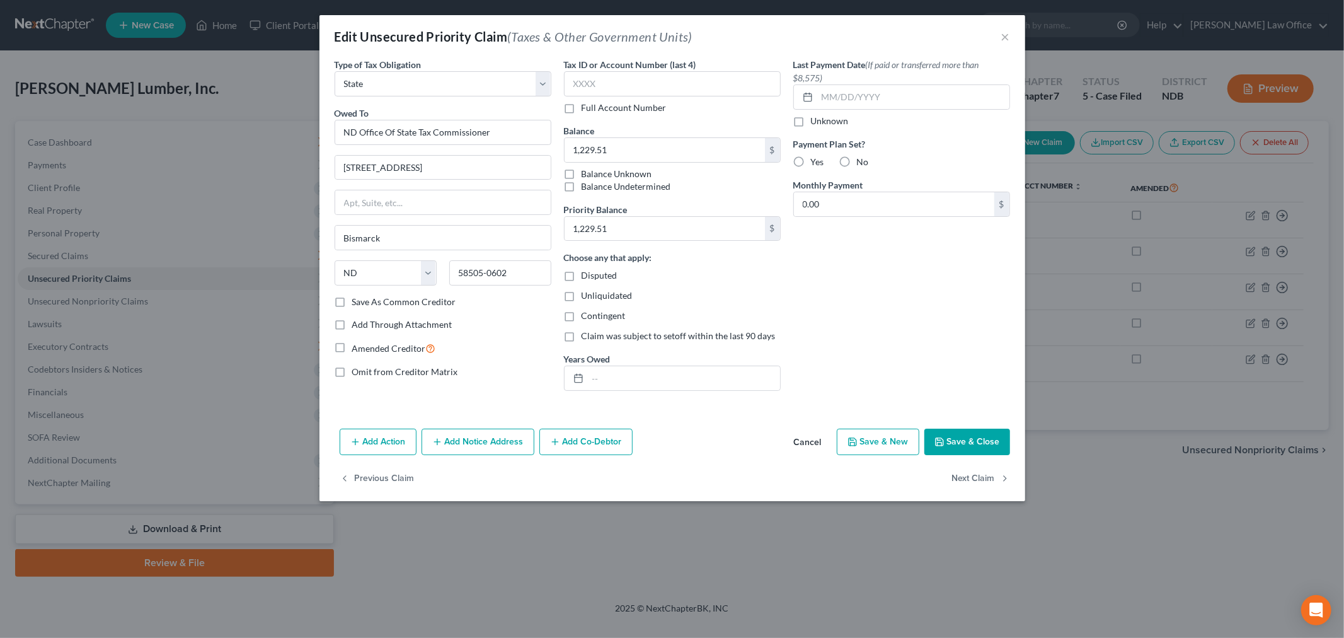
click at [972, 433] on button "Save & Close" at bounding box center [967, 441] width 86 height 26
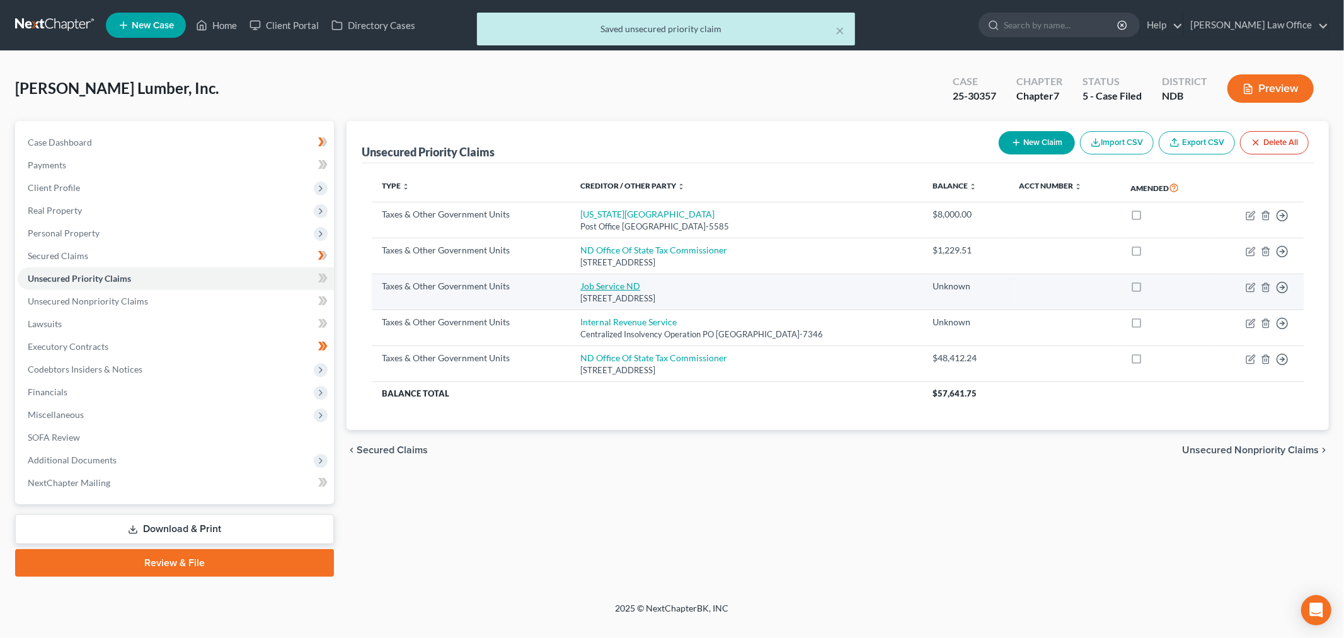
click at [607, 286] on link "Job Service ND" at bounding box center [610, 285] width 60 height 11
select select "2"
select select "29"
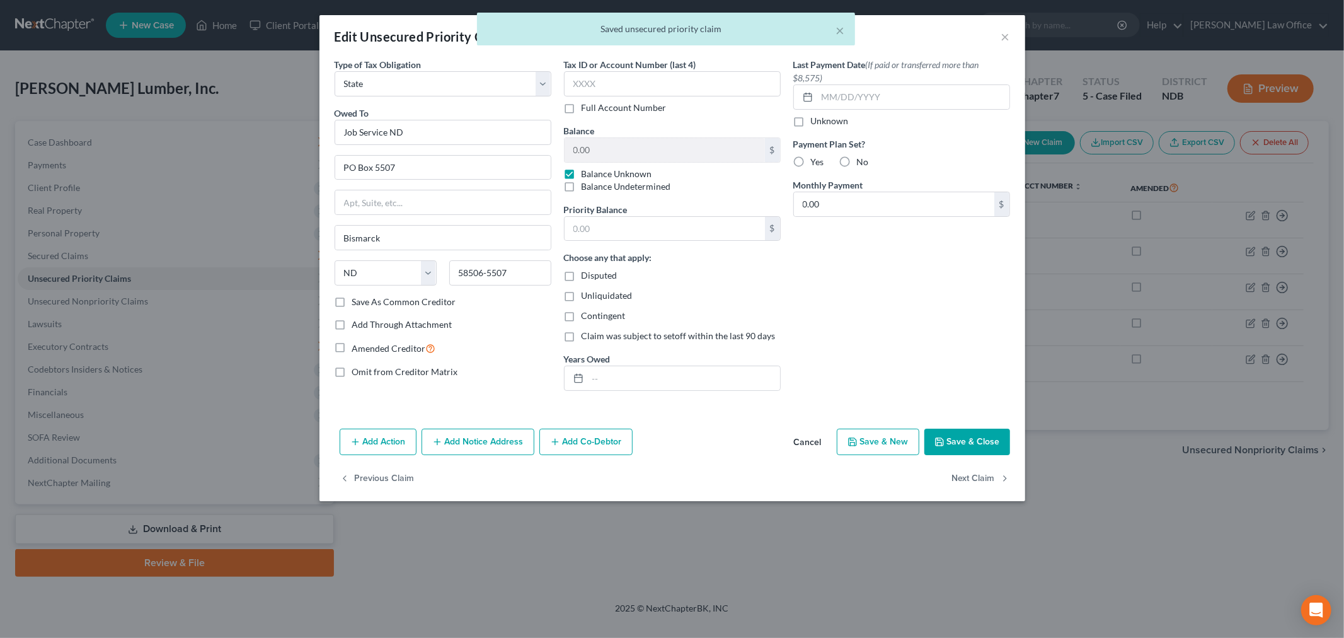
click at [955, 443] on button "Save & Close" at bounding box center [967, 441] width 86 height 26
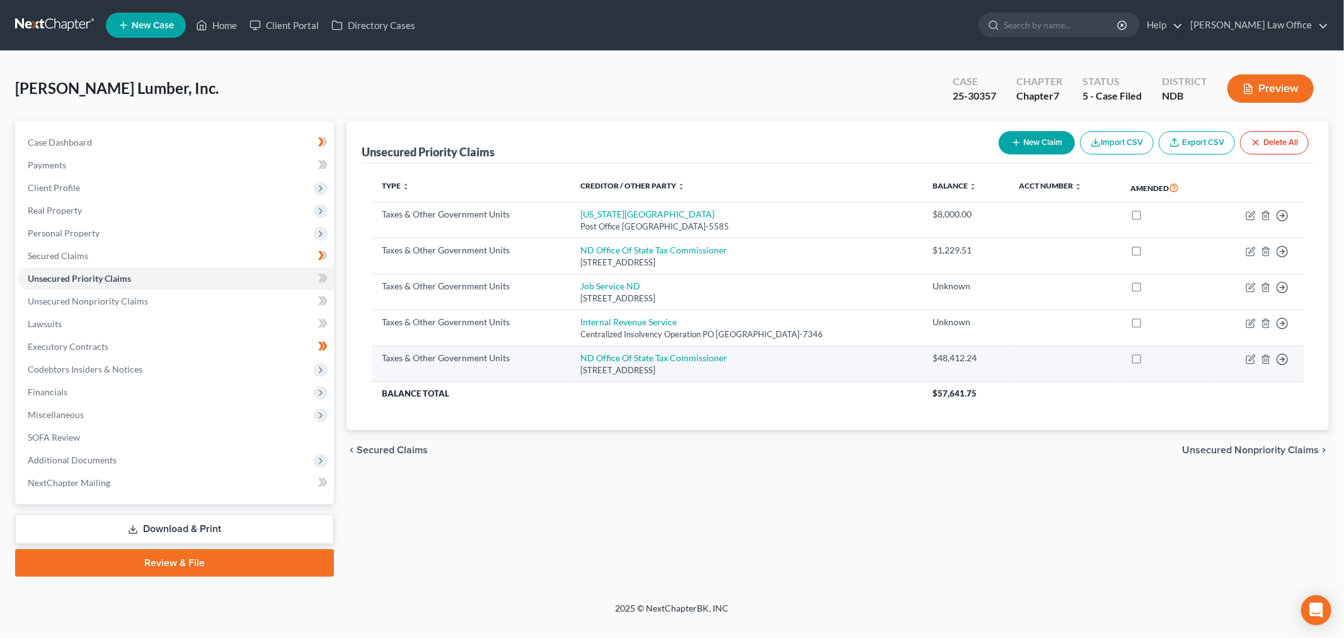
drag, startPoint x: 650, startPoint y: 364, endPoint x: 644, endPoint y: 368, distance: 6.8
click at [650, 364] on div "600 E Boulevard Ave Dept 127, Bismarck, ND 58505-0602" at bounding box center [746, 370] width 332 height 12
click at [660, 357] on link "ND Office Of State Tax Commissioner" at bounding box center [653, 357] width 147 height 11
select select "2"
select select "29"
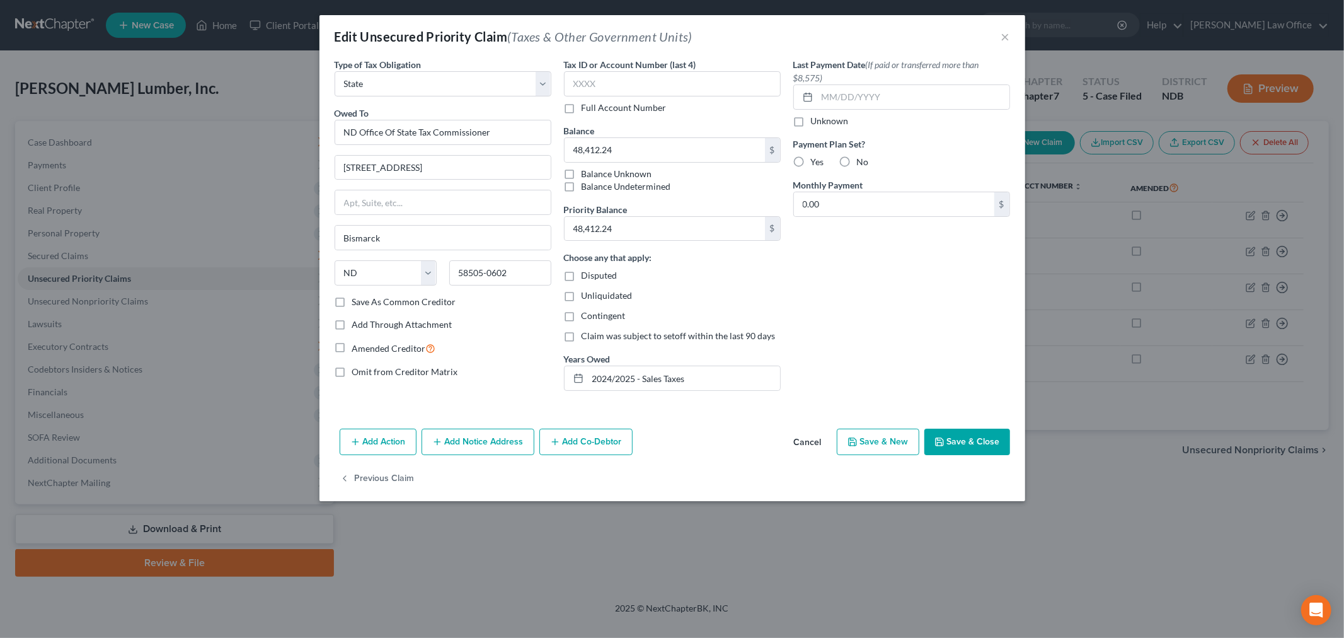
drag, startPoint x: 597, startPoint y: 444, endPoint x: 620, endPoint y: 478, distance: 40.4
click at [595, 444] on button "Add Co-Debtor" at bounding box center [585, 441] width 93 height 26
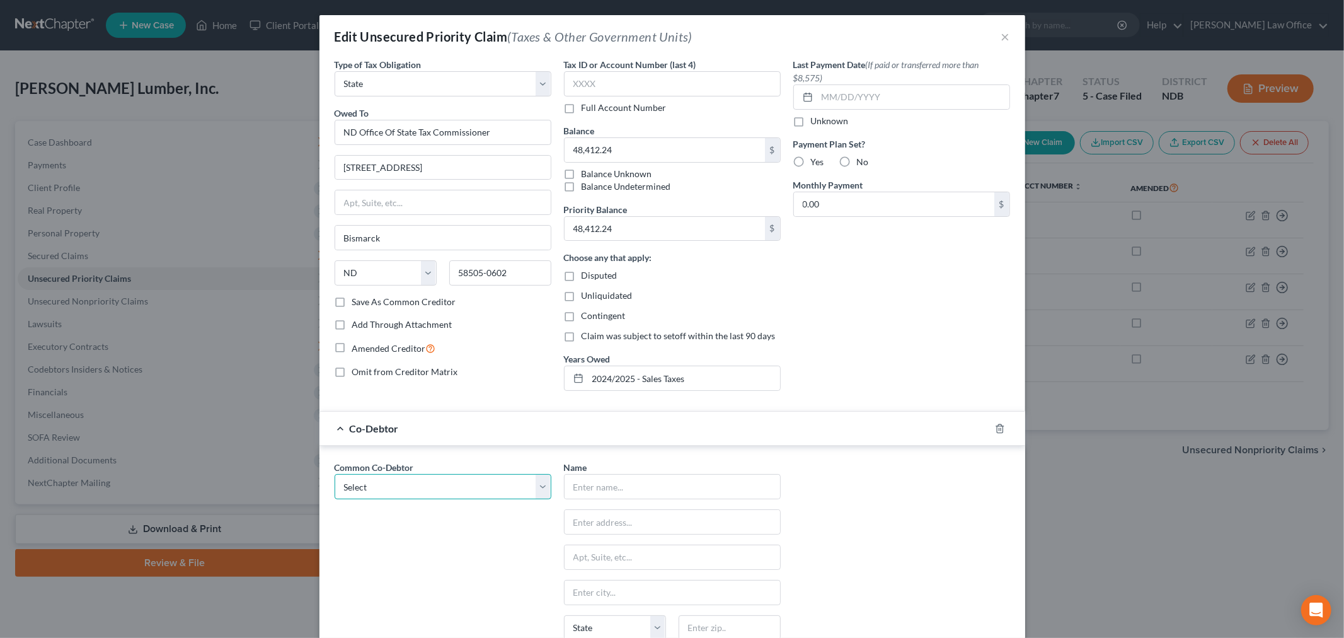
click at [416, 498] on select "Select Terry McCleary" at bounding box center [443, 486] width 217 height 25
select select "0"
click at [335, 474] on select "Select Terry McCleary" at bounding box center [443, 486] width 217 height 25
type input "[PERSON_NAME]"
type input "PO Box 158"
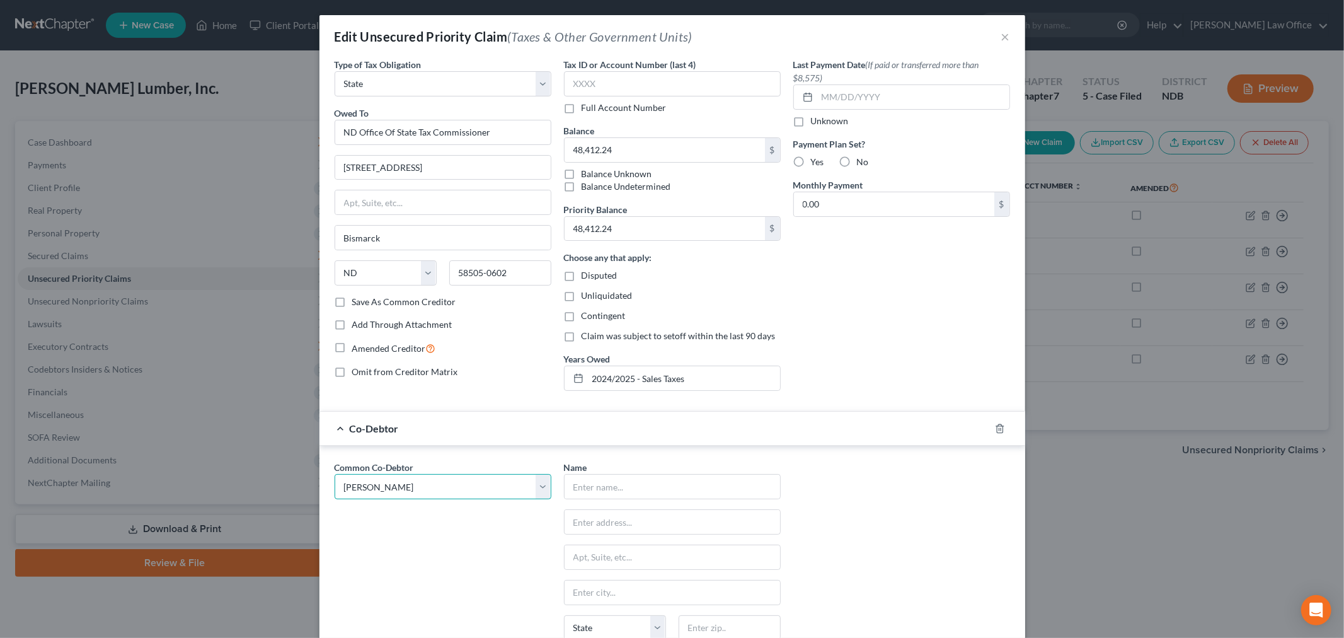
type input "Ashley"
select select "29"
type input "58413"
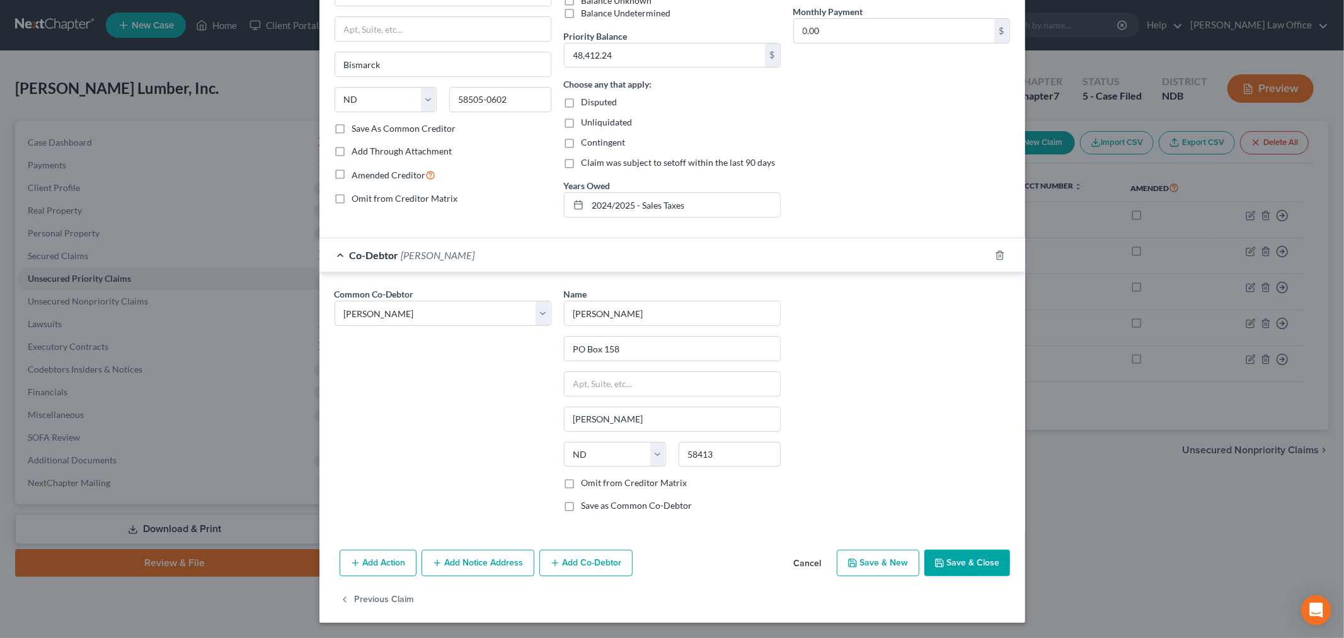
click at [602, 481] on label "Omit from Creditor Matrix" at bounding box center [635, 482] width 106 height 13
click at [595, 481] on input "Omit from Creditor Matrix" at bounding box center [591, 480] width 8 height 8
checkbox input "true"
click at [972, 558] on button "Save & Close" at bounding box center [967, 562] width 86 height 26
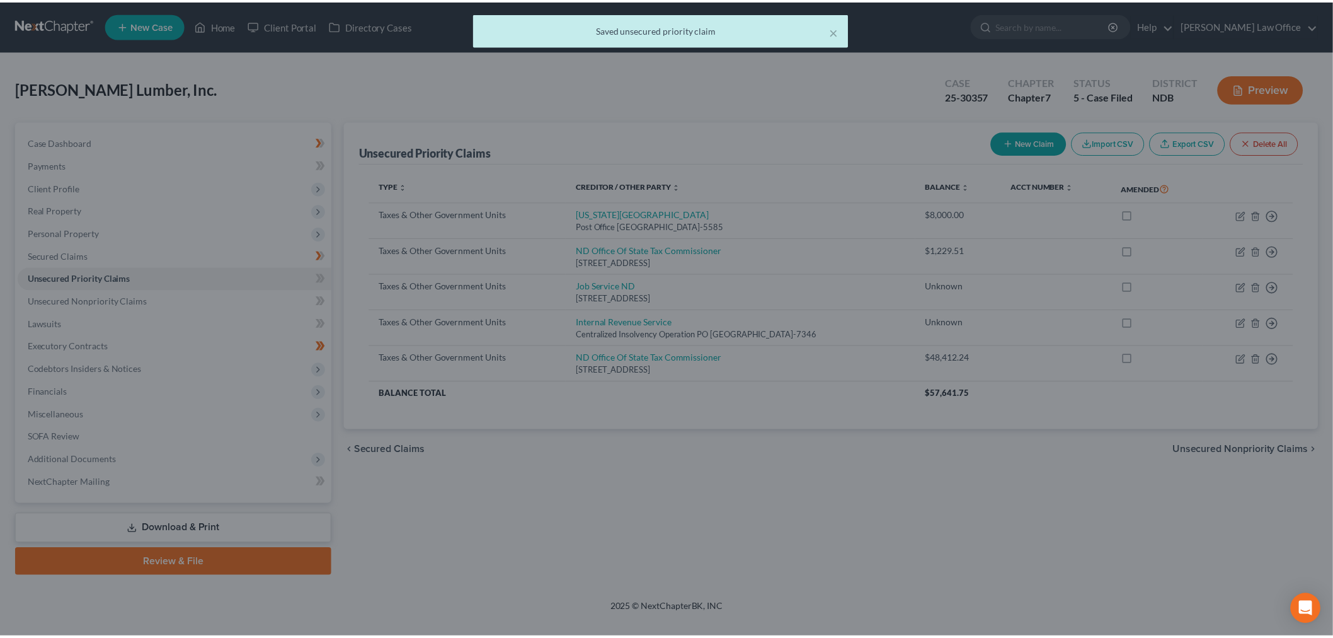
scroll to position [0, 0]
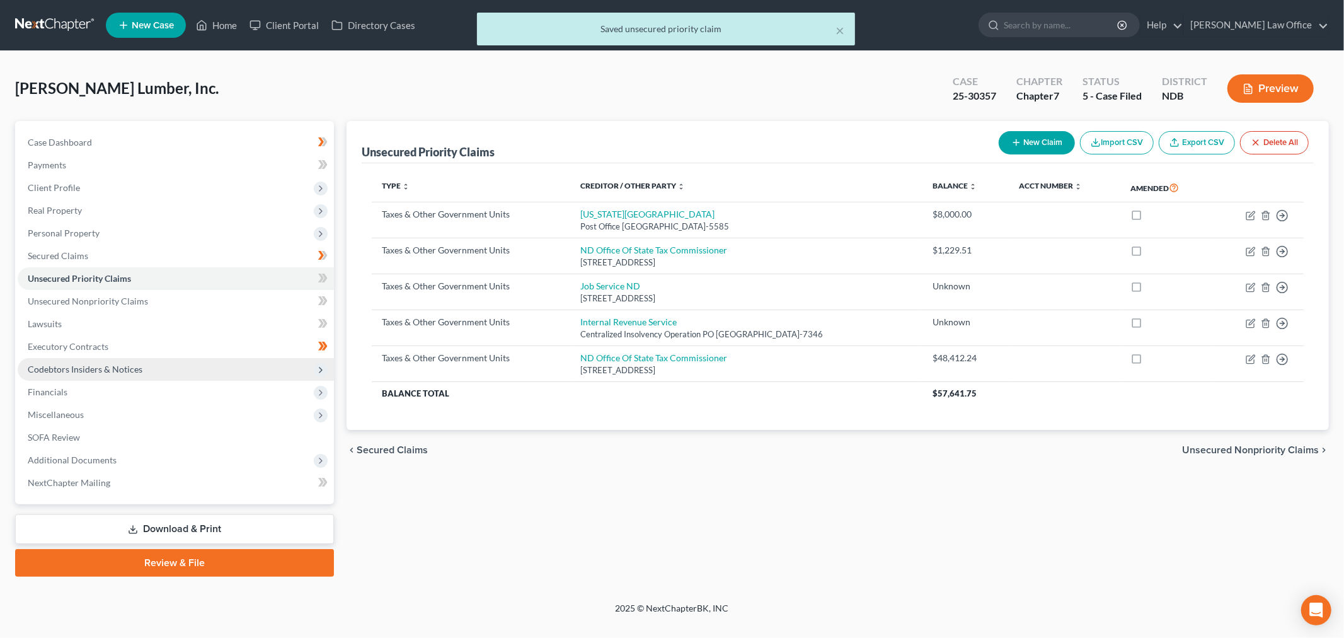
click at [163, 374] on span "Codebtors Insiders & Notices" at bounding box center [176, 369] width 316 height 23
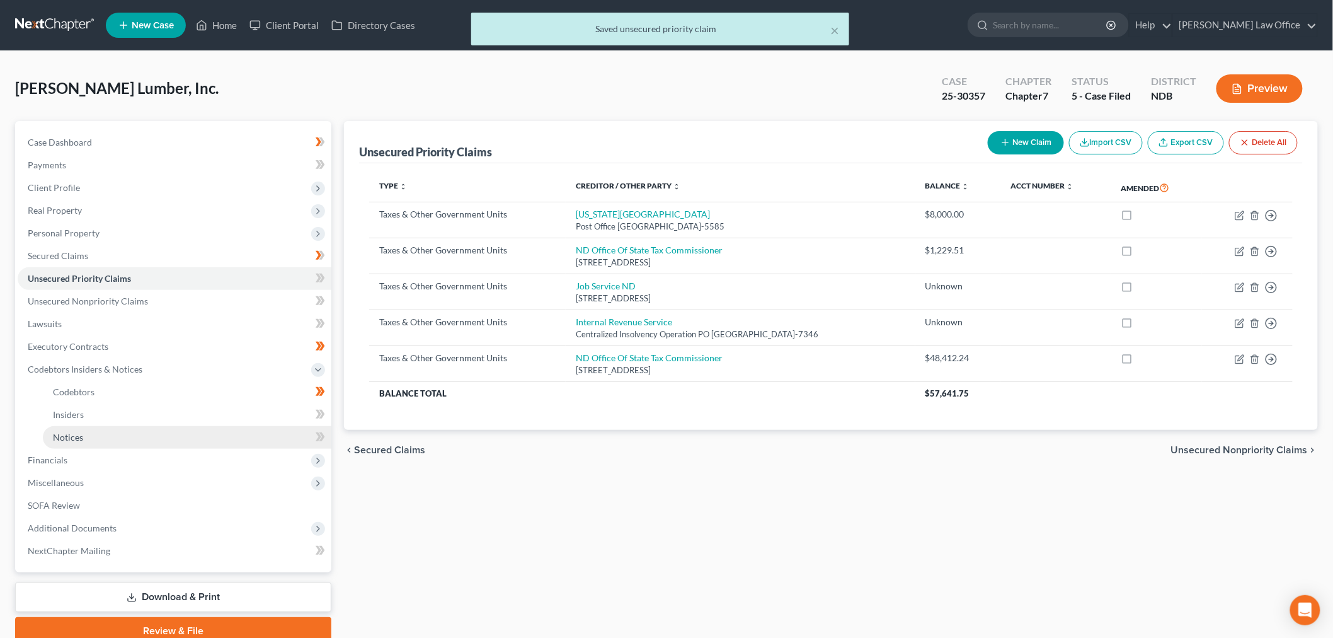
click at [83, 442] on link "Notices" at bounding box center [187, 437] width 289 height 23
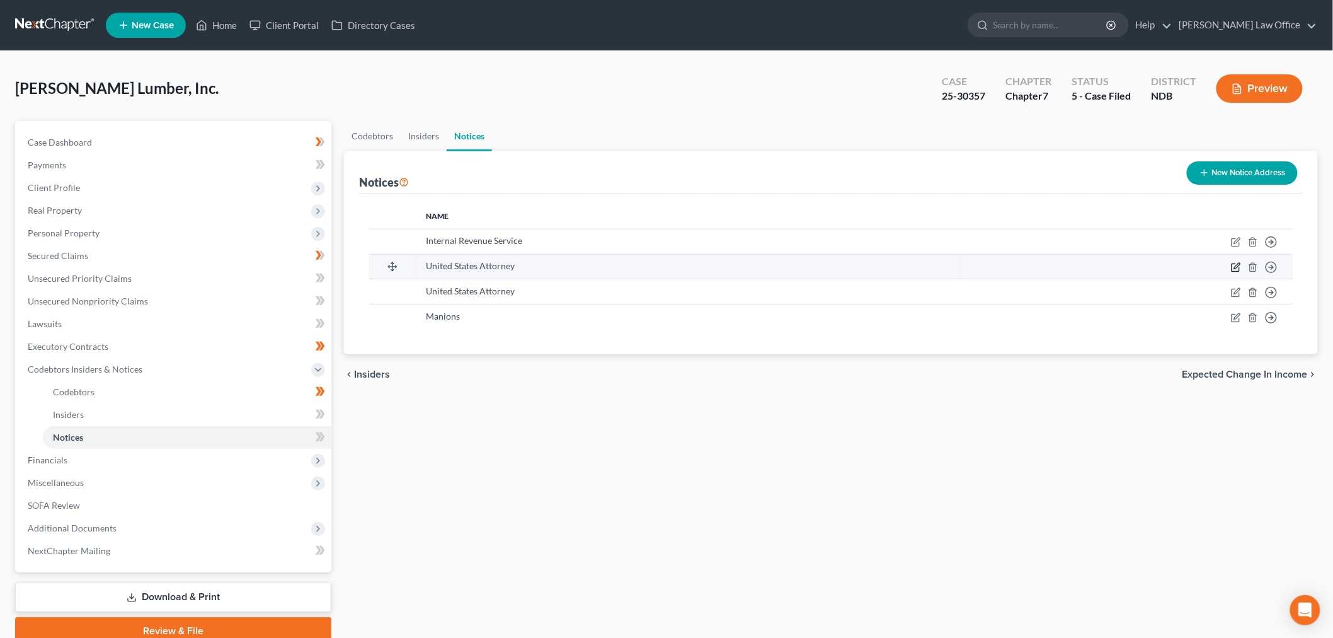
click at [1233, 263] on icon "button" at bounding box center [1236, 267] width 10 height 10
select select "24"
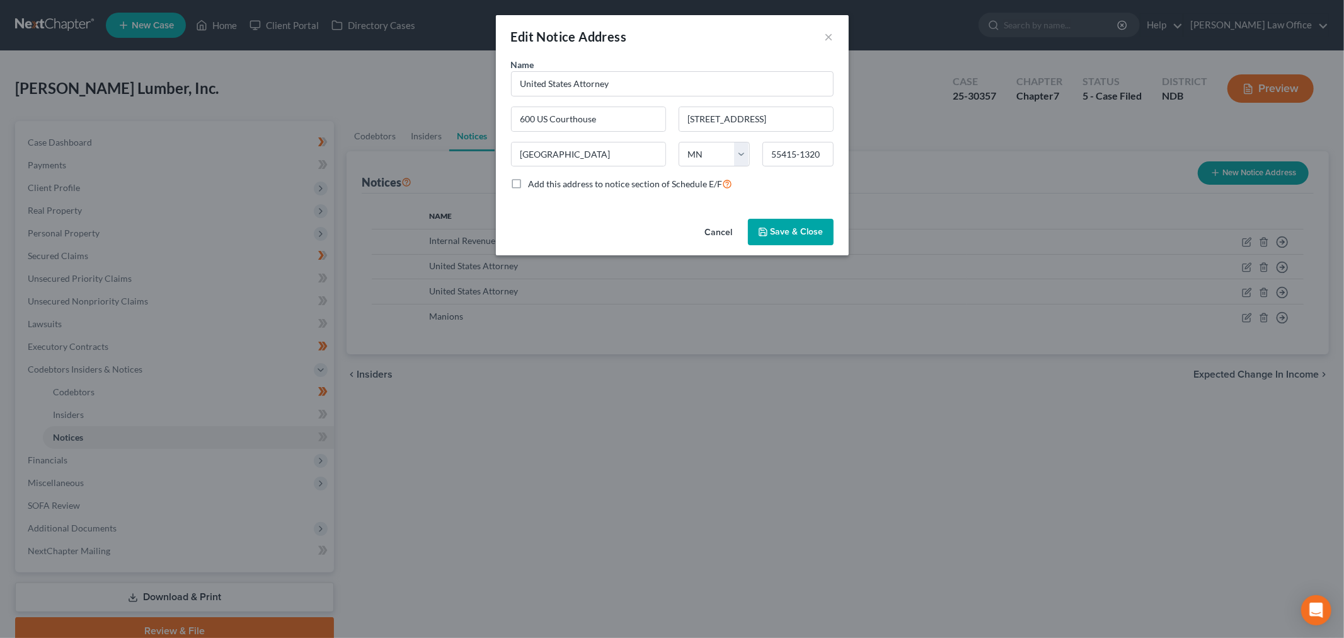
click at [712, 230] on button "Cancel" at bounding box center [719, 232] width 48 height 25
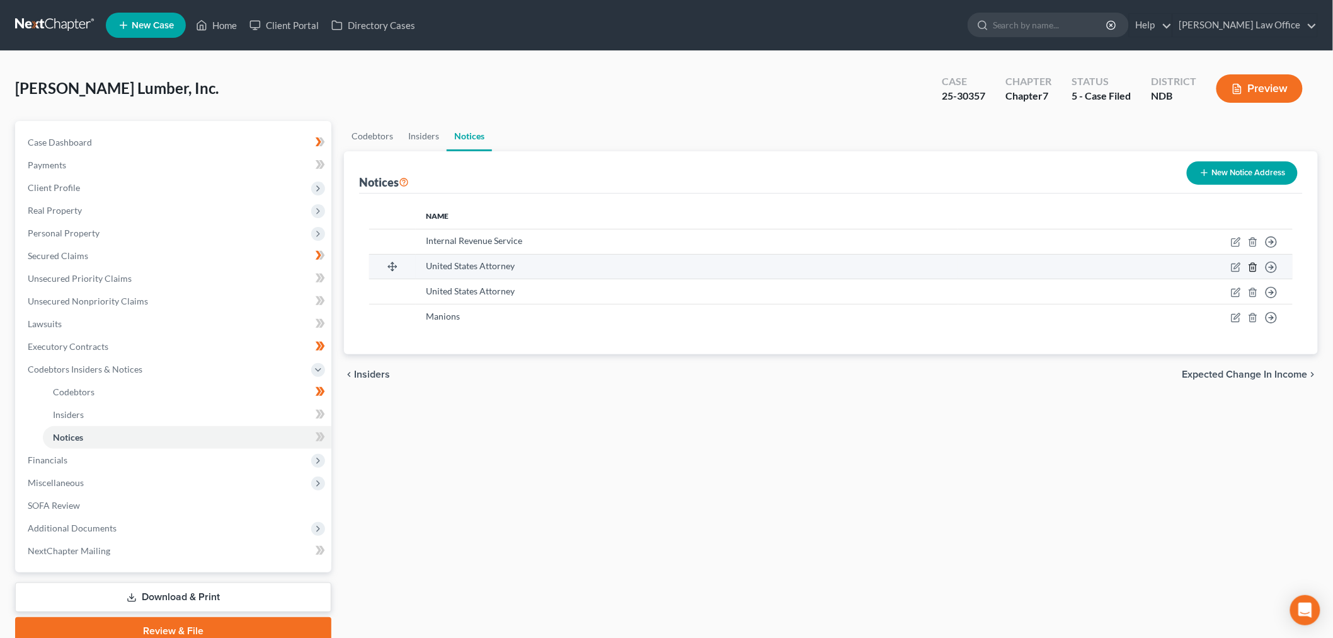
click at [1255, 265] on icon "button" at bounding box center [1253, 267] width 10 height 10
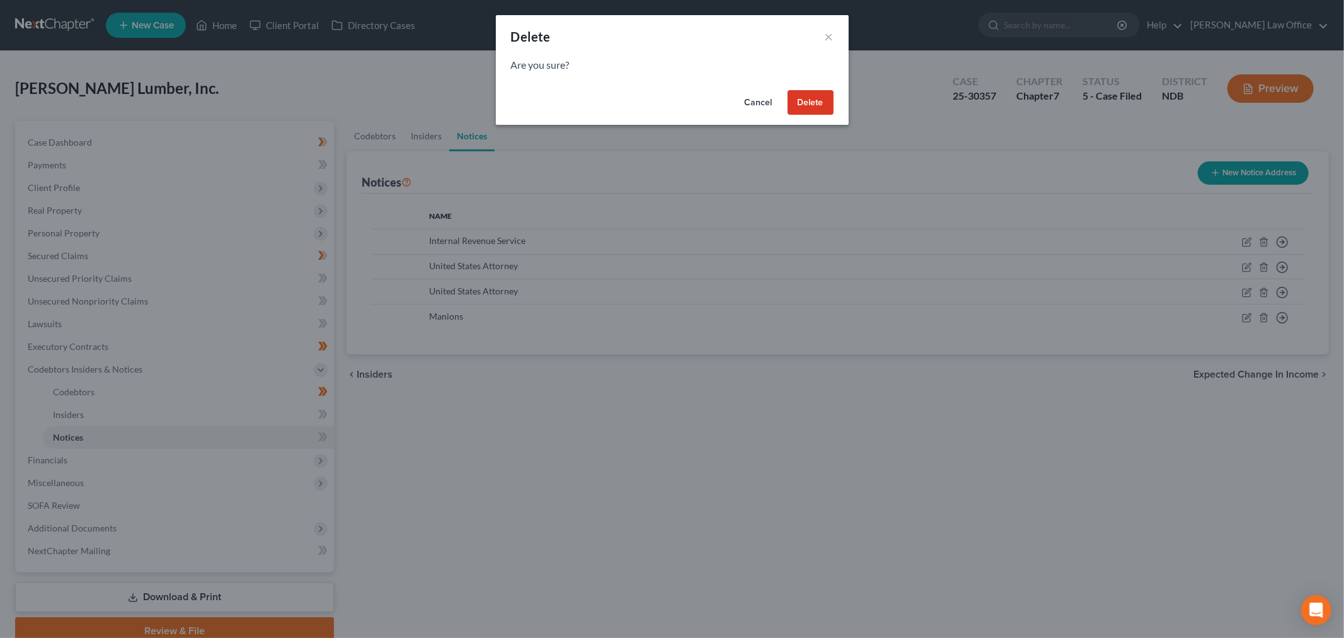
click at [821, 95] on button "Delete" at bounding box center [811, 102] width 46 height 25
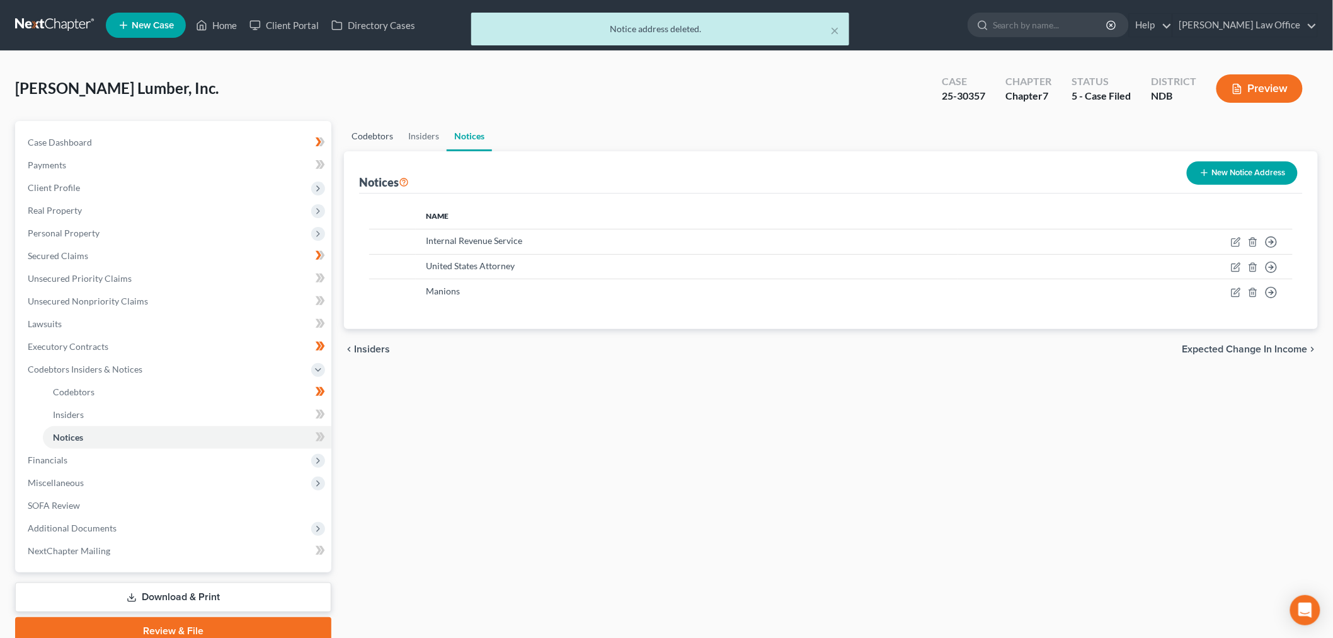
click at [363, 132] on link "Codebtors" at bounding box center [372, 136] width 57 height 30
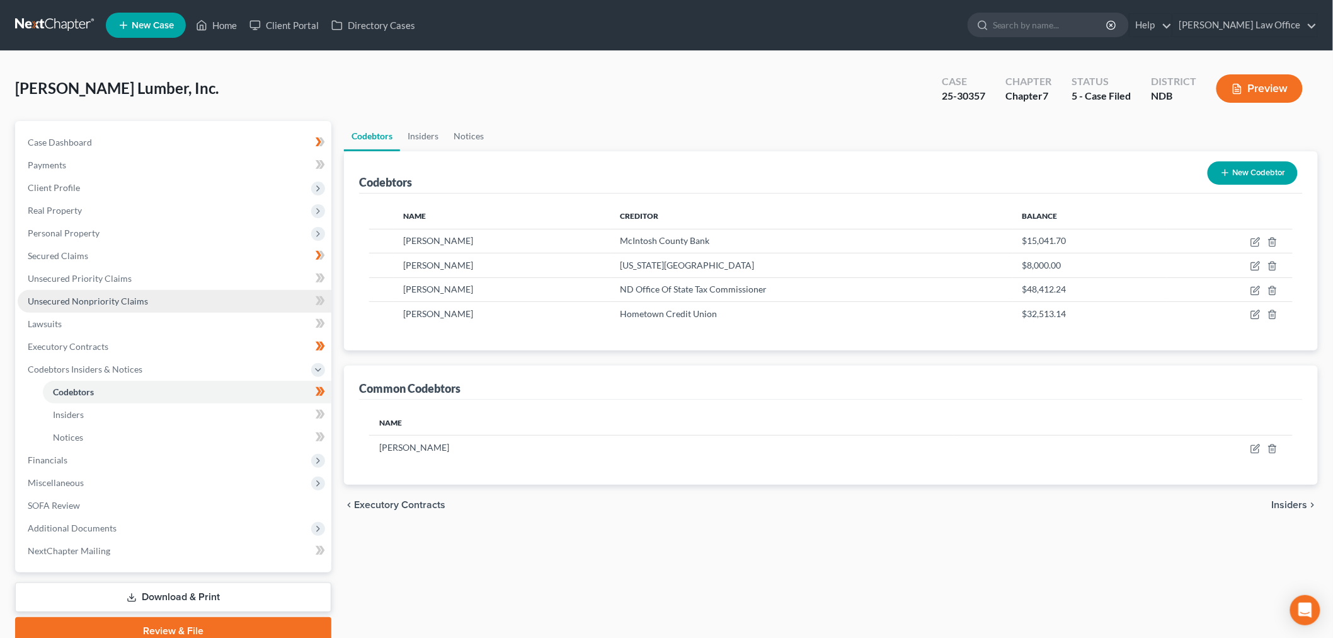
click at [139, 292] on link "Unsecured Nonpriority Claims" at bounding box center [175, 301] width 314 height 23
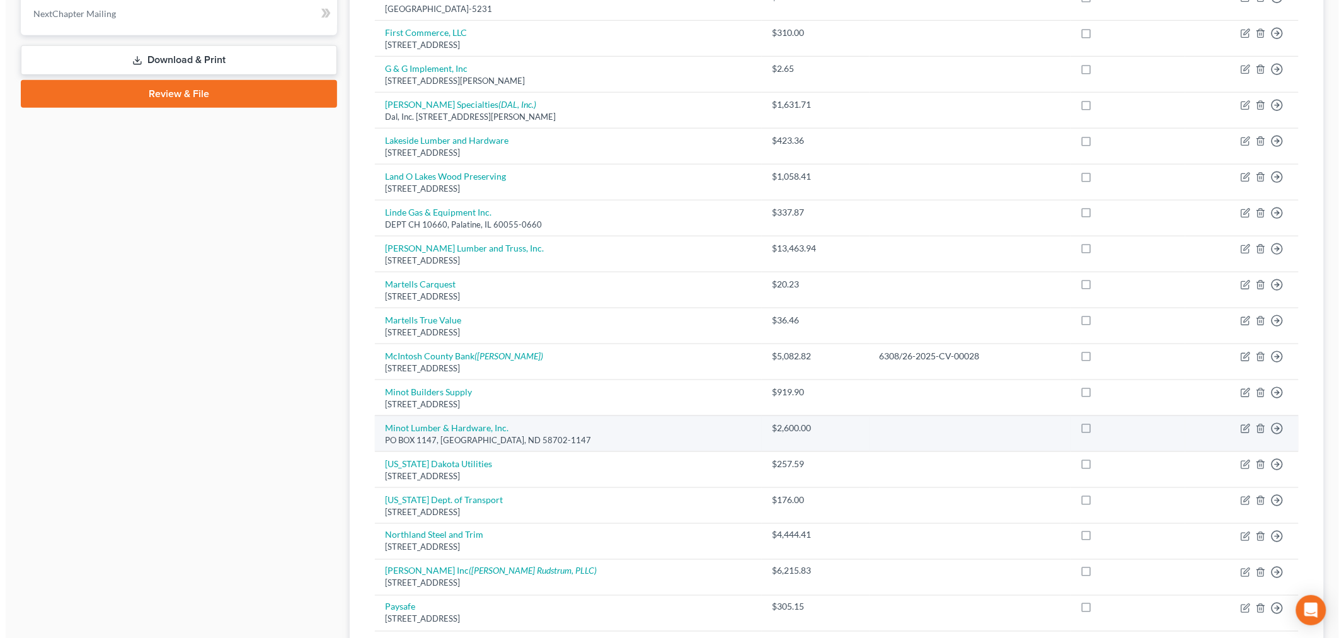
scroll to position [490, 0]
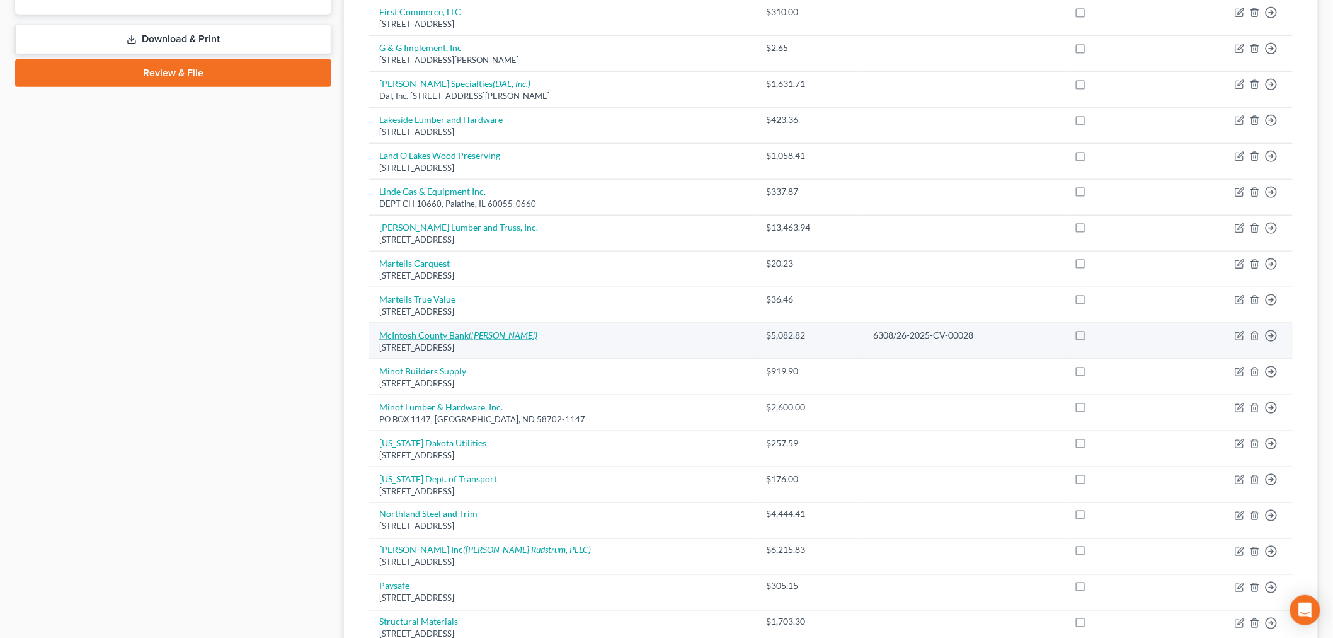
click at [489, 337] on icon "(Samuel Larson)" at bounding box center [503, 335] width 69 height 11
select select "29"
select select "11"
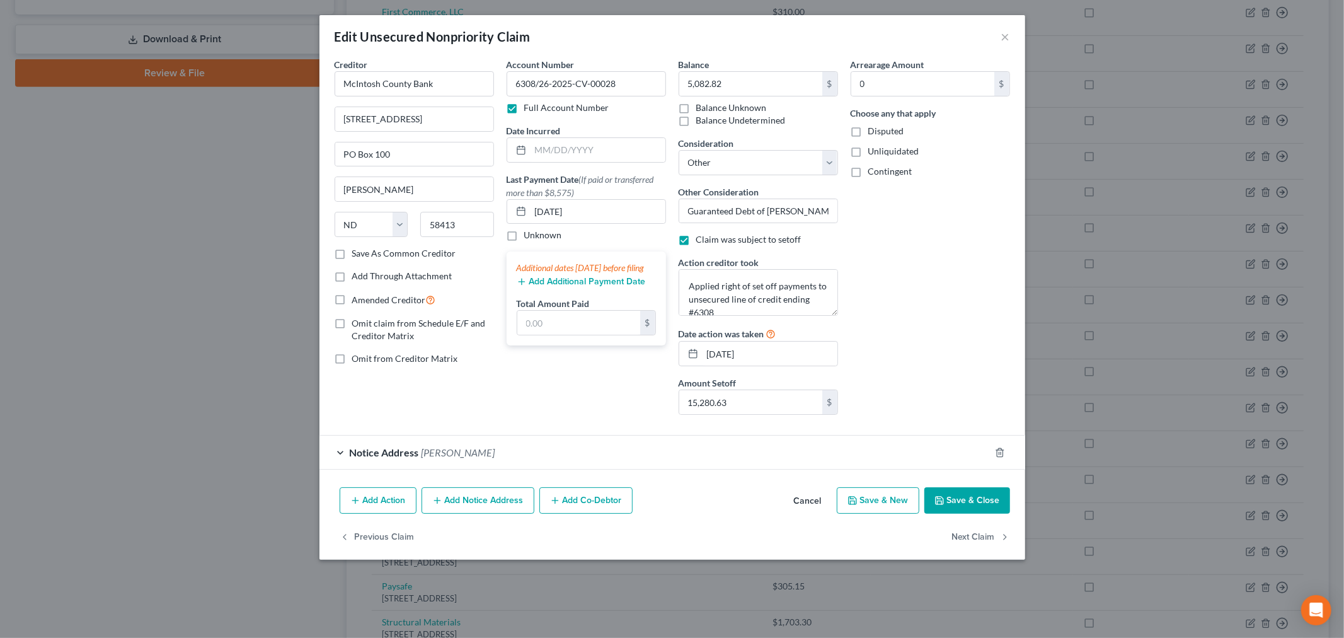
click at [564, 502] on button "Add Co-Debtor" at bounding box center [585, 500] width 93 height 26
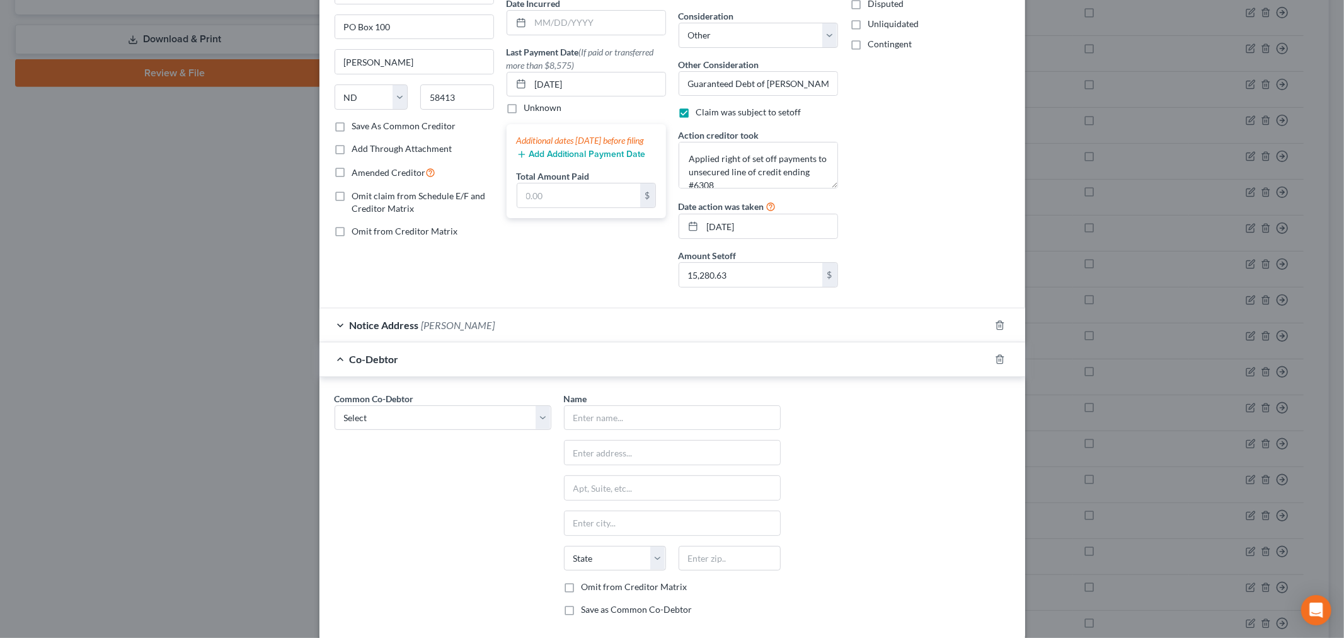
scroll to position [232, 0]
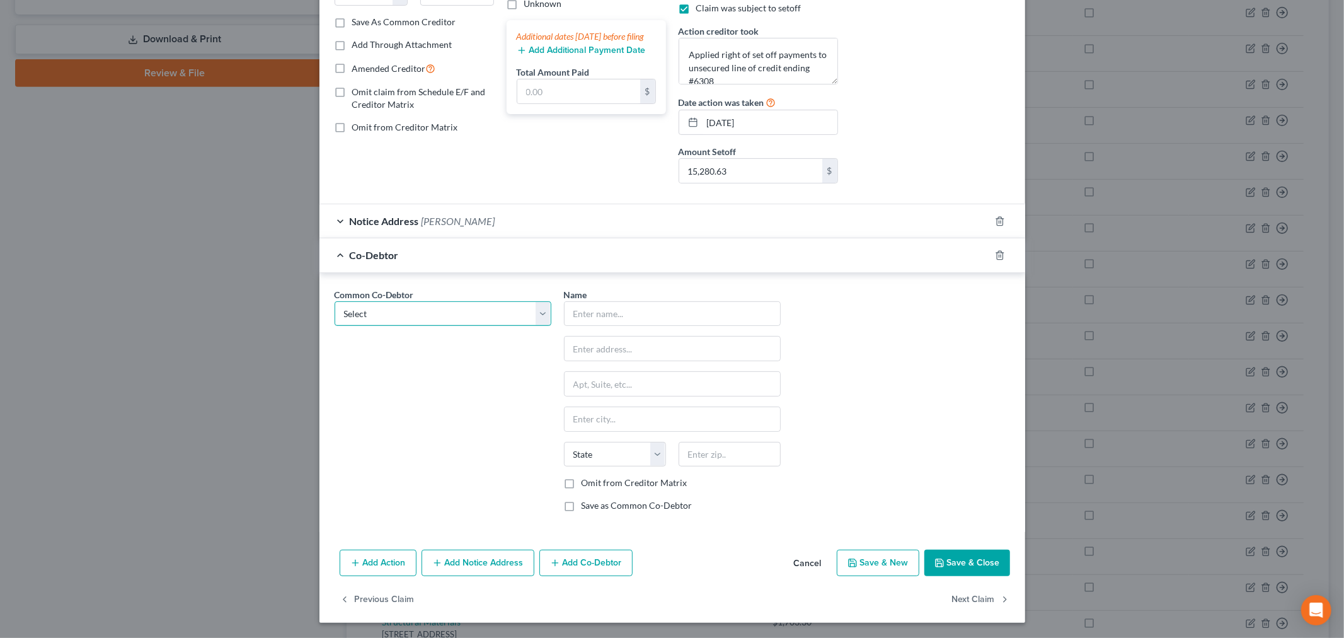
click at [405, 313] on select "Select Terry McCleary" at bounding box center [443, 313] width 217 height 25
select select "0"
click at [335, 301] on select "Select Terry McCleary" at bounding box center [443, 313] width 217 height 25
type input "[PERSON_NAME]"
type input "PO Box 158"
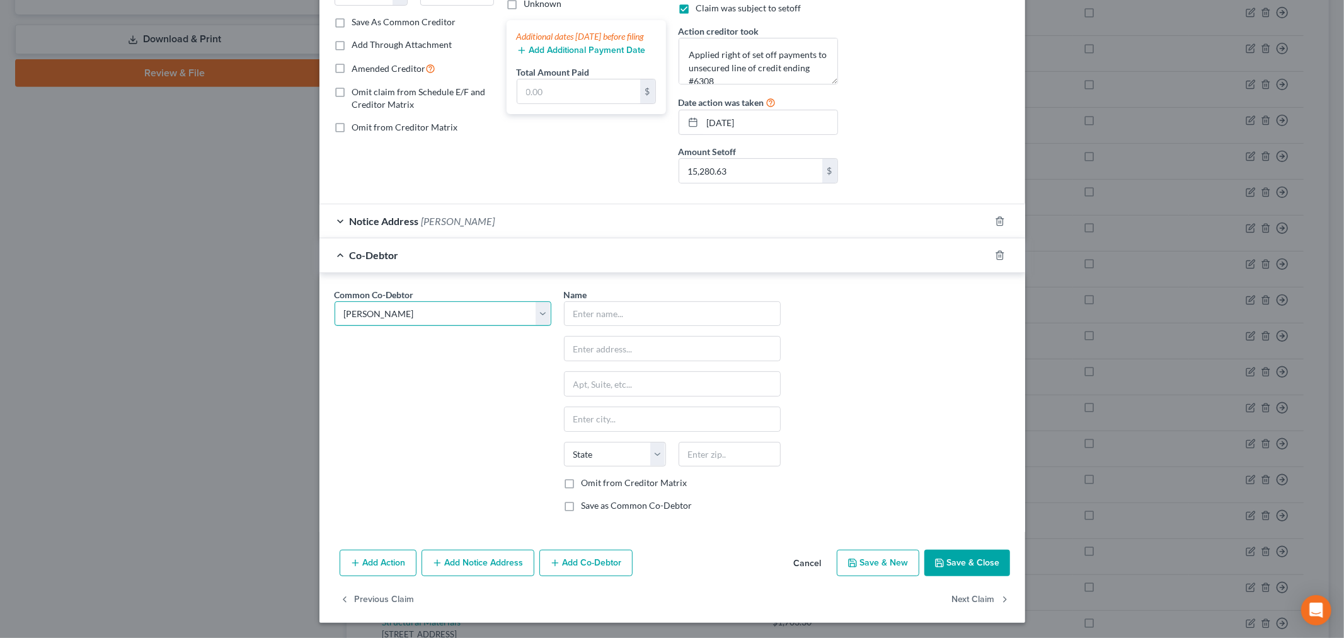
type input "Ashley"
select select "29"
type input "58413"
click at [639, 488] on label "Omit from Creditor Matrix" at bounding box center [635, 482] width 106 height 13
click at [595, 485] on input "Omit from Creditor Matrix" at bounding box center [591, 480] width 8 height 8
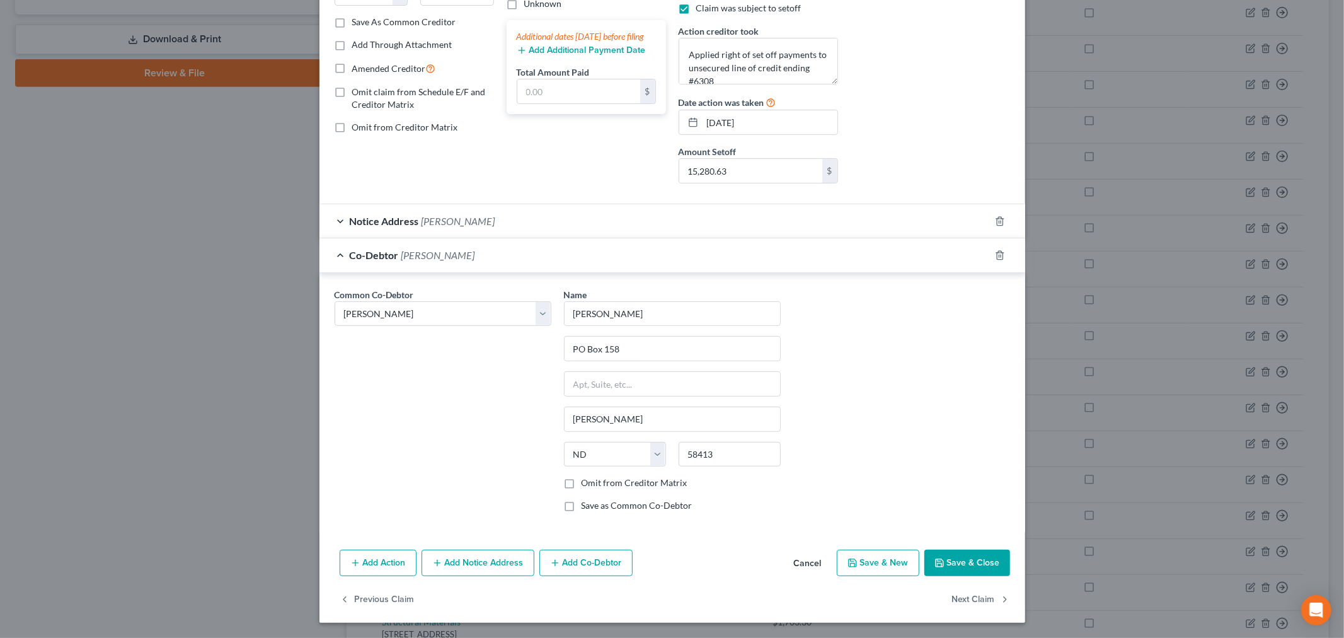
checkbox input "true"
drag, startPoint x: 983, startPoint y: 561, endPoint x: 829, endPoint y: 543, distance: 155.5
click at [981, 561] on button "Save & Close" at bounding box center [967, 562] width 86 height 26
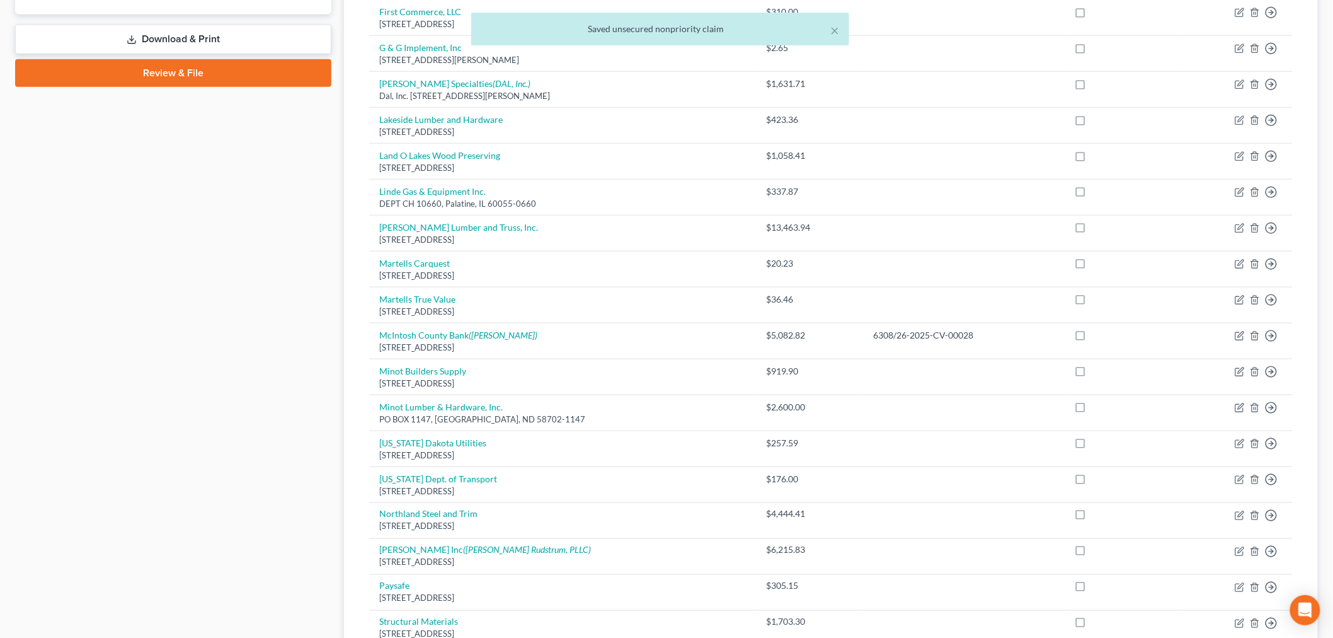
scroll to position [0, 0]
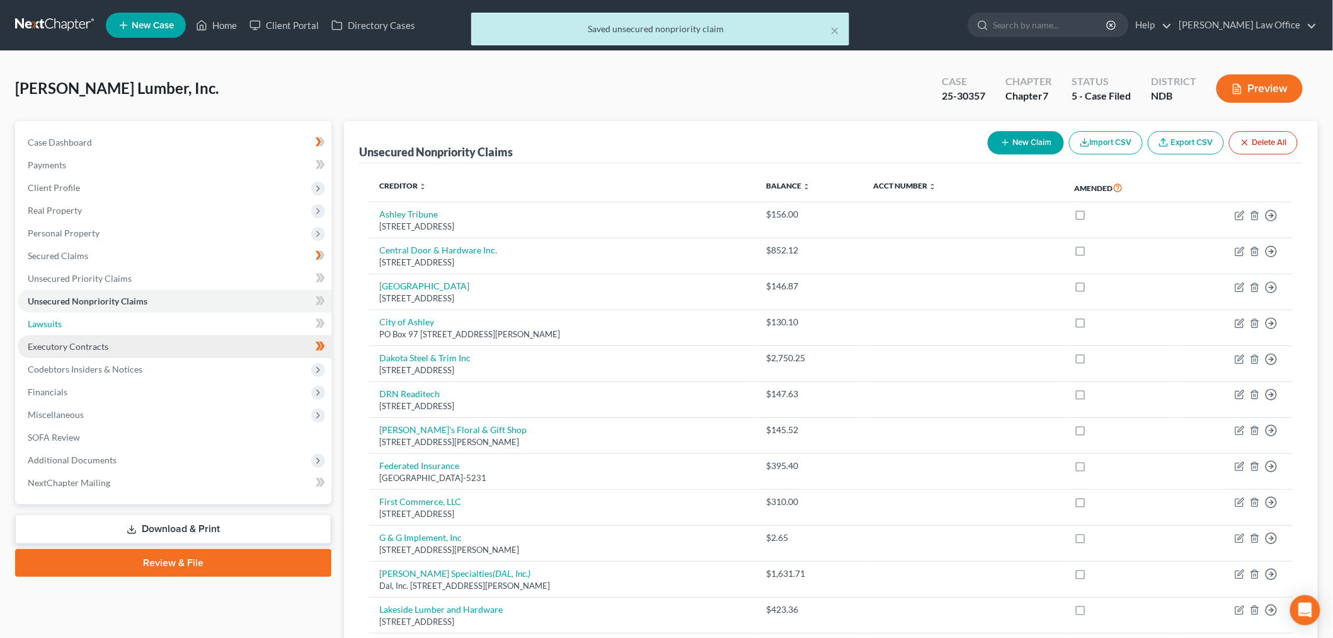
click at [57, 319] on span "Lawsuits" at bounding box center [45, 323] width 34 height 11
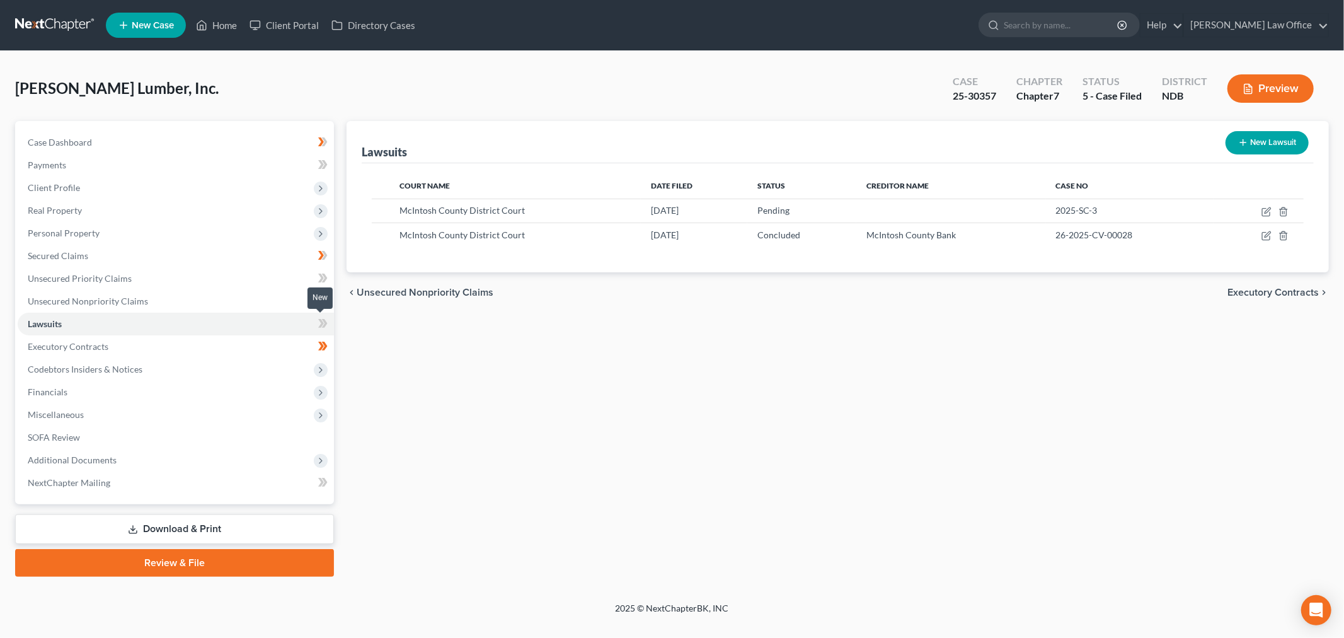
click at [331, 323] on span at bounding box center [323, 325] width 22 height 19
click at [1269, 210] on icon "button" at bounding box center [1266, 212] width 10 height 10
select select "29"
select select "0"
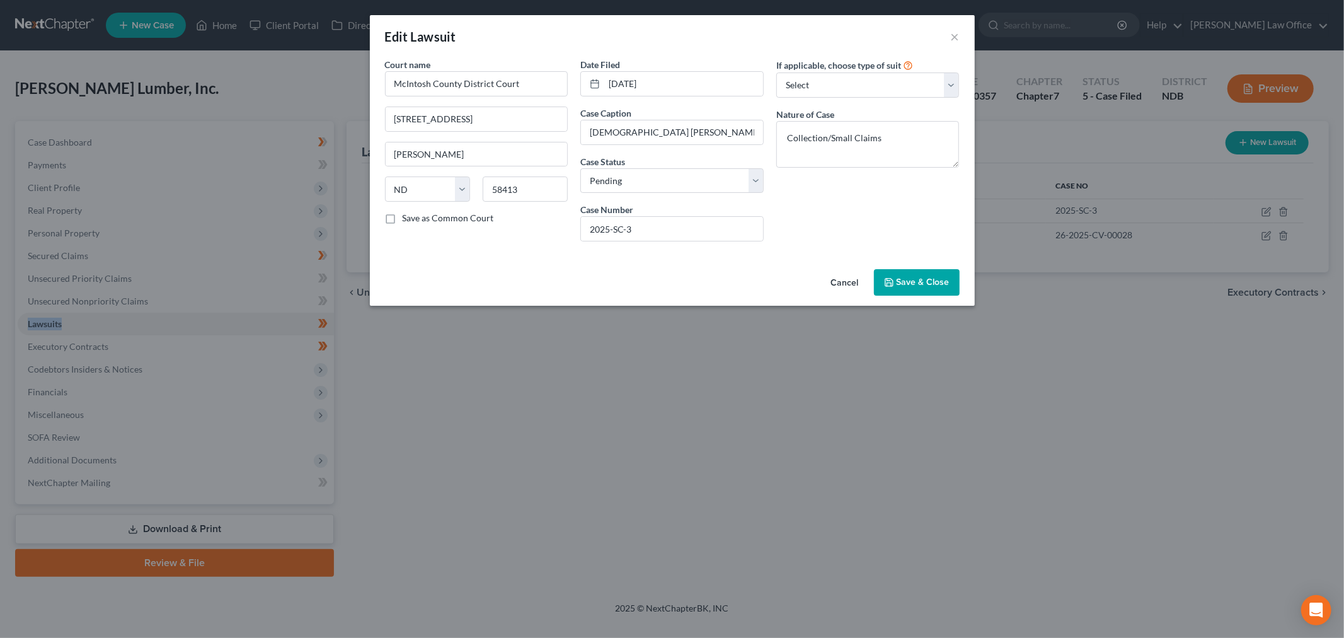
click at [895, 281] on button "Save & Close" at bounding box center [917, 282] width 86 height 26
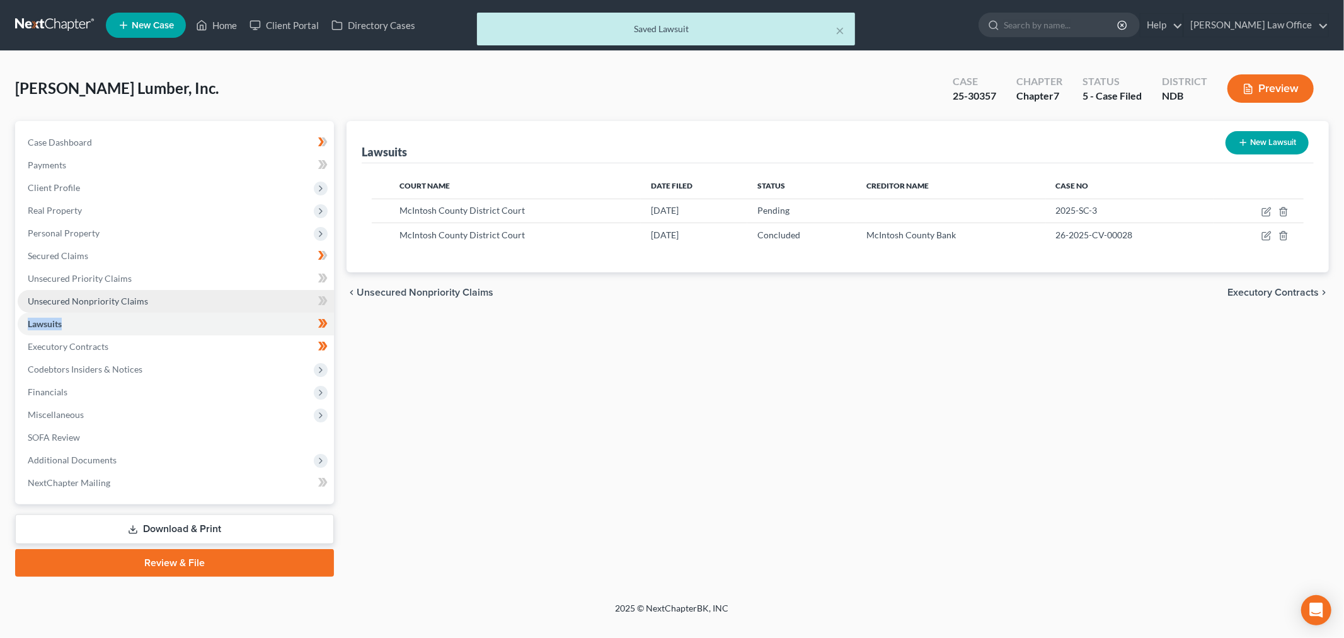
drag, startPoint x: 215, startPoint y: 297, endPoint x: 236, endPoint y: 297, distance: 21.4
click at [214, 297] on link "Unsecured Nonpriority Claims" at bounding box center [176, 301] width 316 height 23
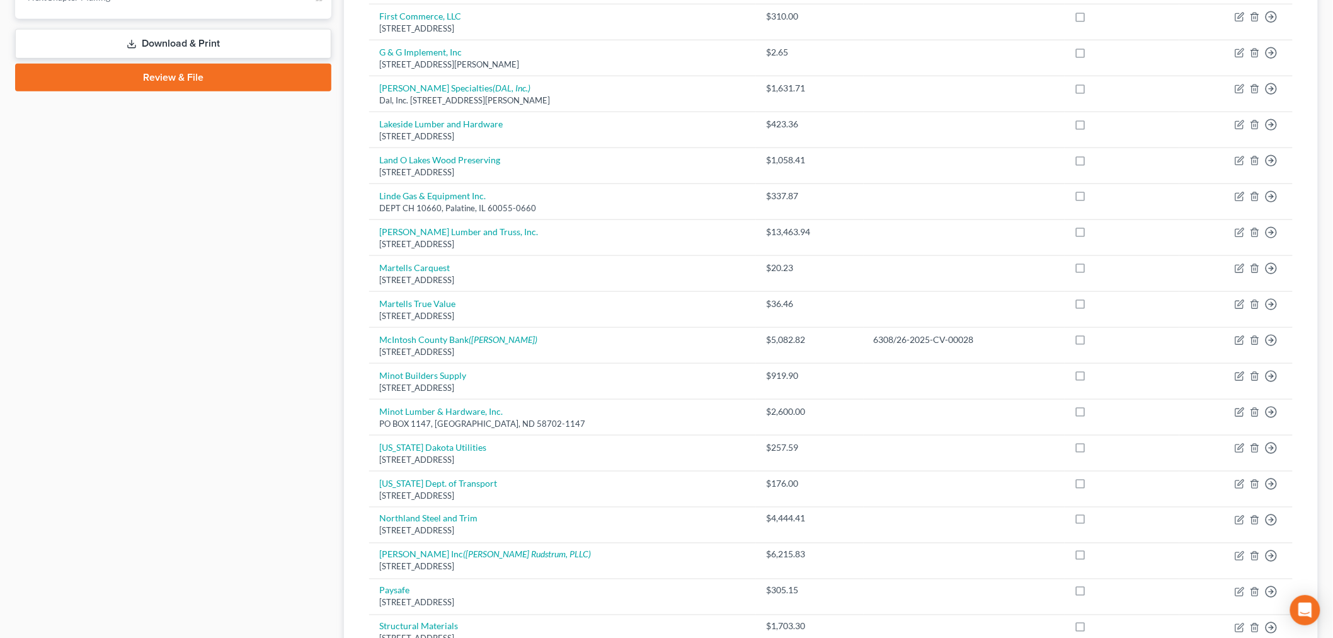
scroll to position [822, 0]
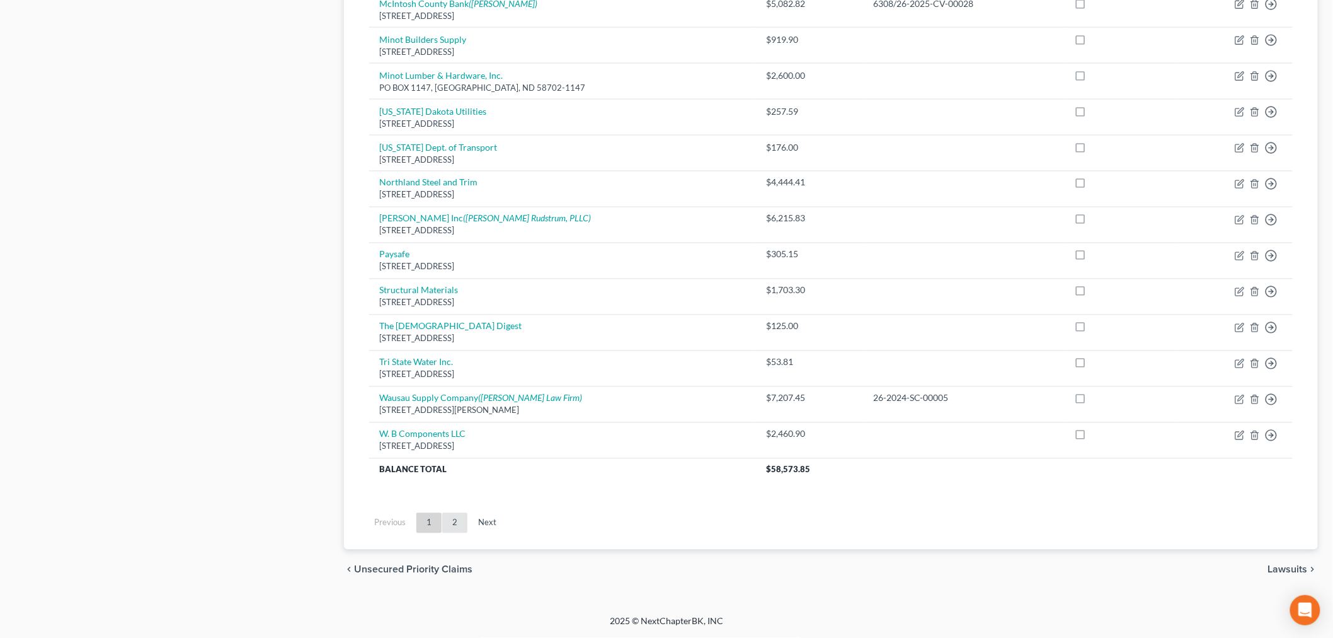
click at [464, 524] on link "2" at bounding box center [454, 523] width 25 height 20
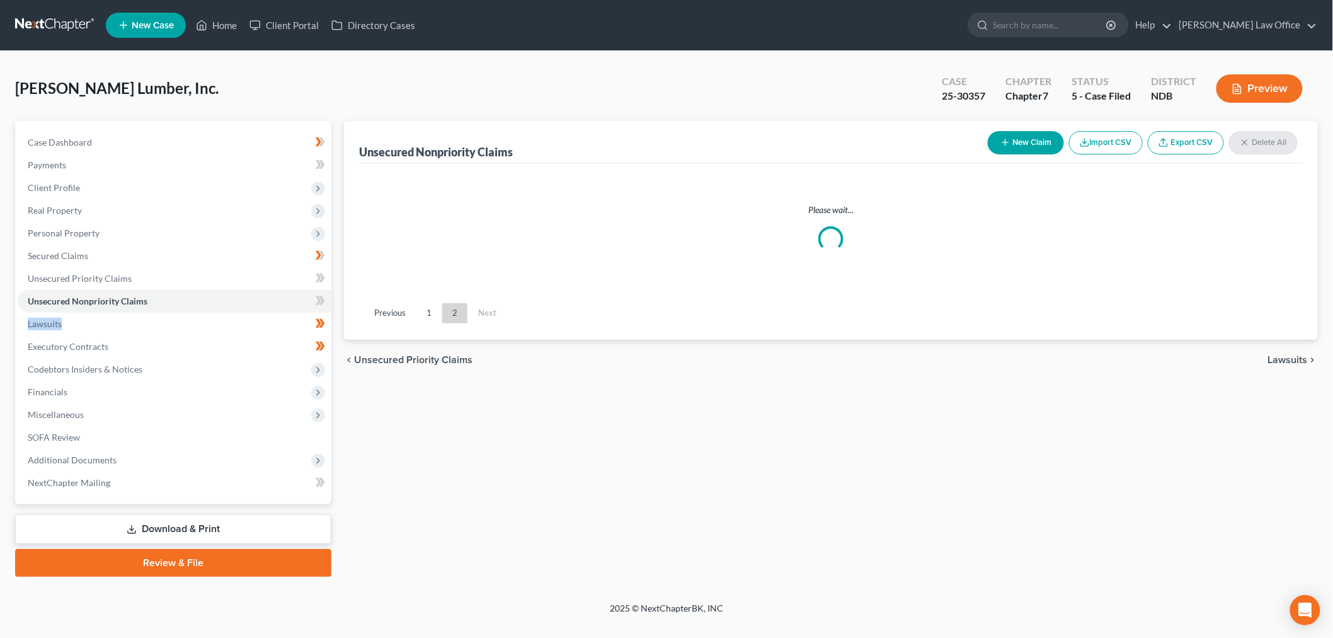
scroll to position [0, 0]
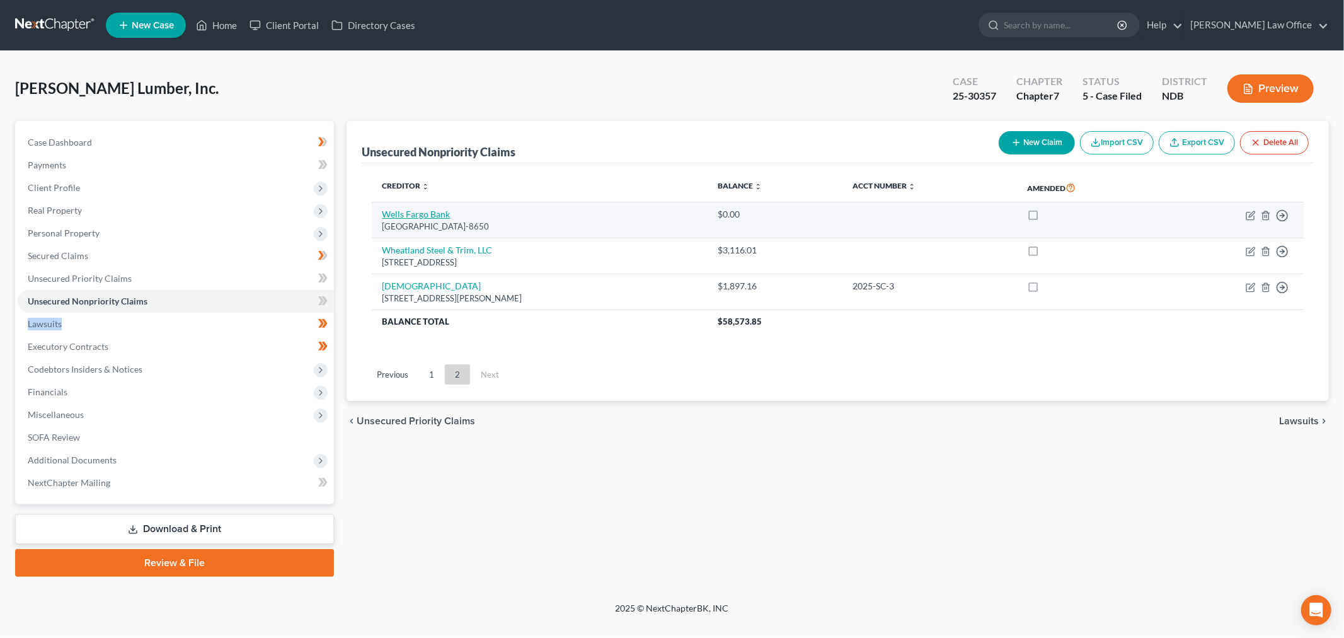
click at [403, 216] on link "Wells Fargo Bank" at bounding box center [416, 214] width 68 height 11
select select "3"
select select "11"
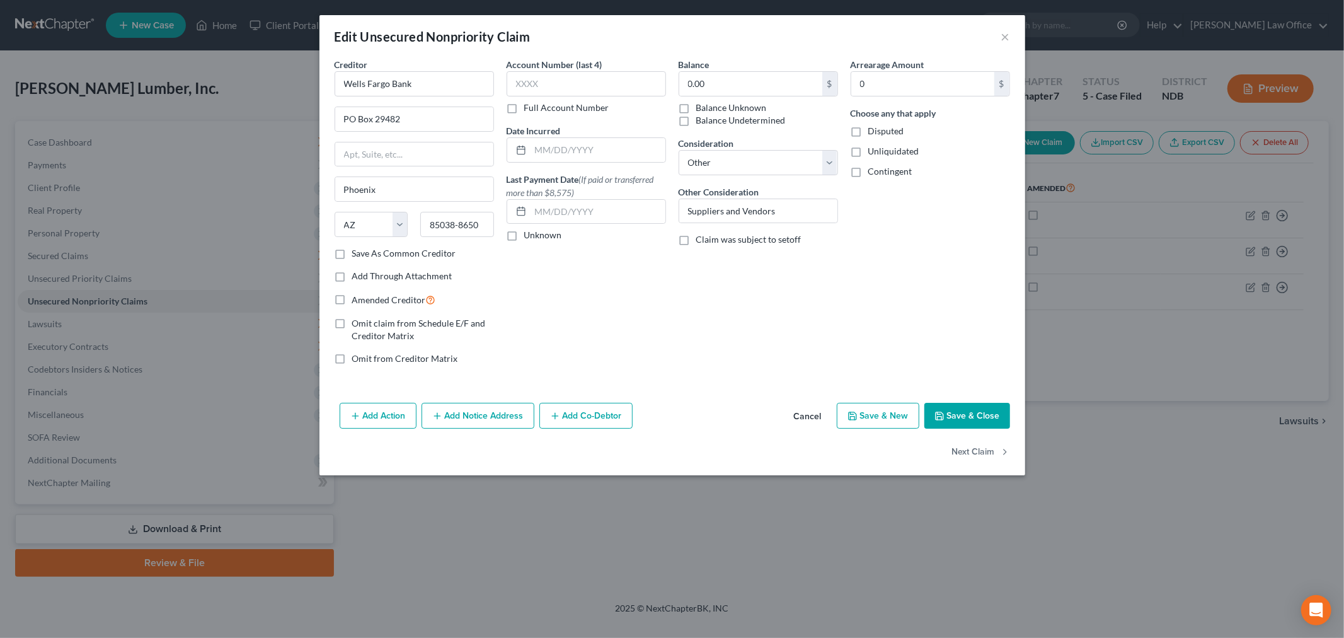
drag, startPoint x: 687, startPoint y: 110, endPoint x: 811, endPoint y: 244, distance: 182.3
click at [696, 114] on label "Balance Undetermined" at bounding box center [740, 120] width 89 height 13
click at [701, 114] on input "Balance Undetermined" at bounding box center [705, 118] width 8 height 8
checkbox input "true"
drag, startPoint x: 953, startPoint y: 415, endPoint x: 864, endPoint y: 435, distance: 91.1
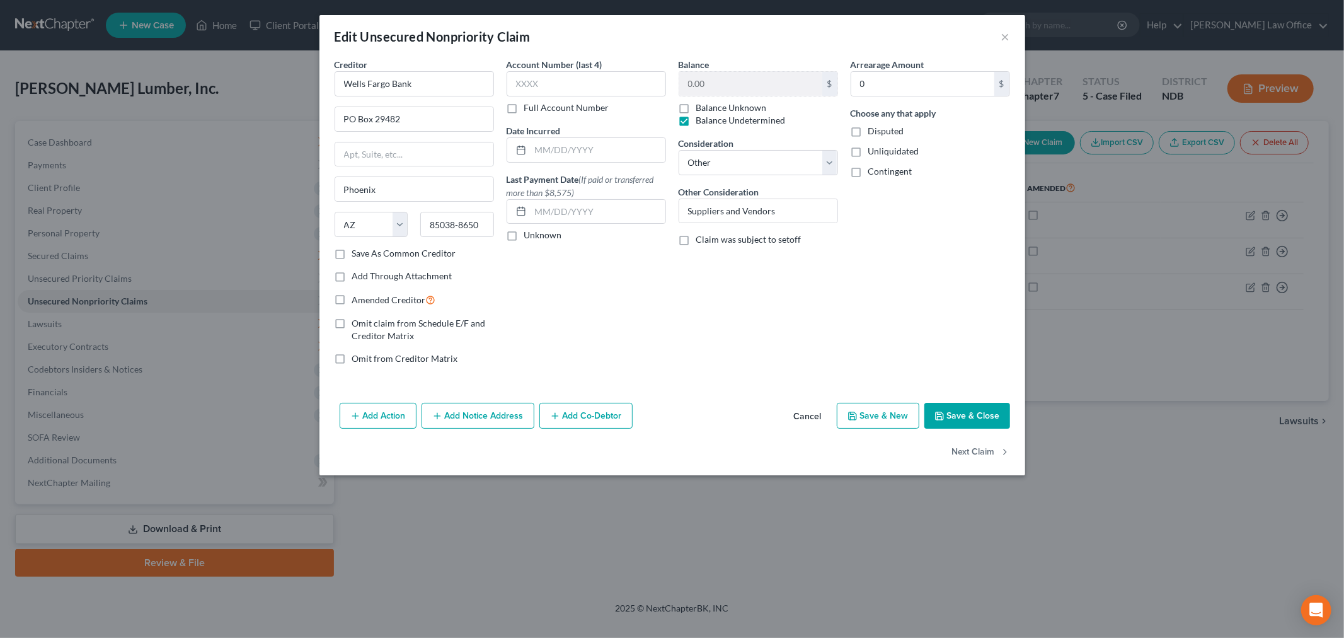
click at [953, 414] on button "Save & Close" at bounding box center [967, 416] width 86 height 26
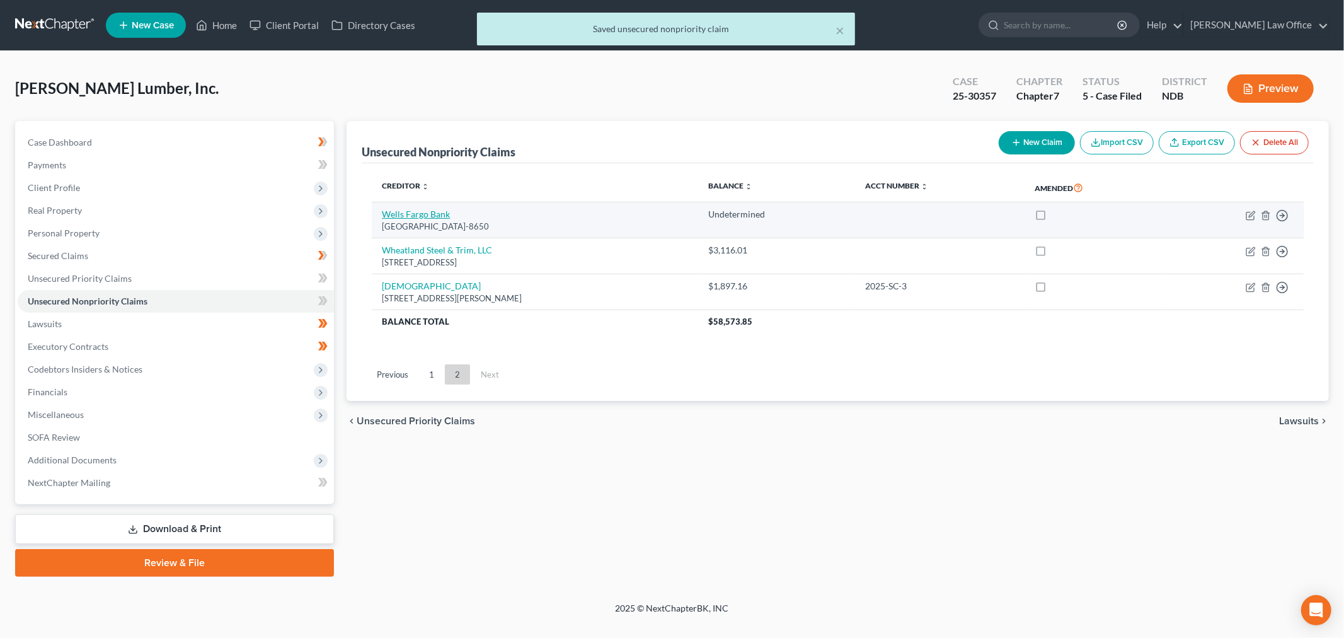
click at [432, 211] on link "Wells Fargo Bank" at bounding box center [416, 214] width 68 height 11
select select "3"
select select "11"
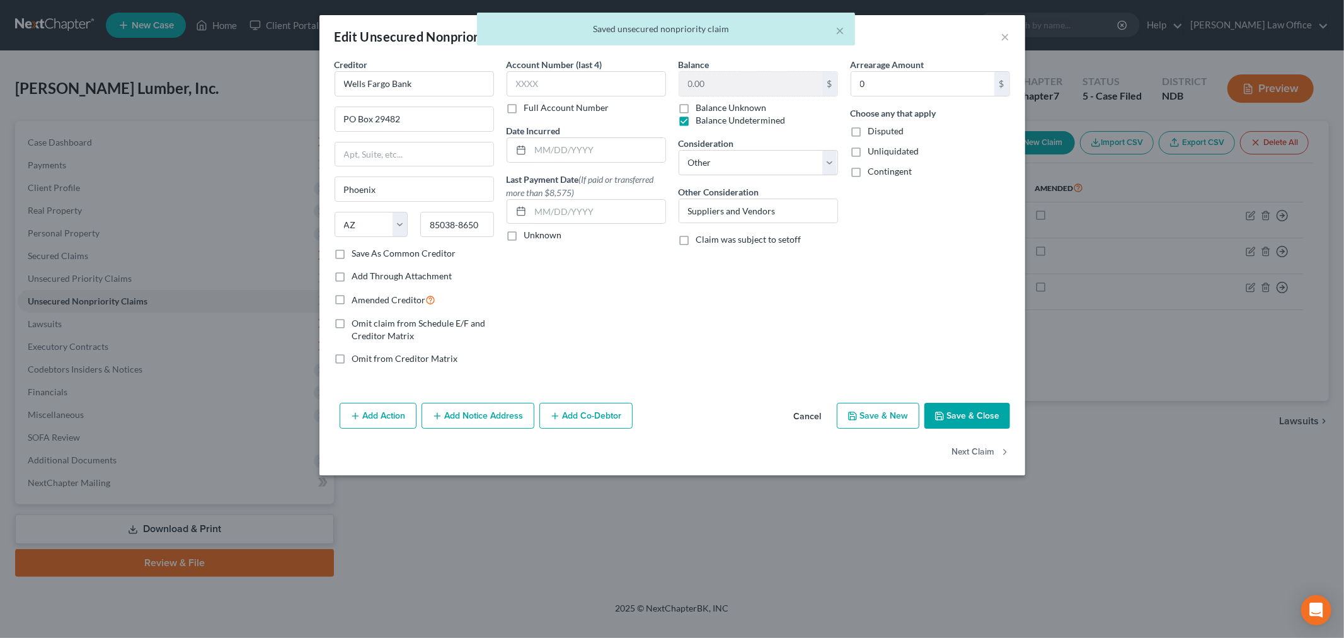
click at [979, 416] on button "Save & Close" at bounding box center [967, 416] width 86 height 26
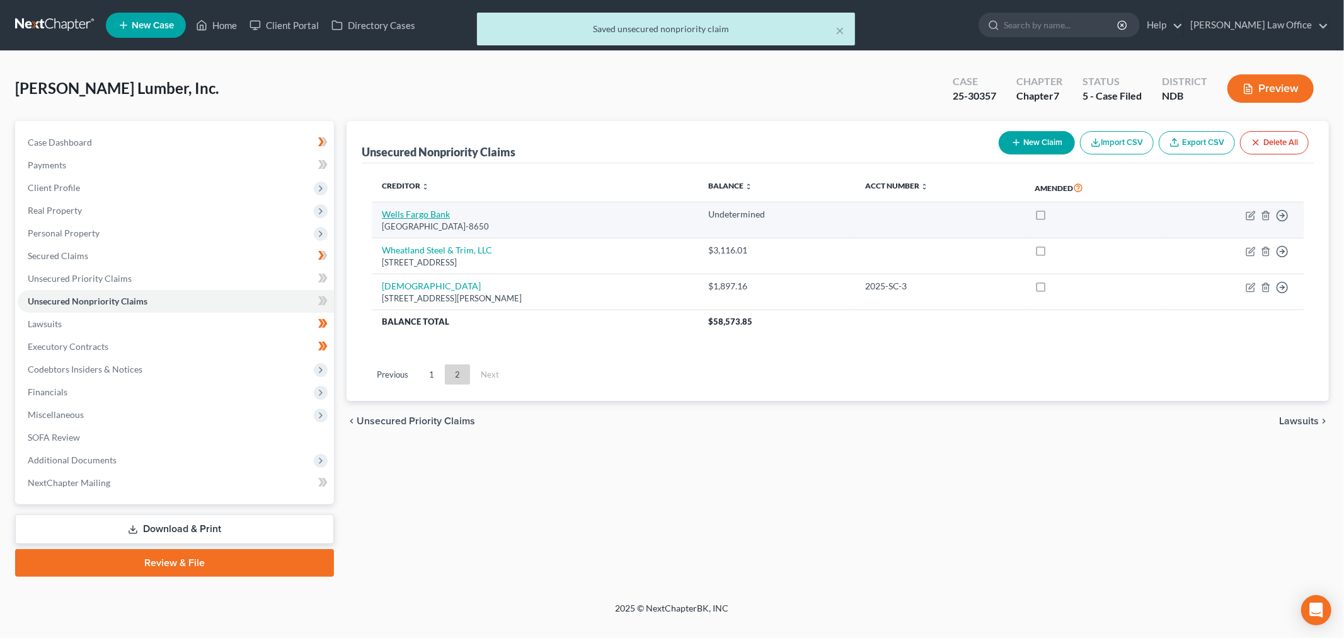
click at [411, 215] on link "Wells Fargo Bank" at bounding box center [416, 214] width 68 height 11
select select "3"
select select "11"
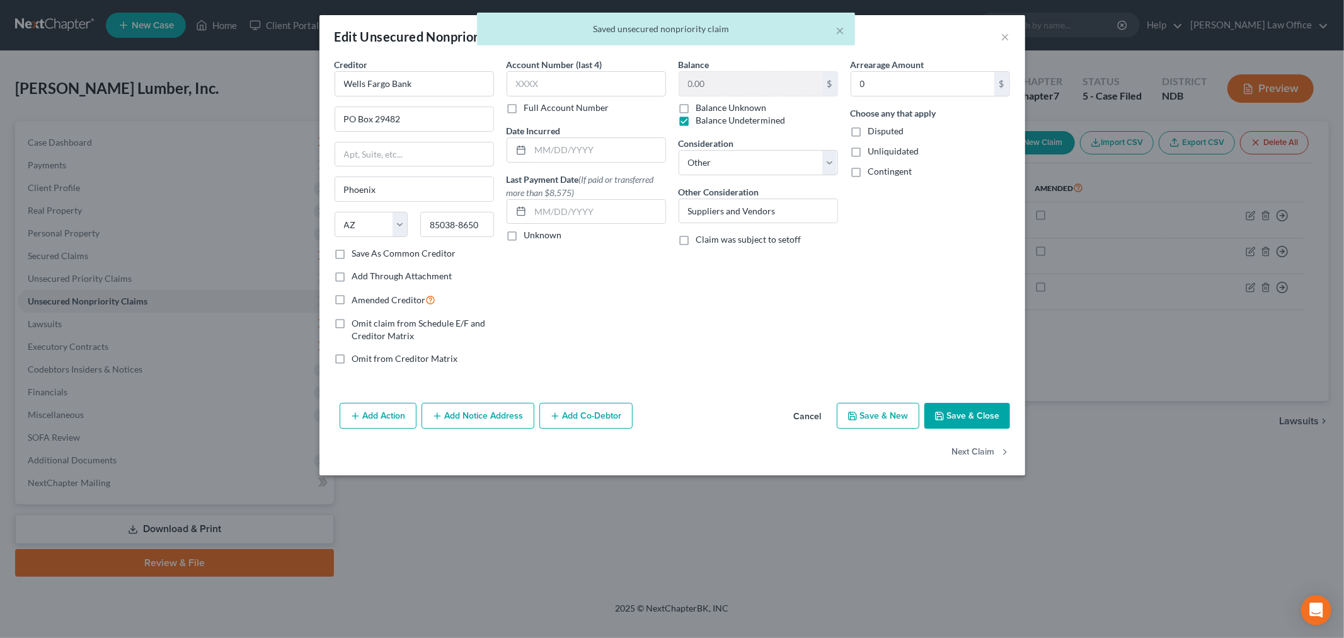
click at [696, 109] on label "Balance Unknown" at bounding box center [731, 107] width 71 height 13
click at [701, 109] on input "Balance Unknown" at bounding box center [705, 105] width 8 height 8
checkbox input "true"
click at [696, 120] on label "Balance Undetermined" at bounding box center [740, 120] width 89 height 13
click at [701, 120] on input "Balance Undetermined" at bounding box center [705, 118] width 8 height 8
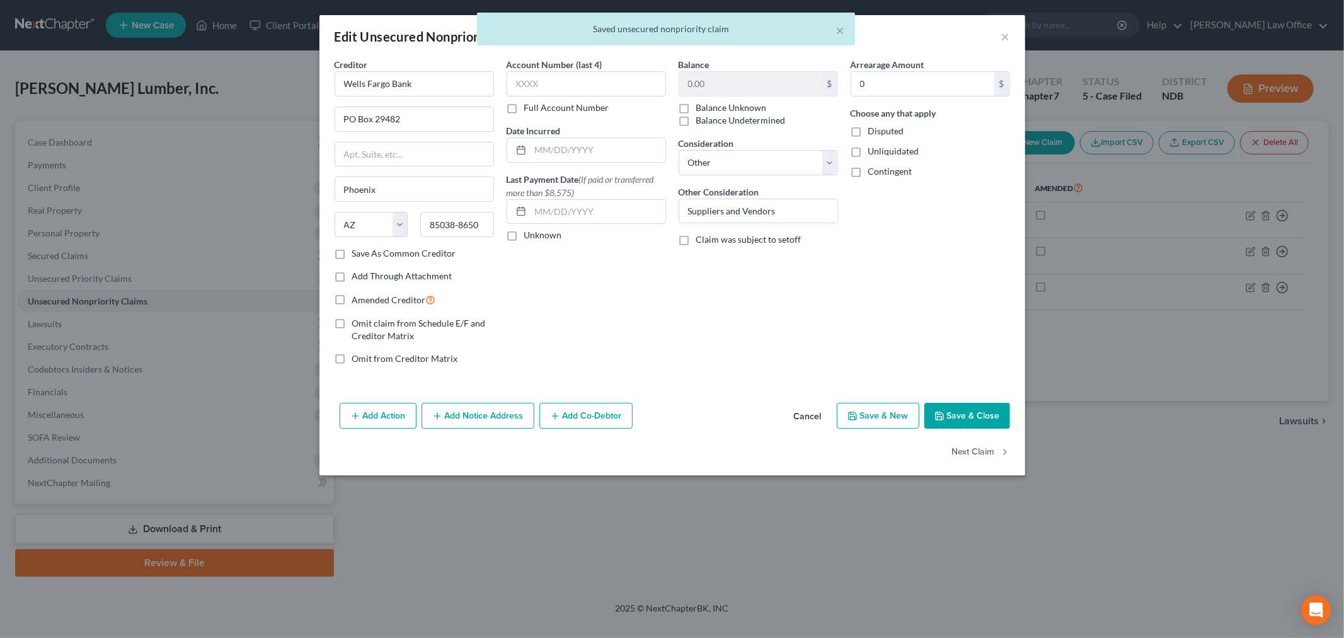
checkbox input "true"
checkbox input "false"
click at [696, 114] on label "Balance Undetermined" at bounding box center [740, 120] width 89 height 13
click at [701, 114] on input "Balance Undetermined" at bounding box center [705, 118] width 8 height 8
checkbox input "false"
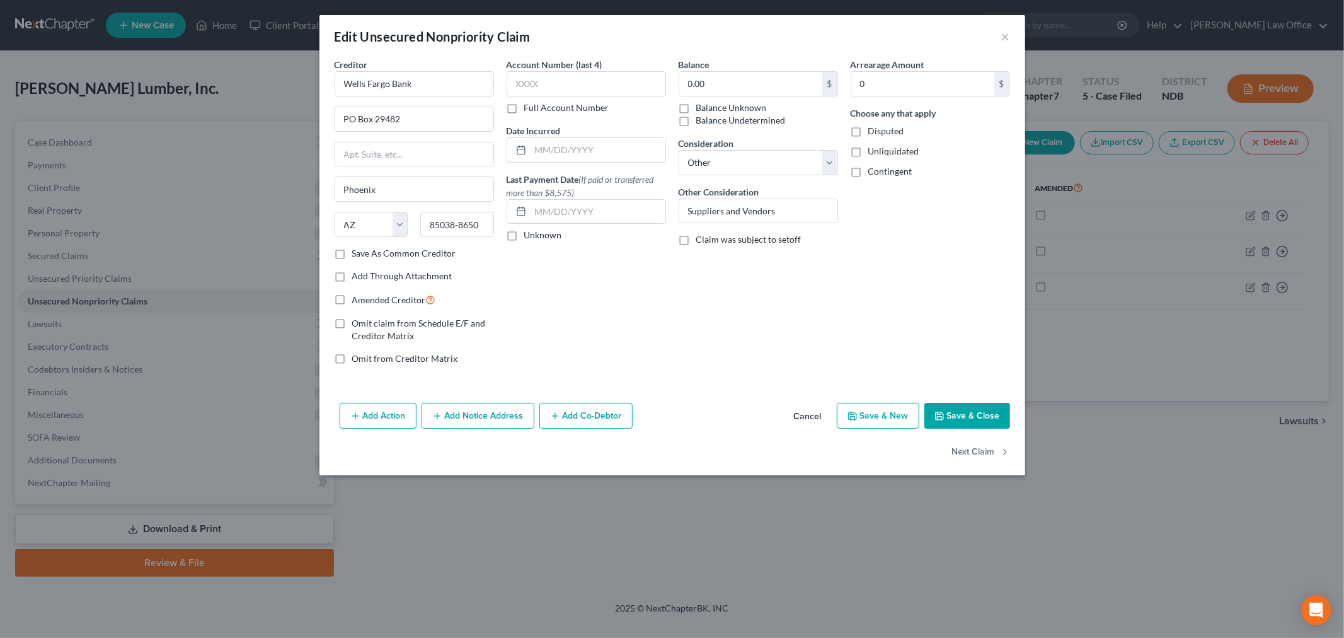
click at [696, 107] on label "Balance Unknown" at bounding box center [731, 107] width 71 height 13
click at [701, 107] on input "Balance Unknown" at bounding box center [705, 105] width 8 height 8
checkbox input "true"
click at [968, 418] on button "Save & Close" at bounding box center [967, 416] width 86 height 26
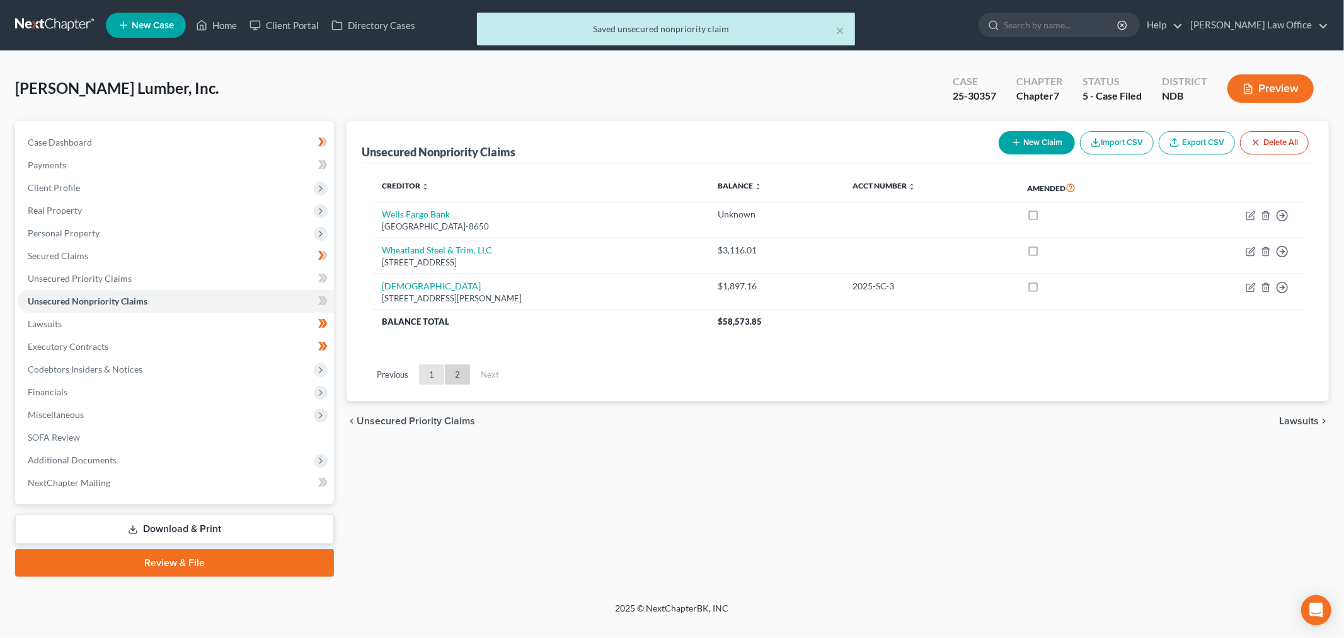
click at [430, 368] on link "1" at bounding box center [431, 374] width 25 height 20
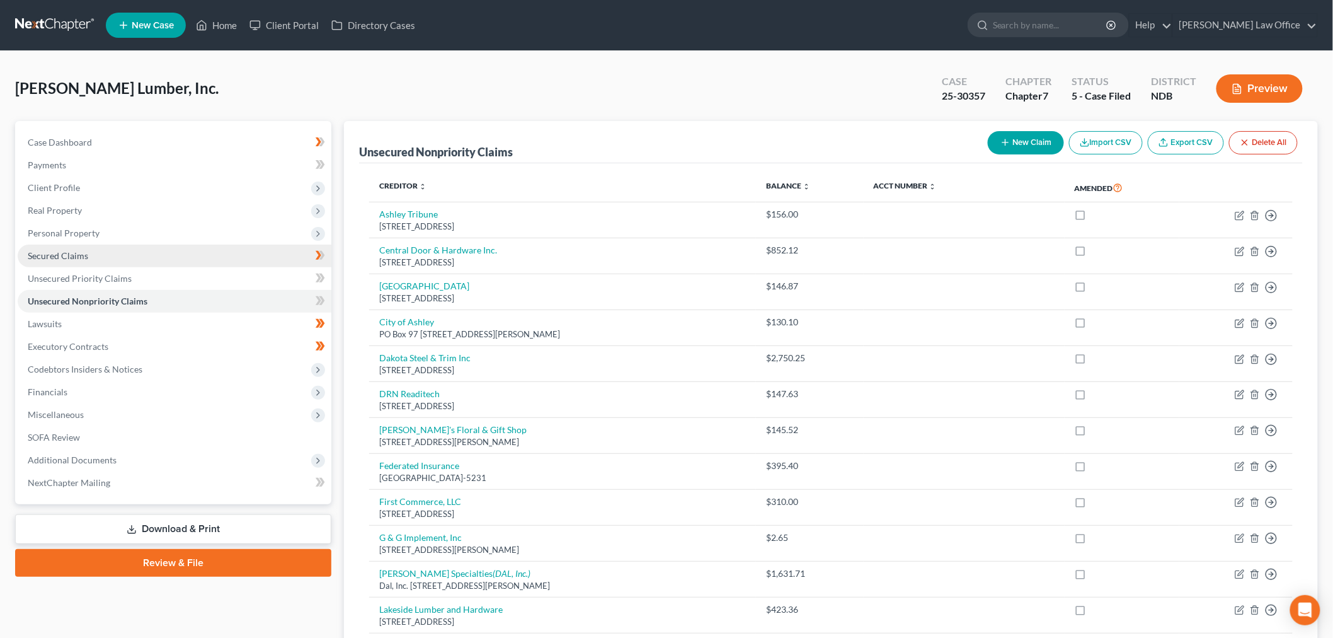
click at [91, 253] on link "Secured Claims" at bounding box center [175, 255] width 314 height 23
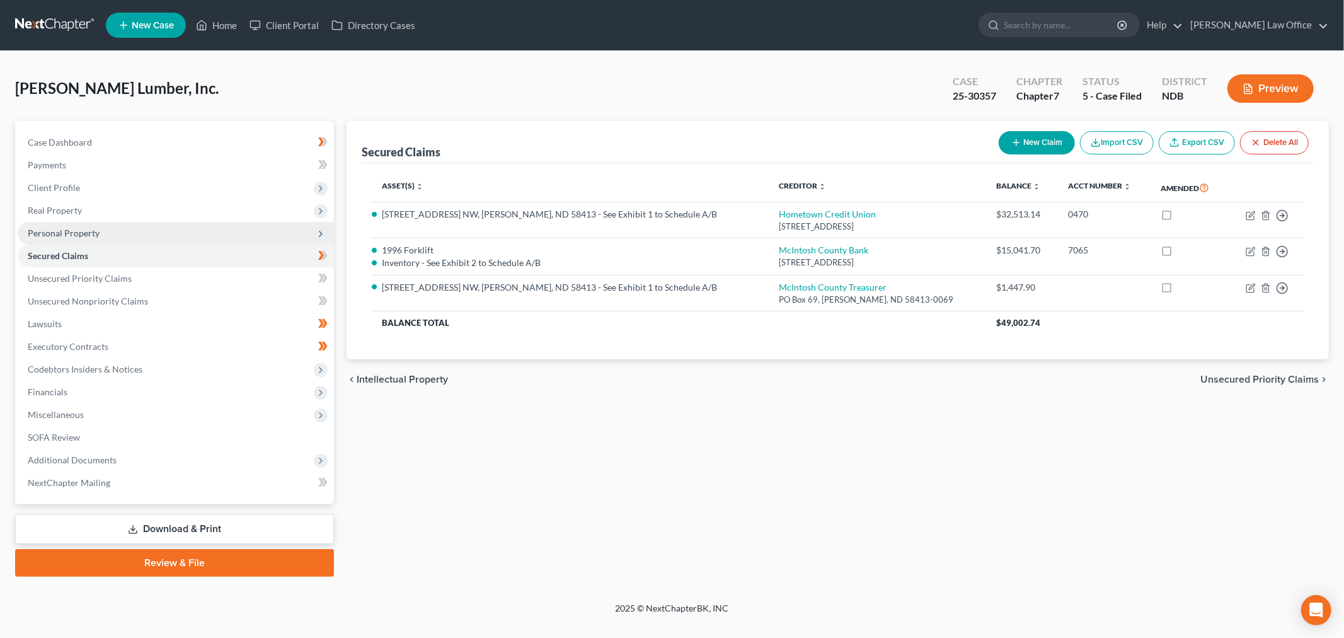
click at [123, 227] on span "Personal Property" at bounding box center [176, 233] width 316 height 23
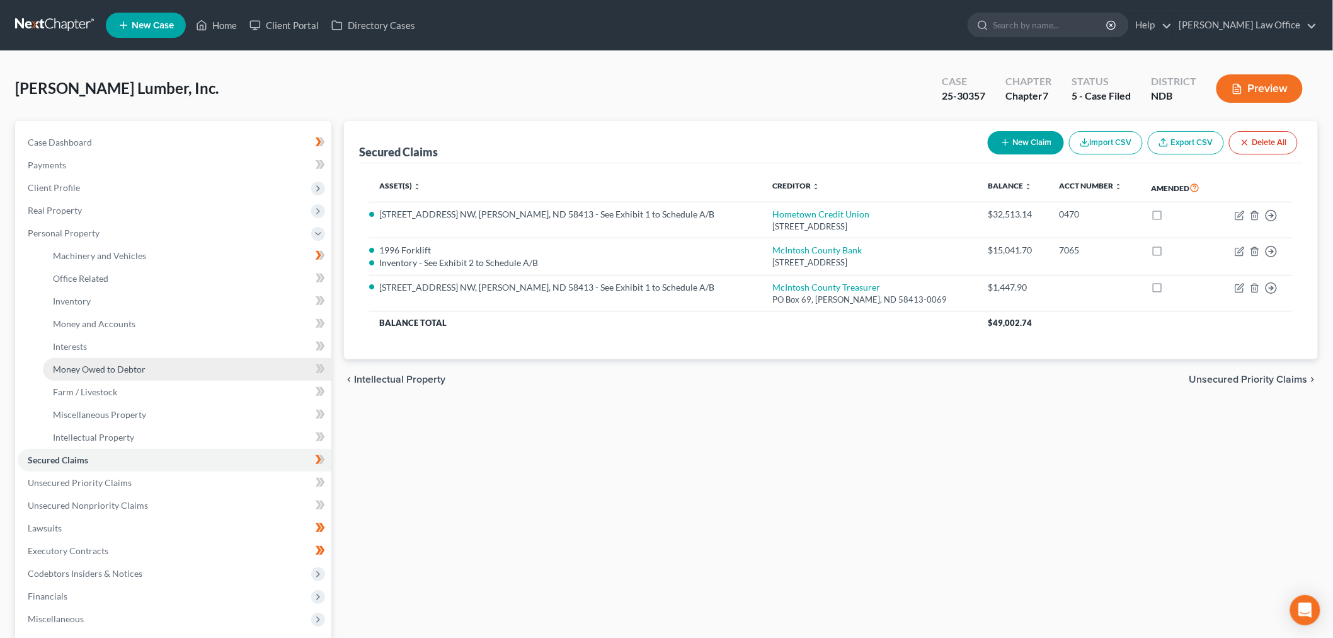
click at [128, 361] on link "Money Owed to Debtor" at bounding box center [187, 369] width 289 height 23
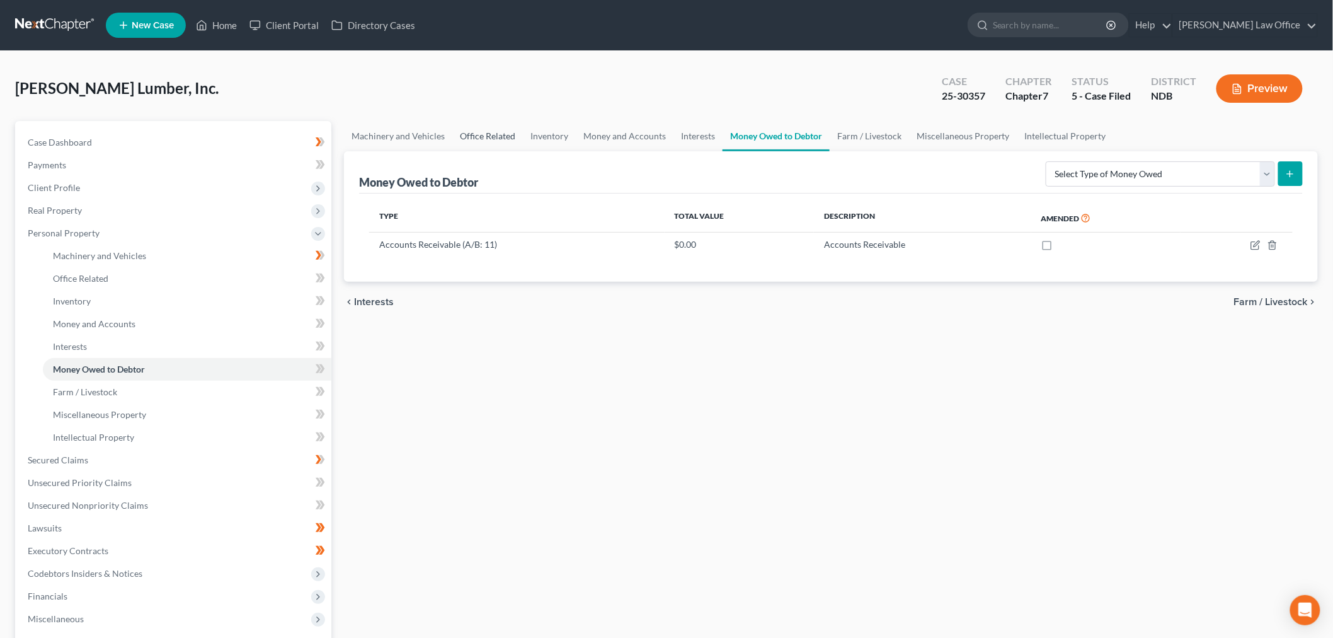
click at [492, 130] on link "Office Related" at bounding box center [487, 136] width 71 height 30
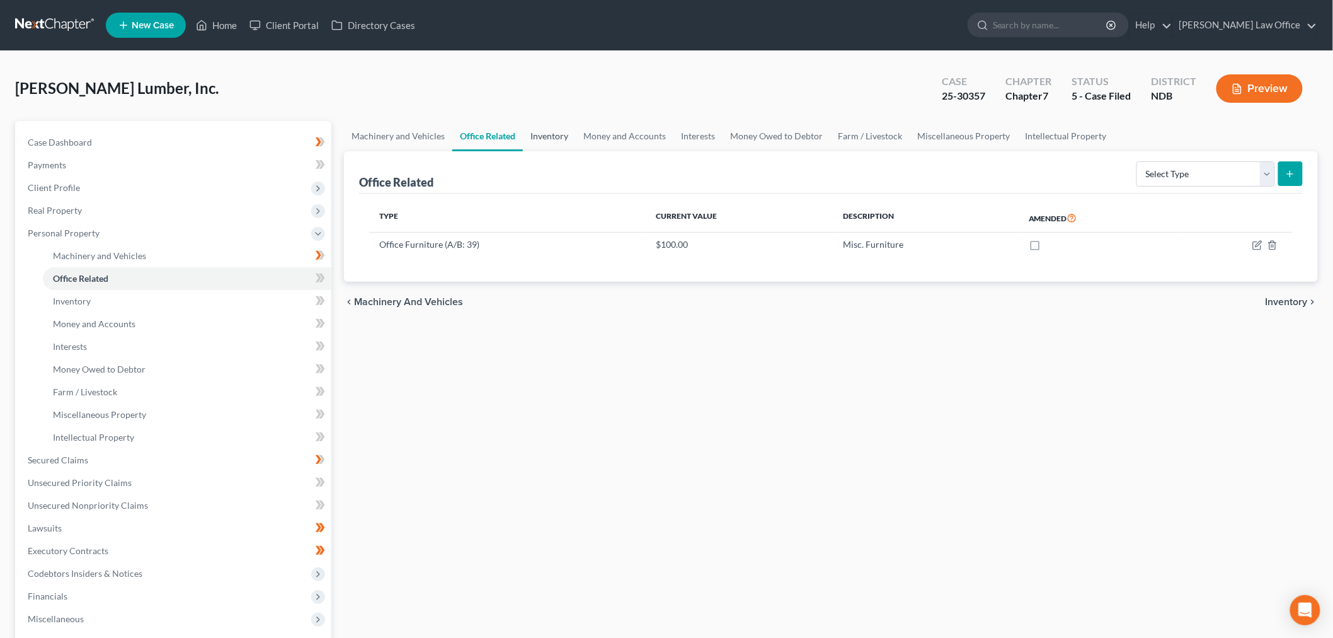
click at [545, 135] on link "Inventory" at bounding box center [549, 136] width 53 height 30
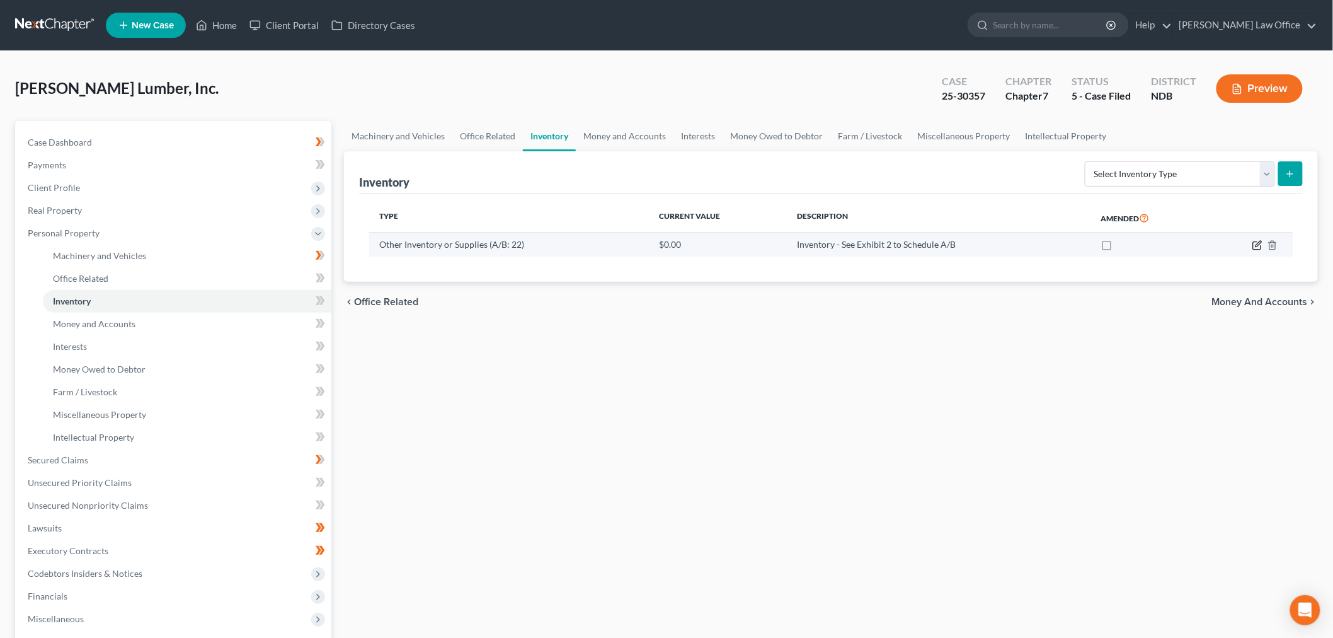
click at [1255, 242] on icon "button" at bounding box center [1258, 245] width 10 height 10
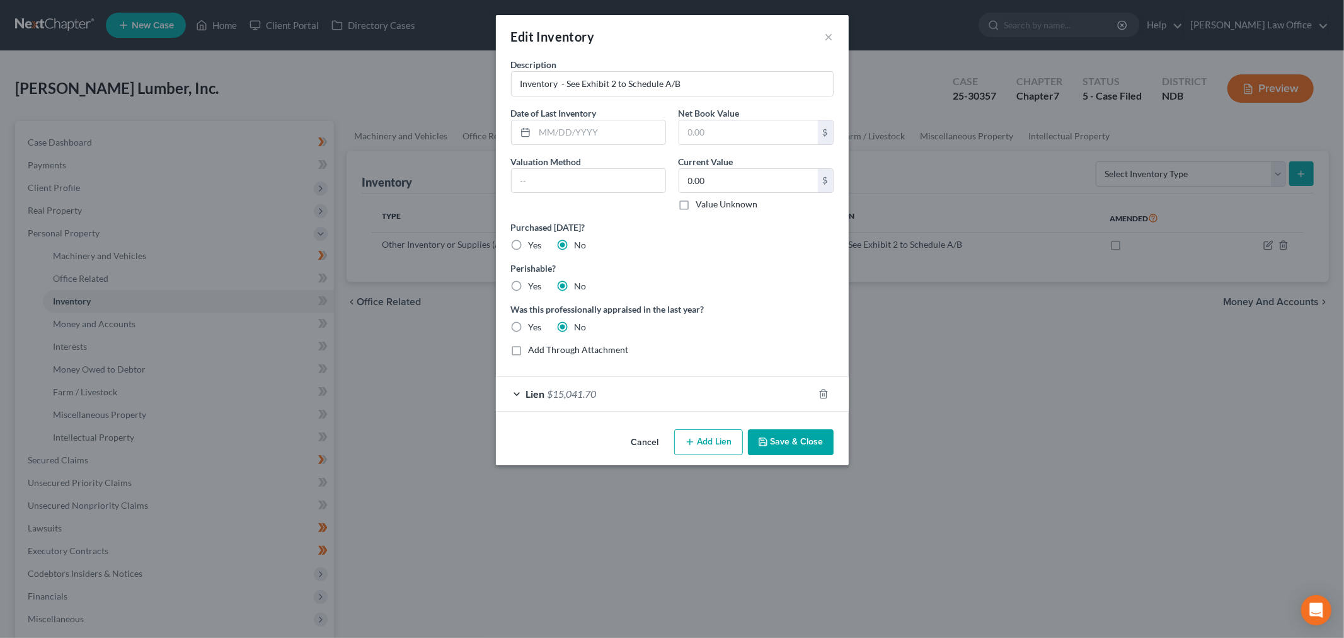
click at [781, 441] on button "Save & Close" at bounding box center [791, 442] width 86 height 26
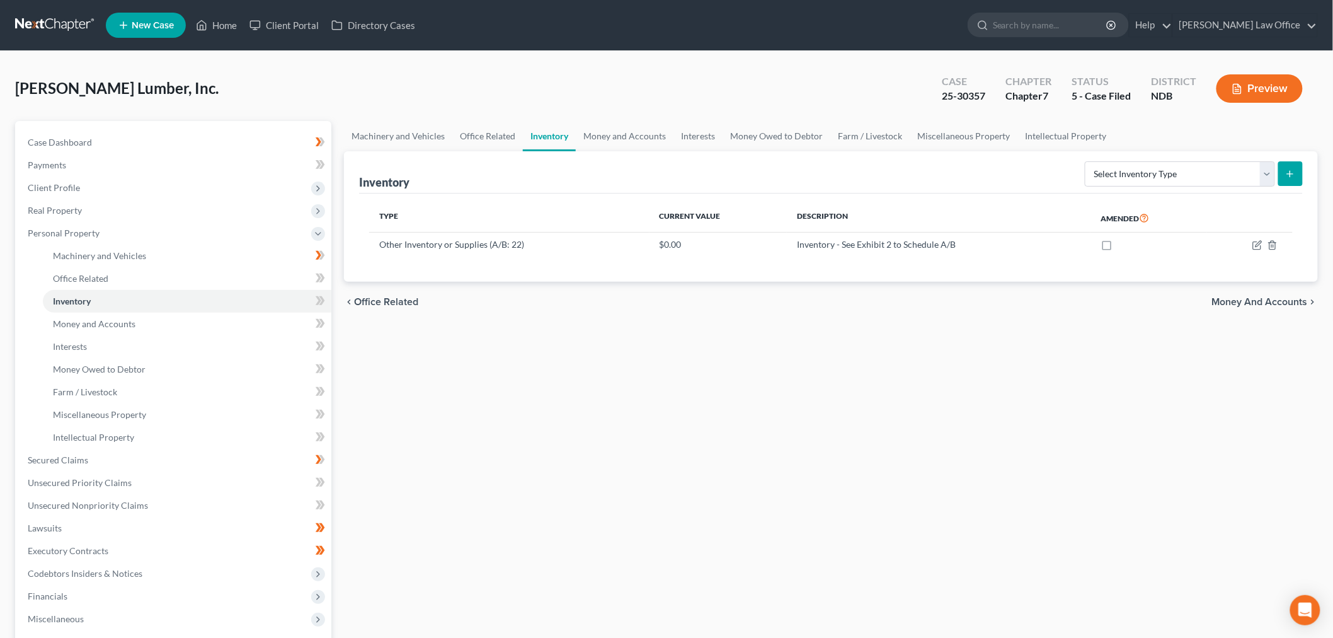
click at [539, 442] on div "Machinery and Vehicles Office Related Inventory Money and Accounts Interests Mo…" at bounding box center [831, 451] width 987 height 660
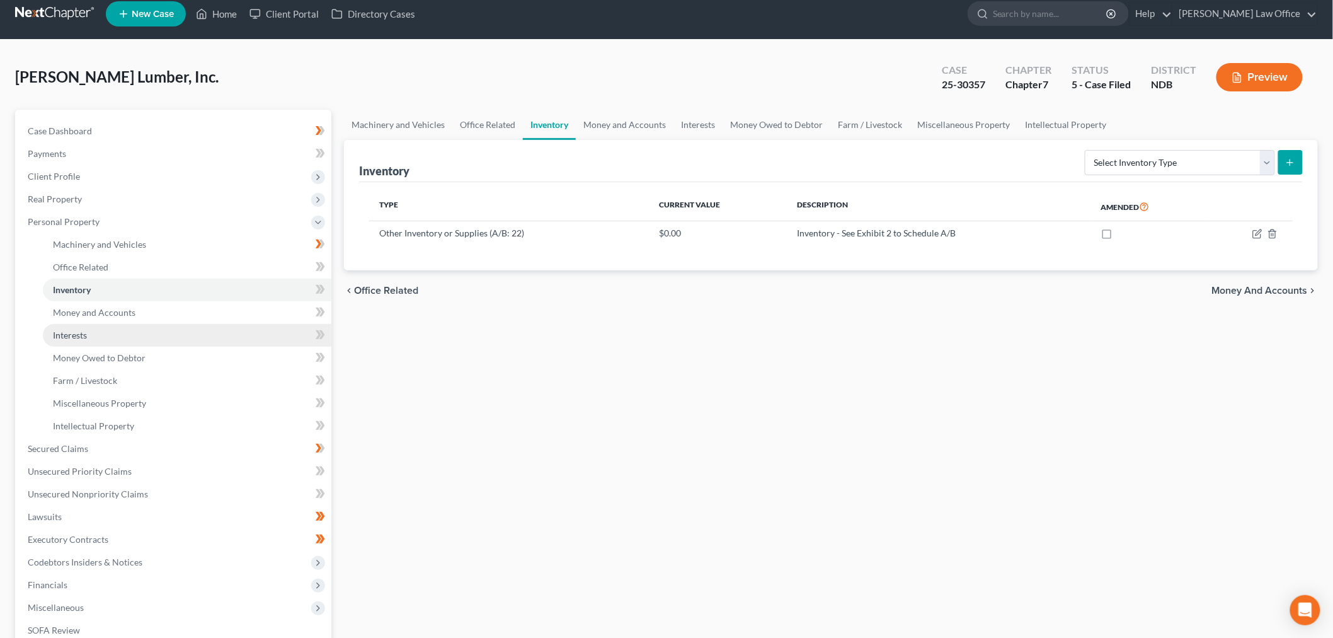
scroll to position [190, 0]
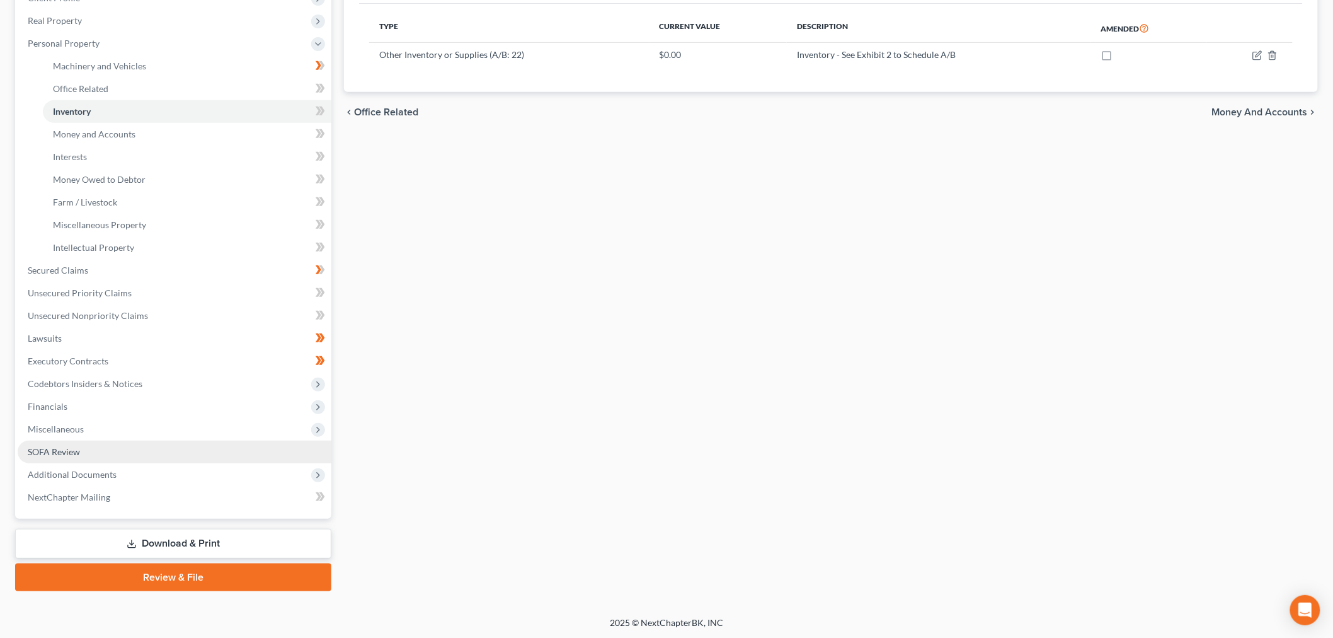
click at [73, 446] on span "SOFA Review" at bounding box center [54, 451] width 52 height 11
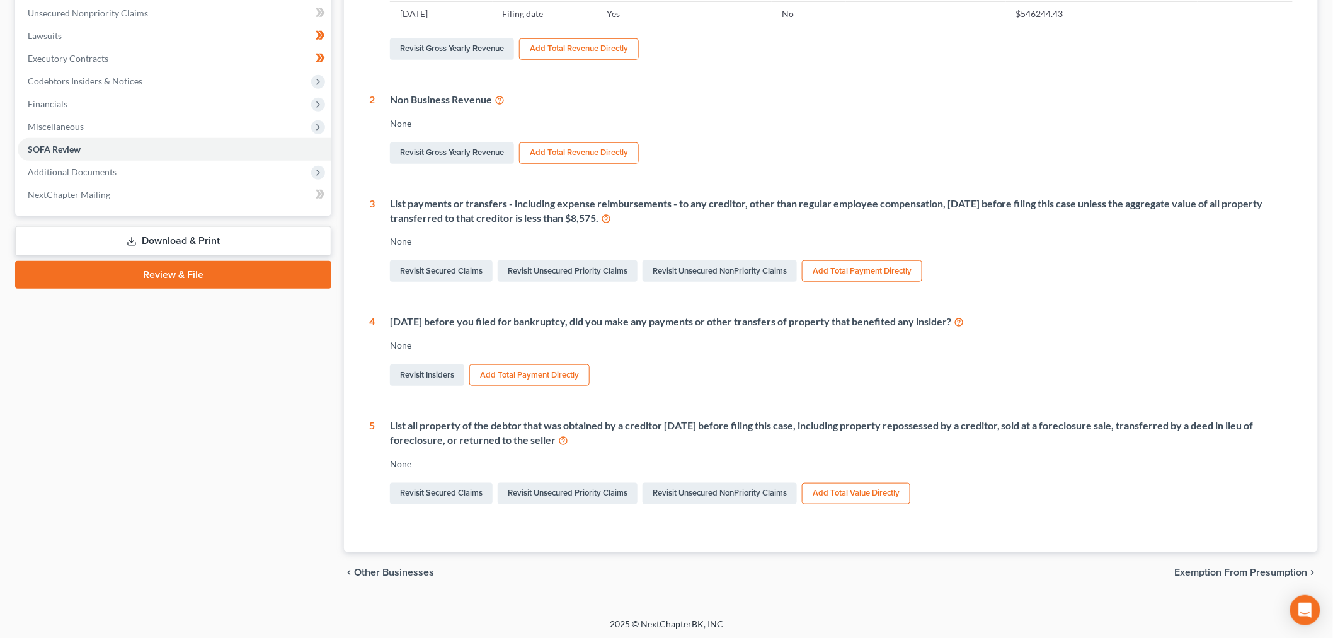
scroll to position [290, 0]
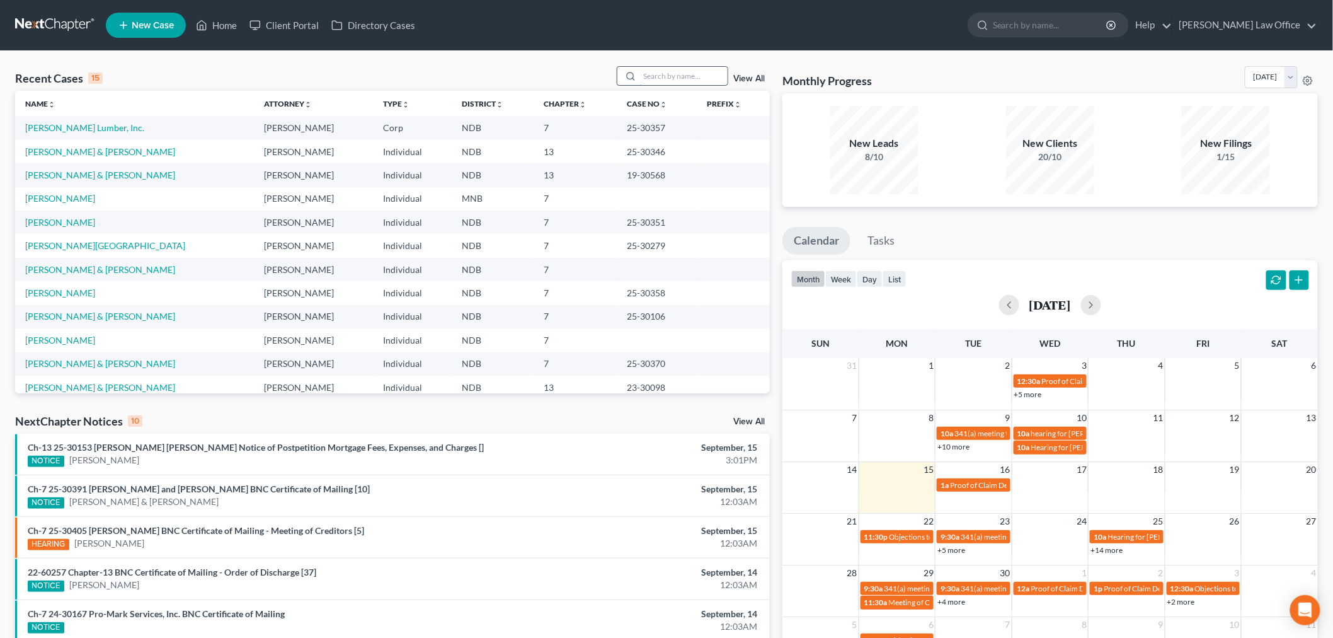
click at [703, 76] on input "search" at bounding box center [684, 76] width 88 height 18
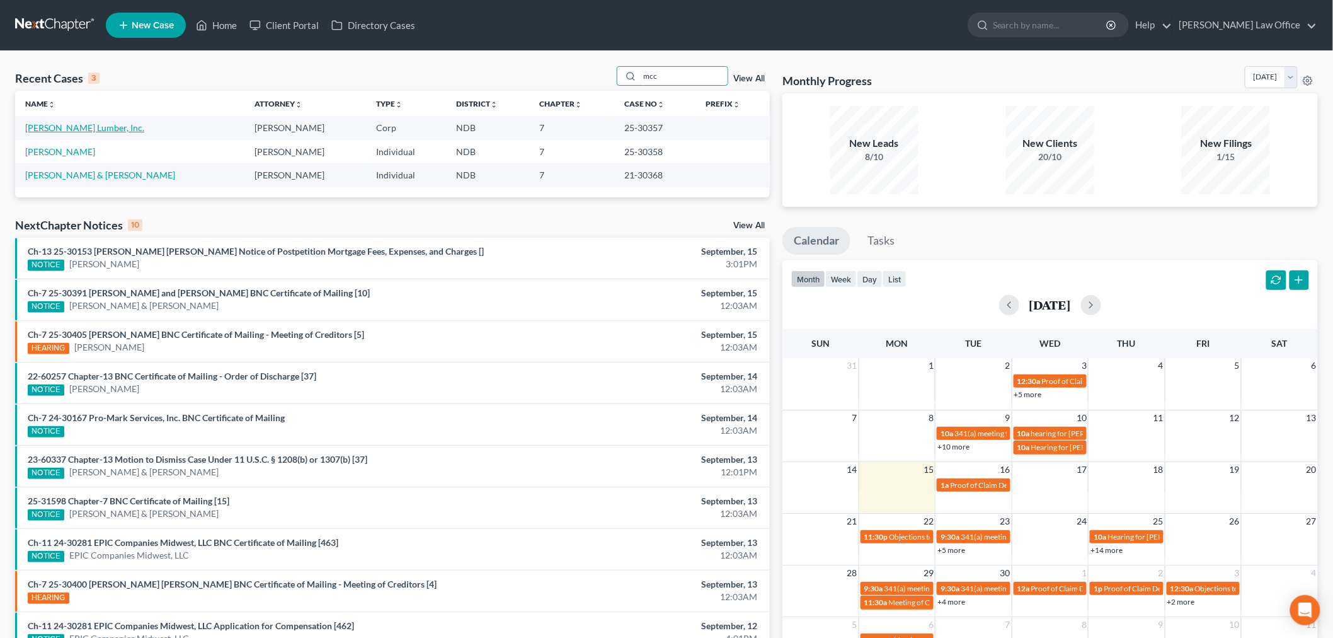
type input "mcc"
click at [70, 129] on link "[PERSON_NAME] Lumber, Inc." at bounding box center [84, 127] width 119 height 11
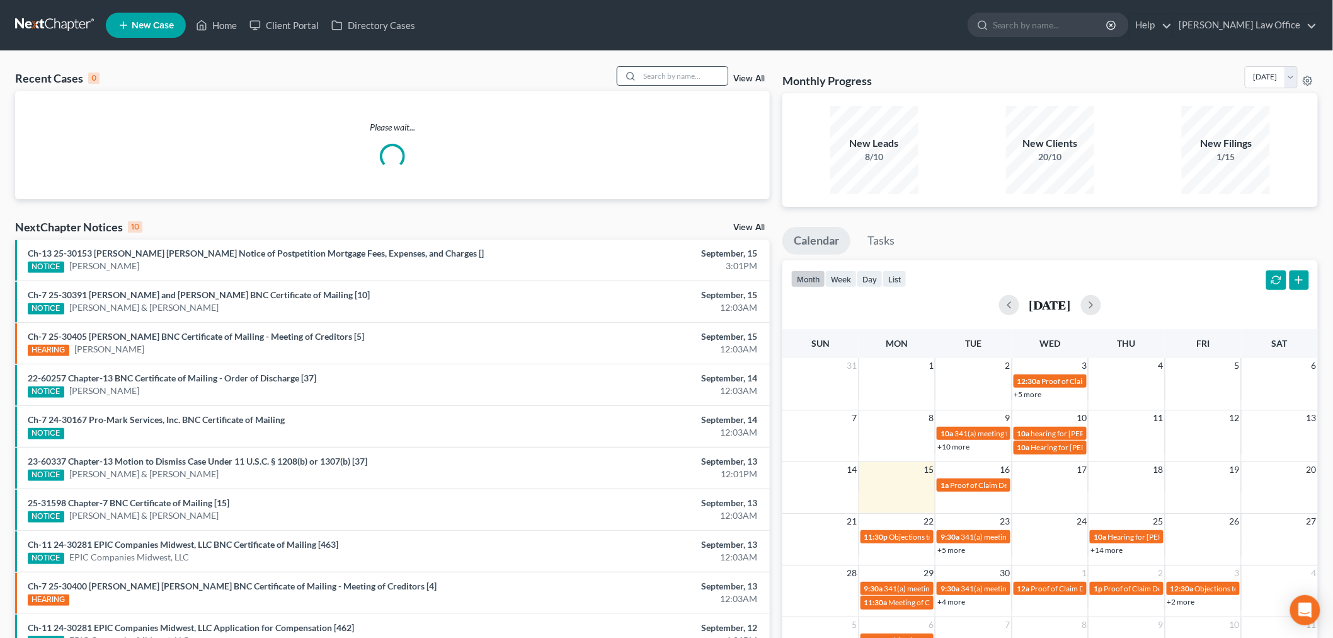
click at [692, 77] on input "search" at bounding box center [684, 76] width 88 height 18
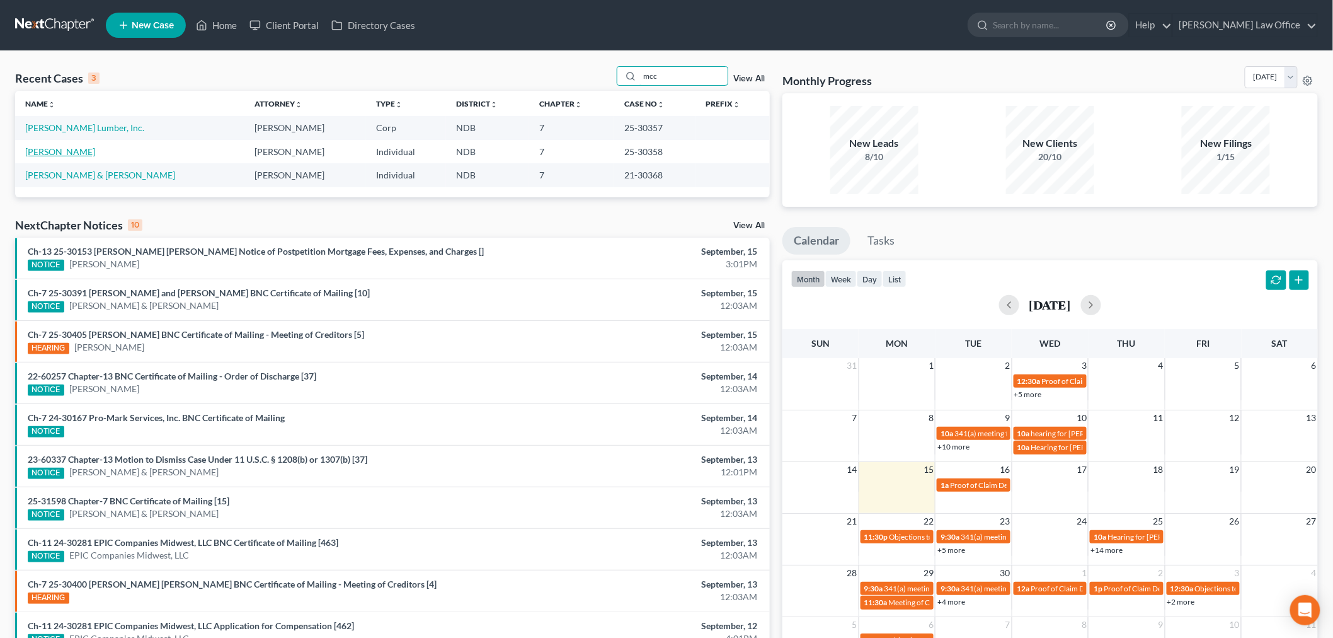
type input "mcc"
click at [62, 149] on link "[PERSON_NAME]" at bounding box center [60, 151] width 70 height 11
select select "6"
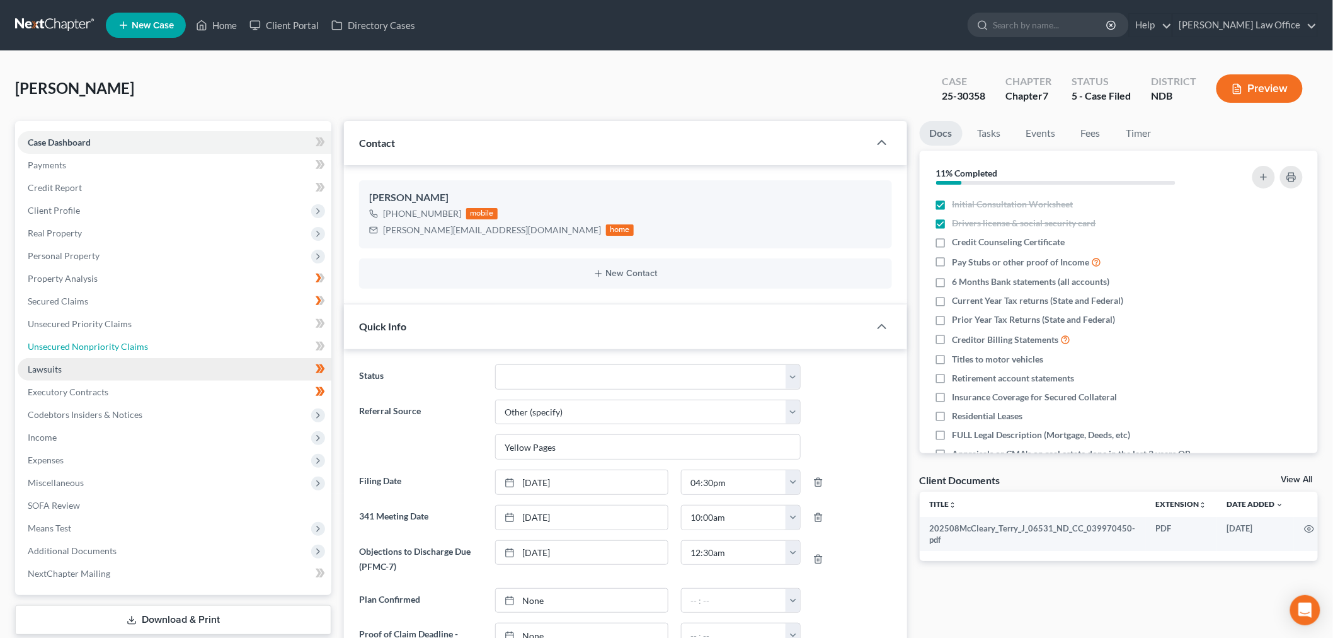
click at [135, 351] on link "Unsecured Nonpriority Claims" at bounding box center [175, 346] width 314 height 23
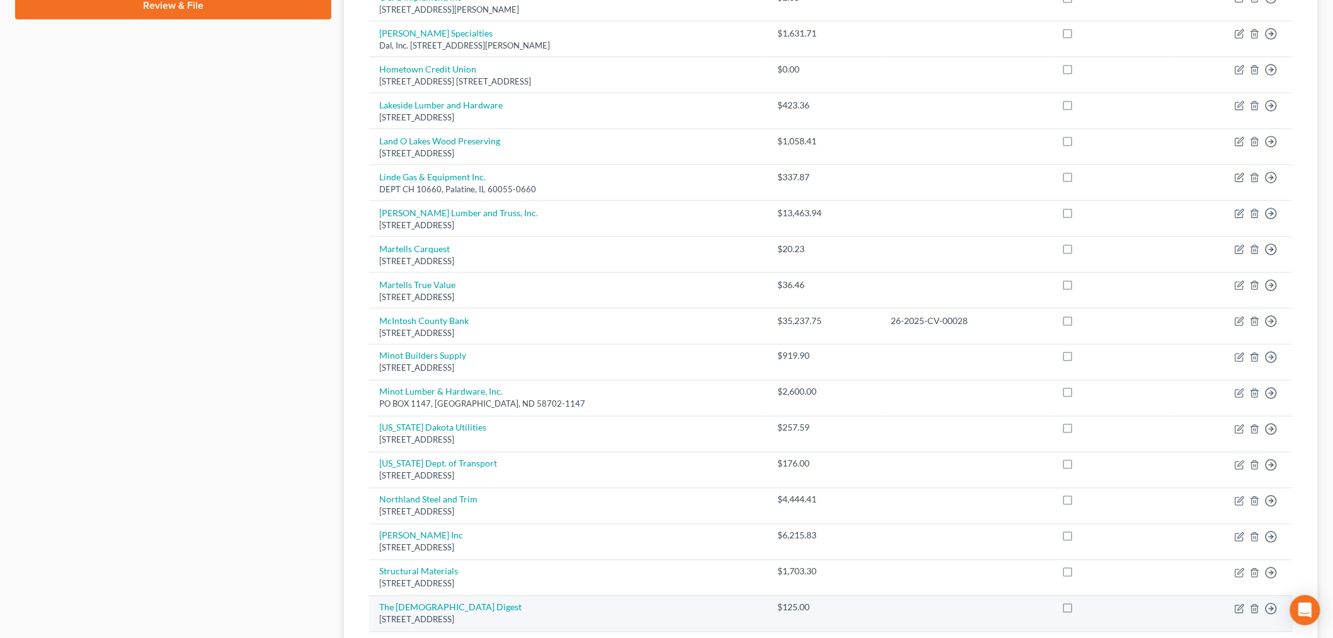
scroll to position [822, 0]
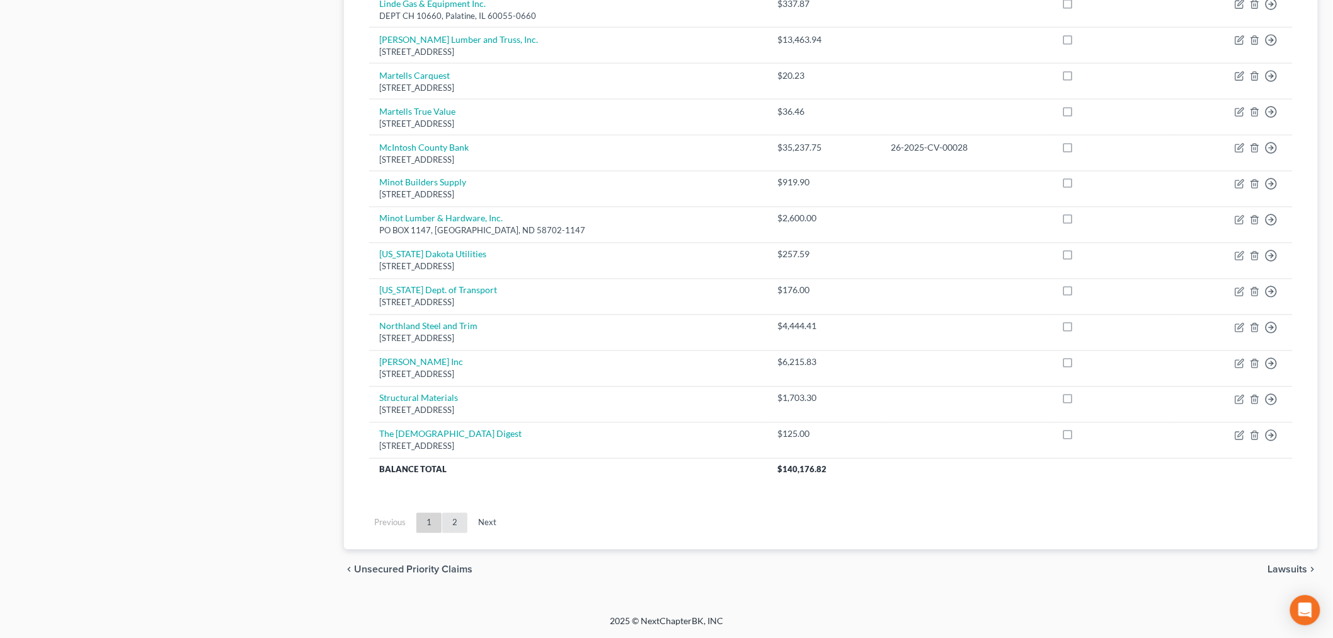
click at [457, 523] on link "2" at bounding box center [454, 523] width 25 height 20
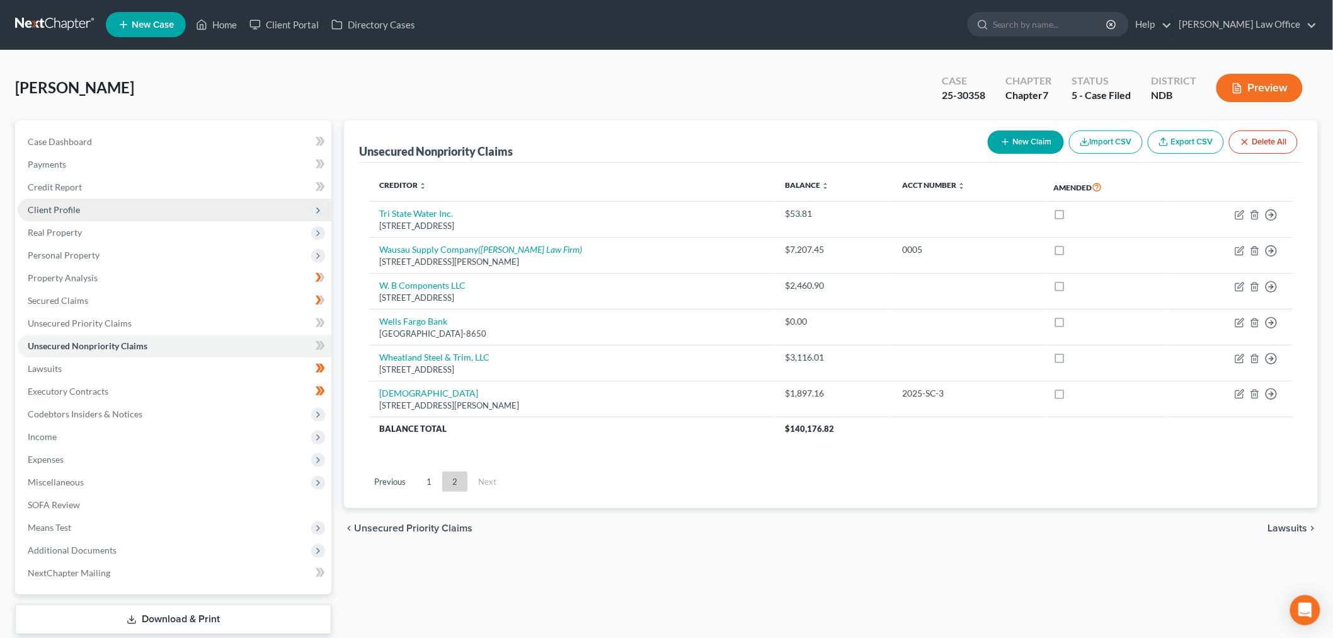
scroll to position [0, 0]
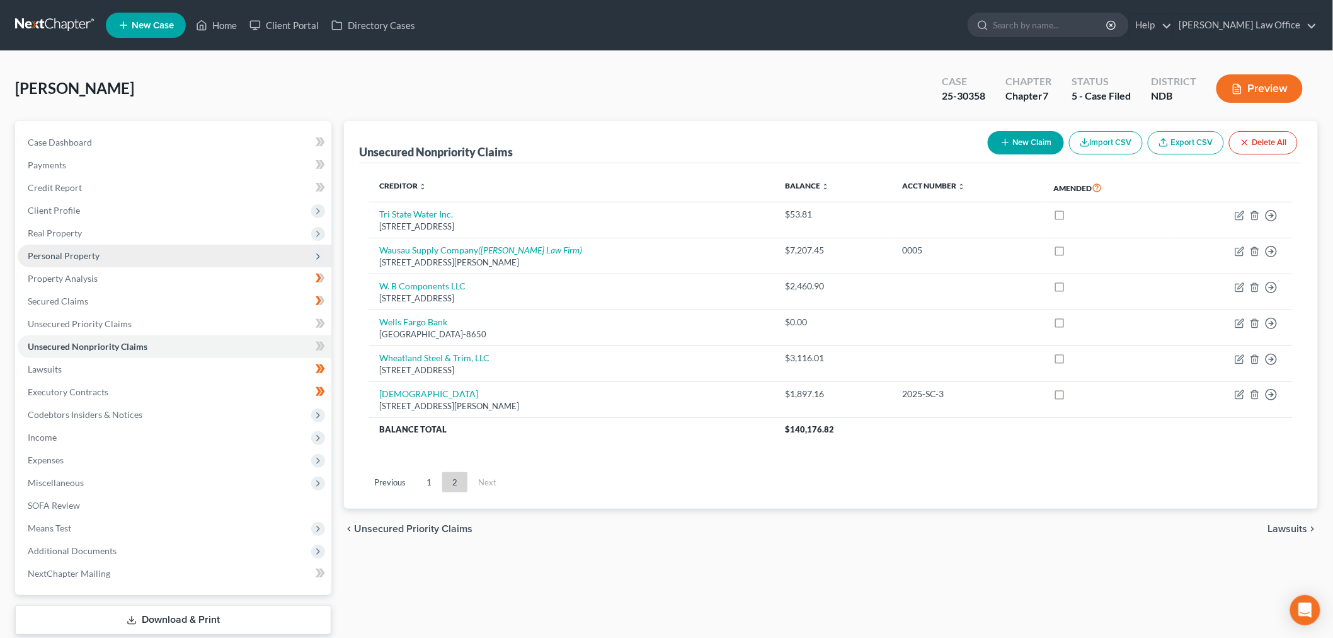
click at [143, 251] on span "Personal Property" at bounding box center [175, 255] width 314 height 23
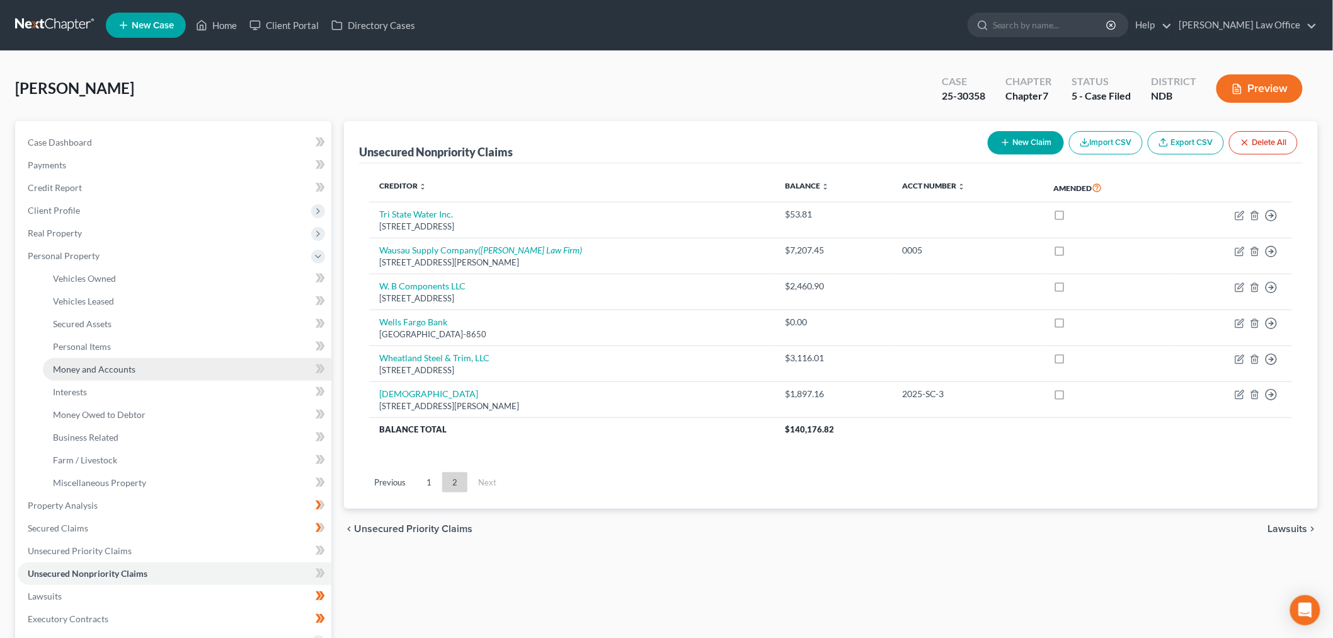
click at [96, 370] on span "Money and Accounts" at bounding box center [94, 369] width 83 height 11
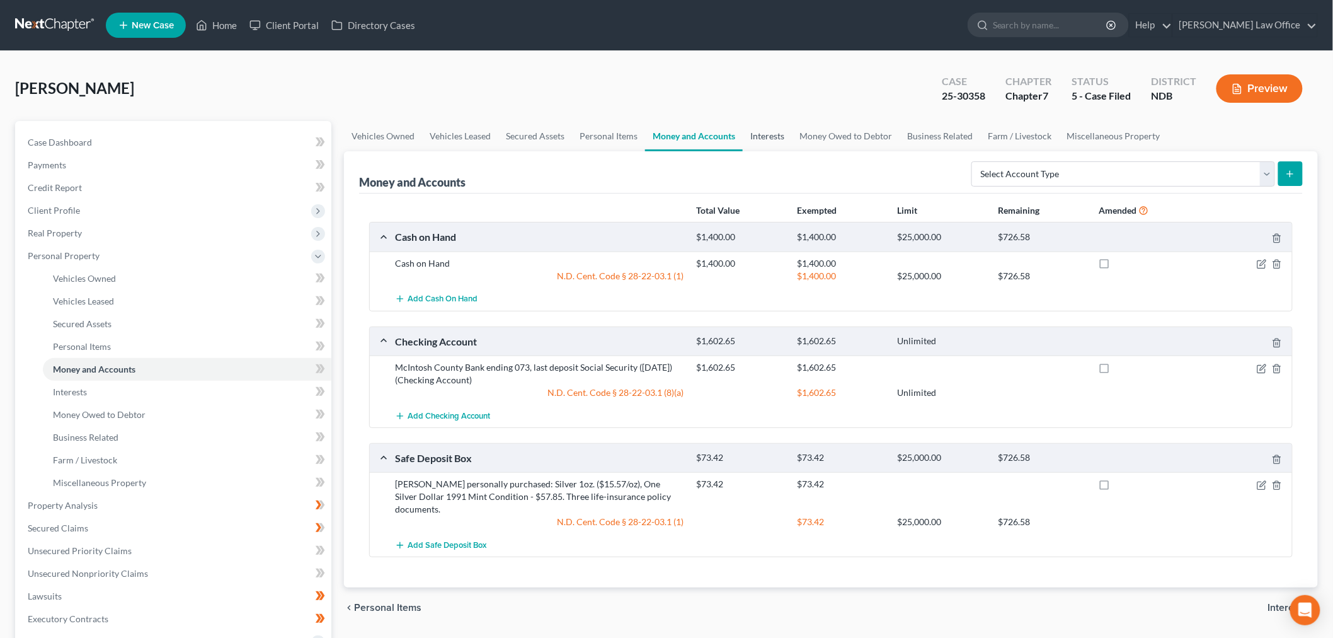
click at [782, 139] on link "Interests" at bounding box center [767, 136] width 49 height 30
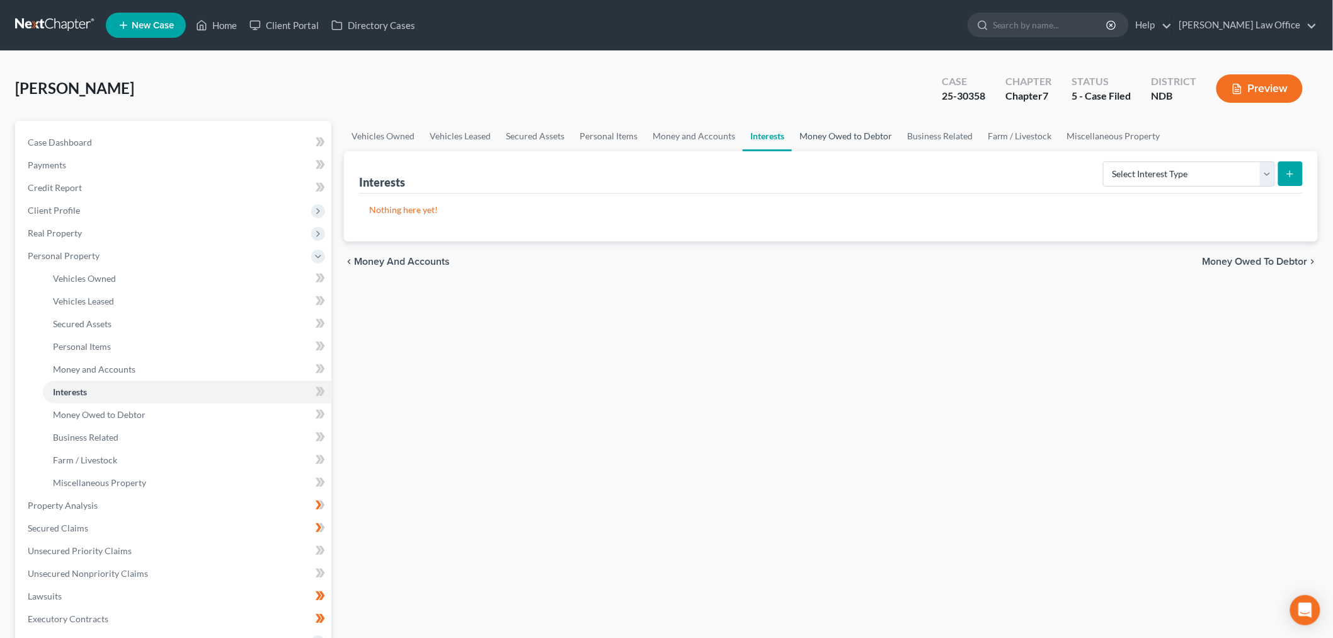
click at [830, 137] on link "Money Owed to Debtor" at bounding box center [846, 136] width 108 height 30
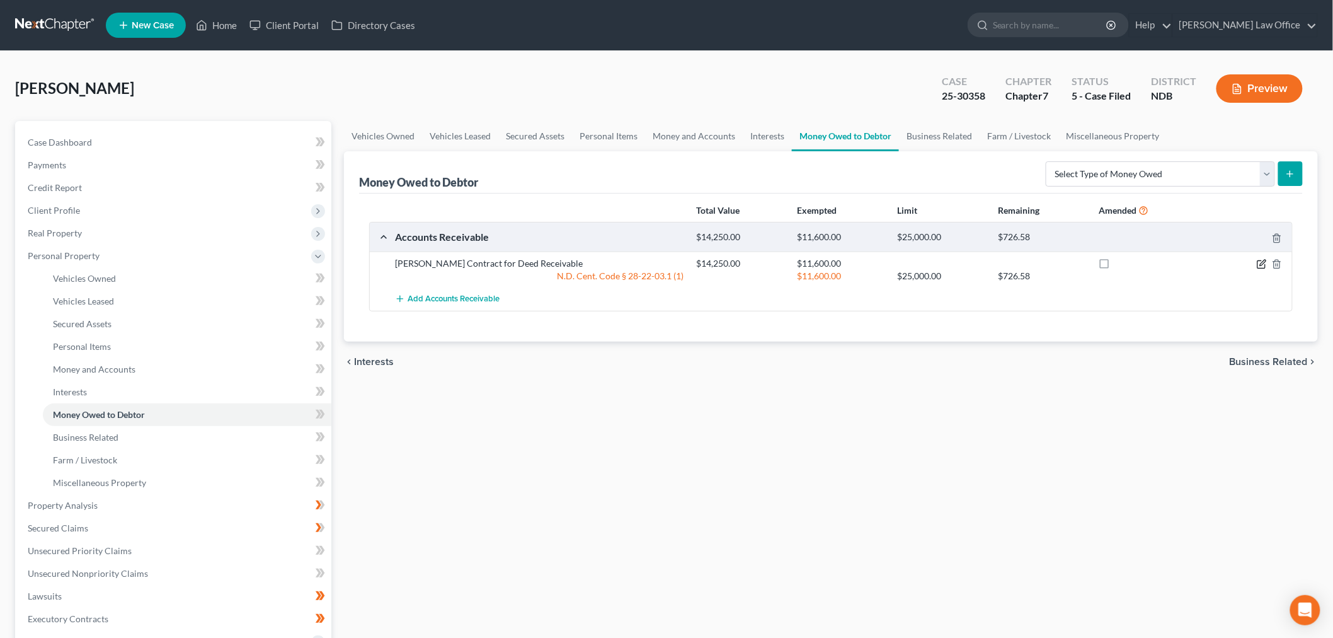
click at [1262, 268] on icon "button" at bounding box center [1262, 265] width 8 height 8
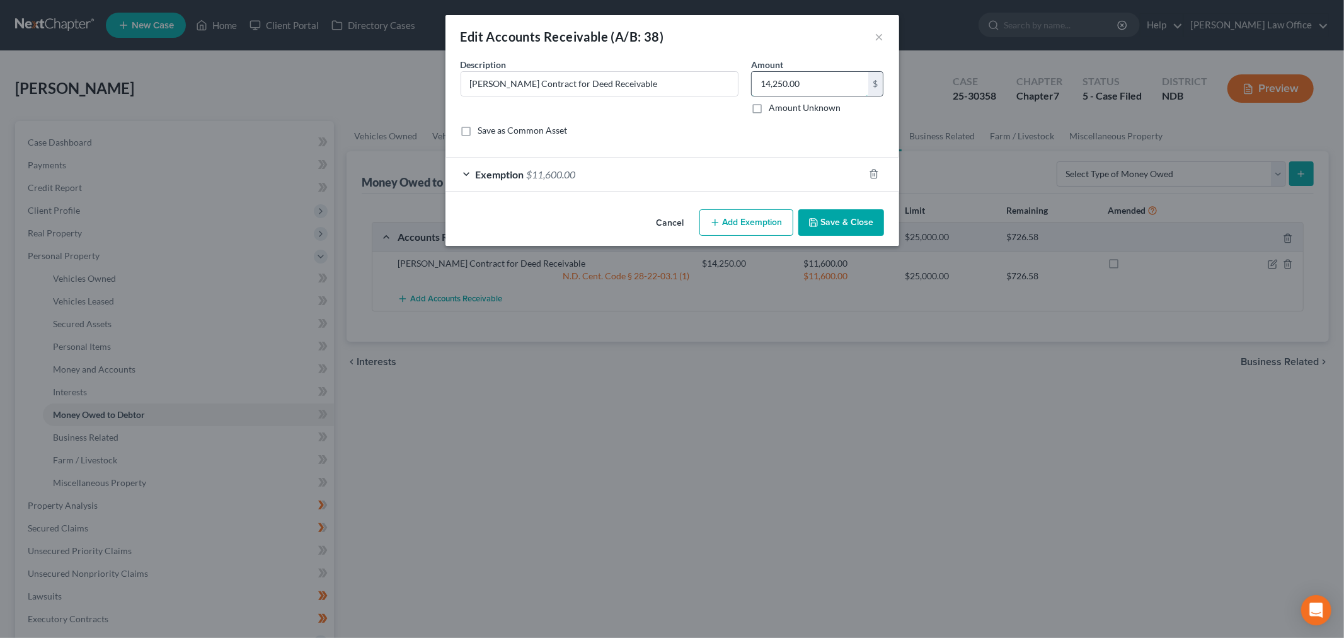
click at [835, 87] on input "14,250.00" at bounding box center [810, 84] width 117 height 24
type input "13,762.15"
drag, startPoint x: 859, startPoint y: 215, endPoint x: 838, endPoint y: 229, distance: 24.6
click at [859, 215] on button "Save & Close" at bounding box center [841, 222] width 86 height 26
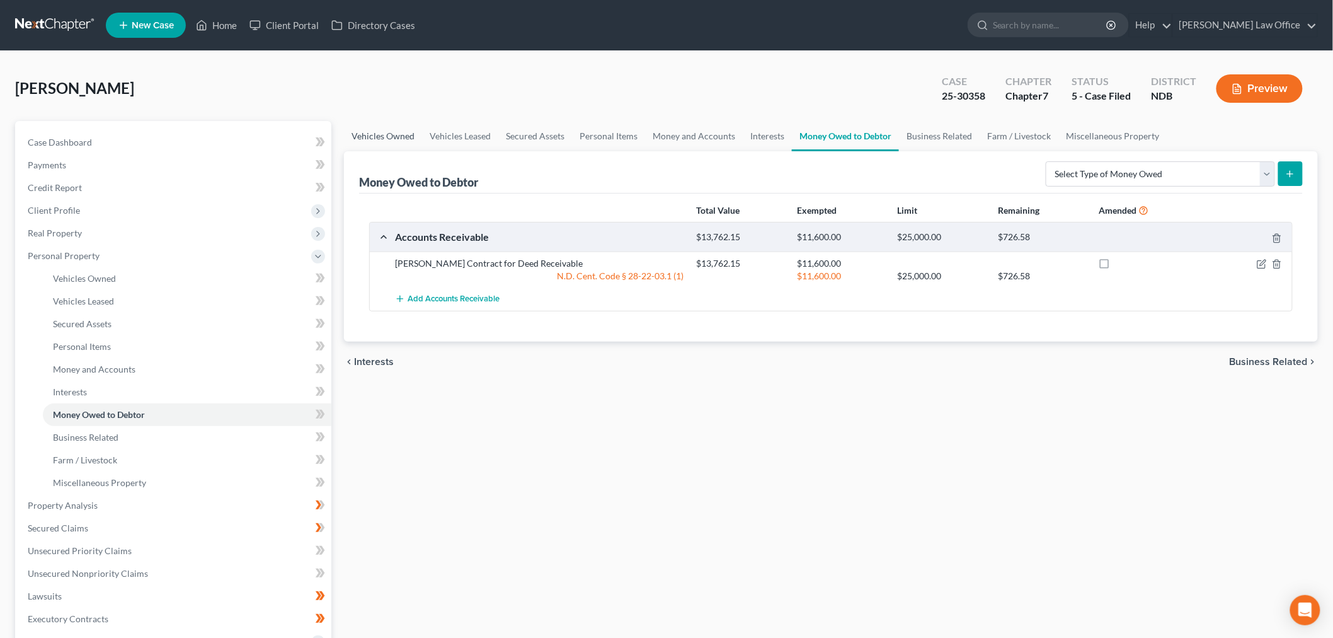
click at [387, 134] on link "Vehicles Owned" at bounding box center [383, 136] width 78 height 30
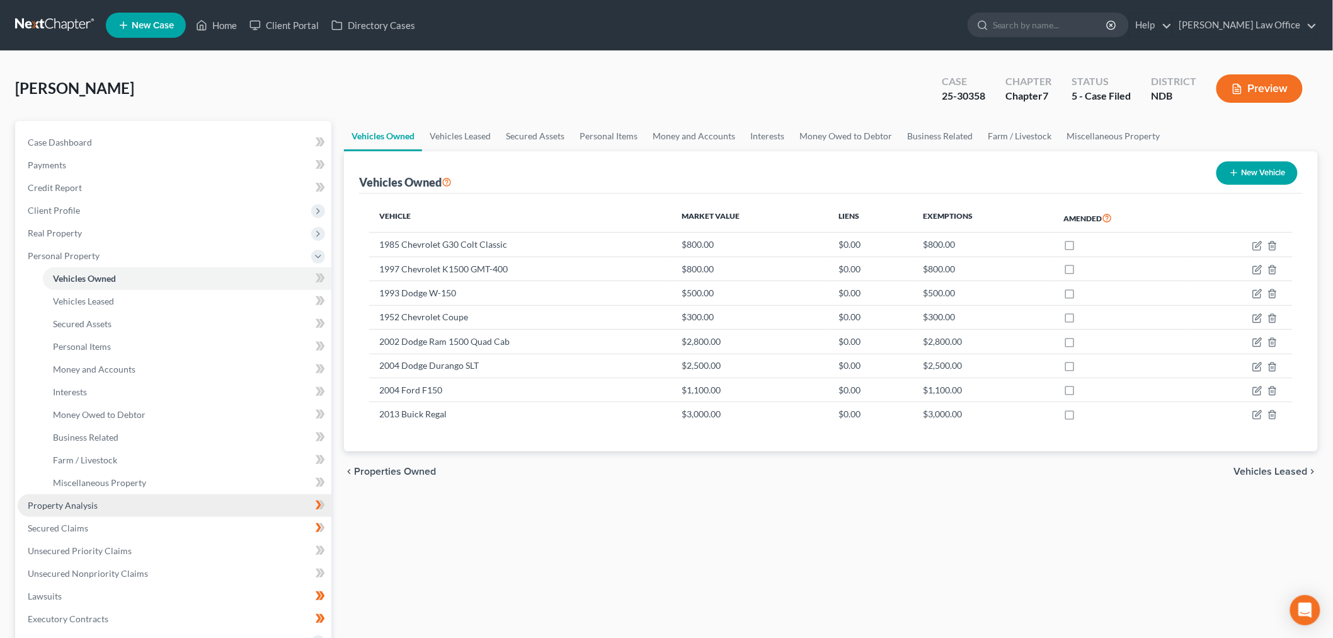
click at [43, 500] on span "Property Analysis" at bounding box center [63, 505] width 70 height 11
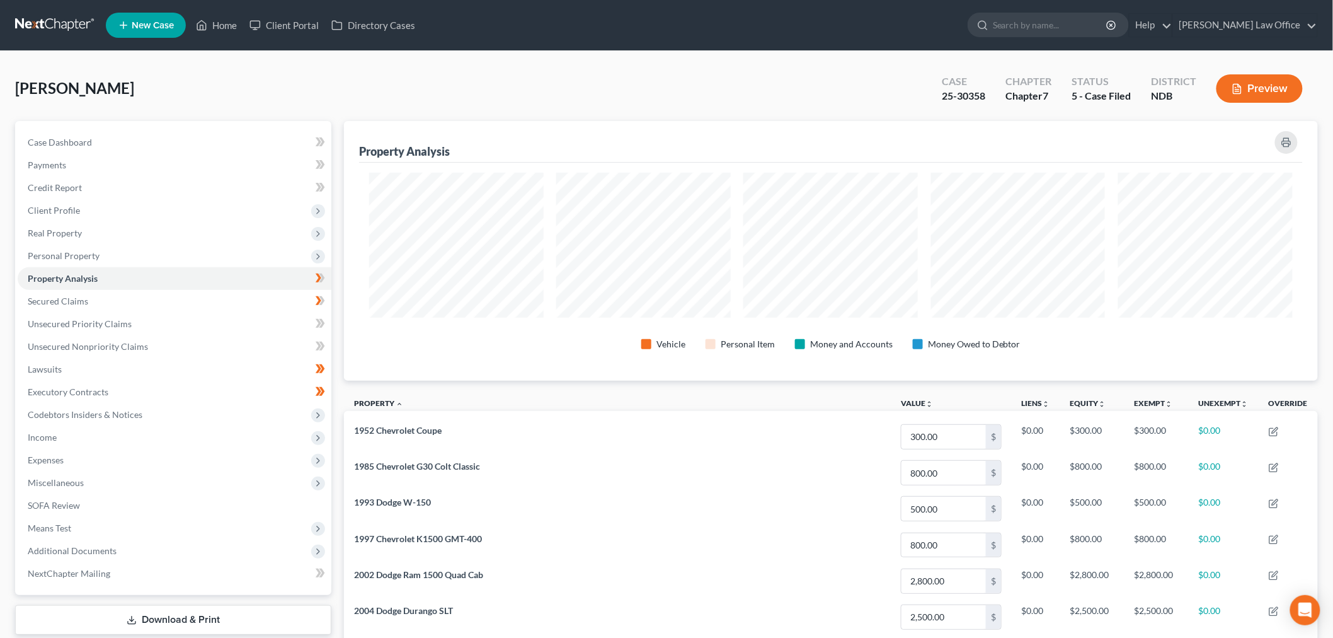
click at [89, 72] on div "[PERSON_NAME] Upgraded Case 25-30358 Chapter Chapter 7 Status 5 - Case Filed Di…" at bounding box center [666, 93] width 1303 height 55
